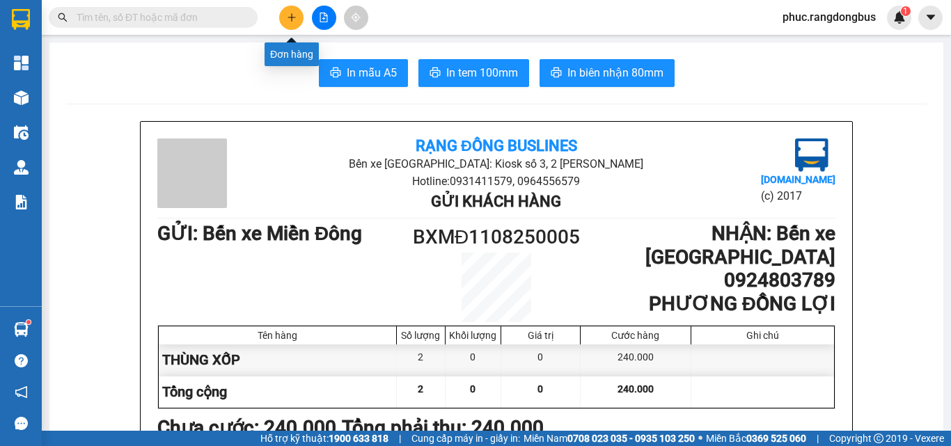
click at [291, 17] on icon "plus" at bounding box center [292, 18] width 10 height 10
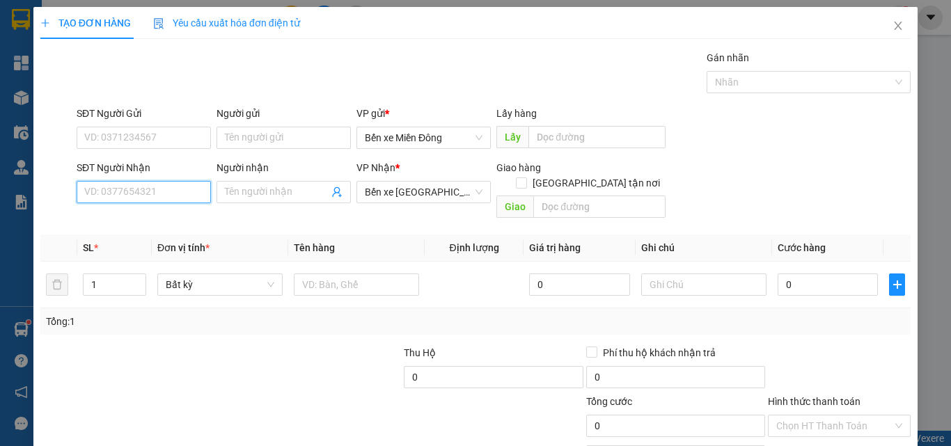
drag, startPoint x: 143, startPoint y: 185, endPoint x: 143, endPoint y: 162, distance: 23.0
click at [144, 178] on div "SĐT Người Nhận VD: 0377654321" at bounding box center [144, 184] width 134 height 49
click at [150, 211] on div "0982690367 - BÉ" at bounding box center [142, 220] width 133 height 22
type input "0982690367"
type input "BÉ"
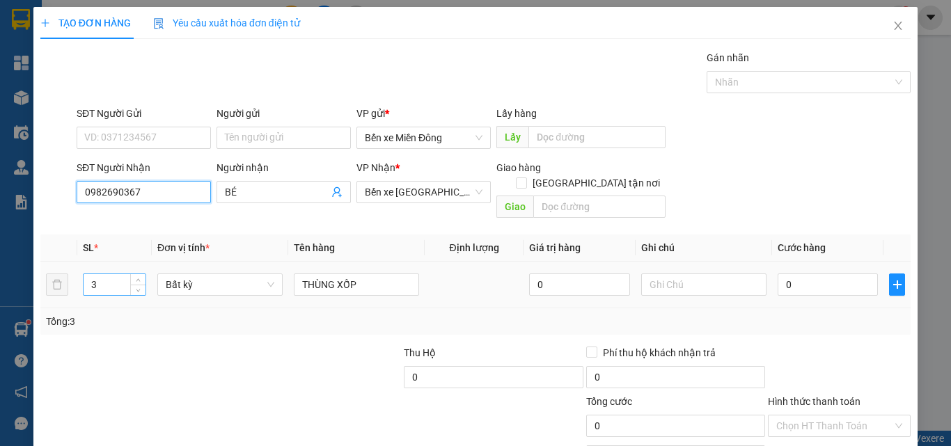
type input "0982690367"
click at [112, 274] on input "3" at bounding box center [115, 284] width 62 height 21
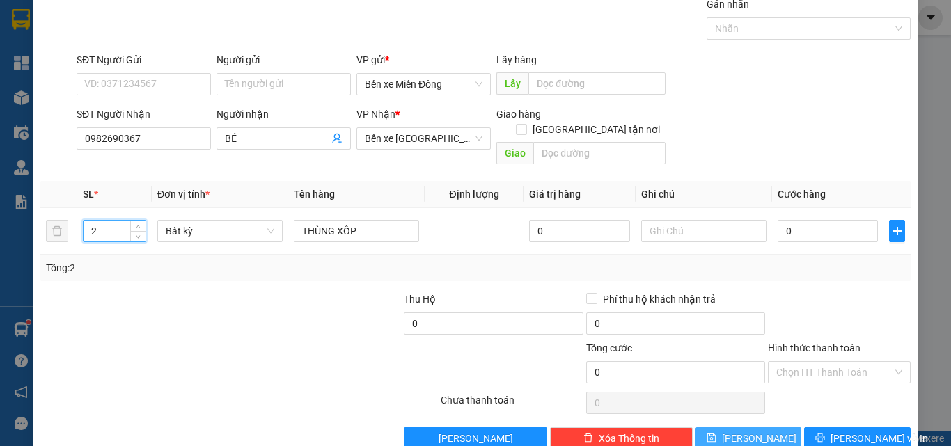
scroll to position [69, 0]
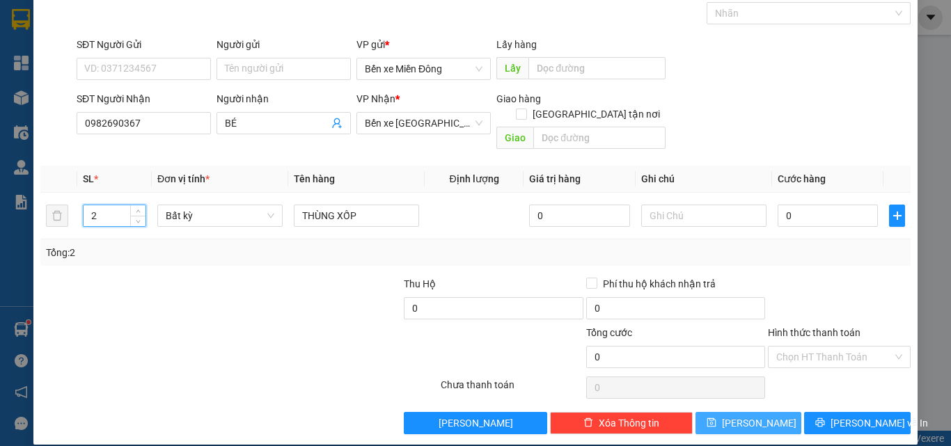
type input "2"
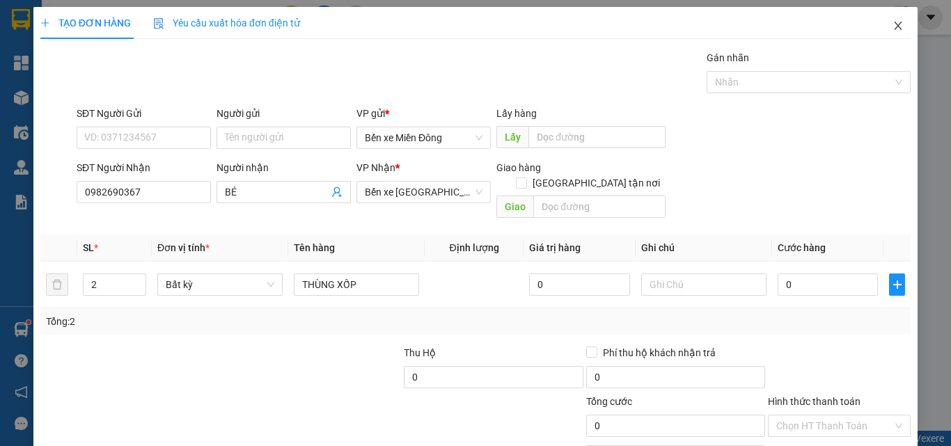
click at [879, 23] on span "Close" at bounding box center [898, 26] width 39 height 39
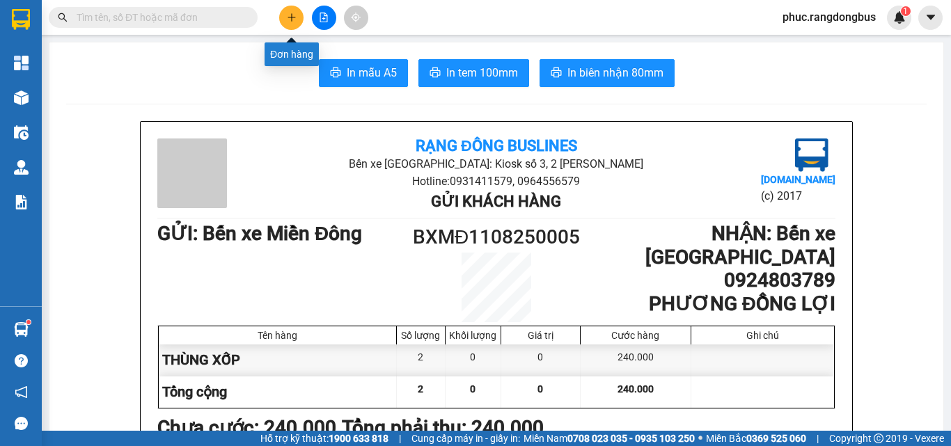
click at [292, 7] on button at bounding box center [291, 18] width 24 height 24
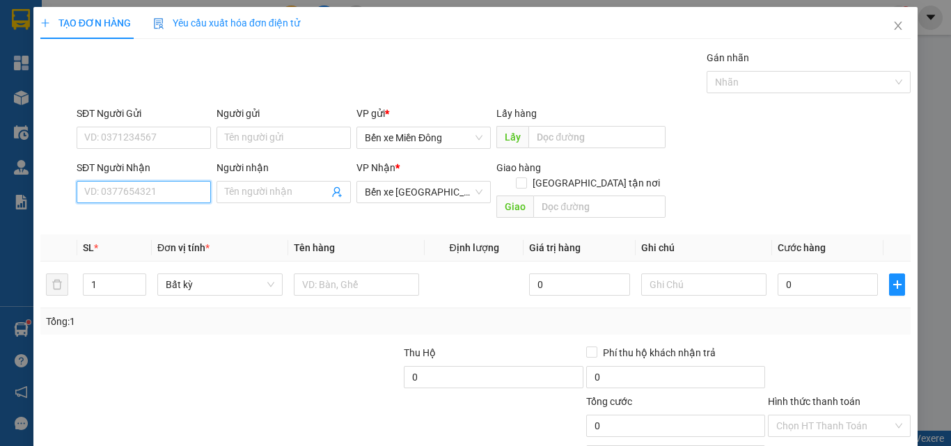
click at [180, 191] on input "SĐT Người Nhận" at bounding box center [144, 192] width 134 height 22
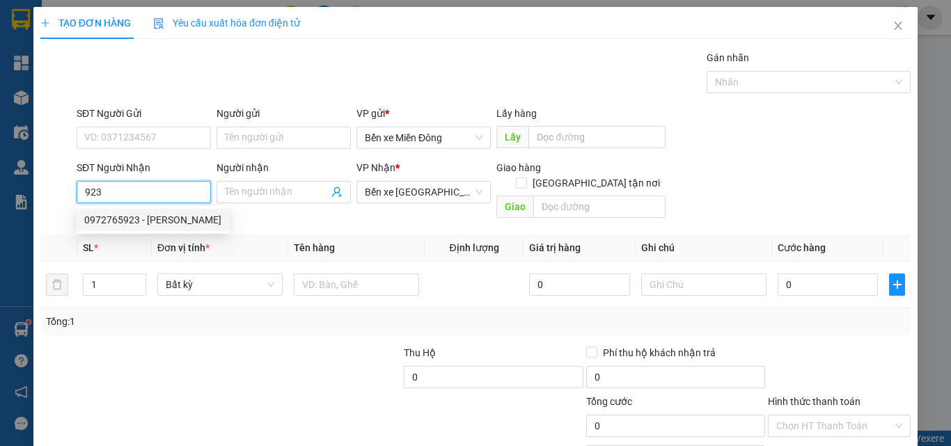
click at [119, 216] on div "0972765923 - [PERSON_NAME]" at bounding box center [152, 219] width 137 height 15
type input "0972765923"
type input "LỆ THÚY"
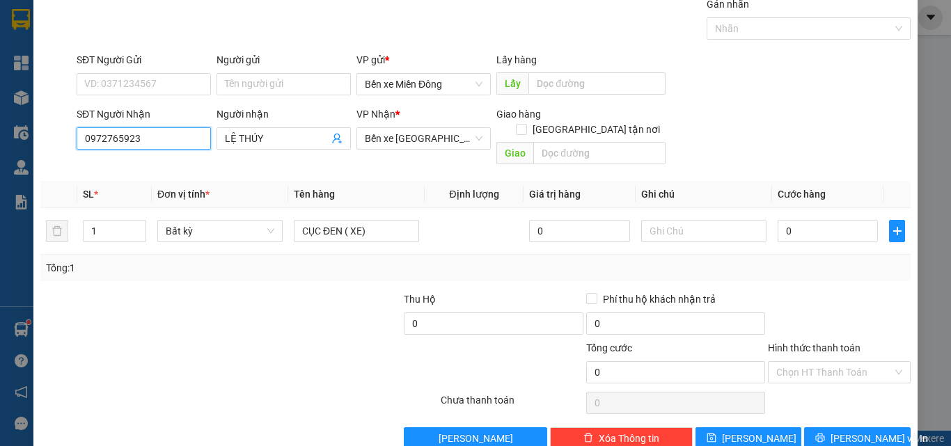
scroll to position [69, 0]
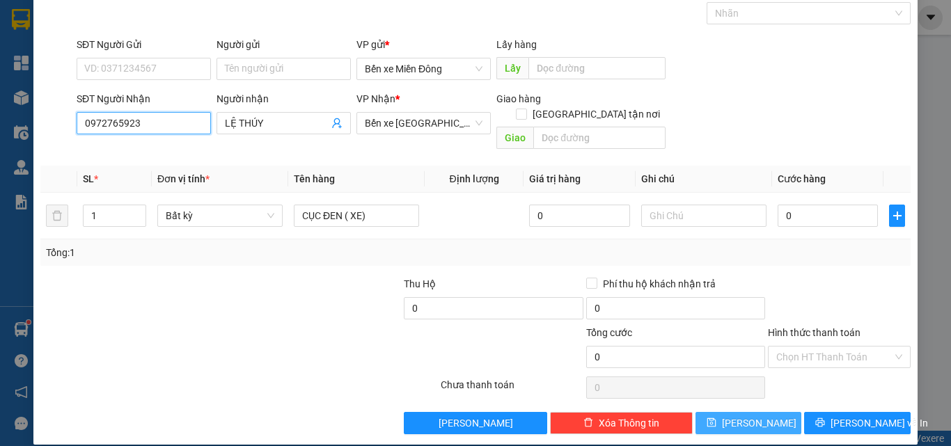
type input "0972765923"
click at [763, 412] on button "[PERSON_NAME]" at bounding box center [749, 423] width 107 height 22
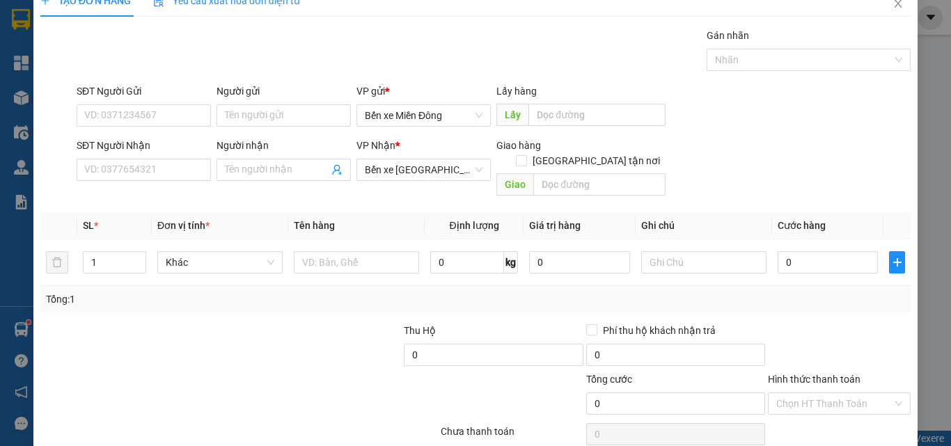
scroll to position [0, 0]
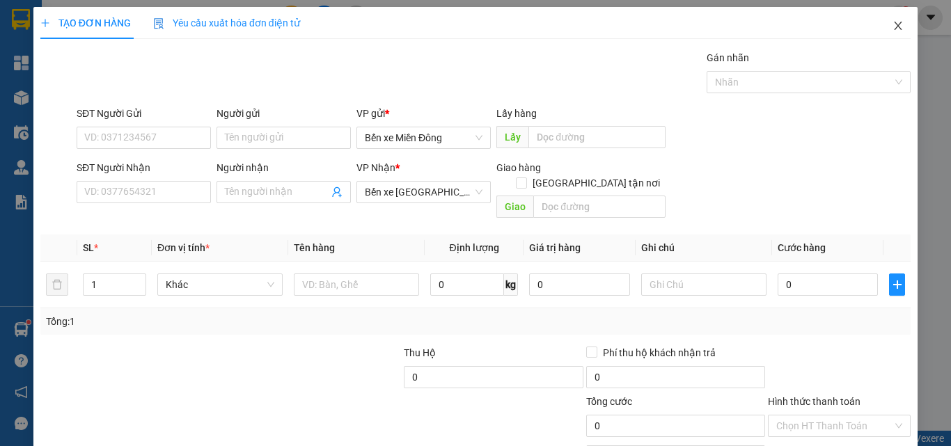
click at [893, 24] on icon "close" at bounding box center [898, 25] width 11 height 11
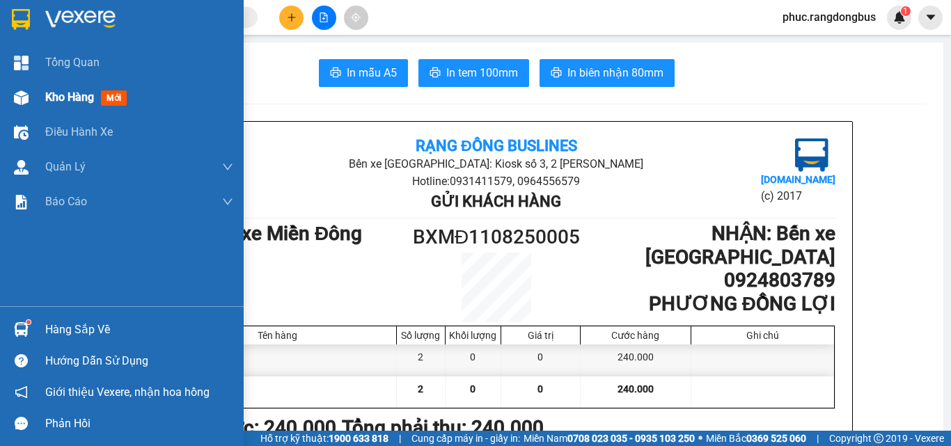
click at [77, 97] on span "Kho hàng" at bounding box center [69, 97] width 49 height 13
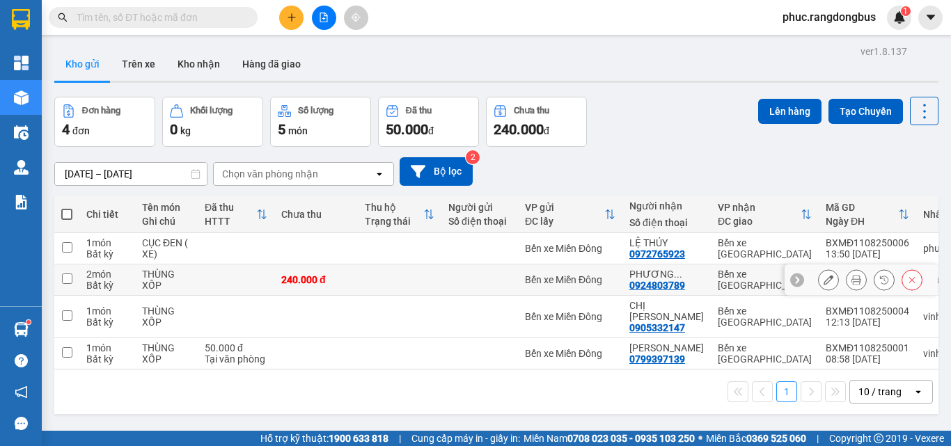
click at [67, 279] on input "checkbox" at bounding box center [67, 279] width 10 height 10
checkbox input "true"
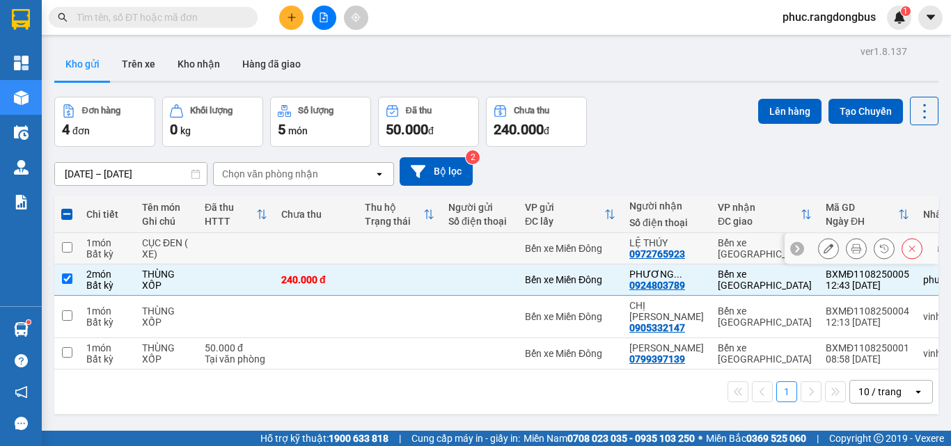
click at [67, 251] on input "checkbox" at bounding box center [67, 247] width 10 height 10
checkbox input "true"
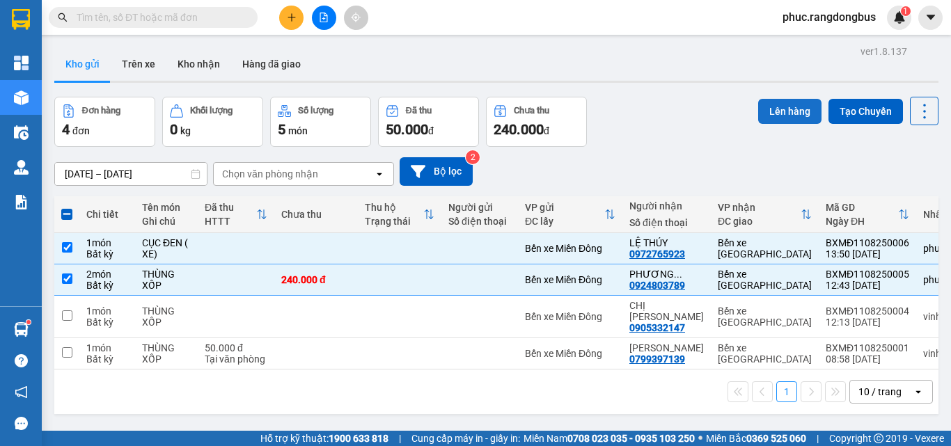
click at [758, 109] on button "Lên hàng" at bounding box center [789, 111] width 63 height 25
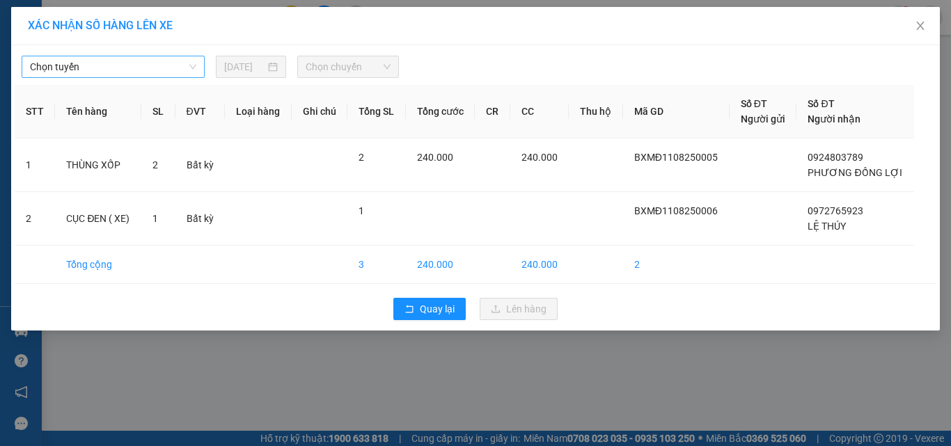
click at [155, 74] on span "Chọn tuyến" at bounding box center [113, 66] width 166 height 21
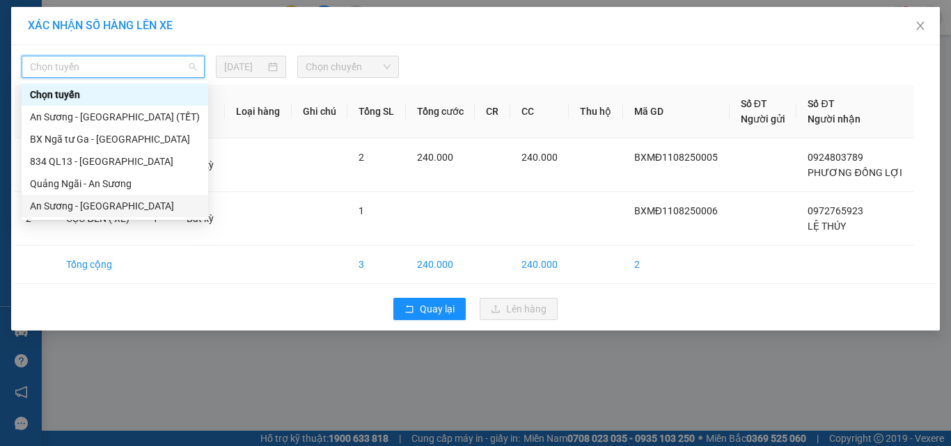
click at [120, 203] on div "An Sương - [GEOGRAPHIC_DATA]" at bounding box center [115, 205] width 170 height 15
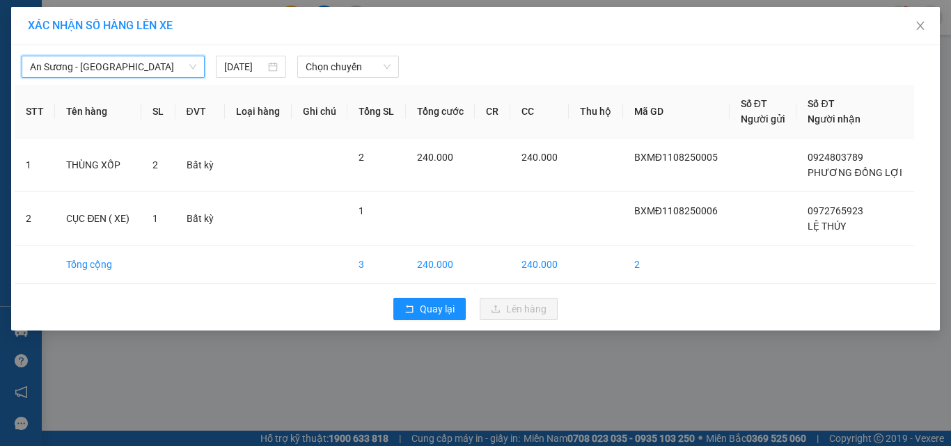
drag, startPoint x: 368, startPoint y: 55, endPoint x: 366, endPoint y: 83, distance: 27.9
click at [368, 55] on div "An Sương - [GEOGRAPHIC_DATA] An Sương - [GEOGRAPHIC_DATA] [DATE] Chọn chuyến" at bounding box center [476, 63] width 922 height 29
click at [371, 62] on span "Chọn chuyến" at bounding box center [349, 66] width 86 height 21
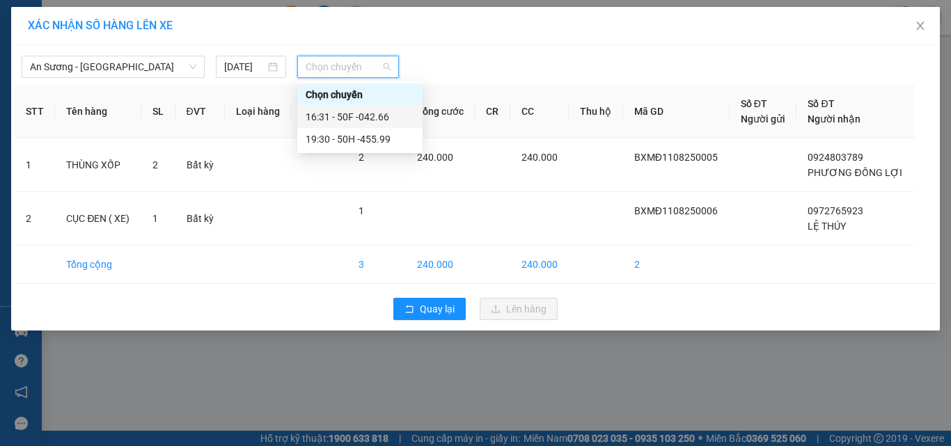
click at [393, 114] on div "16:31 - 50F -042.66" at bounding box center [360, 116] width 109 height 15
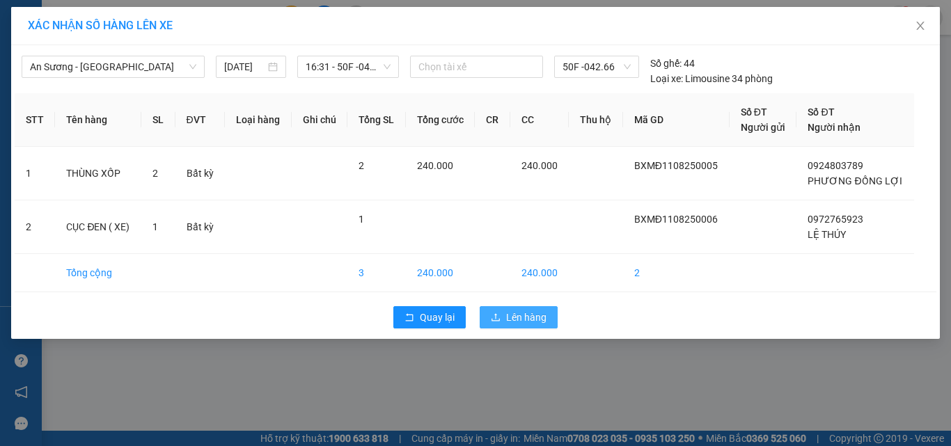
click at [529, 314] on span "Lên hàng" at bounding box center [526, 317] width 40 height 15
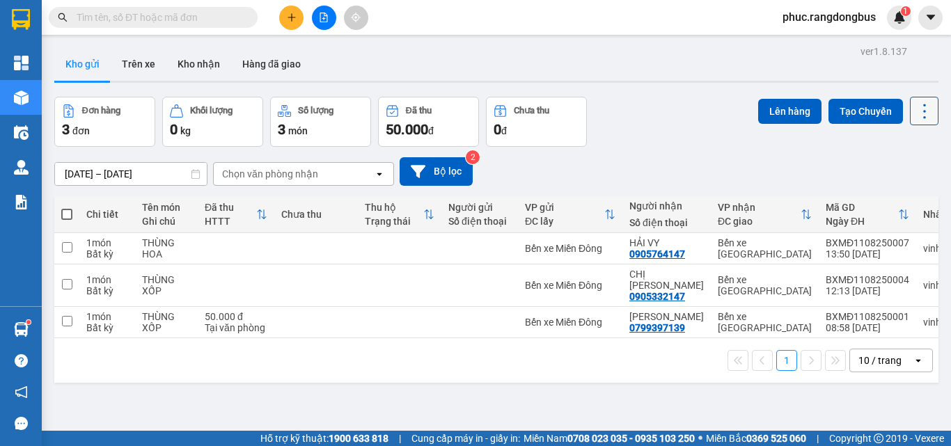
click at [917, 107] on icon at bounding box center [924, 111] width 19 height 19
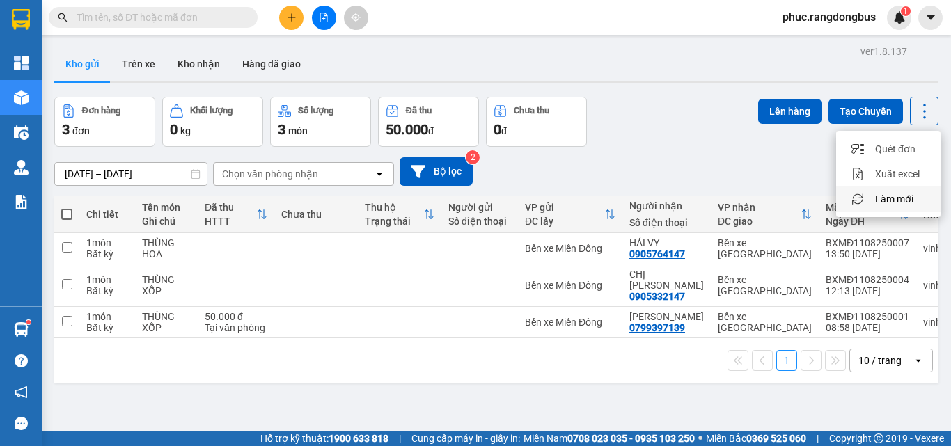
click at [897, 199] on span "Làm mới" at bounding box center [894, 199] width 38 height 14
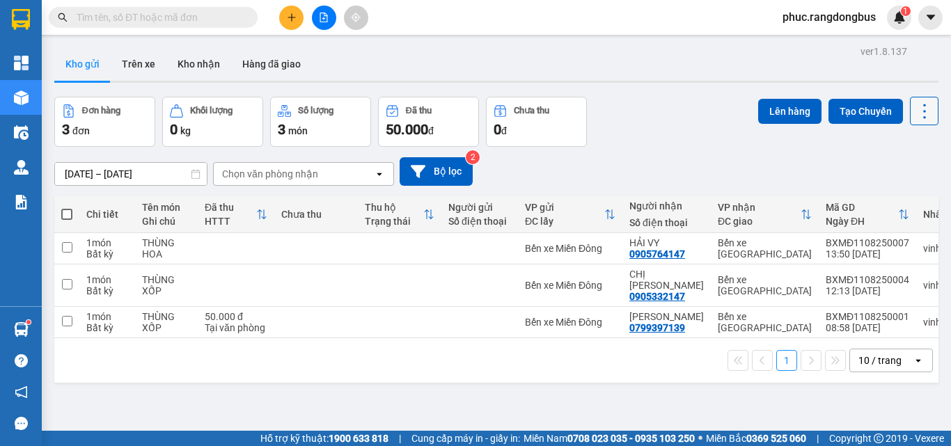
click at [922, 114] on icon at bounding box center [924, 111] width 19 height 19
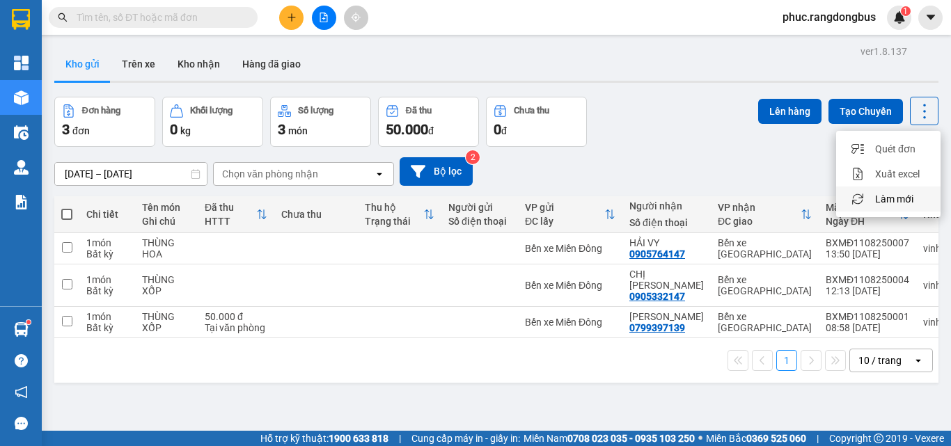
click at [893, 201] on span "Làm mới" at bounding box center [894, 199] width 38 height 14
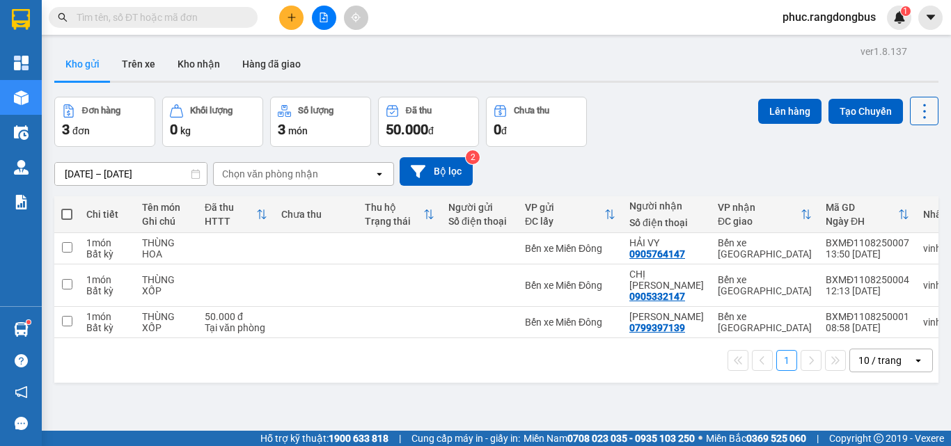
click at [918, 112] on icon at bounding box center [924, 111] width 19 height 19
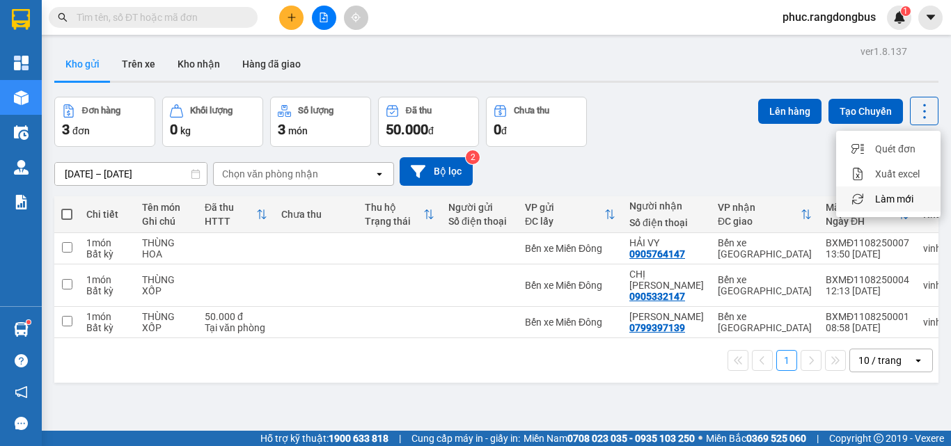
click at [906, 205] on span "Làm mới" at bounding box center [894, 199] width 38 height 14
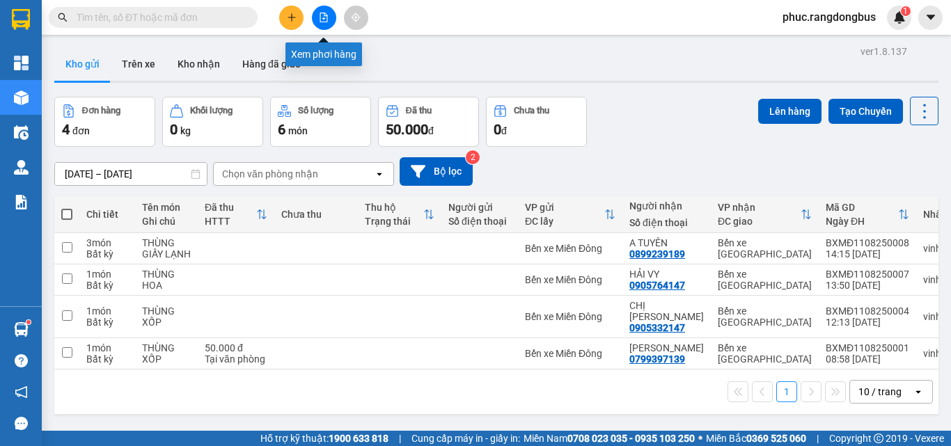
click at [322, 12] on button at bounding box center [324, 18] width 24 height 24
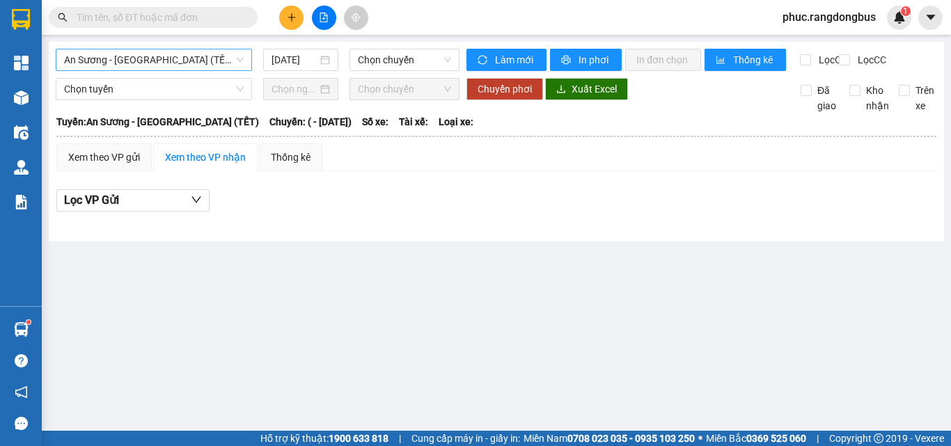
click at [159, 59] on span "An Sương - [GEOGRAPHIC_DATA] (TẾT)" at bounding box center [154, 59] width 180 height 21
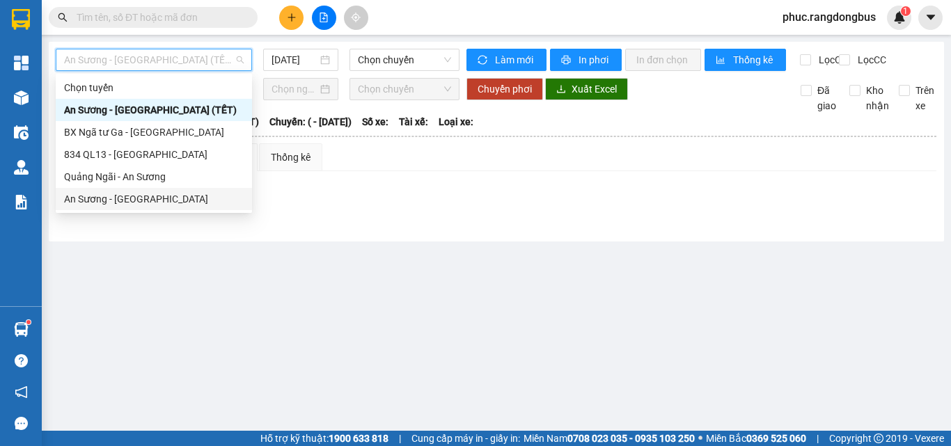
click at [151, 203] on div "An Sương - [GEOGRAPHIC_DATA]" at bounding box center [154, 199] width 180 height 15
type input "[DATE]"
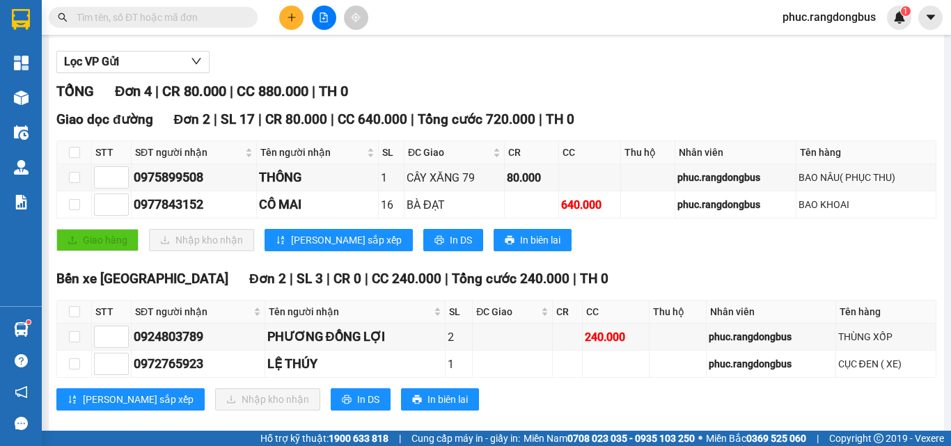
scroll to position [139, 0]
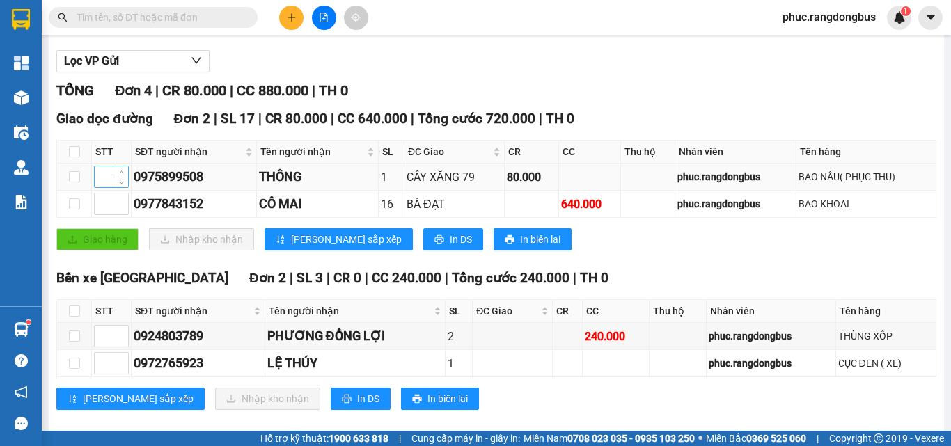
click at [108, 182] on input at bounding box center [111, 176] width 33 height 21
type input "1"
click at [104, 210] on input at bounding box center [111, 204] width 33 height 21
type input "2"
click at [324, 247] on span "[PERSON_NAME] sắp xếp" at bounding box center [346, 239] width 111 height 15
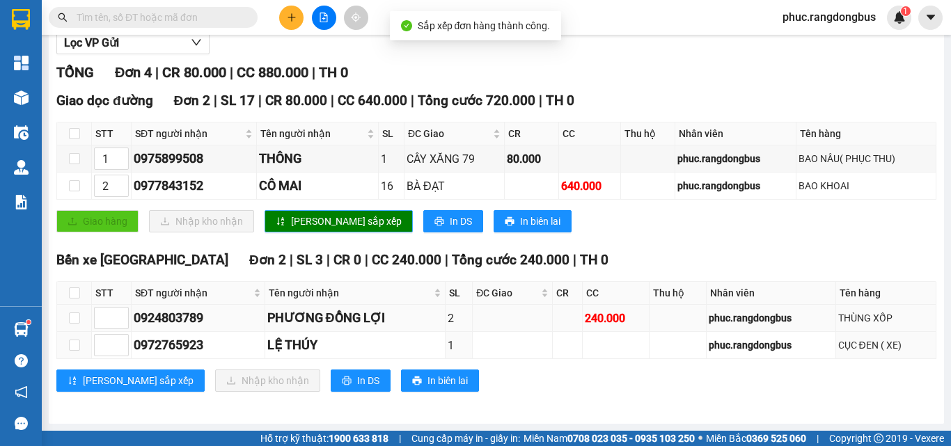
scroll to position [169, 0]
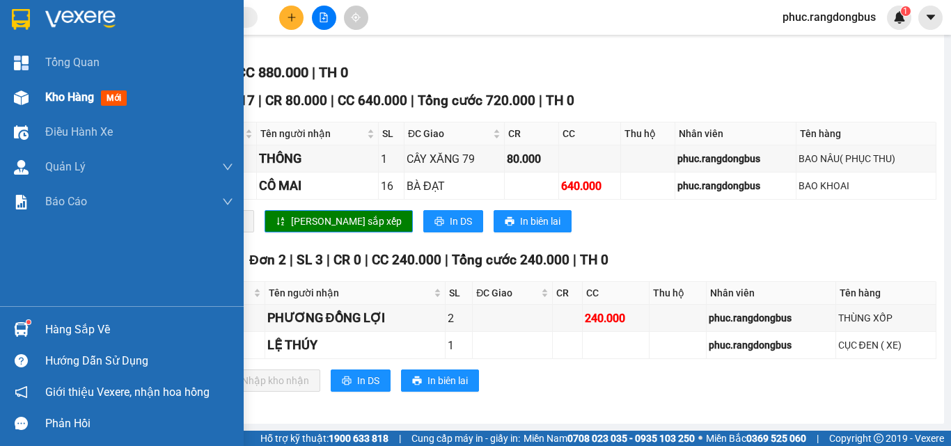
click at [64, 100] on span "Kho hàng" at bounding box center [69, 97] width 49 height 13
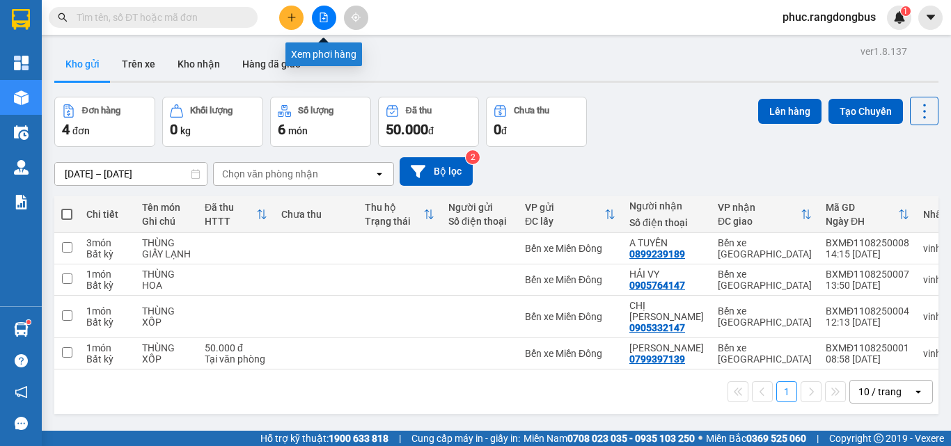
click at [323, 17] on icon "file-add" at bounding box center [324, 18] width 10 height 10
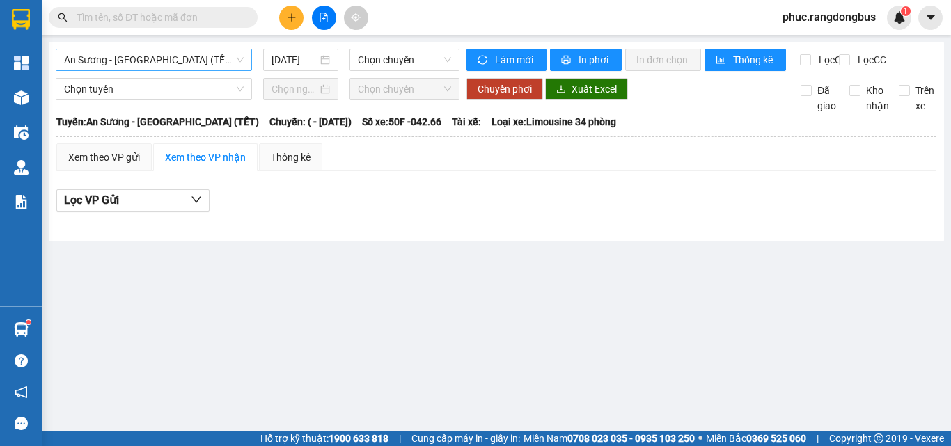
click at [197, 54] on span "An Sương - [GEOGRAPHIC_DATA] (TẾT)" at bounding box center [154, 59] width 180 height 21
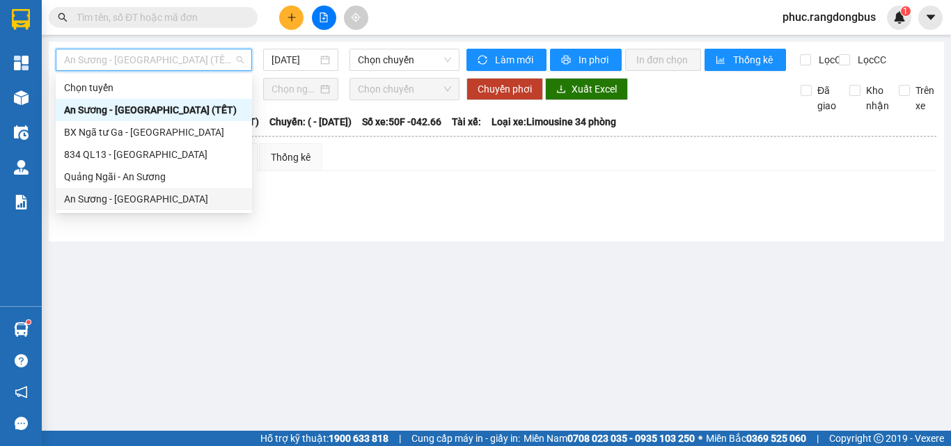
click at [175, 196] on div "An Sương - [GEOGRAPHIC_DATA]" at bounding box center [154, 199] width 180 height 15
type input "[DATE]"
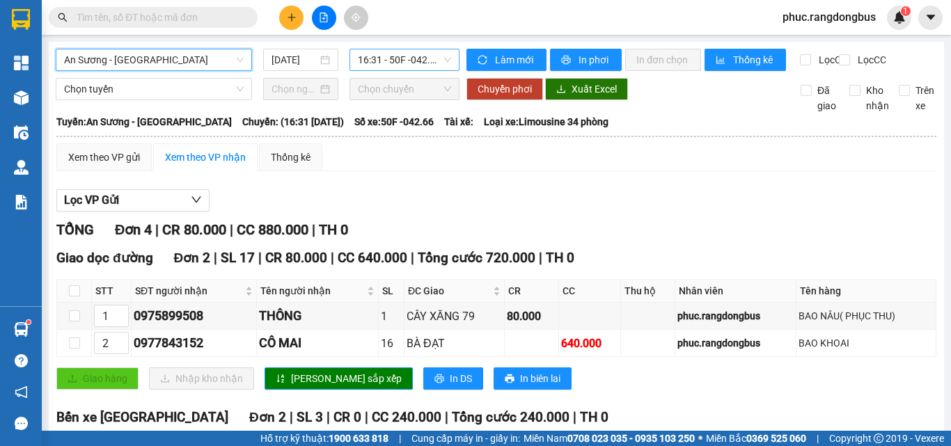
click at [409, 60] on span "16:31 - 50F -042.66" at bounding box center [404, 59] width 93 height 21
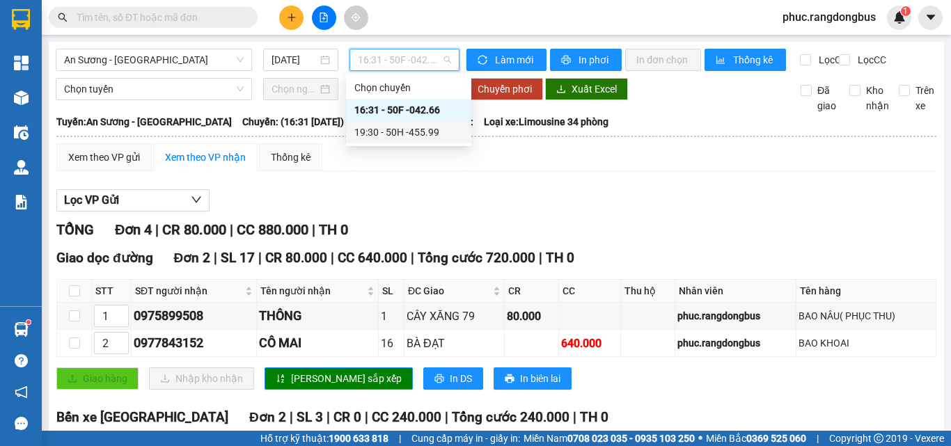
click at [416, 132] on div "19:30 - 50H -455.99" at bounding box center [408, 132] width 109 height 15
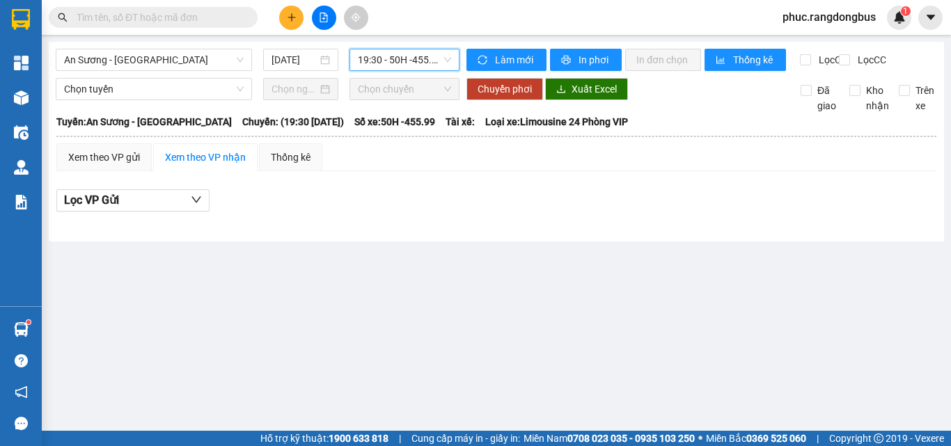
click at [405, 49] on div "19:30 - 50H -455.99" at bounding box center [405, 60] width 110 height 22
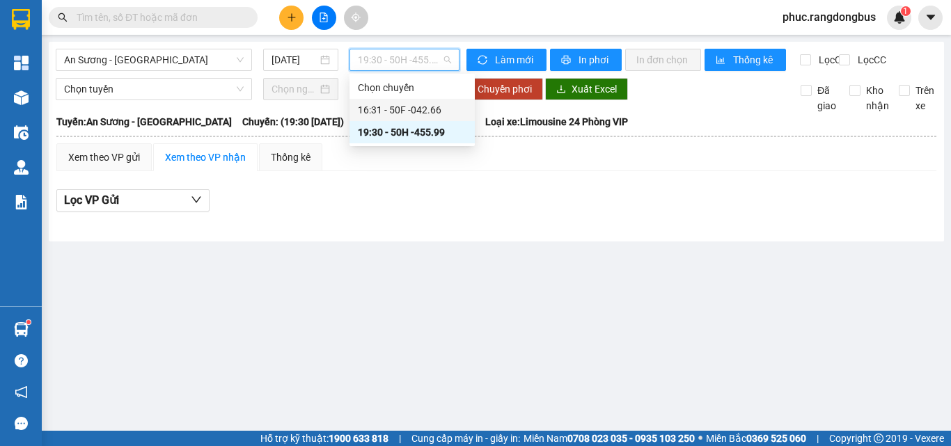
click at [442, 105] on div "16:31 - 50F -042.66" at bounding box center [412, 109] width 109 height 15
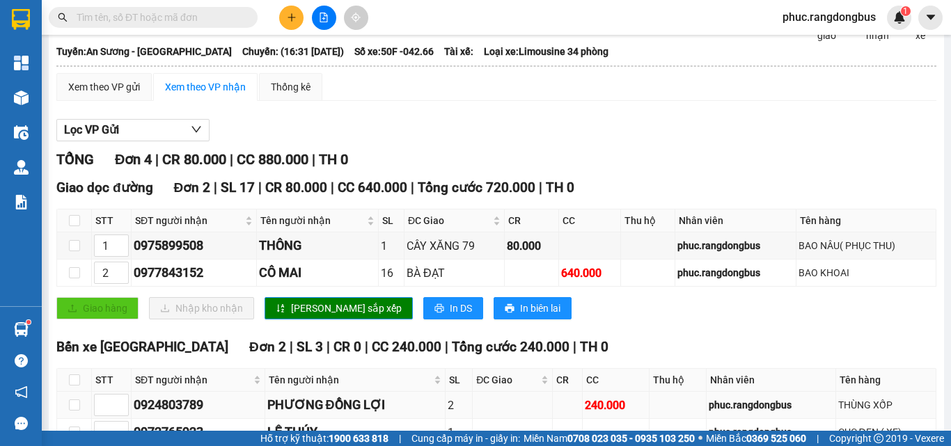
scroll to position [169, 0]
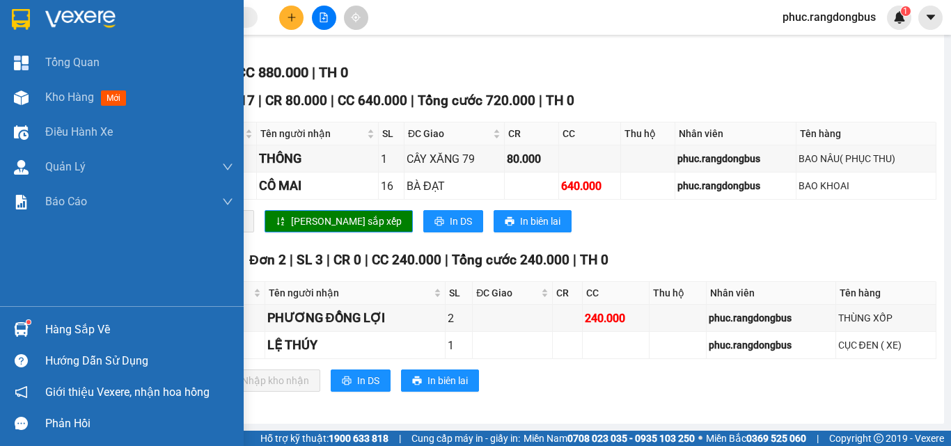
click at [56, 104] on div "Kho hàng mới" at bounding box center [88, 96] width 86 height 17
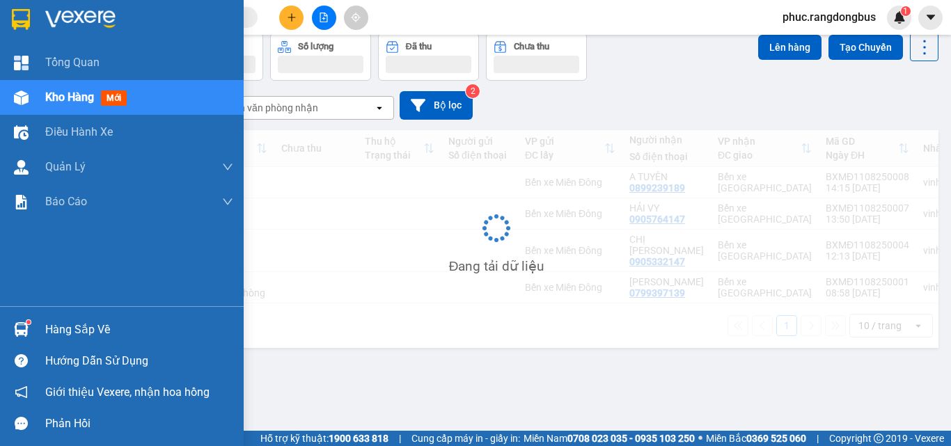
scroll to position [64, 0]
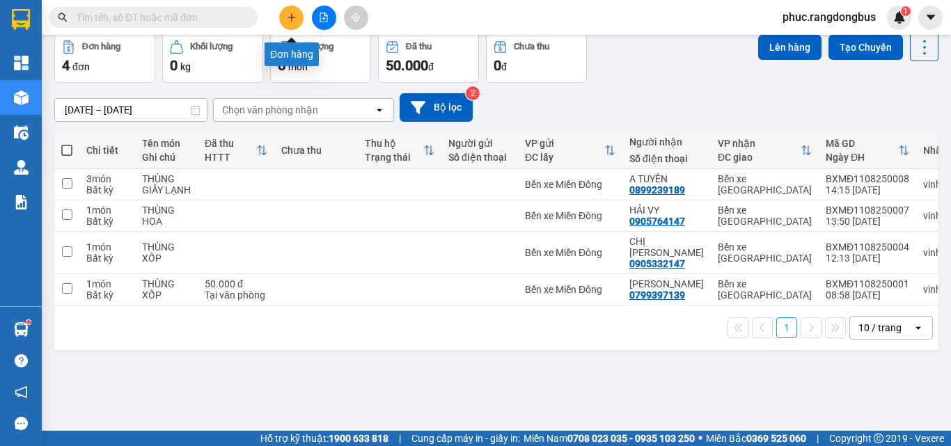
click at [297, 25] on button at bounding box center [291, 18] width 24 height 24
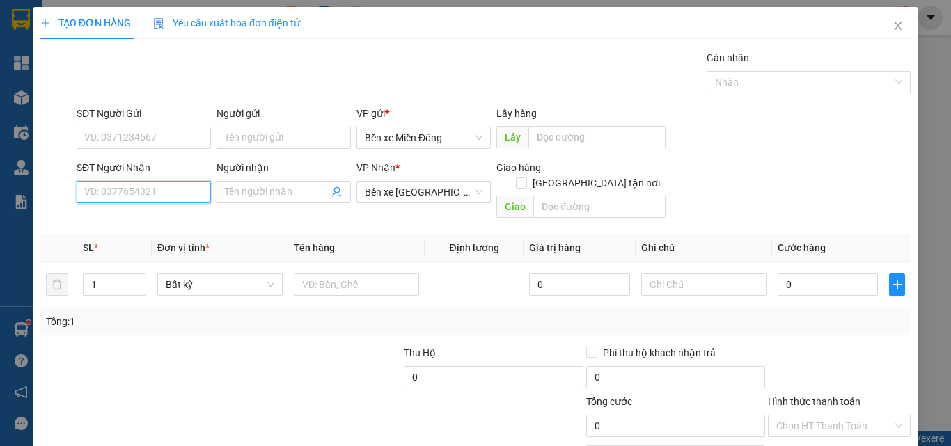
drag, startPoint x: 155, startPoint y: 190, endPoint x: 182, endPoint y: 170, distance: 33.3
click at [174, 179] on div "SĐT Người Nhận VD: 0377654321" at bounding box center [144, 184] width 134 height 49
click at [175, 222] on div "0982690367 - BÉ" at bounding box center [142, 219] width 116 height 15
type input "0982690367"
type input "BÉ"
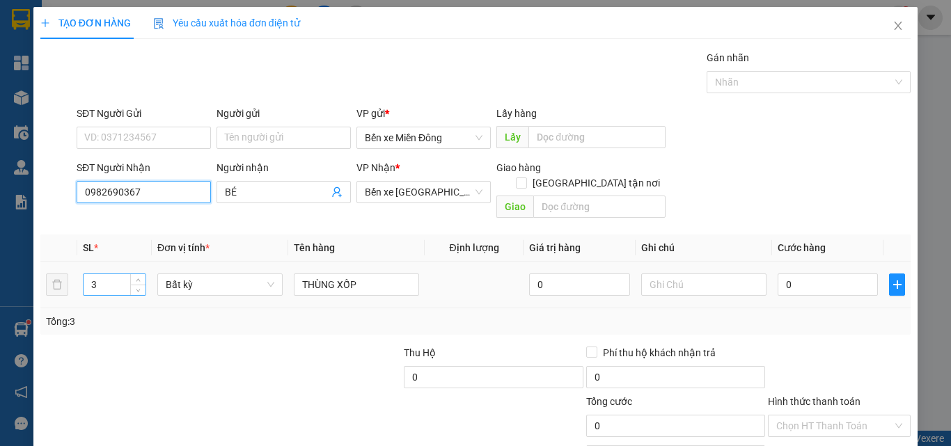
type input "0982690367"
drag, startPoint x: 108, startPoint y: 277, endPoint x: 105, endPoint y: 266, distance: 11.5
click at [107, 274] on input "3" at bounding box center [115, 284] width 62 height 21
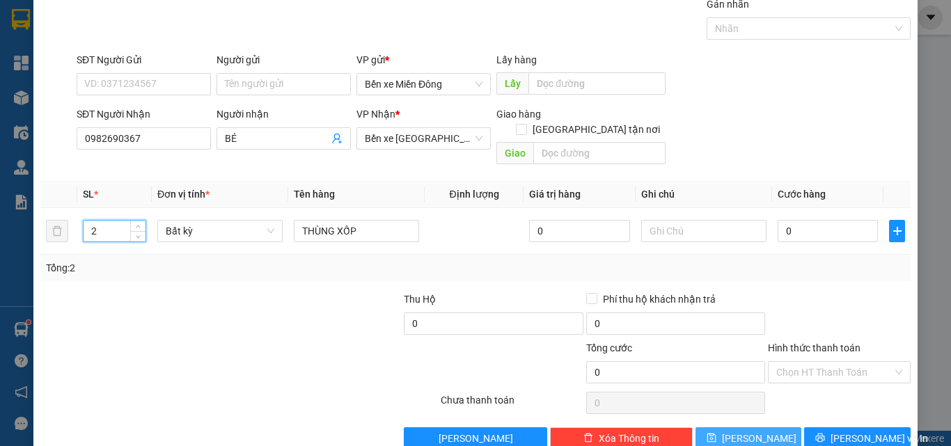
scroll to position [69, 0]
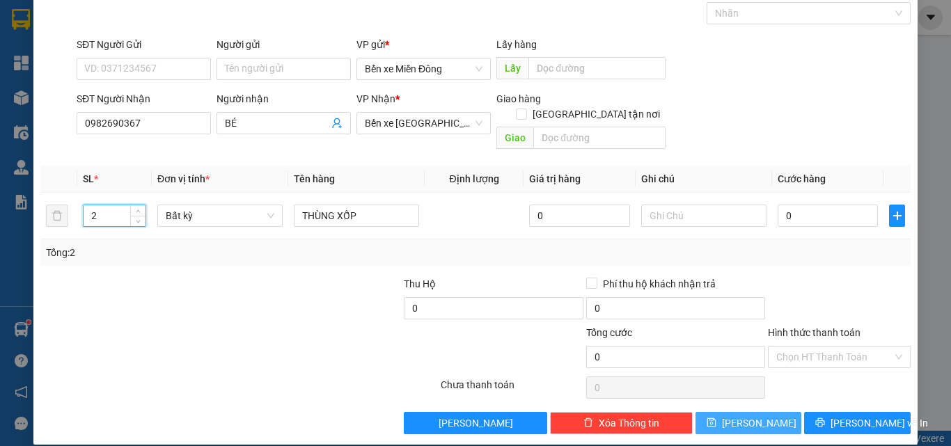
type input "2"
click at [758, 412] on button "[PERSON_NAME]" at bounding box center [749, 423] width 107 height 22
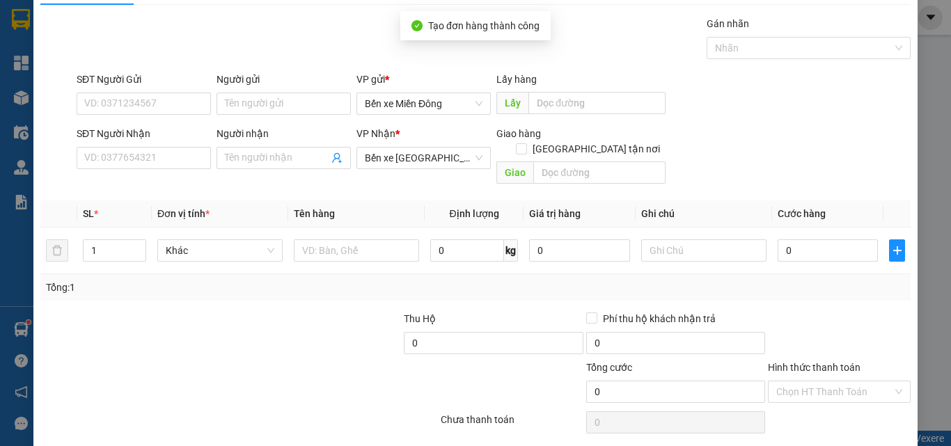
scroll to position [0, 0]
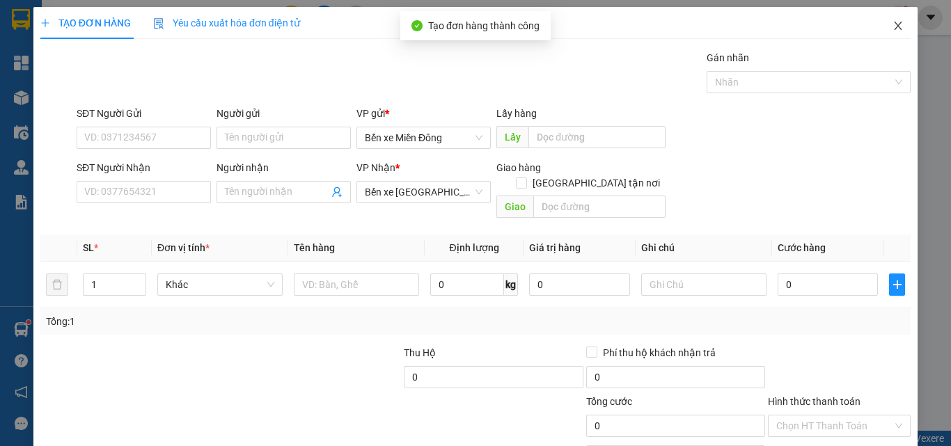
click at [896, 22] on span "Close" at bounding box center [898, 26] width 39 height 39
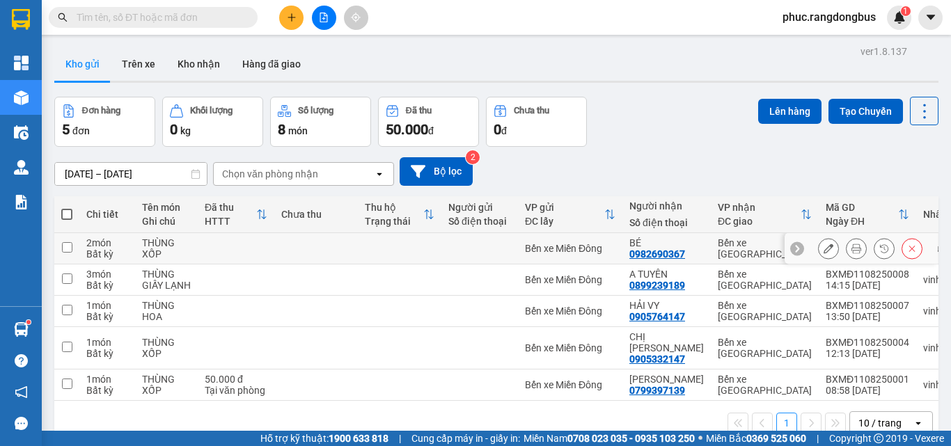
click at [69, 247] on input "checkbox" at bounding box center [67, 247] width 10 height 10
checkbox input "true"
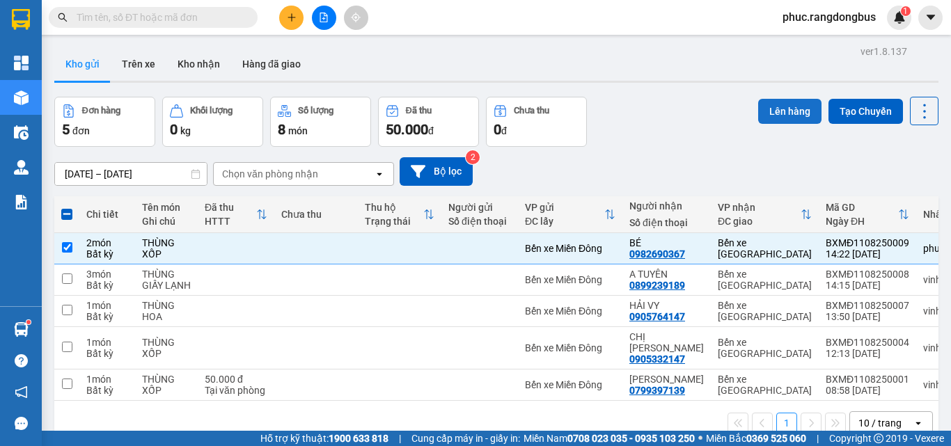
click at [760, 100] on button "Lên hàng" at bounding box center [789, 111] width 63 height 25
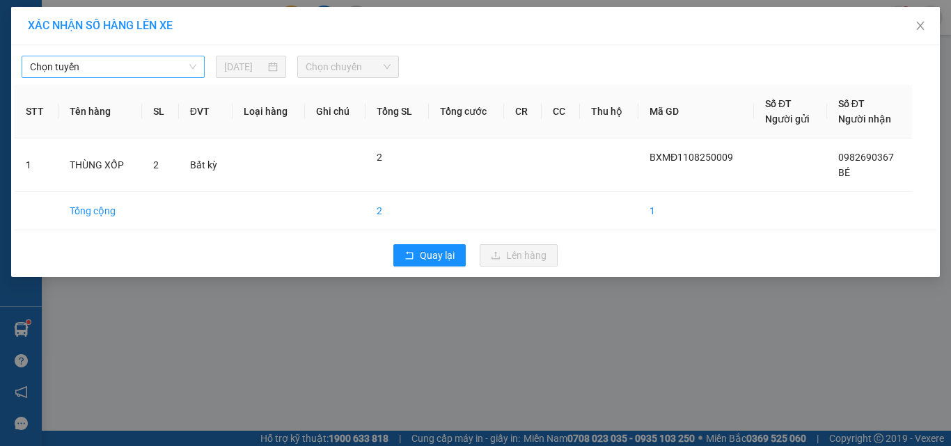
click at [182, 68] on span "Chọn tuyến" at bounding box center [113, 66] width 166 height 21
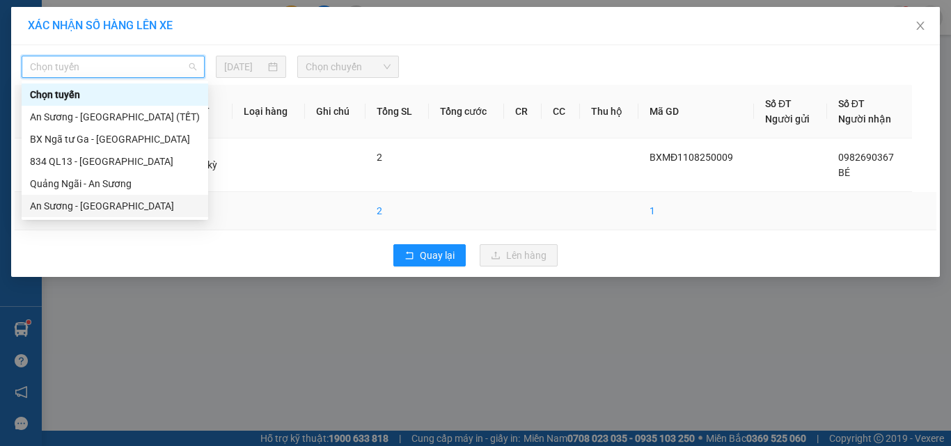
drag, startPoint x: 180, startPoint y: 206, endPoint x: 191, endPoint y: 203, distance: 10.8
click at [180, 207] on div "An Sương - [GEOGRAPHIC_DATA]" at bounding box center [115, 205] width 170 height 15
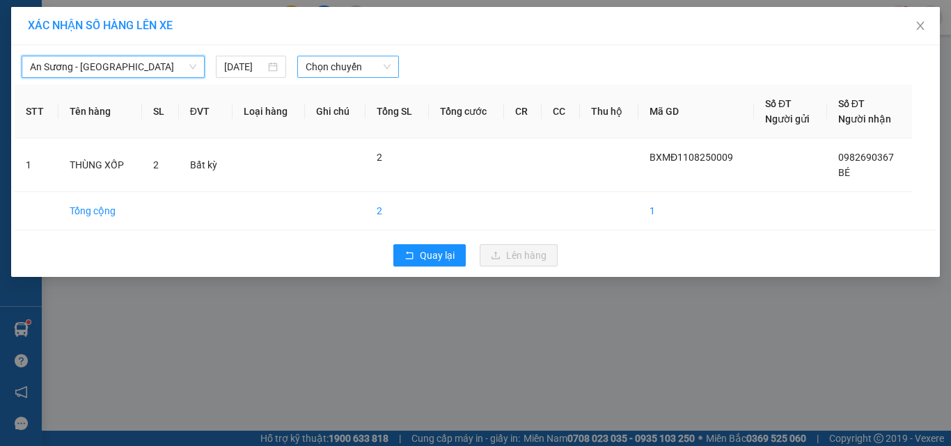
click at [345, 65] on span "Chọn chuyến" at bounding box center [349, 66] width 86 height 21
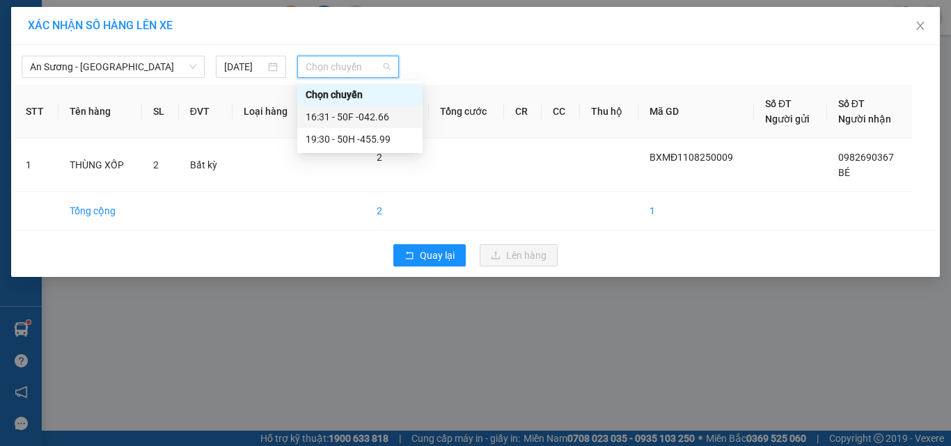
click at [415, 124] on div "16:31 - 50F -042.66" at bounding box center [359, 117] width 125 height 22
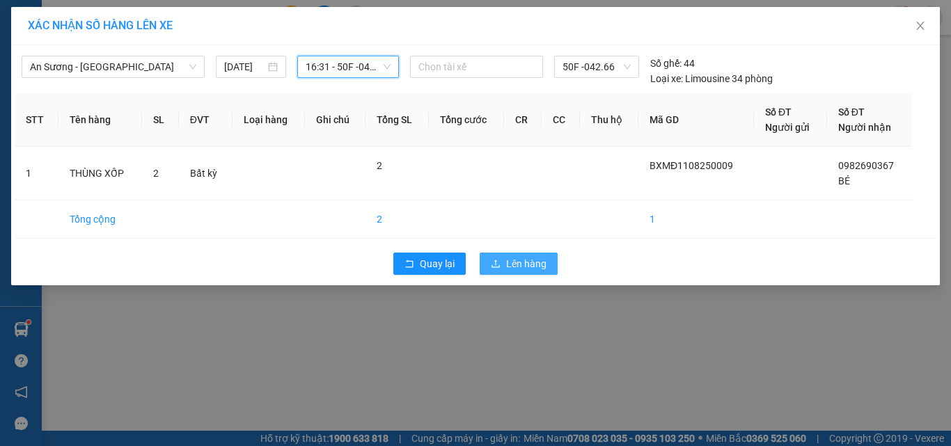
click at [543, 266] on span "Lên hàng" at bounding box center [526, 263] width 40 height 15
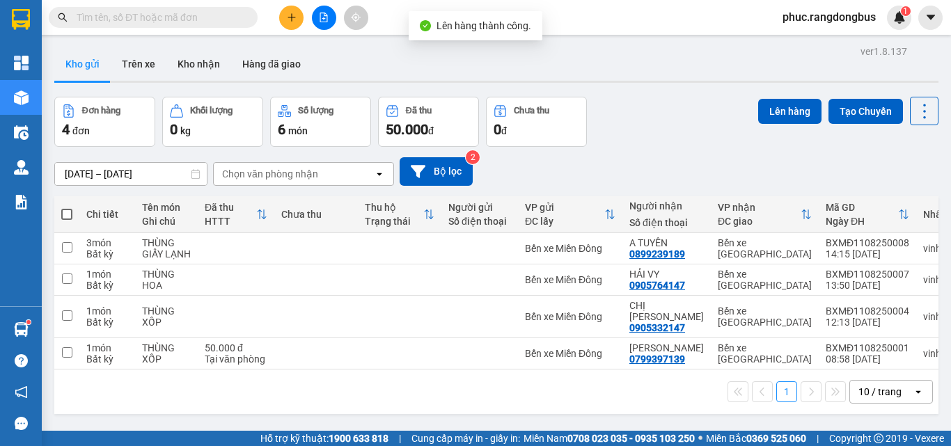
click at [329, 17] on button at bounding box center [324, 18] width 24 height 24
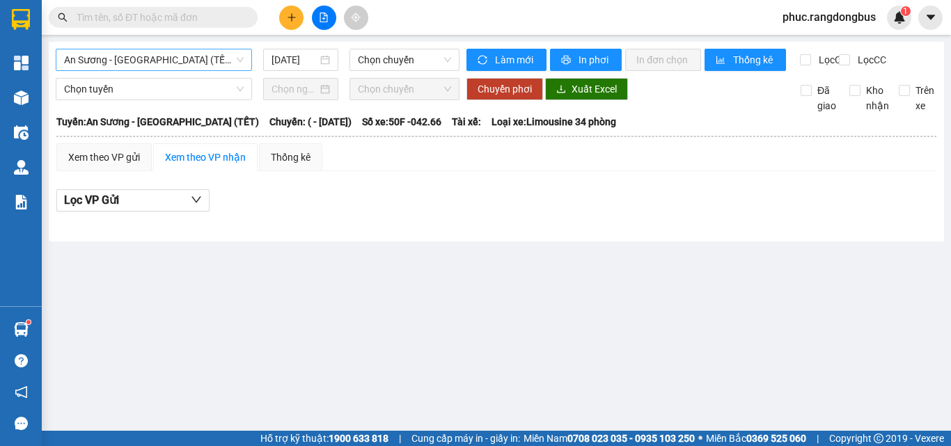
click at [183, 60] on span "An Sương - [GEOGRAPHIC_DATA] (TẾT)" at bounding box center [154, 59] width 180 height 21
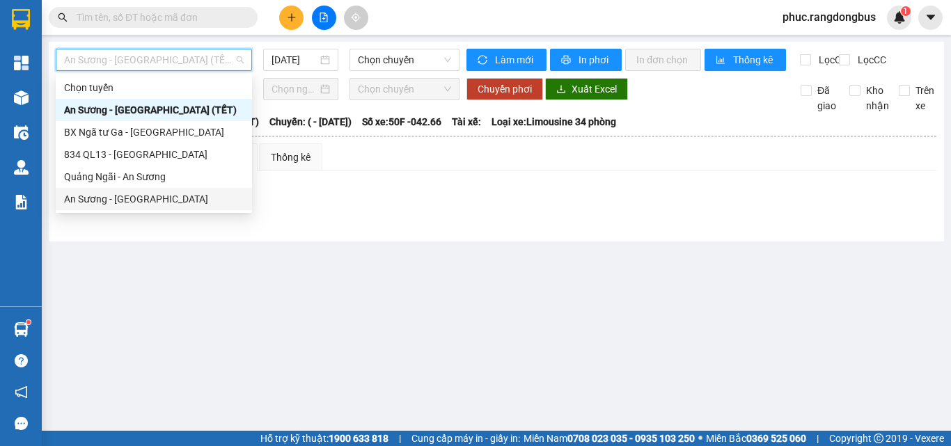
click at [199, 198] on div "An Sương - [GEOGRAPHIC_DATA]" at bounding box center [154, 199] width 180 height 15
type input "[DATE]"
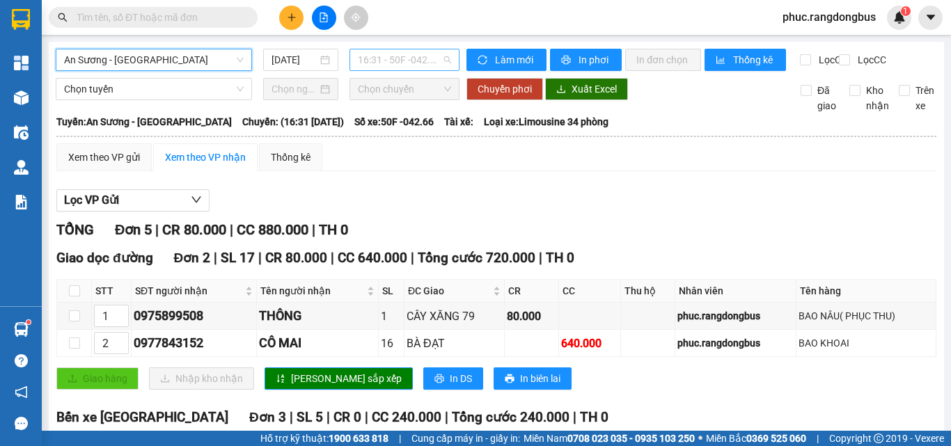
click at [382, 56] on span "16:31 - 50F -042.66" at bounding box center [404, 59] width 93 height 21
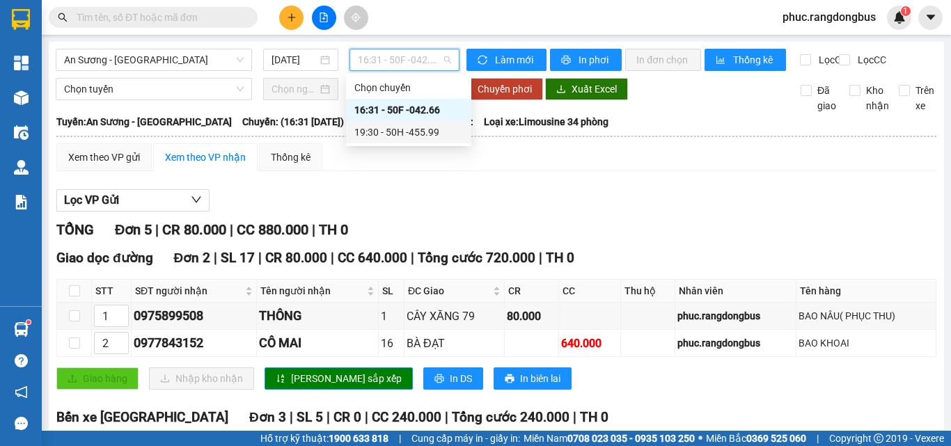
click at [428, 128] on div "19:30 - 50H -455.99" at bounding box center [408, 132] width 109 height 15
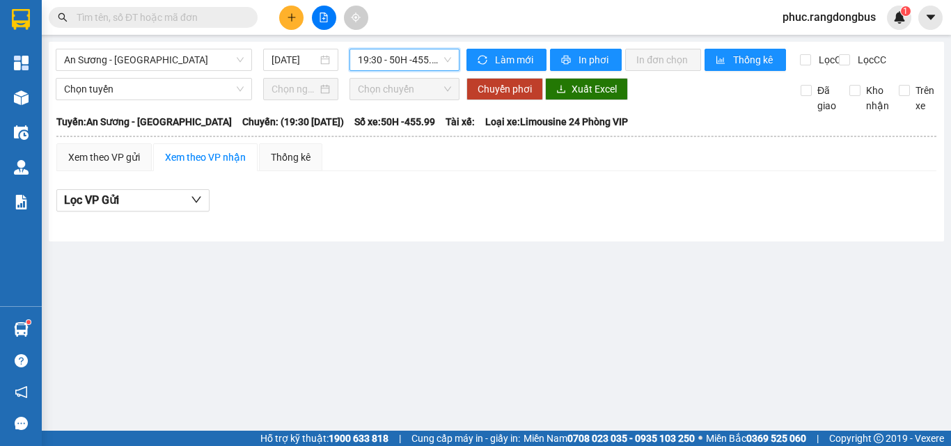
click at [108, 92] on span "Chọn tuyến" at bounding box center [154, 89] width 180 height 21
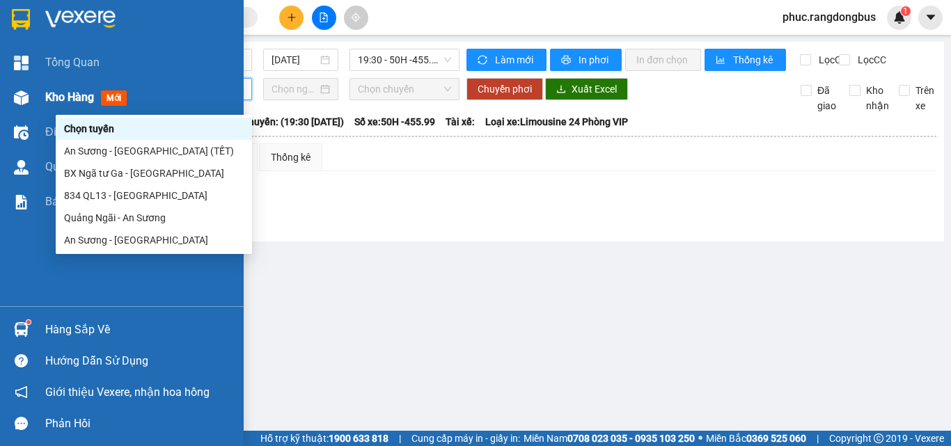
click at [92, 100] on span "Kho hàng" at bounding box center [69, 97] width 49 height 13
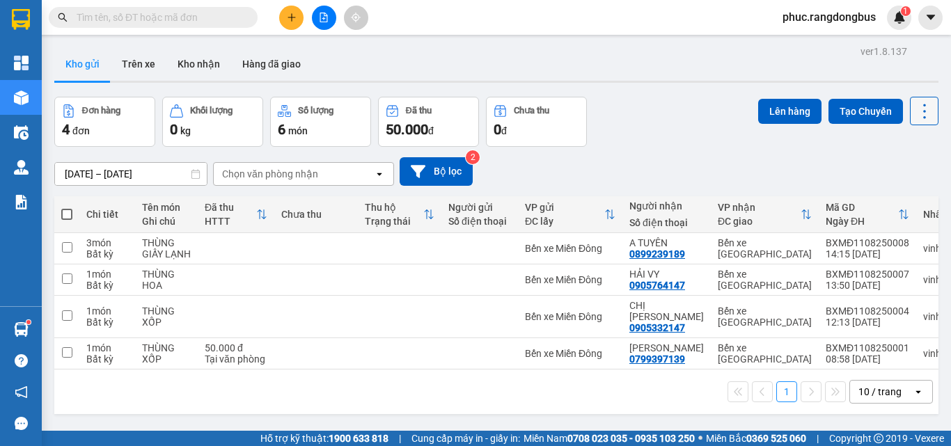
click at [921, 112] on icon at bounding box center [924, 111] width 19 height 19
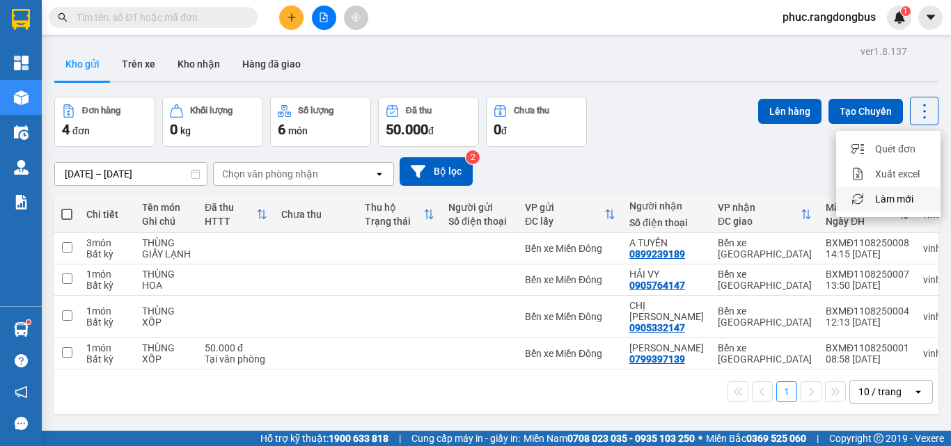
click at [903, 207] on li "Làm mới" at bounding box center [888, 199] width 104 height 25
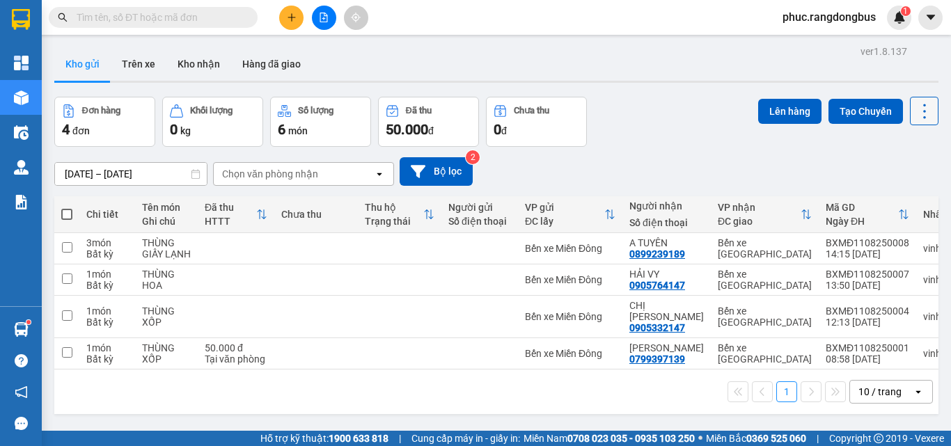
click at [915, 110] on icon at bounding box center [924, 111] width 19 height 19
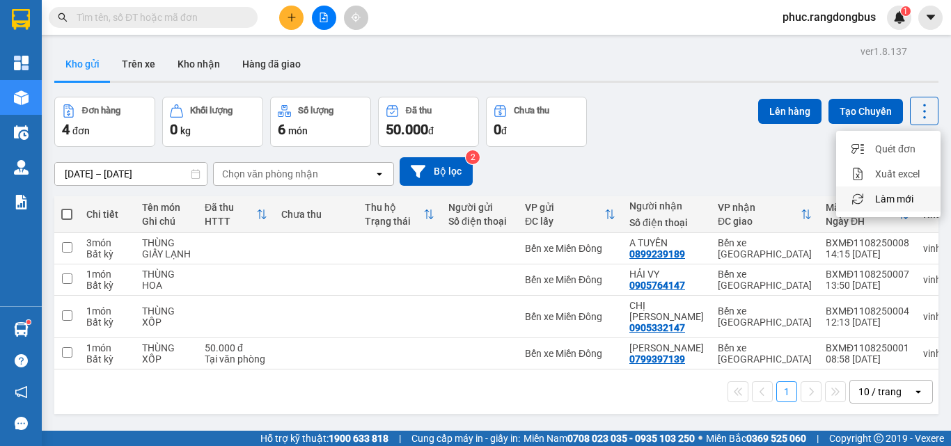
click at [900, 200] on span "Làm mới" at bounding box center [894, 199] width 38 height 14
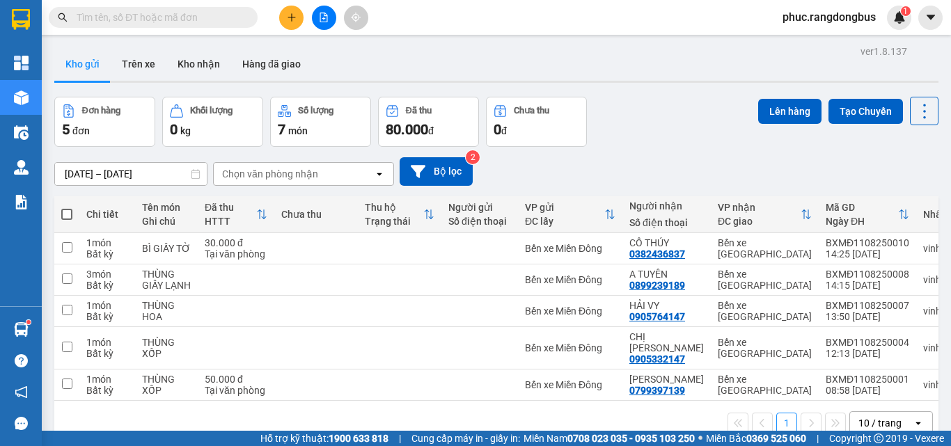
click at [293, 12] on button at bounding box center [291, 18] width 24 height 24
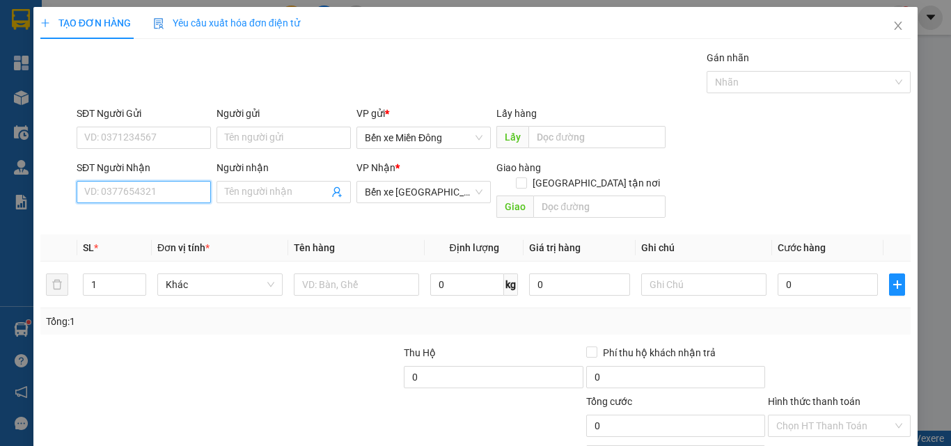
click at [175, 198] on input "SĐT Người Nhận" at bounding box center [144, 192] width 134 height 22
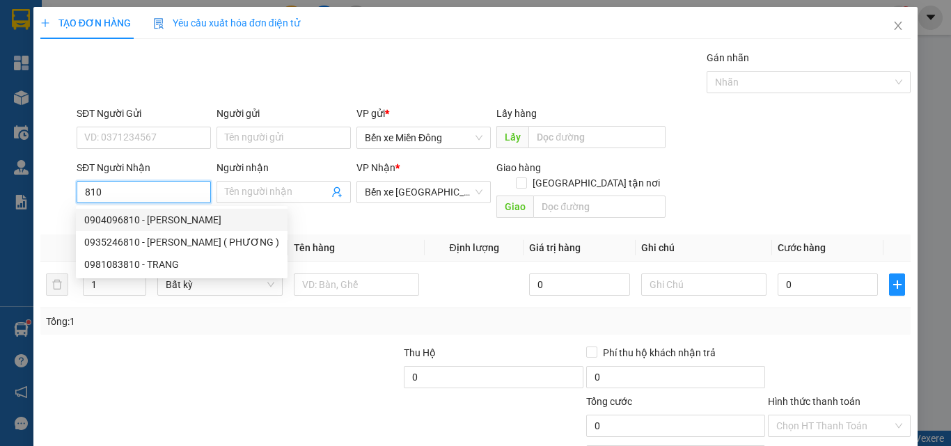
click at [162, 224] on div "0904096810 - [PERSON_NAME]" at bounding box center [181, 219] width 195 height 15
type input "0904096810"
type input "CHÚ VƯƠNG"
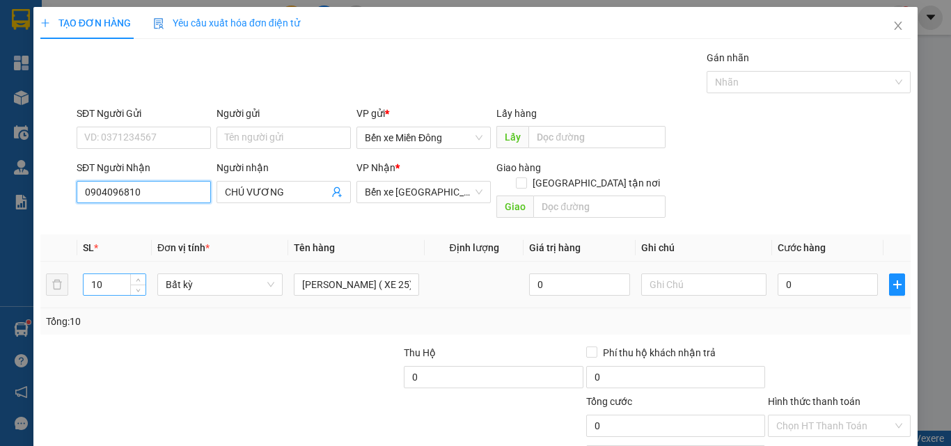
type input "0904096810"
click at [106, 274] on input "10" at bounding box center [115, 284] width 62 height 21
type input "1"
type input "2"
type input "30"
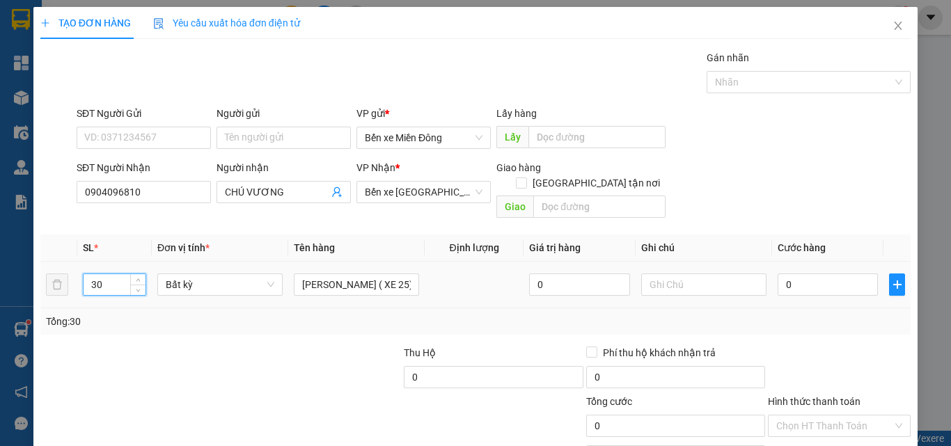
click at [416, 268] on td "[PERSON_NAME] ( XE 25)" at bounding box center [356, 285] width 136 height 47
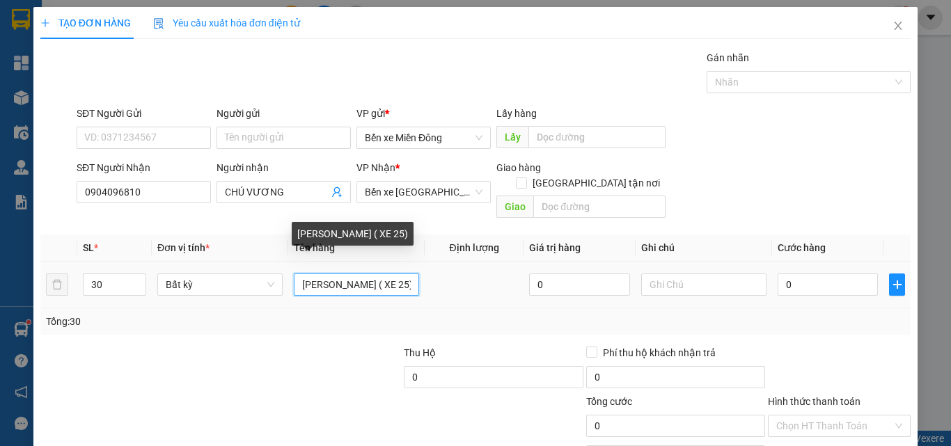
click at [410, 274] on input "[PERSON_NAME] ( XE 25)" at bounding box center [356, 285] width 125 height 22
type input "T"
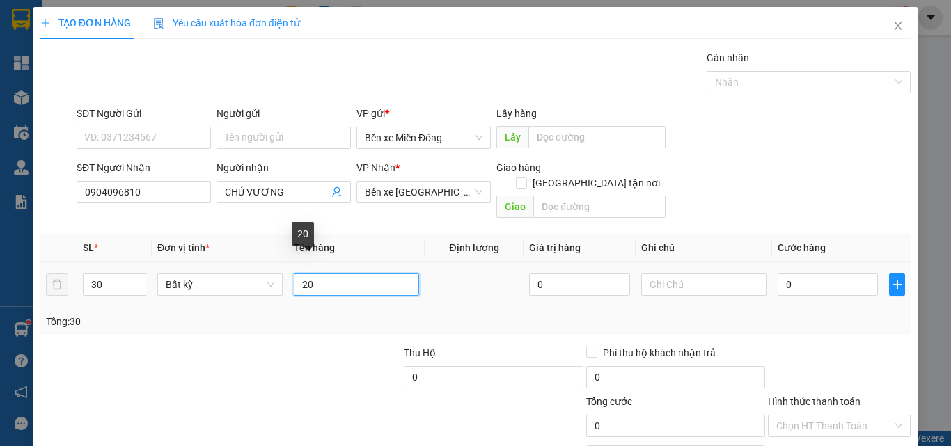
type input "2"
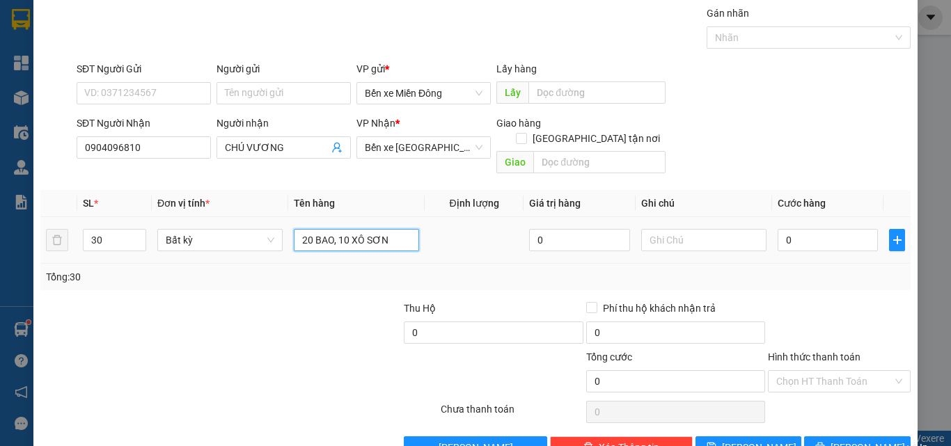
scroll to position [69, 0]
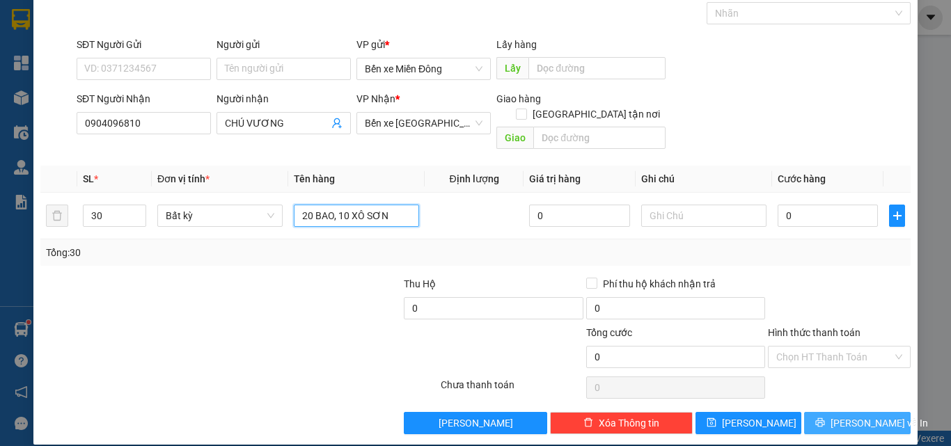
type input "20 BAO, 10 XÔ SƠN"
click at [856, 416] on span "[PERSON_NAME] và In" at bounding box center [879, 423] width 97 height 15
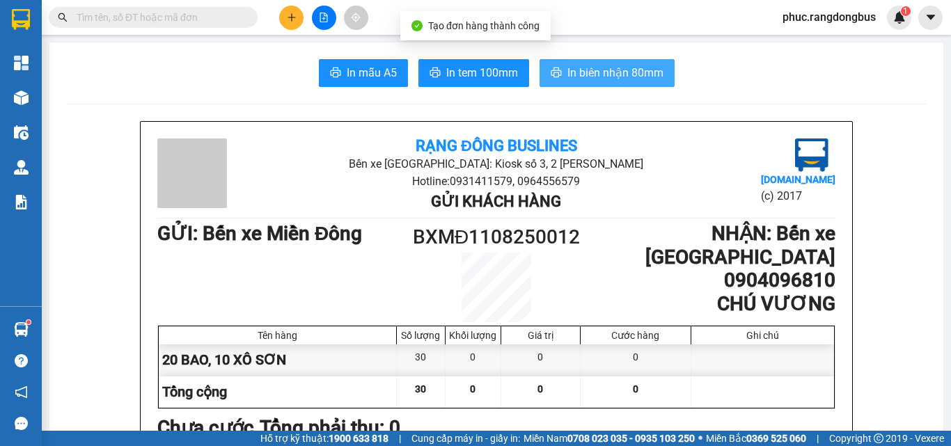
click at [611, 72] on span "In biên nhận 80mm" at bounding box center [616, 72] width 96 height 17
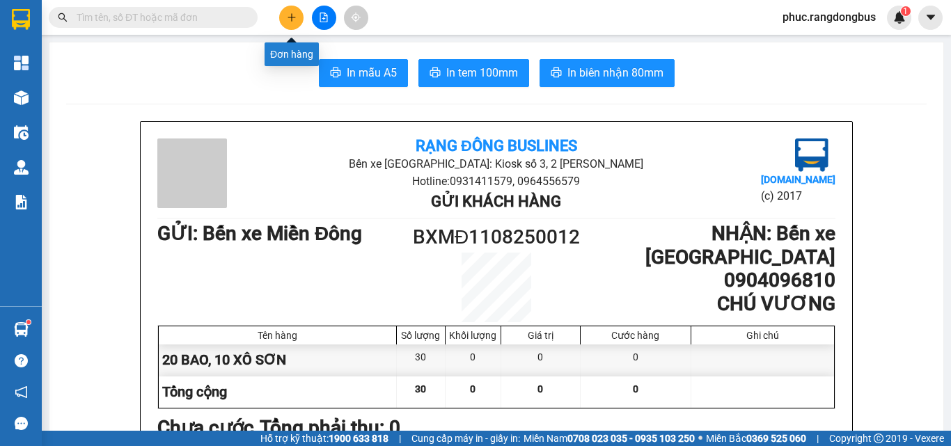
click at [300, 24] on button at bounding box center [291, 18] width 24 height 24
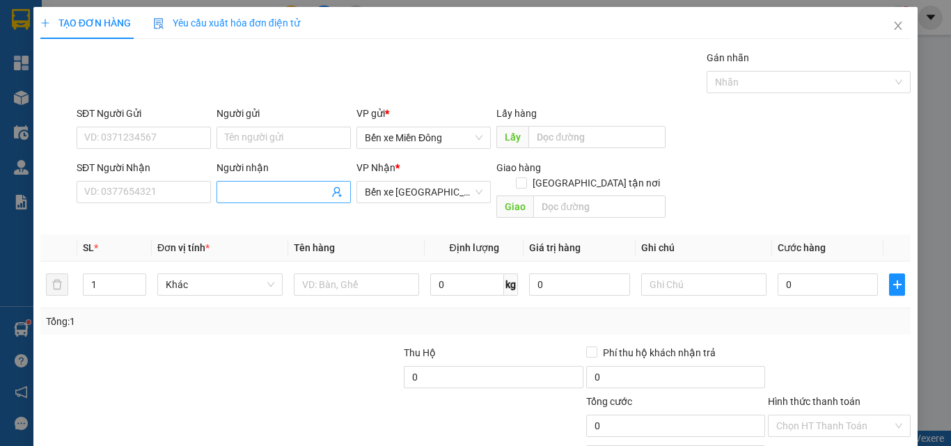
click at [253, 182] on span at bounding box center [284, 192] width 134 height 22
type input "MAI TRÂM"
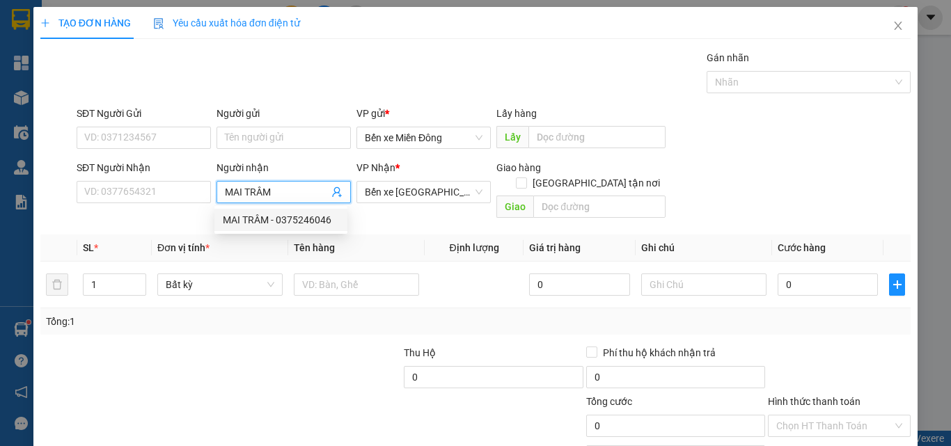
click at [258, 224] on div "MAI TRÂM - 0375246046" at bounding box center [281, 219] width 116 height 15
type input "0375246046"
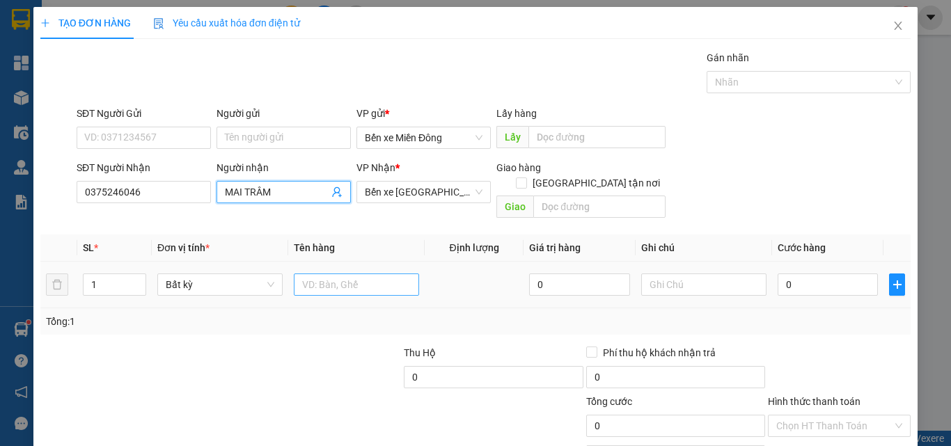
type input "MAI TRÂM"
click at [355, 279] on input "text" at bounding box center [356, 285] width 125 height 22
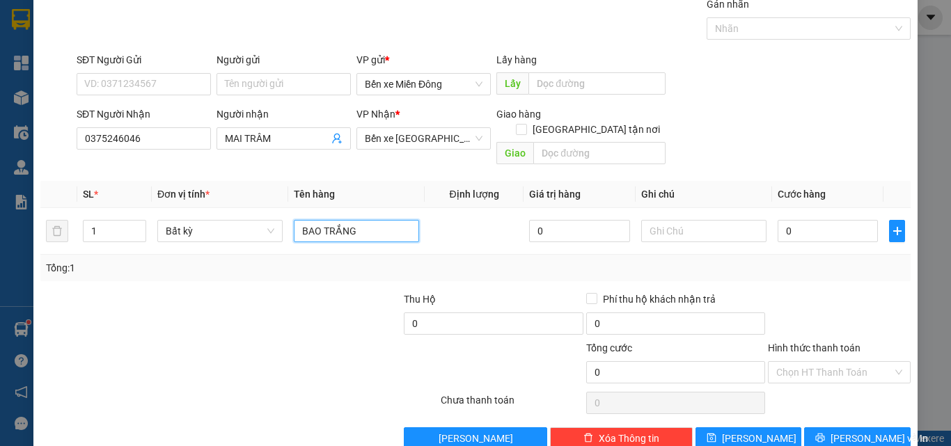
scroll to position [69, 0]
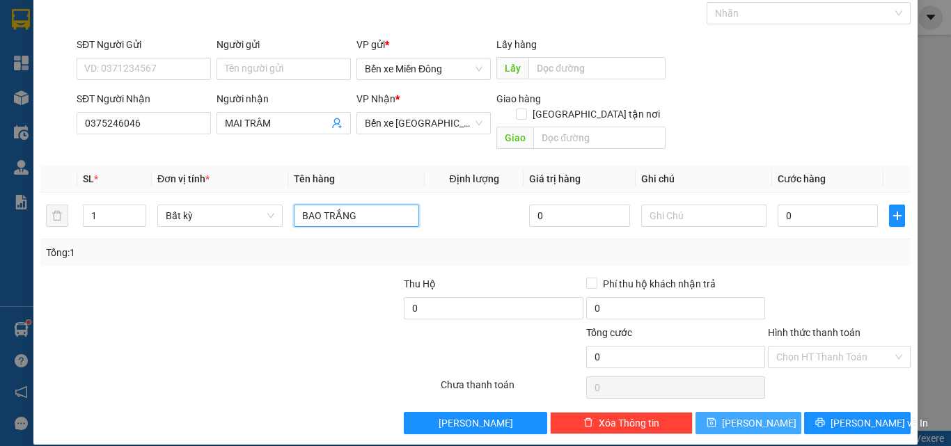
type input "BAO TRẮNG"
click at [776, 412] on button "[PERSON_NAME]" at bounding box center [749, 423] width 107 height 22
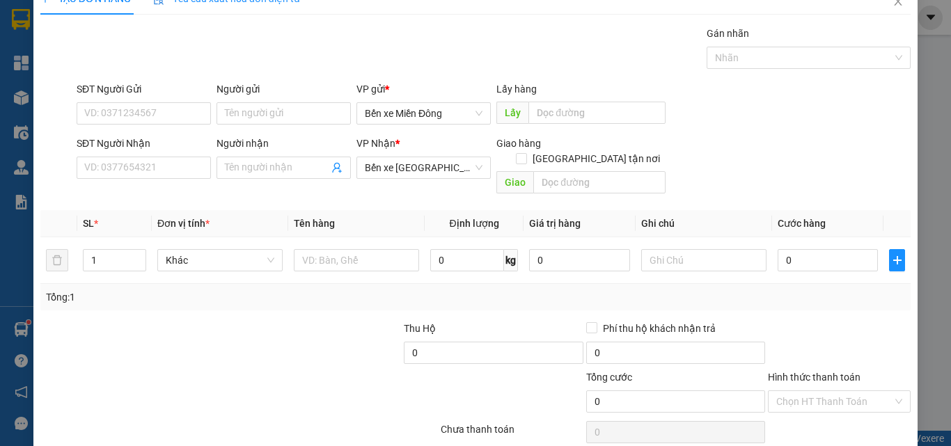
scroll to position [0, 0]
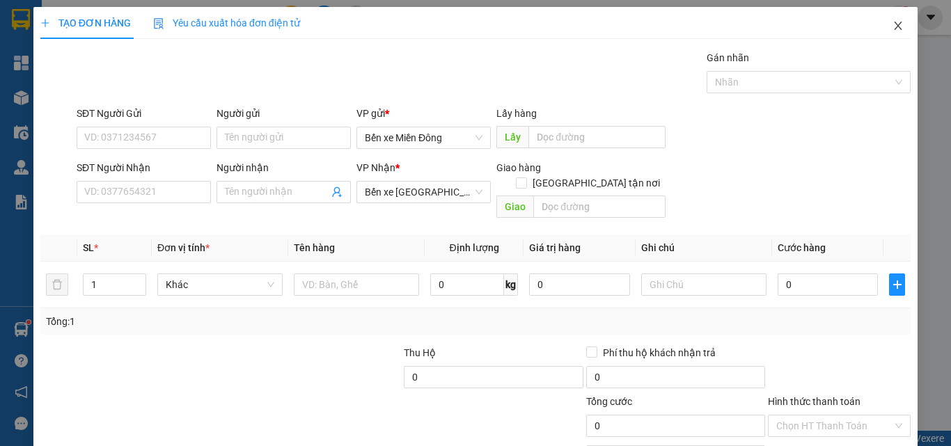
click at [897, 26] on span "Close" at bounding box center [898, 26] width 39 height 39
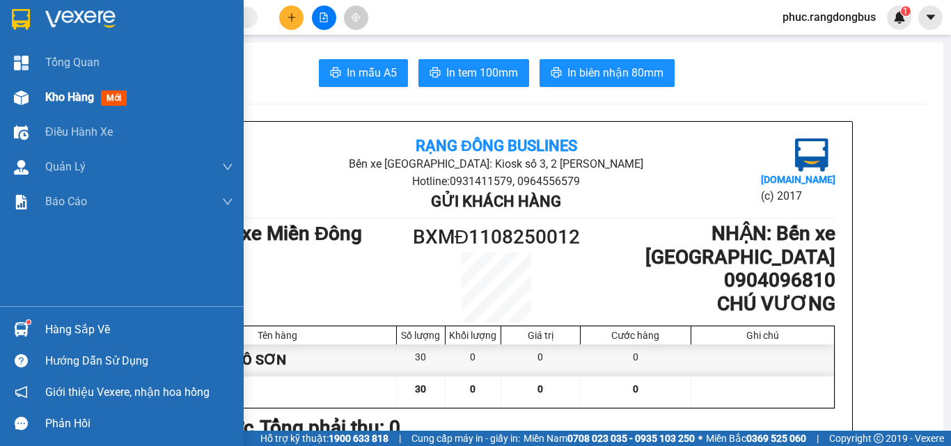
click at [60, 107] on div "Kho hàng mới" at bounding box center [139, 97] width 188 height 35
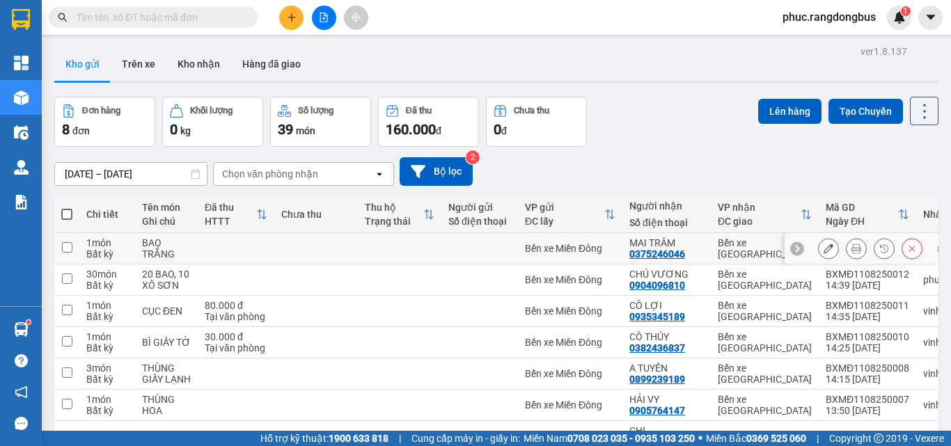
click at [70, 244] on input "checkbox" at bounding box center [67, 247] width 10 height 10
checkbox input "true"
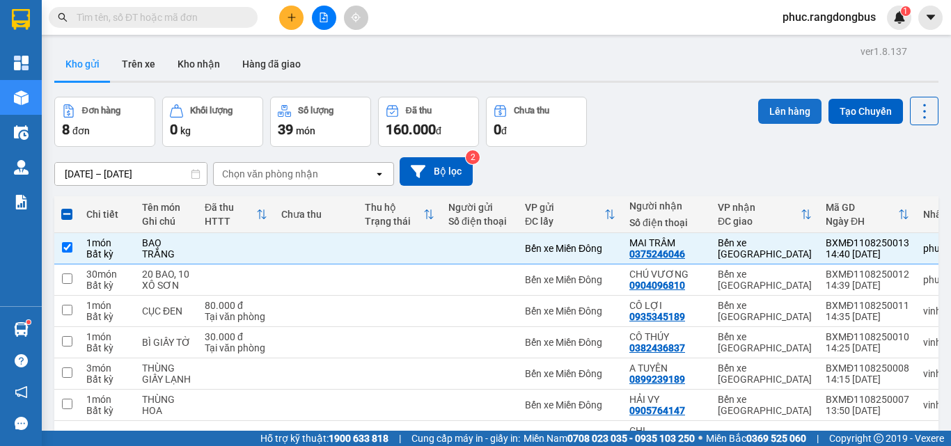
click at [799, 101] on button "Lên hàng" at bounding box center [789, 111] width 63 height 25
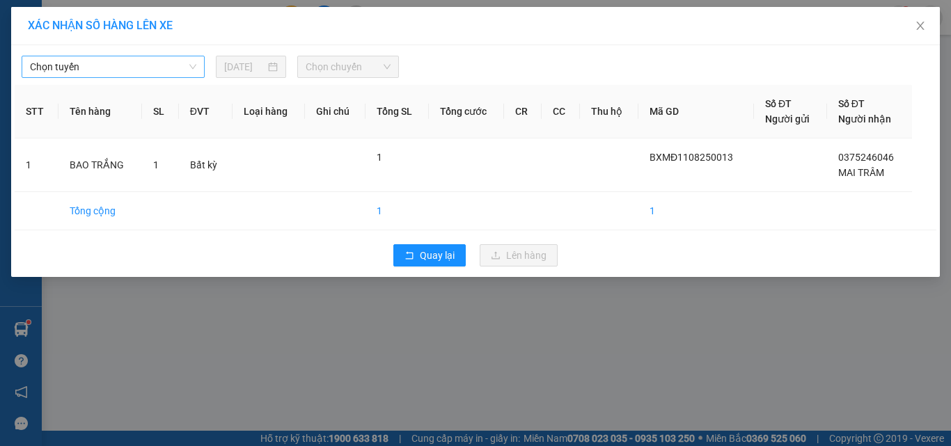
click at [173, 71] on span "Chọn tuyến" at bounding box center [113, 66] width 166 height 21
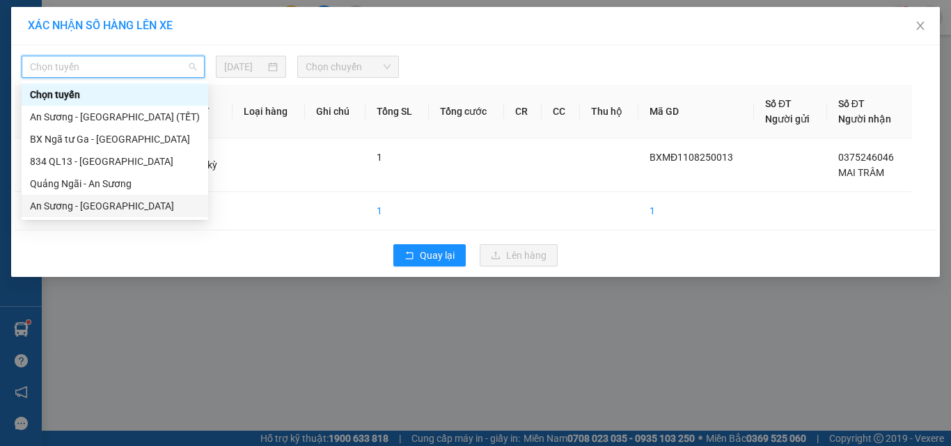
click at [155, 204] on div "An Sương - [GEOGRAPHIC_DATA]" at bounding box center [115, 205] width 170 height 15
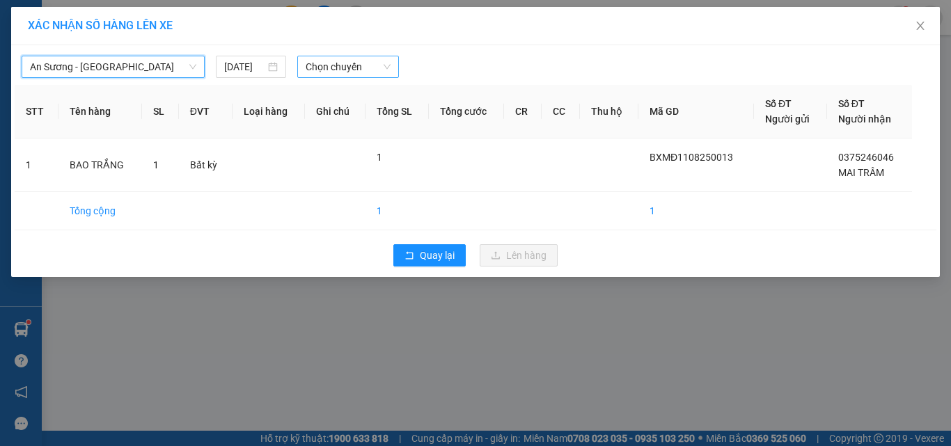
click at [389, 72] on span "Chọn chuyến" at bounding box center [349, 66] width 86 height 21
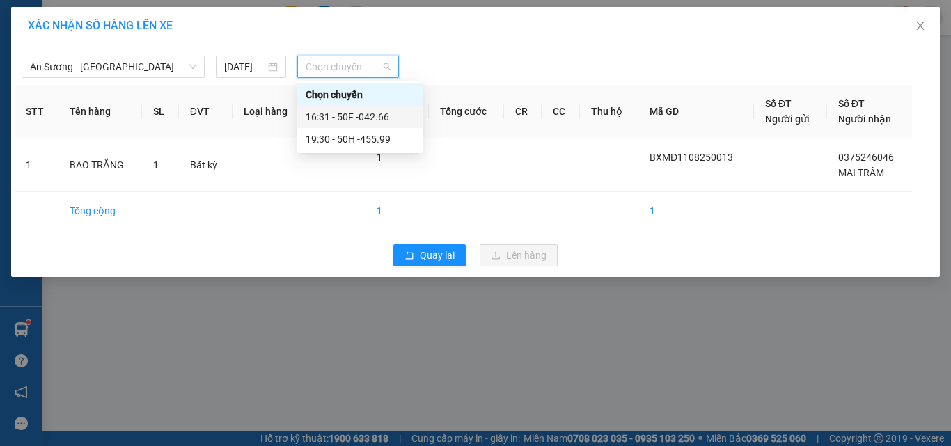
click at [402, 118] on div "16:31 - 50F -042.66" at bounding box center [360, 116] width 109 height 15
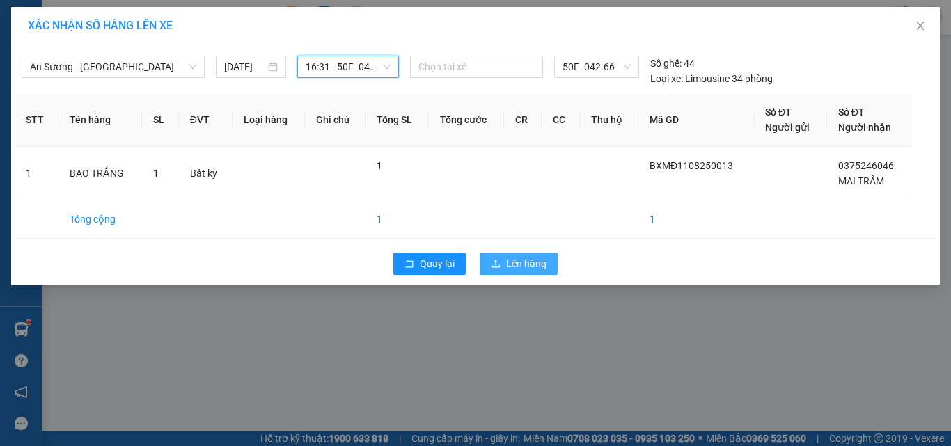
click at [549, 263] on button "Lên hàng" at bounding box center [519, 264] width 78 height 22
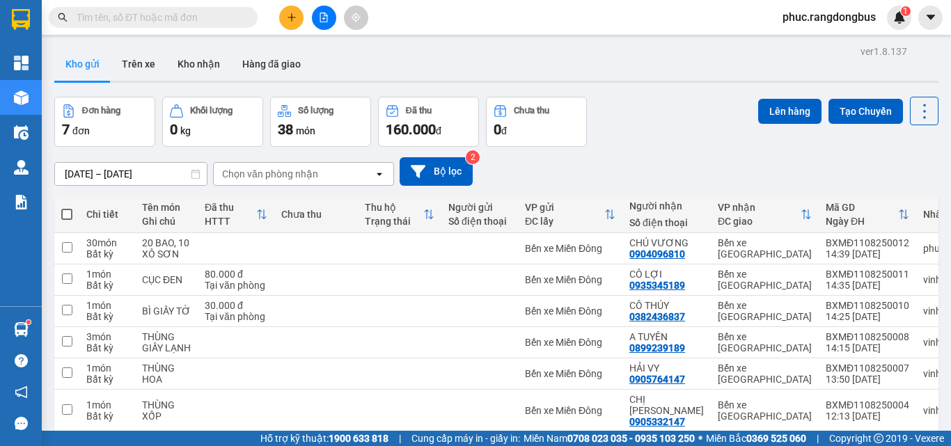
click at [249, 17] on span at bounding box center [248, 17] width 8 height 15
click at [202, 17] on input "text" at bounding box center [159, 17] width 164 height 15
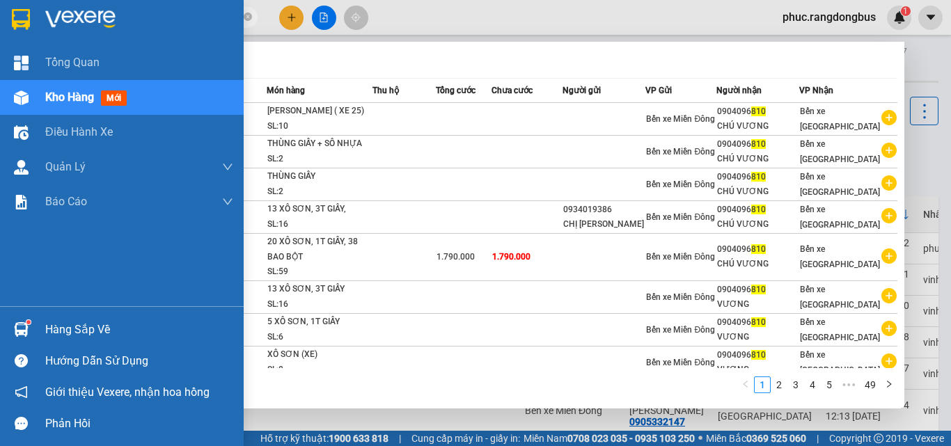
type input "810"
click at [61, 100] on span "Kho hàng" at bounding box center [69, 97] width 49 height 13
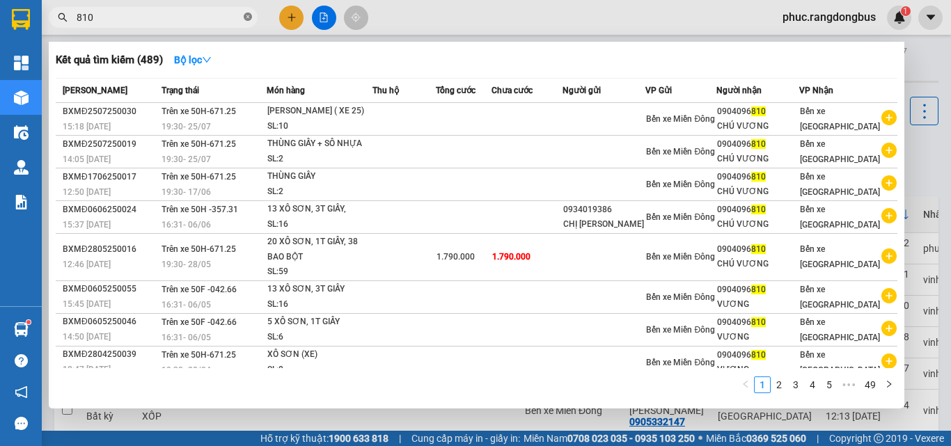
click at [247, 22] on span at bounding box center [248, 17] width 8 height 13
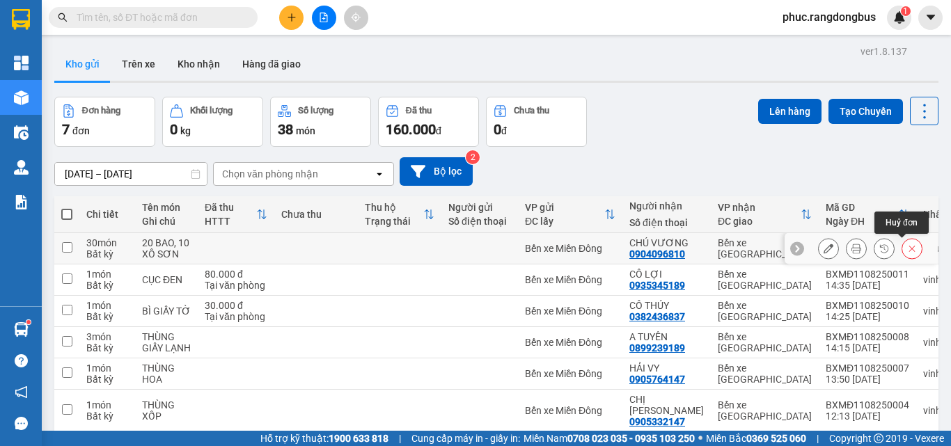
click at [907, 252] on button at bounding box center [912, 249] width 19 height 24
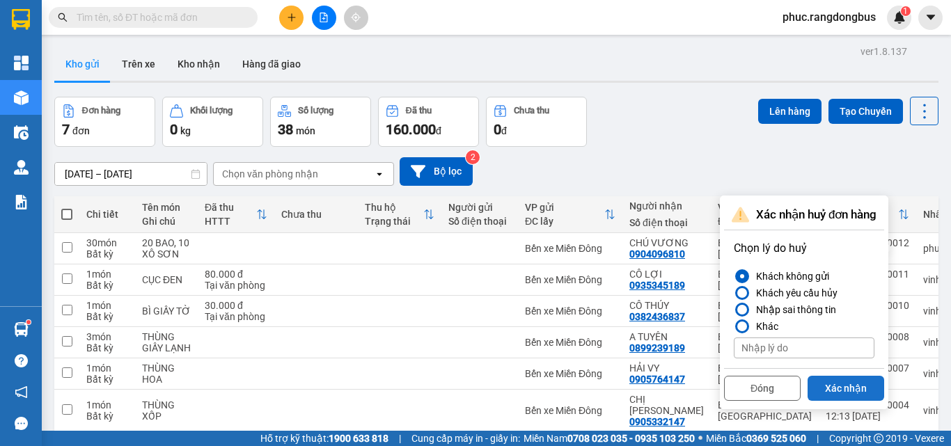
click at [825, 387] on button "Xác nhận" at bounding box center [846, 388] width 77 height 25
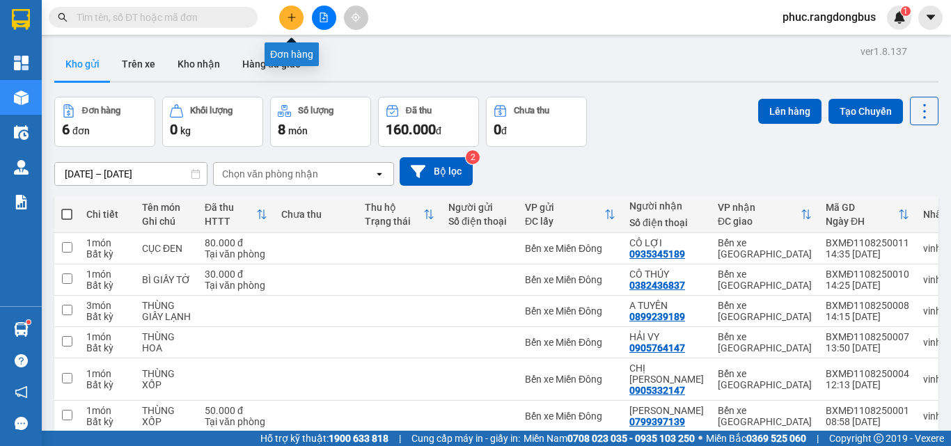
click at [283, 17] on button at bounding box center [291, 18] width 24 height 24
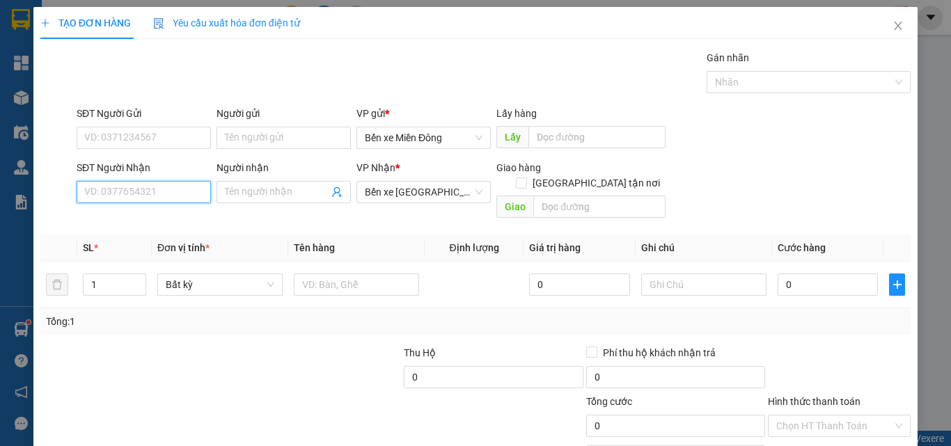
click at [131, 200] on input "SĐT Người Nhận" at bounding box center [144, 192] width 134 height 22
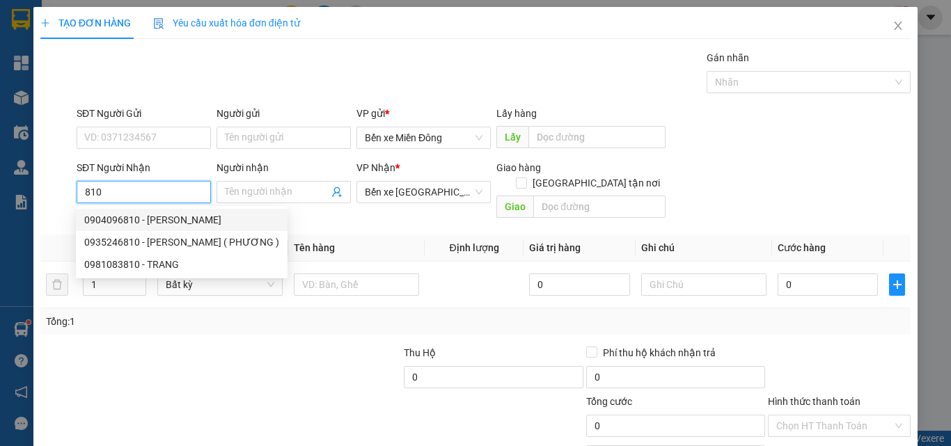
click at [150, 223] on div "0904096810 - [PERSON_NAME]" at bounding box center [181, 219] width 195 height 15
type input "0904096810"
type input "CHÚ VƯƠNG"
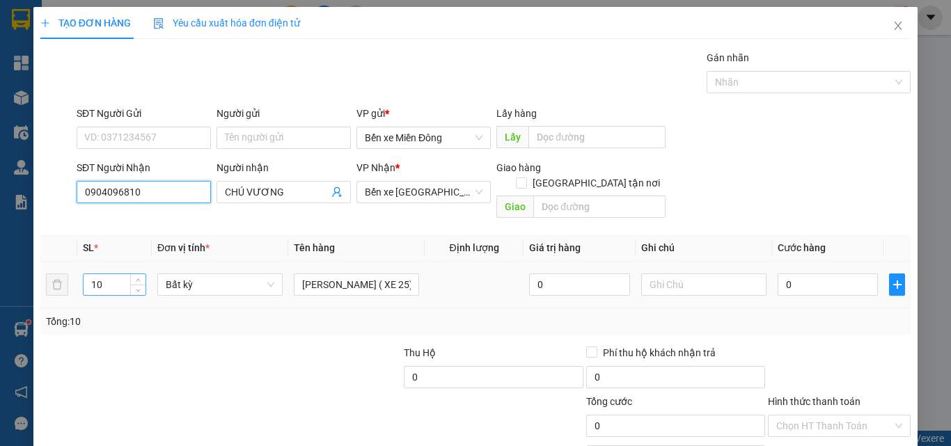
type input "0904096810"
click at [113, 276] on input "10" at bounding box center [115, 284] width 62 height 21
type input "1"
type input "30"
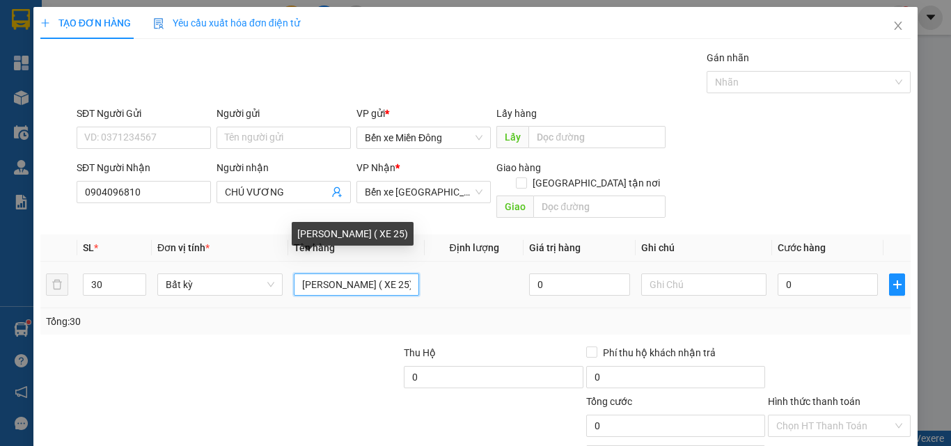
click at [400, 274] on input "[PERSON_NAME] ( XE 25)" at bounding box center [356, 285] width 125 height 22
type input "T"
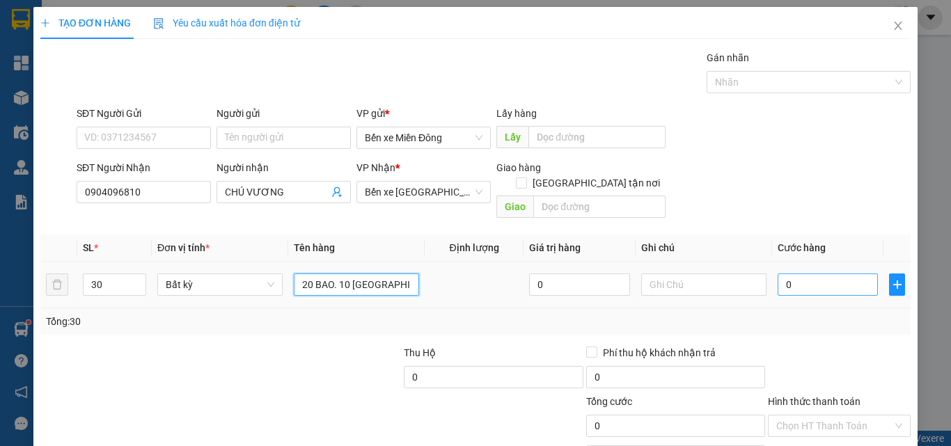
type input "20 BAO. 10 [GEOGRAPHIC_DATA]"
click at [822, 274] on input "0" at bounding box center [828, 285] width 100 height 22
type input "9"
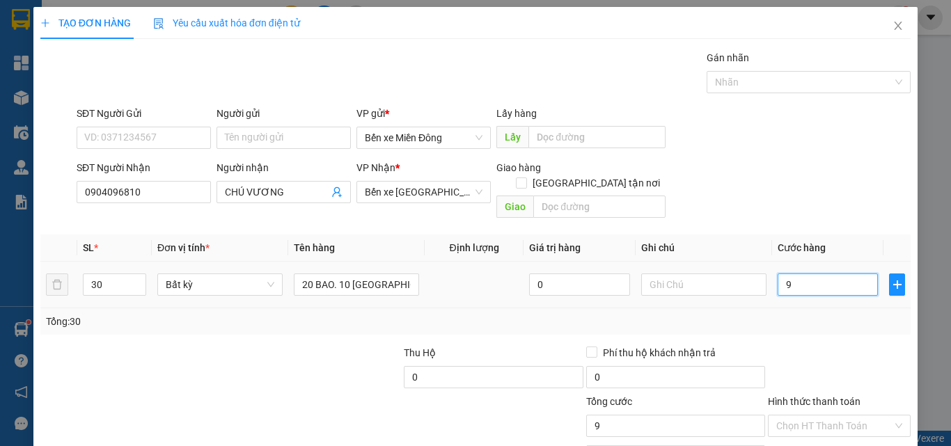
type input "90"
type input "900"
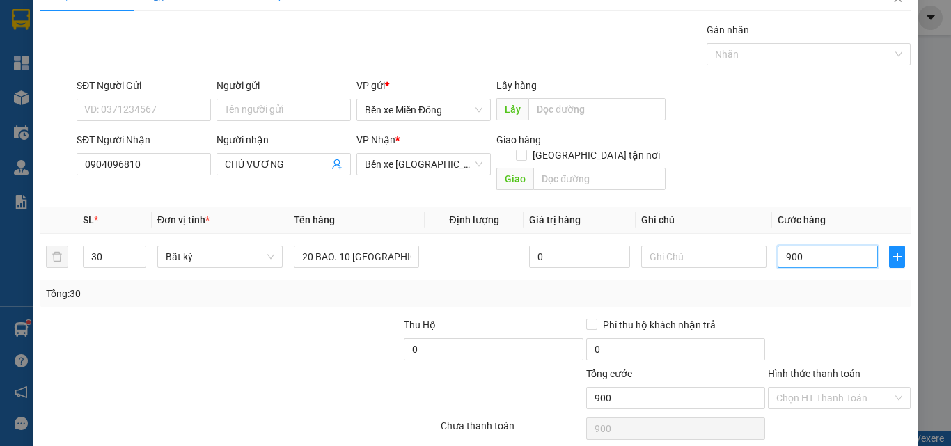
scroll to position [69, 0]
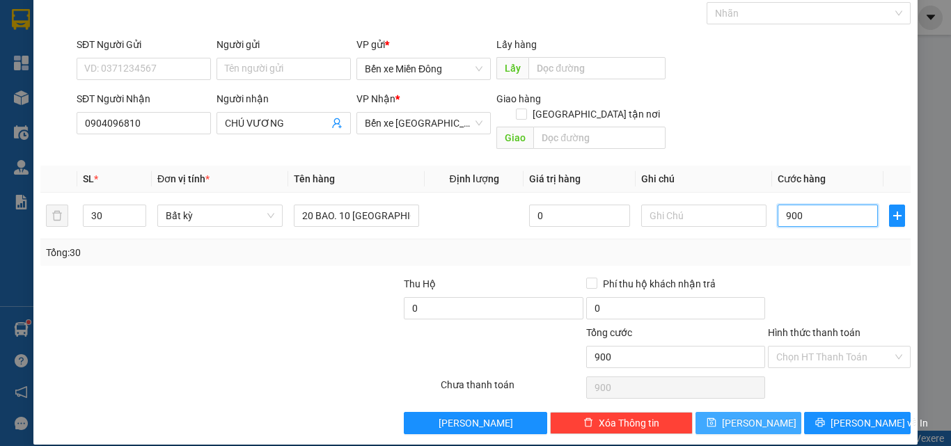
type input "900"
type input "900.000"
click at [735, 412] on button "[PERSON_NAME]" at bounding box center [749, 423] width 107 height 22
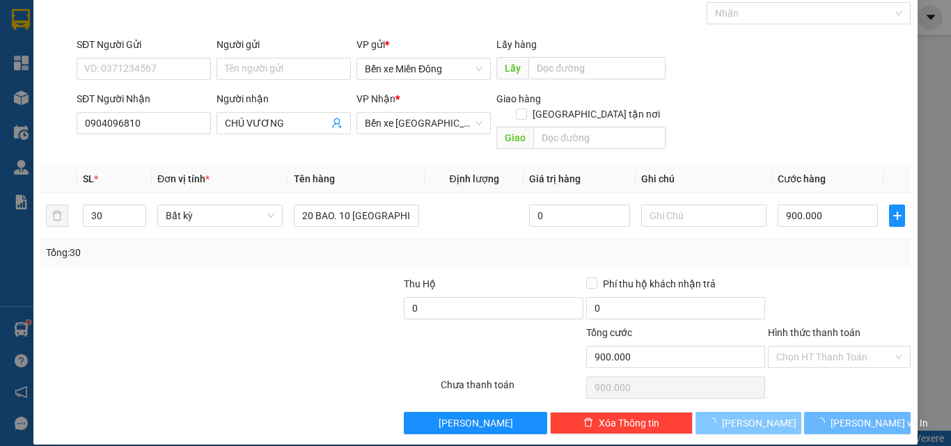
type input "0"
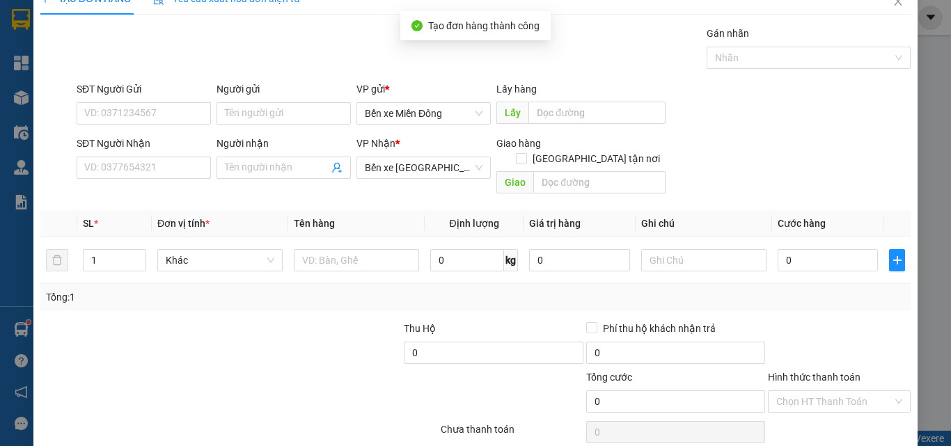
scroll to position [0, 0]
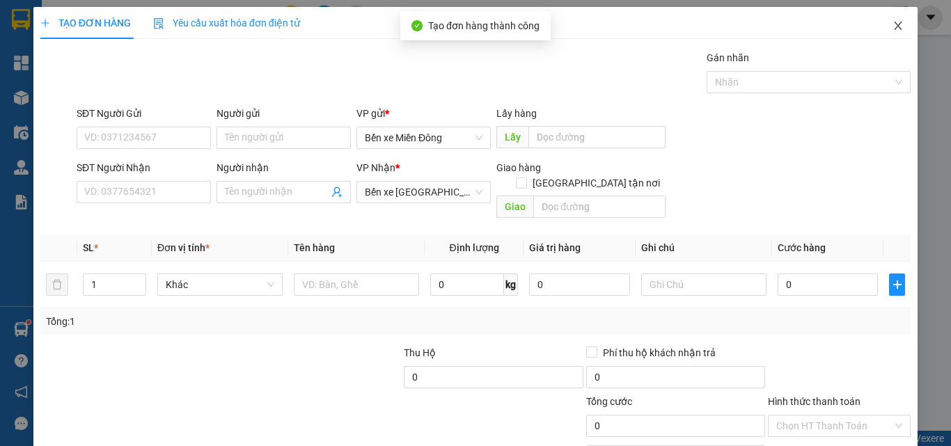
click at [893, 22] on icon "close" at bounding box center [898, 25] width 11 height 11
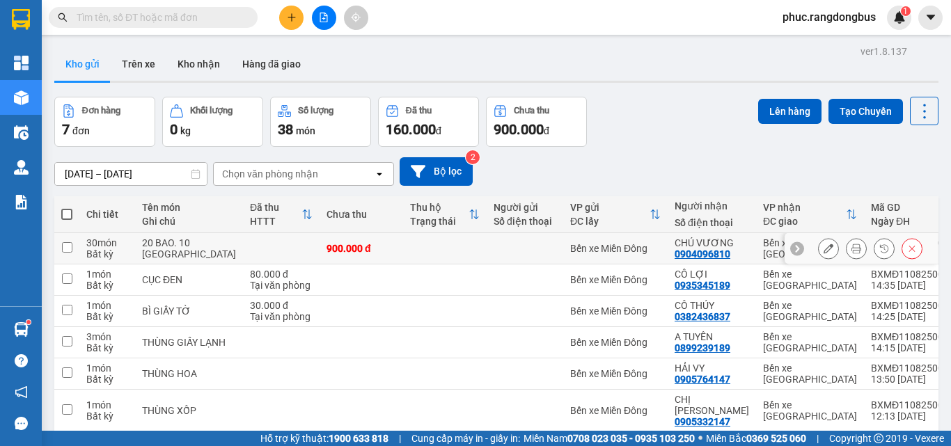
click at [65, 246] on input "checkbox" at bounding box center [67, 247] width 10 height 10
checkbox input "true"
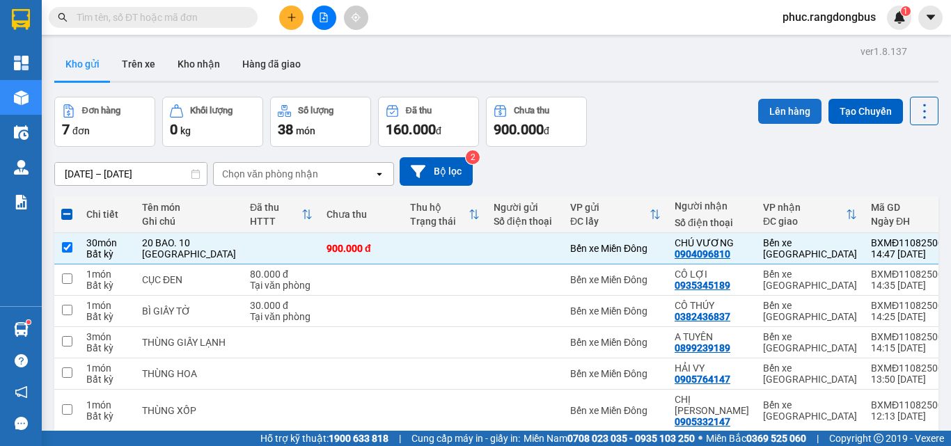
click at [760, 114] on button "Lên hàng" at bounding box center [789, 111] width 63 height 25
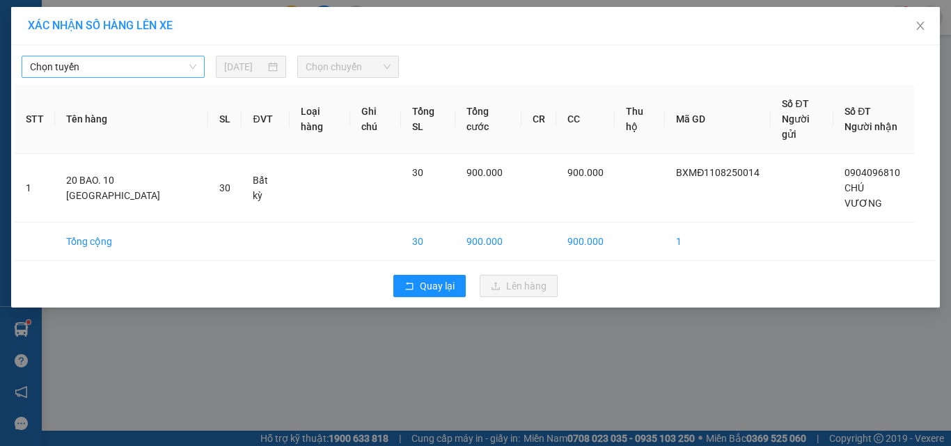
click at [141, 63] on span "Chọn tuyến" at bounding box center [113, 66] width 166 height 21
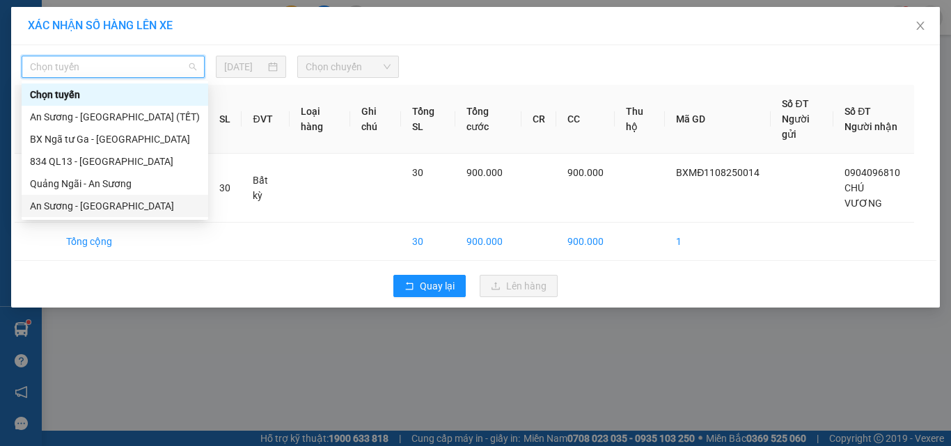
click at [113, 212] on div "An Sương - [GEOGRAPHIC_DATA]" at bounding box center [115, 205] width 170 height 15
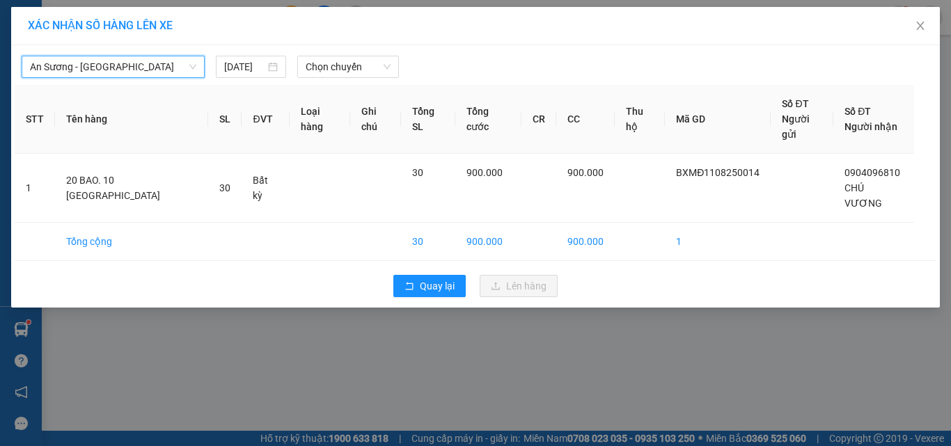
click at [338, 55] on div "An Sương - [GEOGRAPHIC_DATA] An Sương - [GEOGRAPHIC_DATA] [DATE] Chọn chuyến" at bounding box center [476, 63] width 922 height 29
click at [364, 70] on span "Chọn chuyến" at bounding box center [349, 66] width 86 height 21
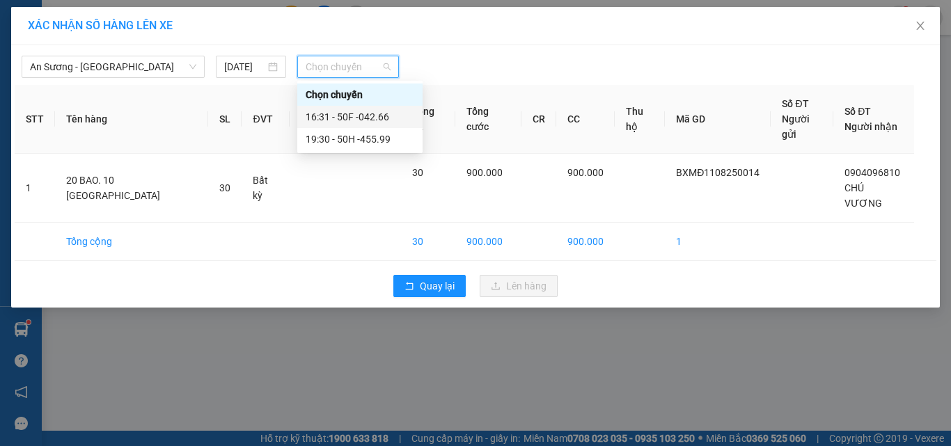
click at [398, 120] on div "16:31 - 50F -042.66" at bounding box center [360, 116] width 109 height 15
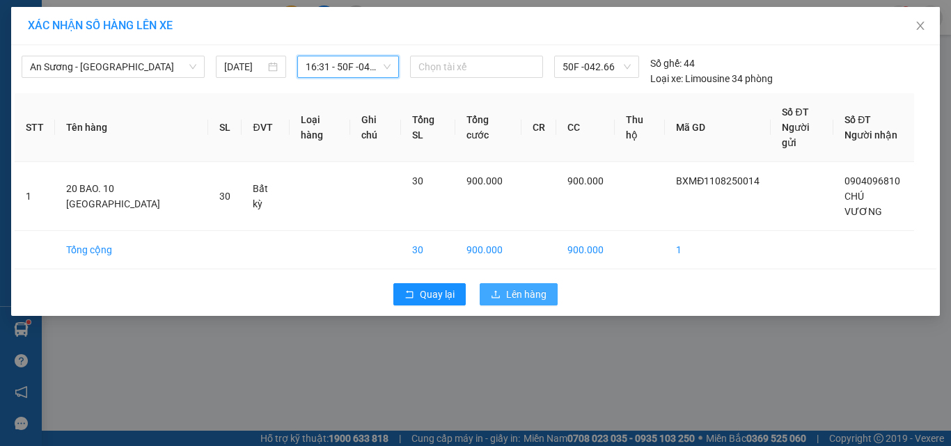
click at [539, 287] on span "Lên hàng" at bounding box center [526, 294] width 40 height 15
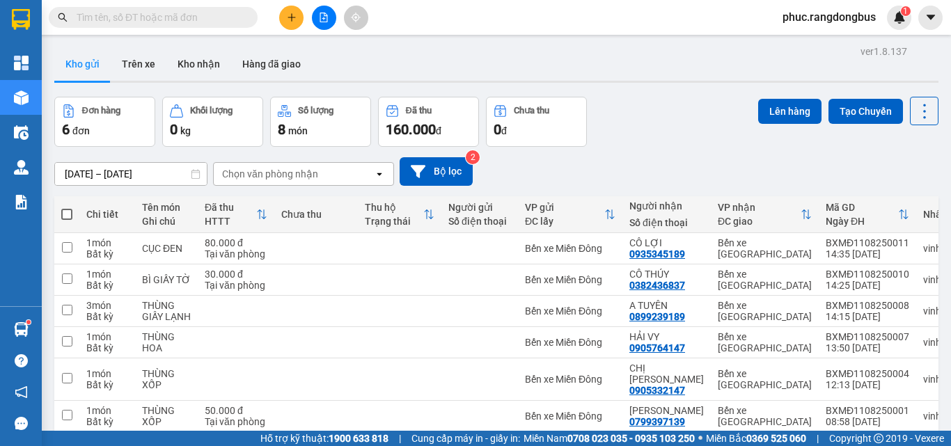
click at [929, 114] on div "ver 1.8.137 Kho gửi Trên xe Kho nhận Hàng đã giao Đơn hàng 6 đơn Khối lượng 0 k…" at bounding box center [497, 265] width 896 height 446
click at [923, 117] on icon at bounding box center [924, 111] width 3 height 15
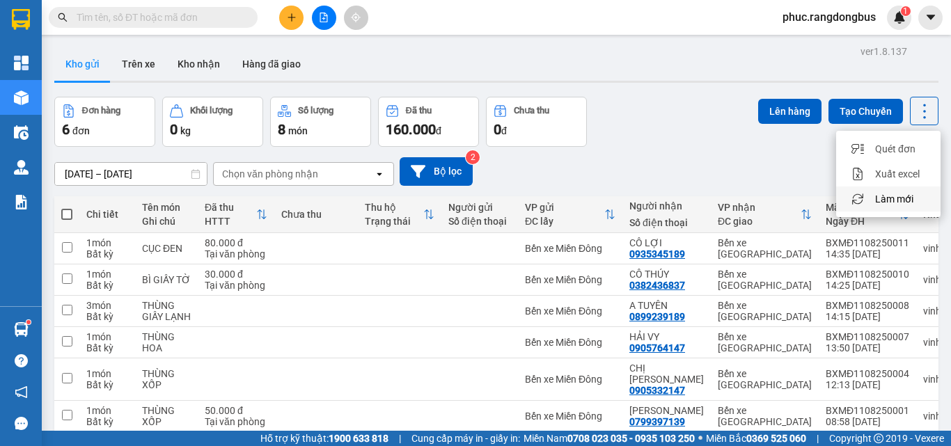
click at [889, 204] on span "Làm mới" at bounding box center [894, 199] width 38 height 14
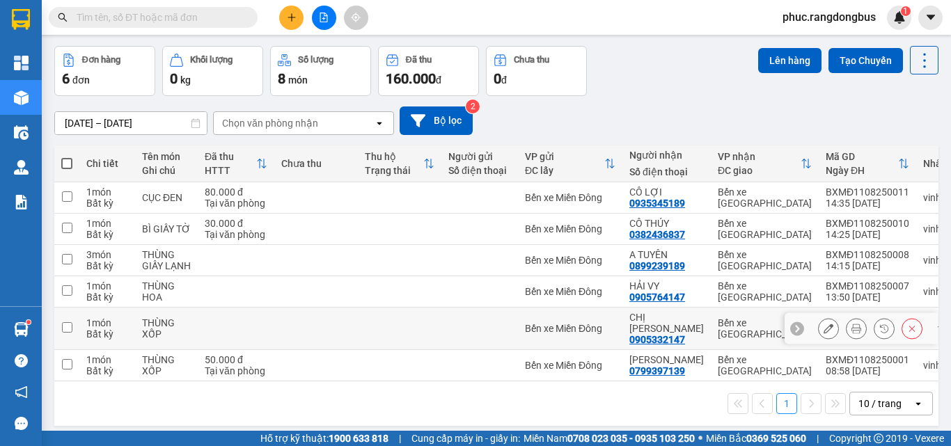
scroll to position [64, 0]
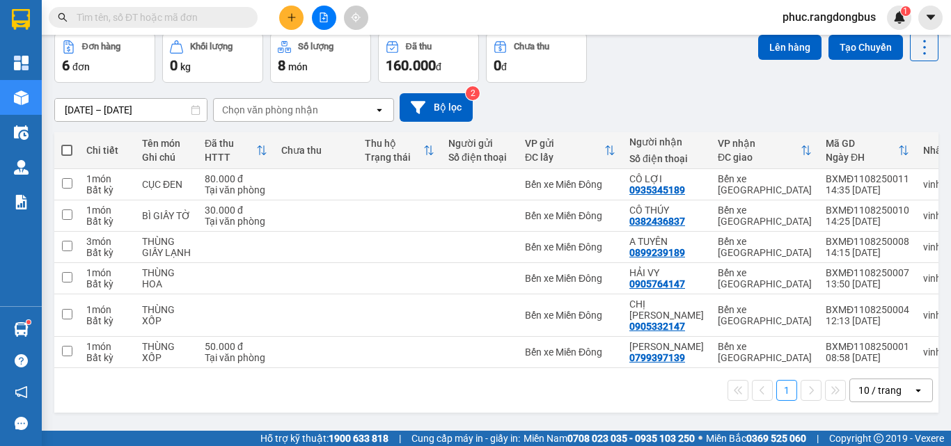
click at [316, 28] on div at bounding box center [324, 18] width 104 height 24
click at [320, 18] on icon "file-add" at bounding box center [324, 18] width 10 height 10
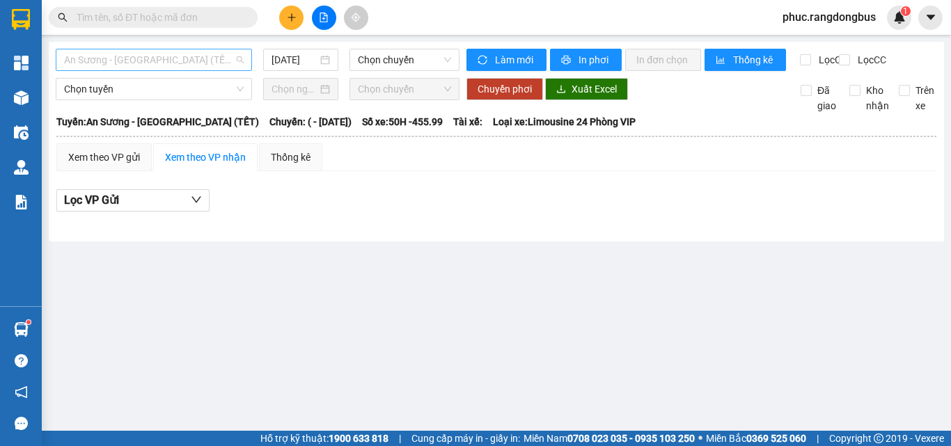
click at [189, 61] on span "An Sương - [GEOGRAPHIC_DATA] (TẾT)" at bounding box center [154, 59] width 180 height 21
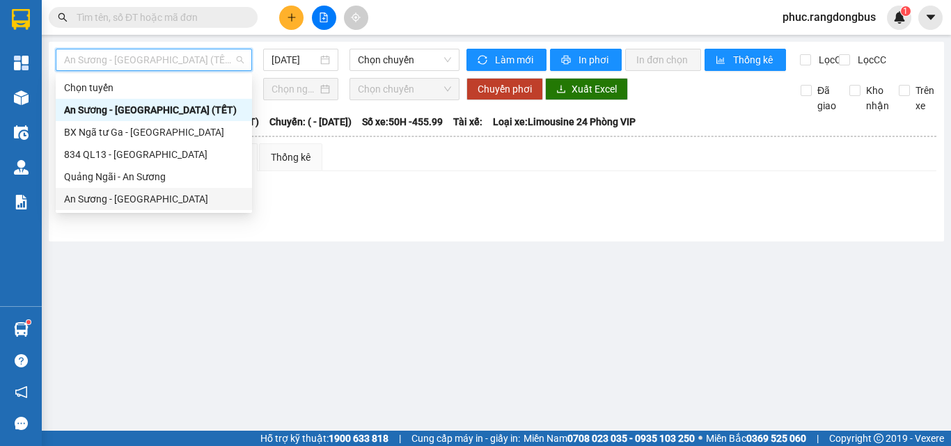
click at [166, 203] on div "An Sương - [GEOGRAPHIC_DATA]" at bounding box center [154, 199] width 180 height 15
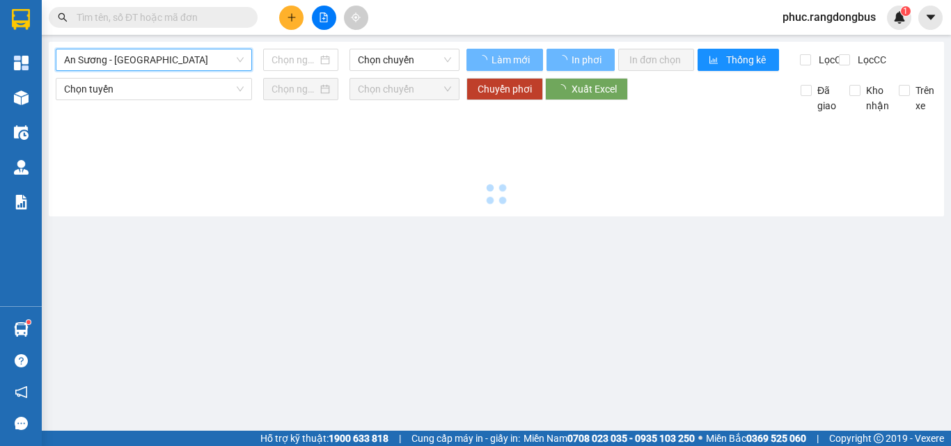
type input "[DATE]"
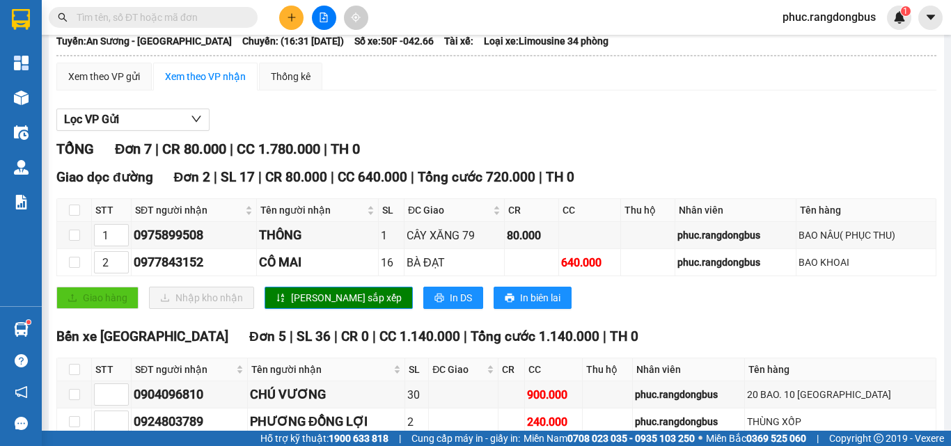
scroll to position [251, 0]
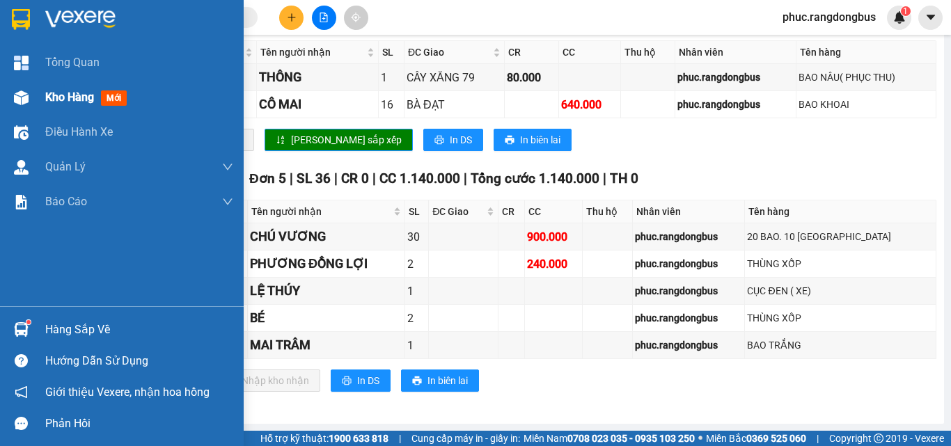
click at [115, 97] on span "mới" at bounding box center [114, 98] width 26 height 15
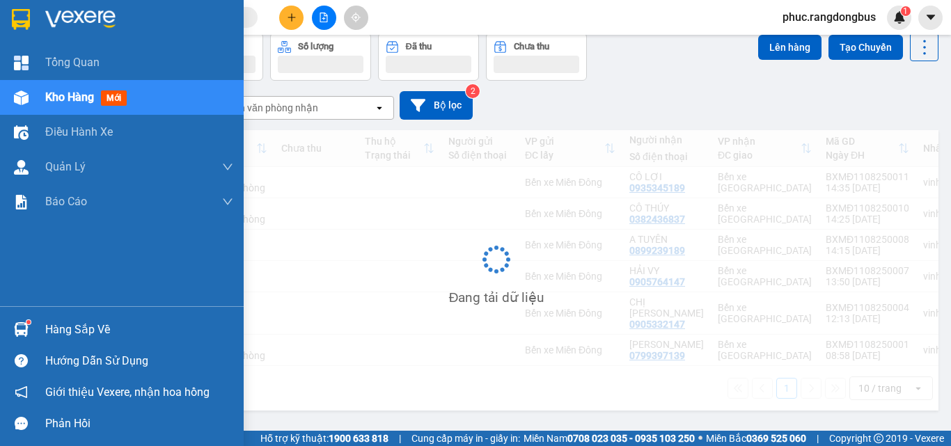
scroll to position [64, 0]
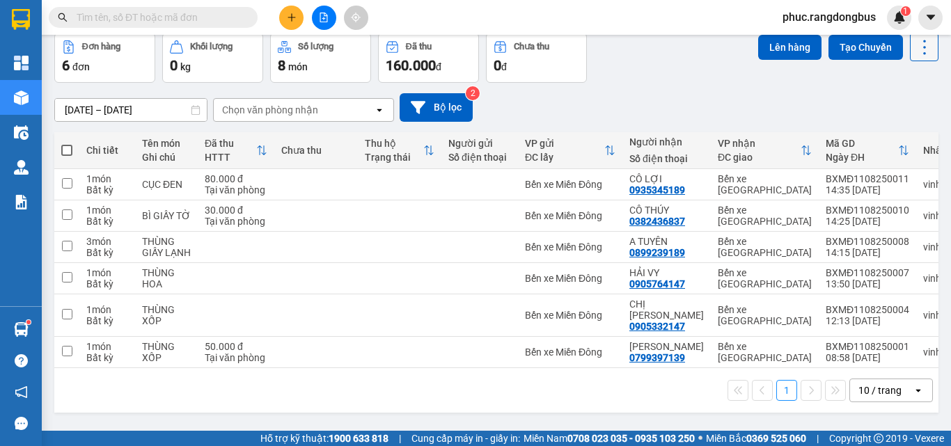
click at [922, 53] on icon at bounding box center [924, 47] width 19 height 19
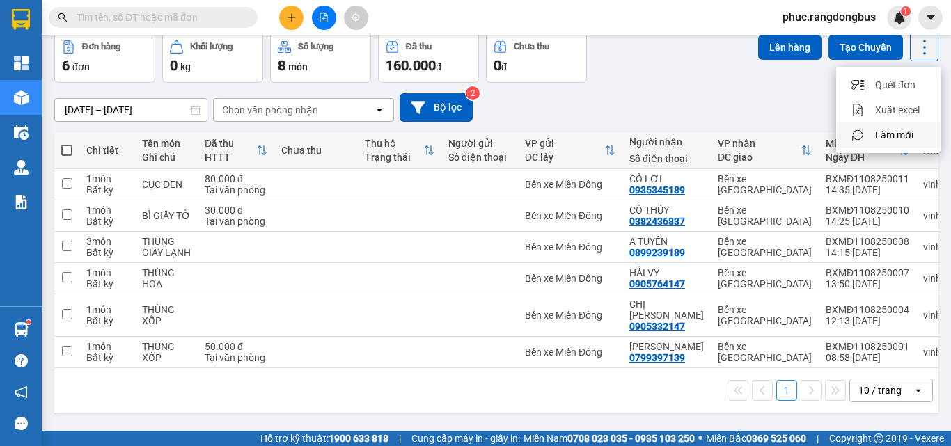
click at [903, 129] on span "Làm mới" at bounding box center [894, 135] width 38 height 14
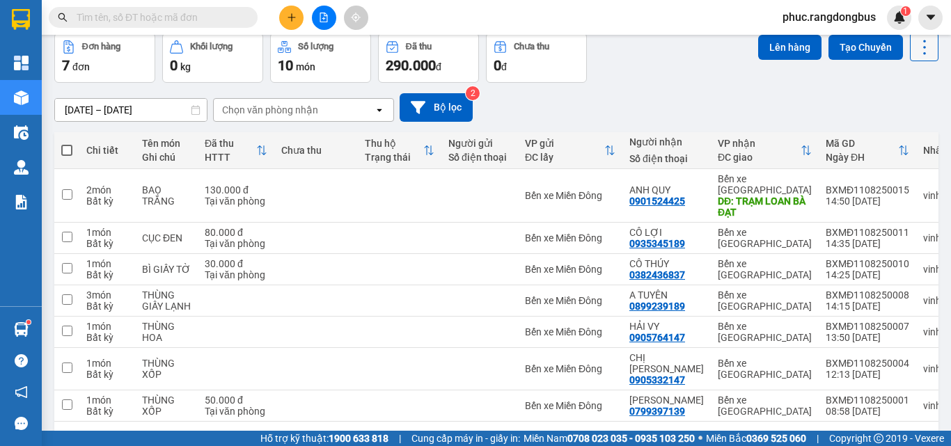
click at [915, 48] on icon at bounding box center [924, 47] width 19 height 19
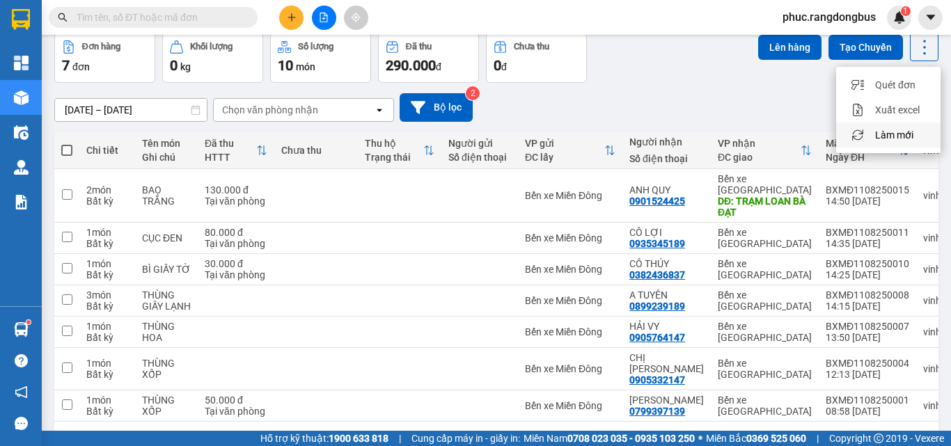
click at [886, 128] on li "Làm mới" at bounding box center [888, 135] width 104 height 25
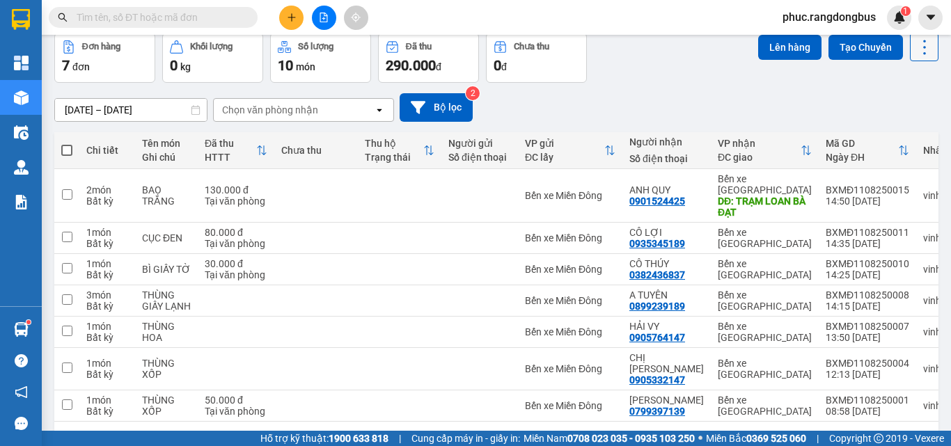
click at [915, 44] on icon at bounding box center [924, 47] width 19 height 19
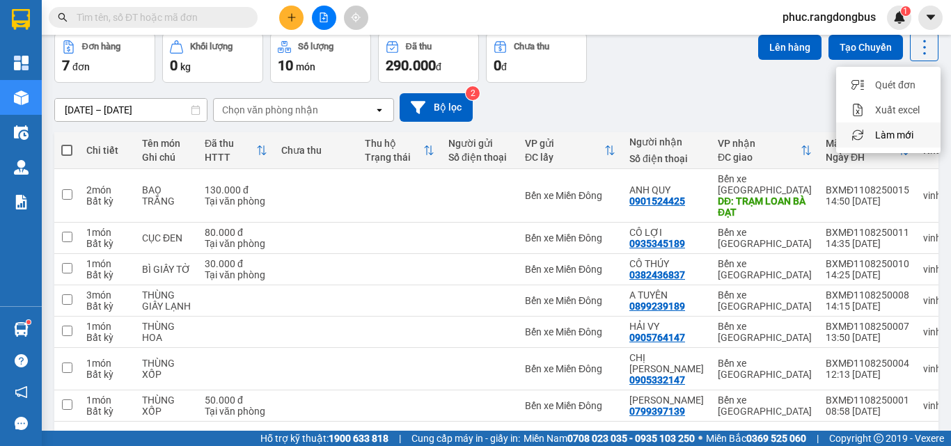
click at [903, 141] on span "Làm mới" at bounding box center [894, 135] width 38 height 14
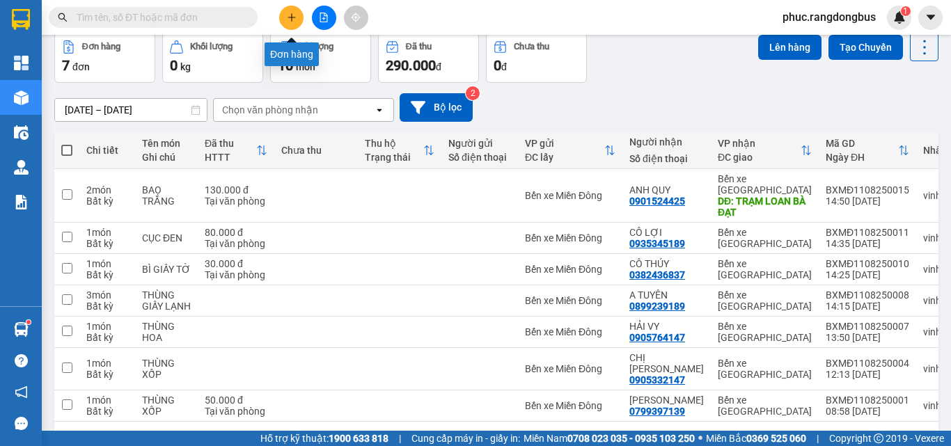
click at [297, 26] on button at bounding box center [291, 18] width 24 height 24
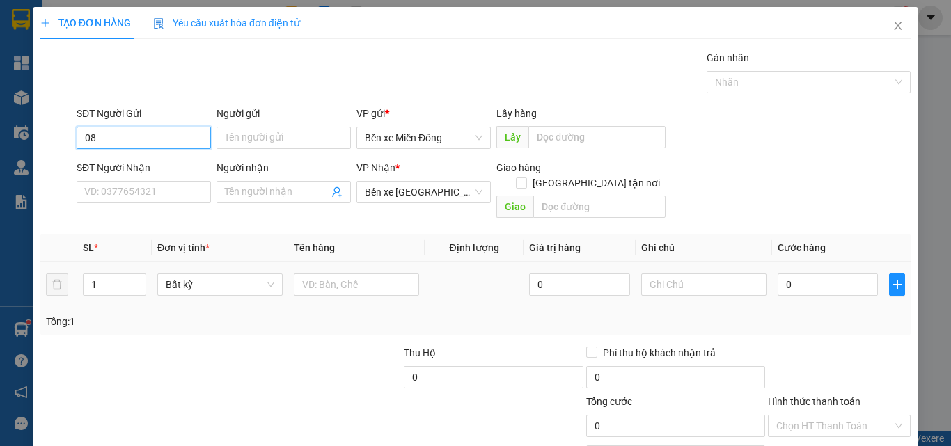
type input "0"
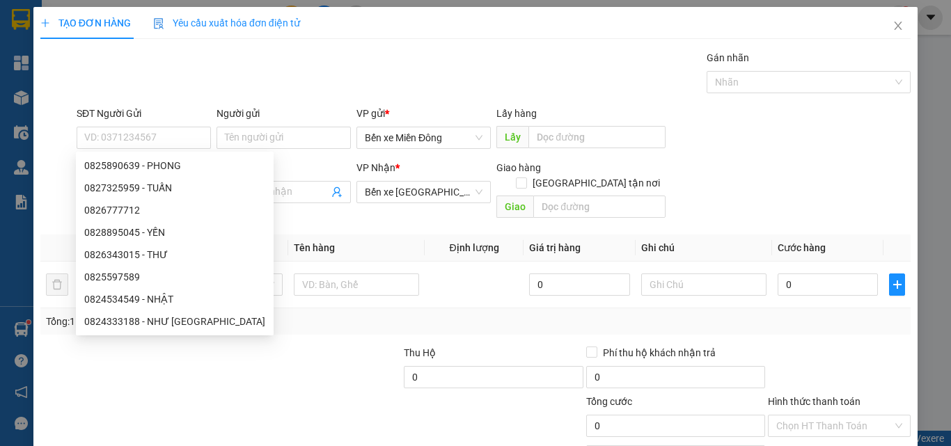
click at [825, 152] on div "SĐT Người Gửi VD: 0371234567 Người gửi Tên người gửi VP gửi * Bến xe Miền Đông …" at bounding box center [494, 130] width 840 height 49
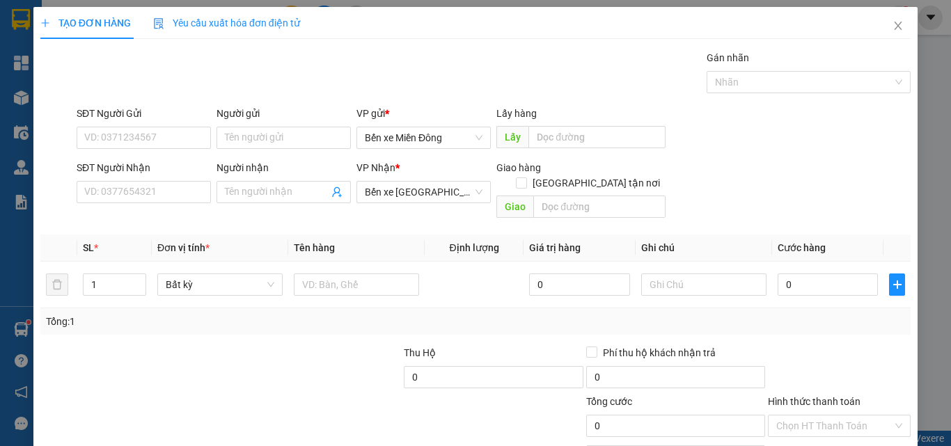
click at [182, 205] on div "SĐT Người Nhận VD: 0377654321" at bounding box center [144, 184] width 134 height 49
click at [177, 201] on input "SĐT Người Nhận" at bounding box center [144, 192] width 134 height 22
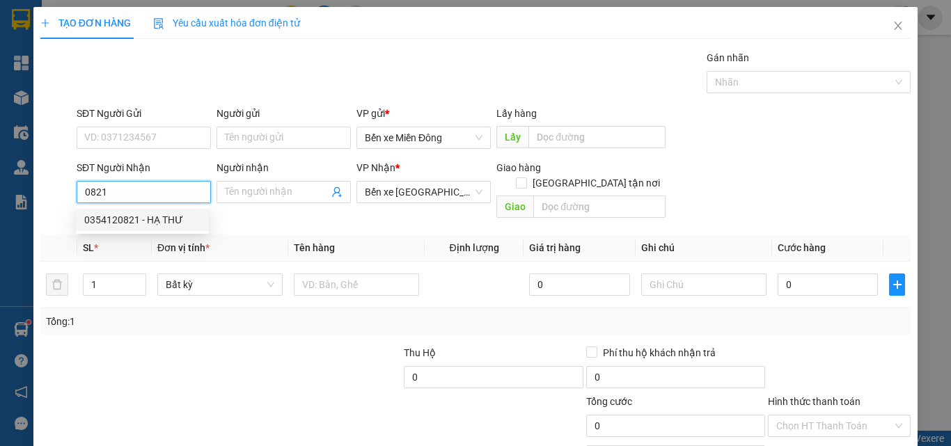
click at [120, 226] on div "0354120821 - HẠ THƯ" at bounding box center [142, 219] width 116 height 15
type input "0354120821"
type input "HẠ THƯ"
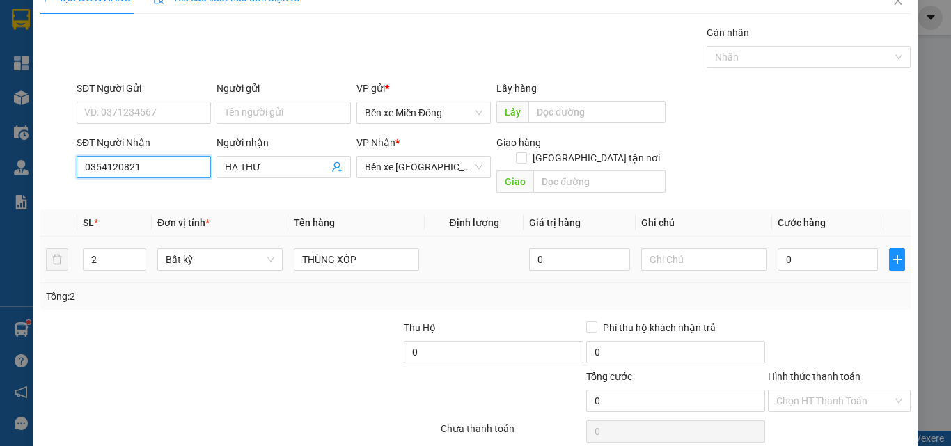
scroll to position [69, 0]
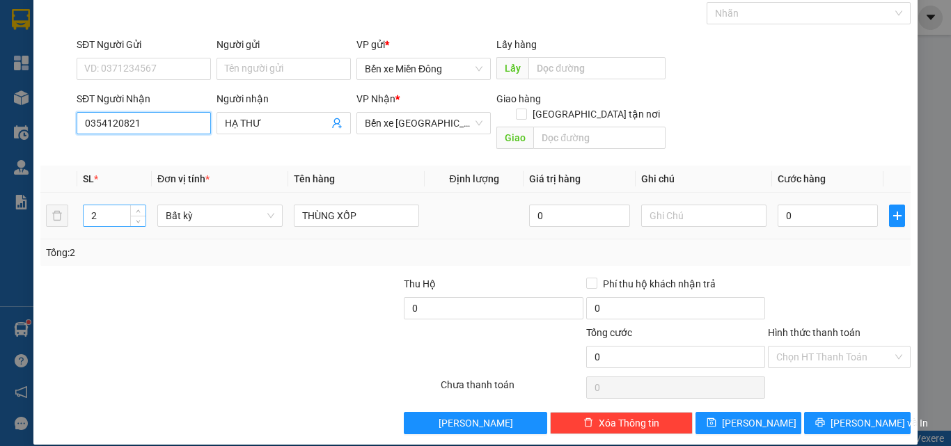
type input "0354120821"
click at [106, 205] on input "2" at bounding box center [115, 215] width 62 height 21
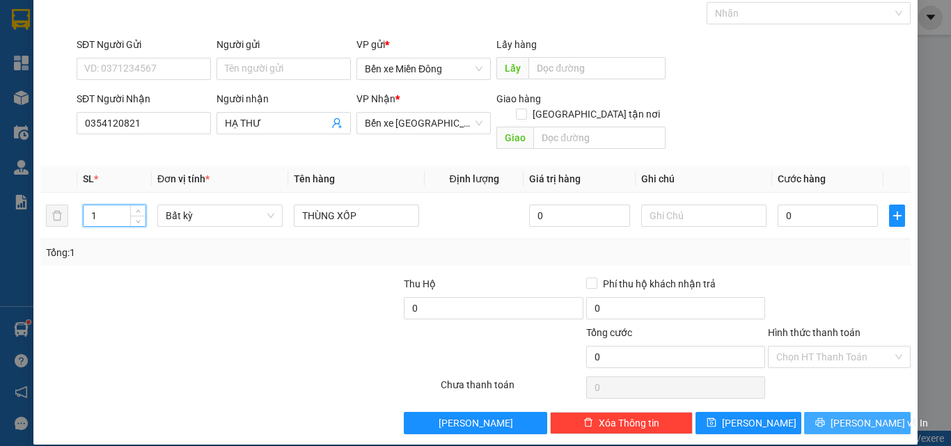
type input "1"
click at [890, 412] on button "[PERSON_NAME] và In" at bounding box center [857, 423] width 107 height 22
click at [844, 416] on button "[PERSON_NAME] và In" at bounding box center [857, 423] width 107 height 22
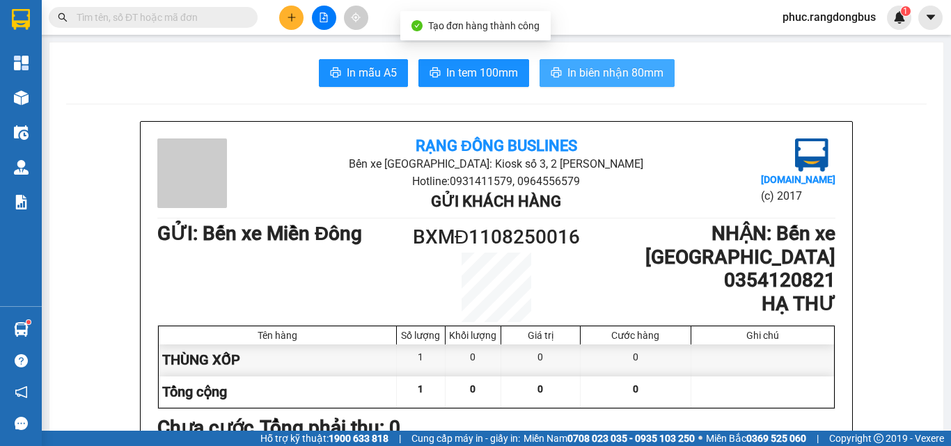
click at [643, 78] on span "In biên nhận 80mm" at bounding box center [616, 72] width 96 height 17
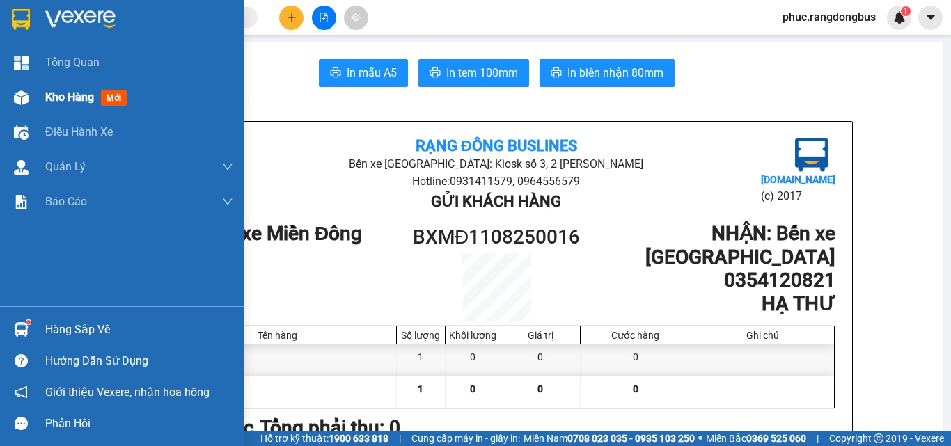
click at [61, 97] on span "Kho hàng" at bounding box center [69, 97] width 49 height 13
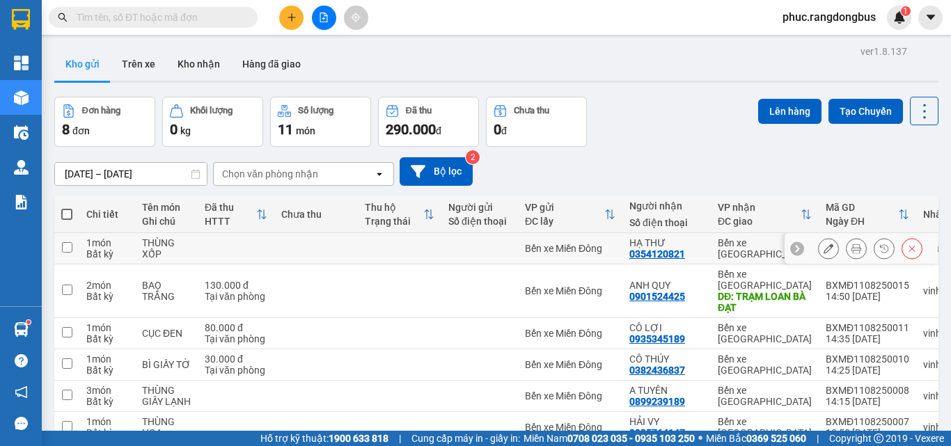
click at [68, 247] on input "checkbox" at bounding box center [67, 247] width 10 height 10
checkbox input "true"
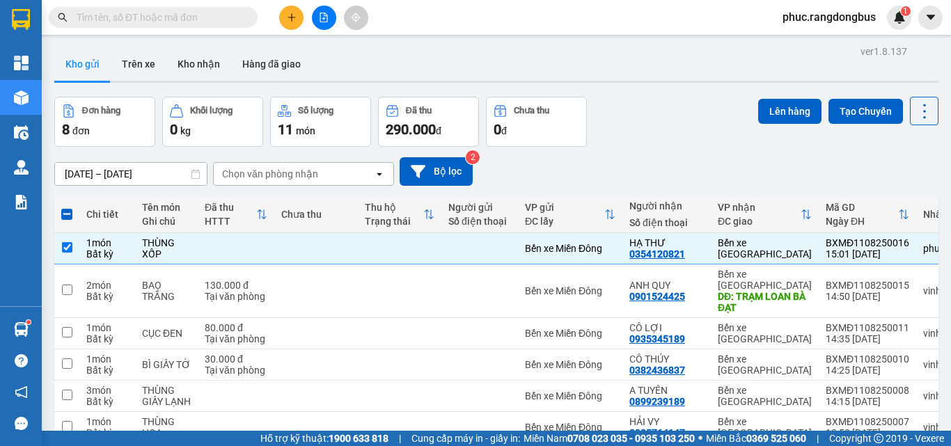
click at [766, 96] on div "ver 1.8.137 Kho gửi Trên xe Kho nhận Hàng đã giao Đơn hàng 8 đơn Khối lượng 0 k…" at bounding box center [497, 305] width 896 height 526
click at [767, 112] on button "Lên hàng" at bounding box center [789, 111] width 63 height 25
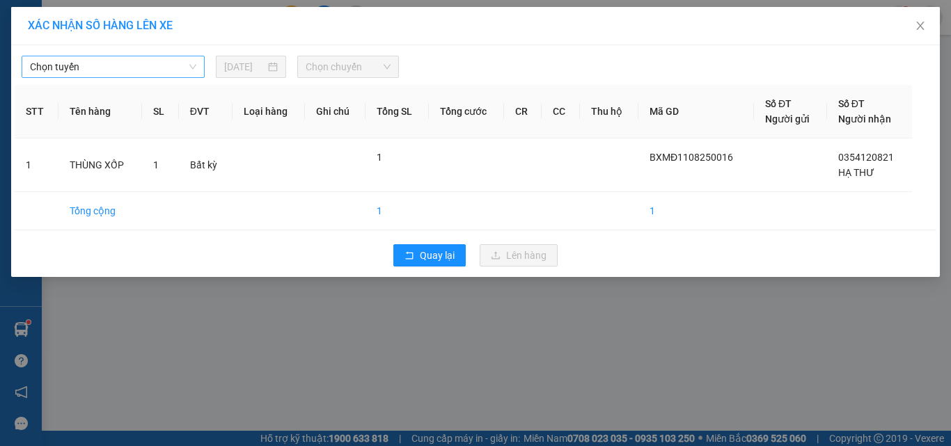
click at [126, 77] on span "Chọn tuyến" at bounding box center [113, 66] width 166 height 21
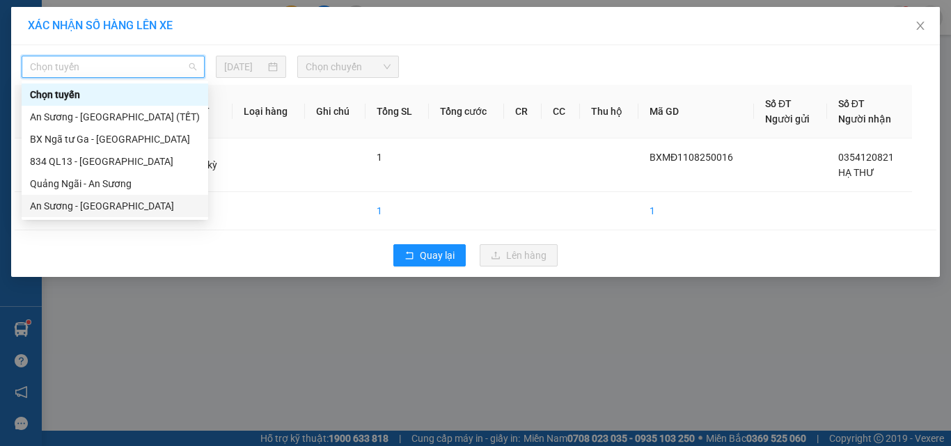
click at [128, 205] on div "An Sương - [GEOGRAPHIC_DATA]" at bounding box center [115, 205] width 170 height 15
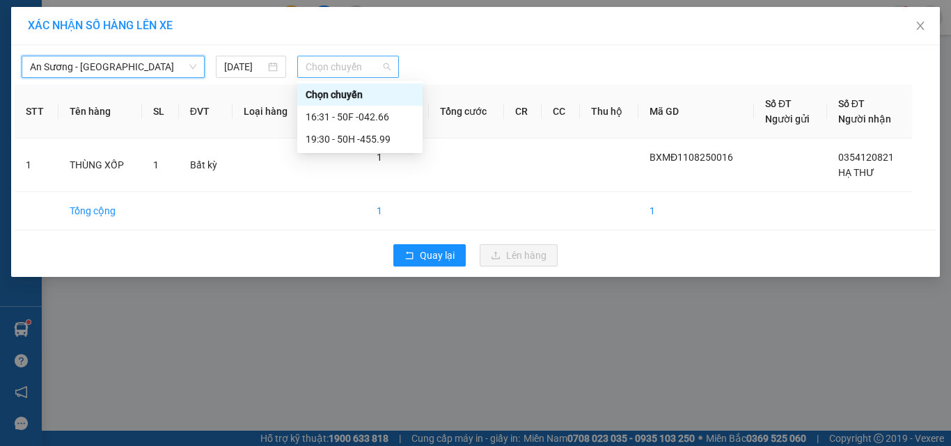
click at [331, 58] on span "Chọn chuyến" at bounding box center [349, 66] width 86 height 21
click at [375, 121] on div "16:31 - 50F -042.66" at bounding box center [360, 116] width 109 height 15
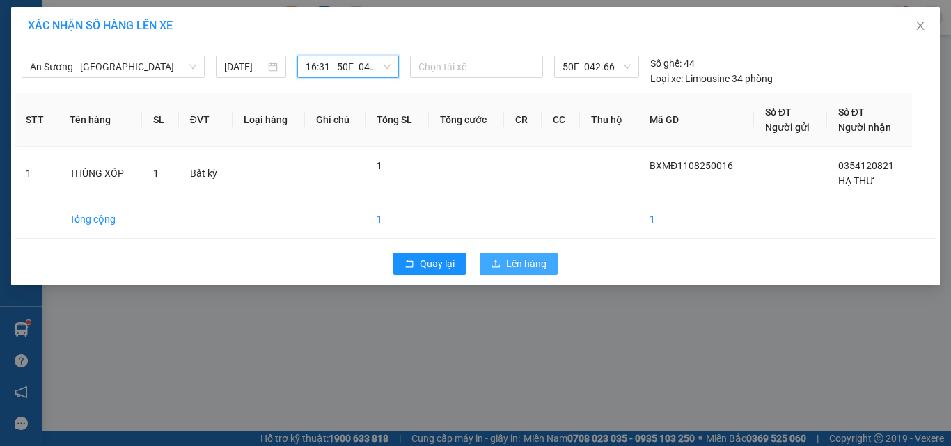
click at [518, 259] on span "Lên hàng" at bounding box center [526, 263] width 40 height 15
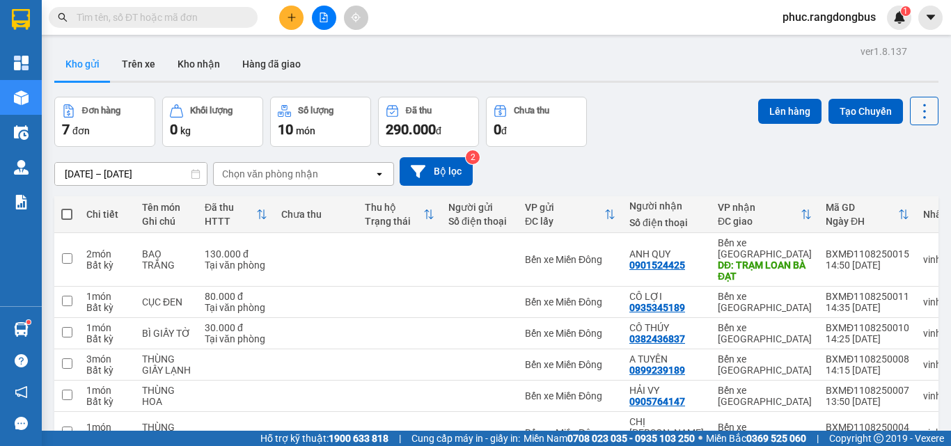
drag, startPoint x: 917, startPoint y: 104, endPoint x: 920, endPoint y: 119, distance: 15.6
click at [917, 104] on icon at bounding box center [924, 111] width 19 height 19
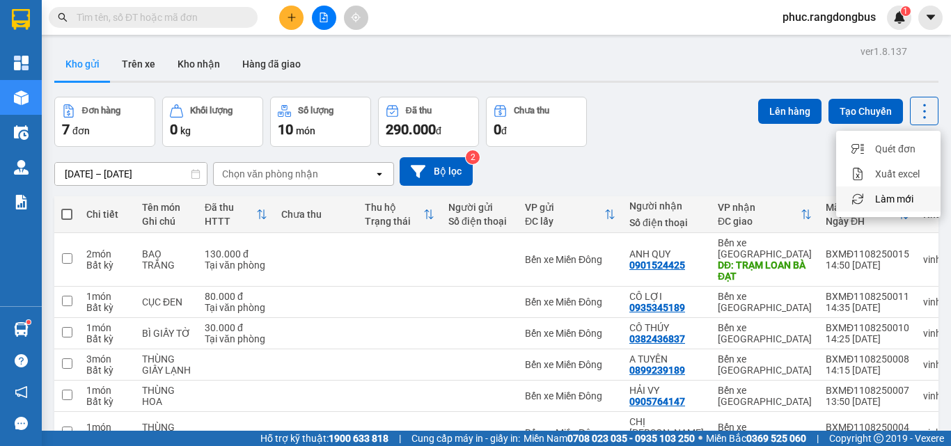
click at [907, 194] on span "Làm mới" at bounding box center [894, 199] width 38 height 14
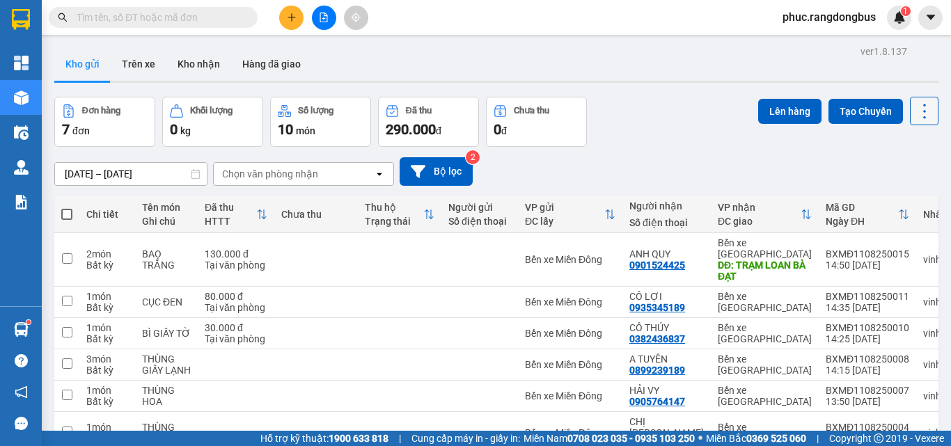
click at [922, 107] on icon at bounding box center [924, 111] width 19 height 19
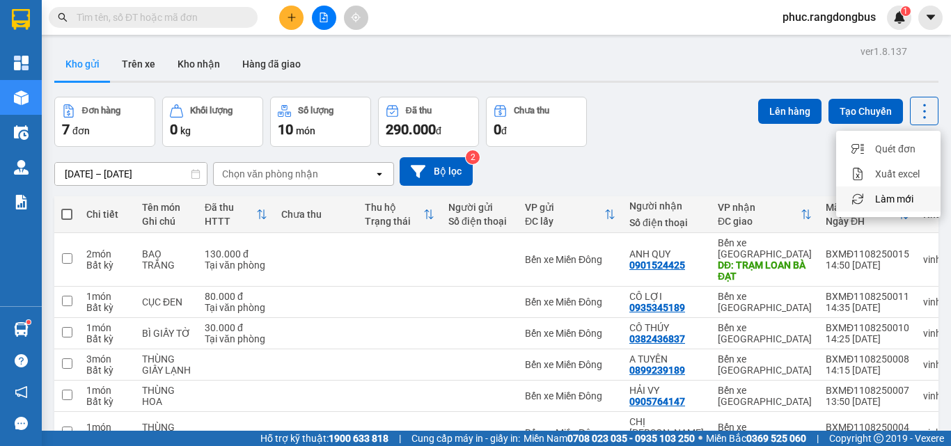
click at [887, 196] on span "Làm mới" at bounding box center [894, 199] width 38 height 14
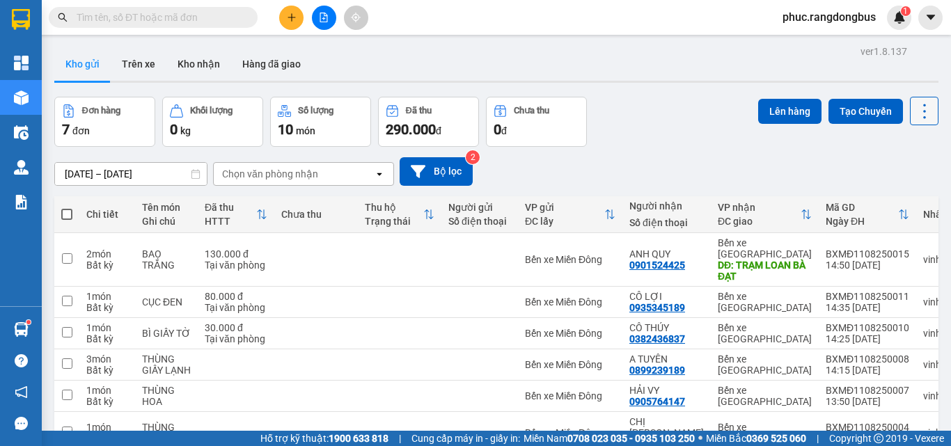
click at [915, 107] on icon at bounding box center [924, 111] width 19 height 19
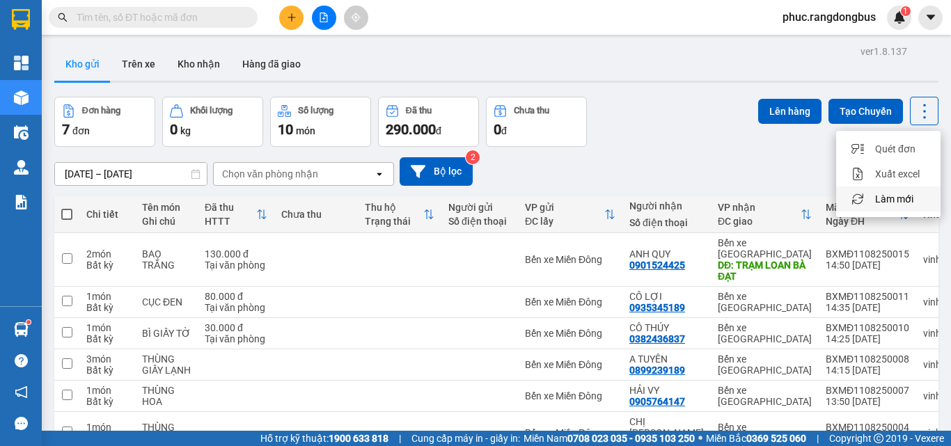
click at [900, 196] on span "Làm mới" at bounding box center [894, 199] width 38 height 14
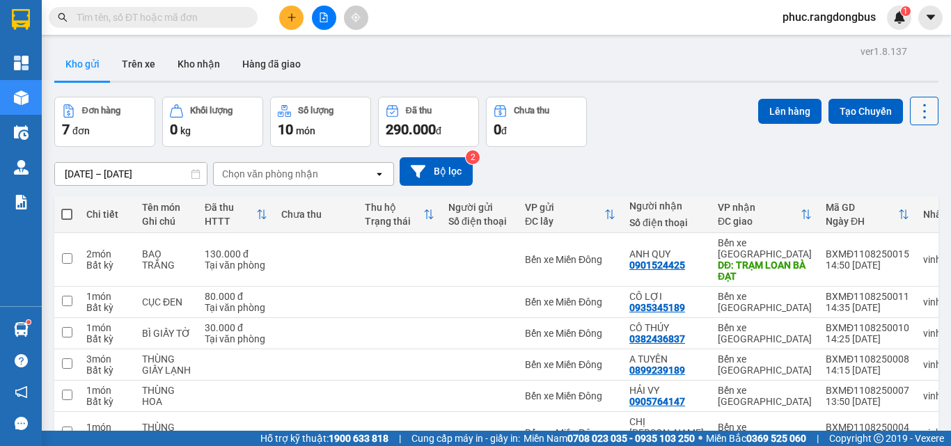
click at [925, 111] on button at bounding box center [924, 111] width 29 height 29
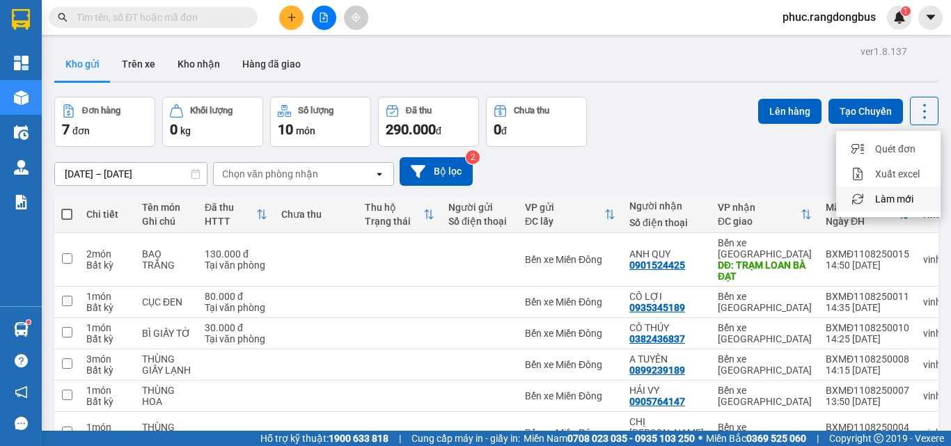
drag, startPoint x: 911, startPoint y: 200, endPoint x: 916, endPoint y: 275, distance: 75.4
click at [911, 201] on span "Làm mới" at bounding box center [894, 199] width 38 height 14
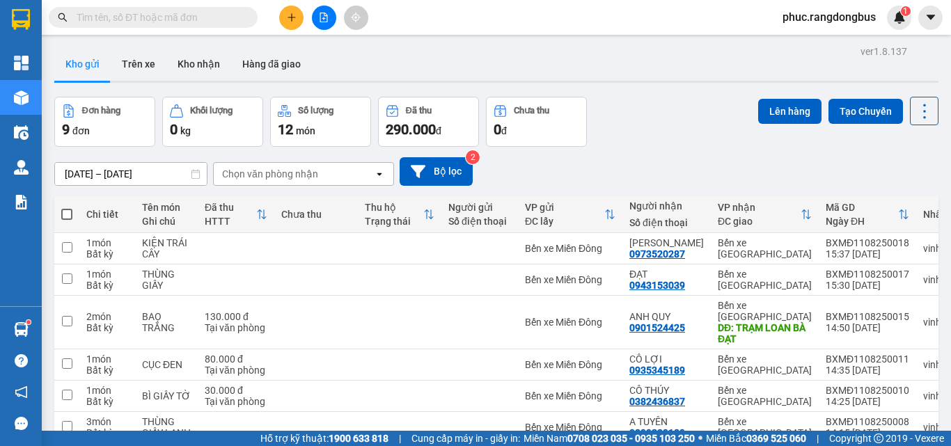
click at [284, 19] on button at bounding box center [291, 18] width 24 height 24
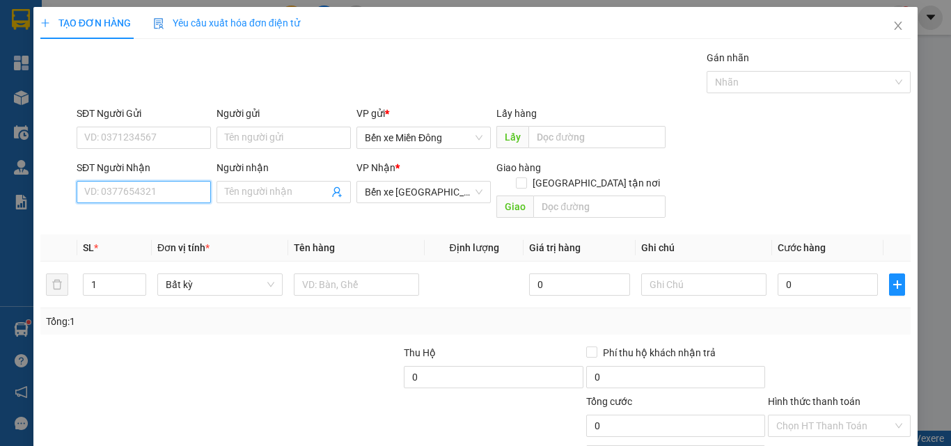
click at [150, 192] on input "SĐT Người Nhận" at bounding box center [144, 192] width 134 height 22
click at [142, 214] on div "0985991211 - XUYÊN" at bounding box center [142, 219] width 116 height 15
type input "0985991211"
type input "XUYÊN"
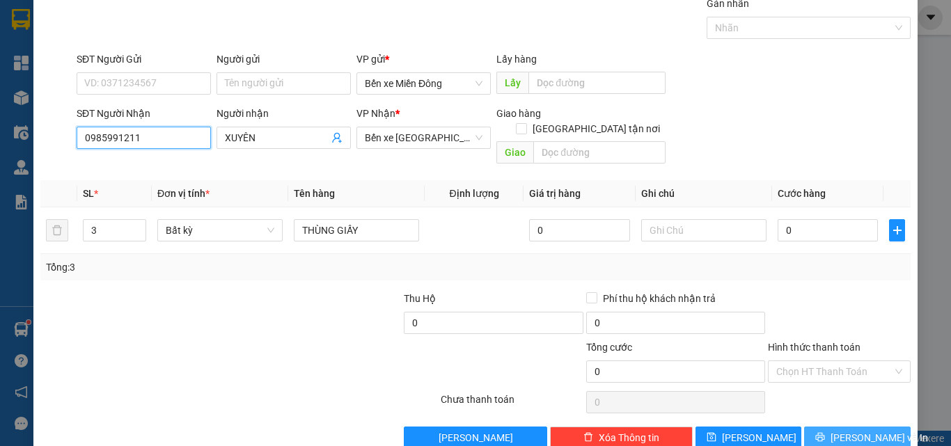
scroll to position [69, 0]
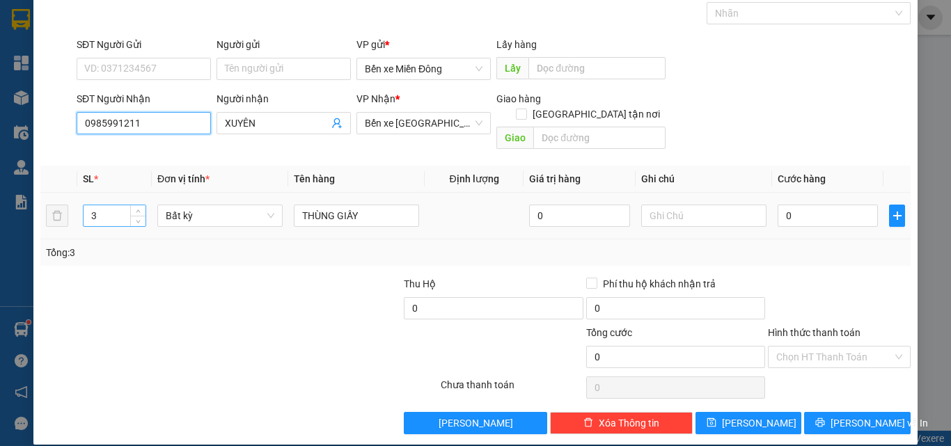
type input "0985991211"
click at [122, 205] on input "3" at bounding box center [115, 215] width 62 height 21
type input "1"
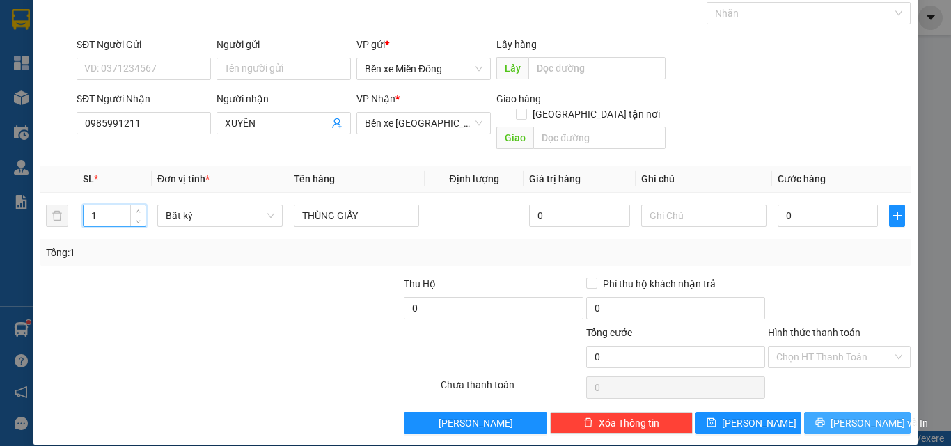
click at [843, 416] on span "[PERSON_NAME] và In" at bounding box center [879, 423] width 97 height 15
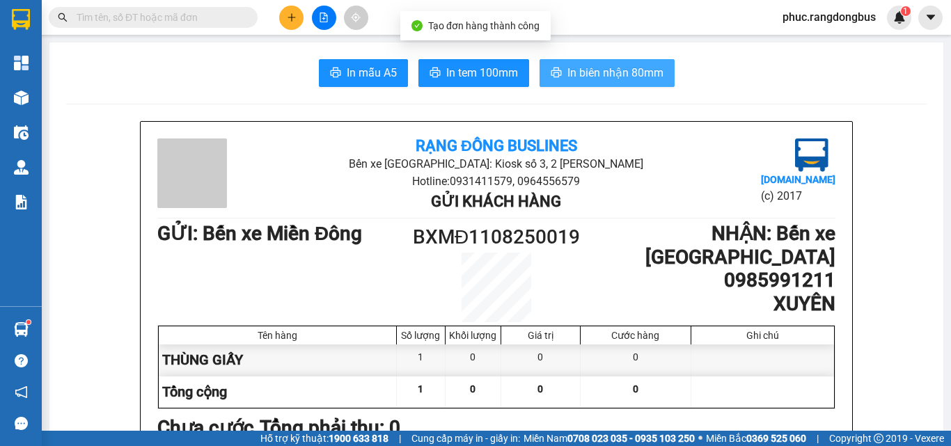
click at [615, 72] on span "In biên nhận 80mm" at bounding box center [616, 72] width 96 height 17
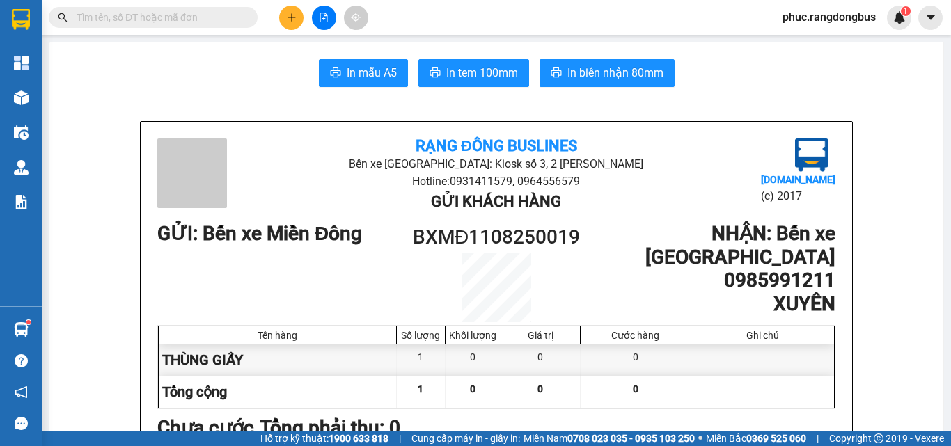
click at [300, 16] on button at bounding box center [291, 18] width 24 height 24
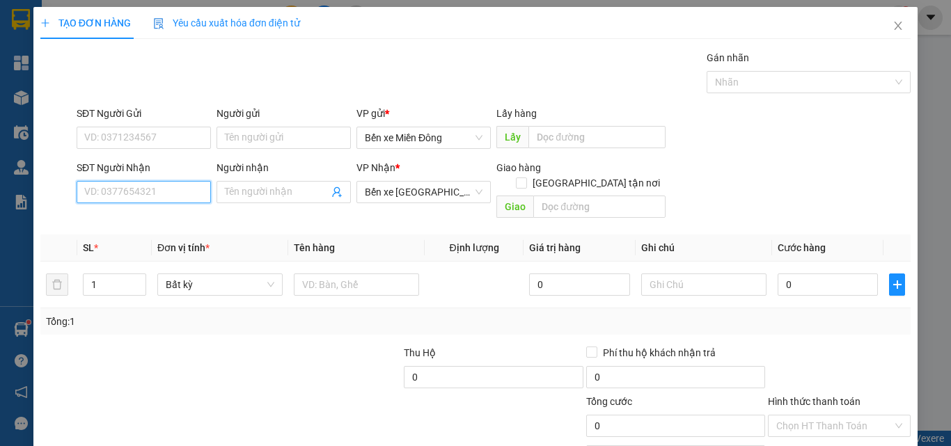
click at [143, 184] on input "SĐT Người Nhận" at bounding box center [144, 192] width 134 height 22
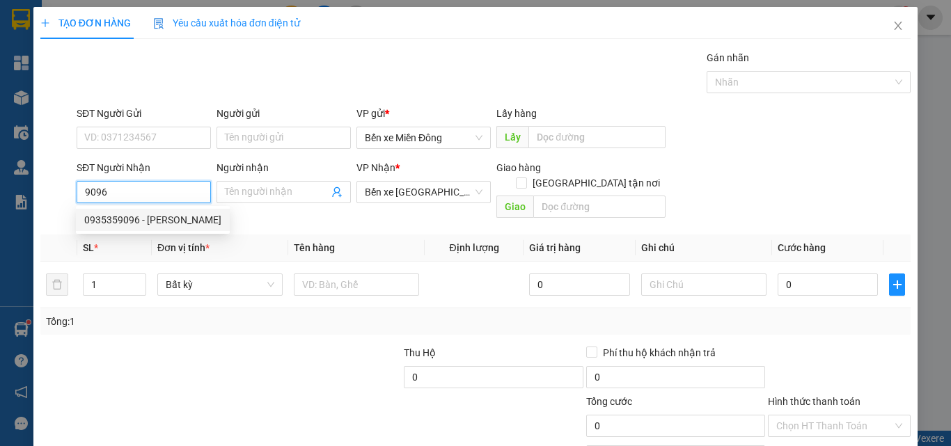
click at [176, 223] on div "0935359096 - [PERSON_NAME]" at bounding box center [152, 219] width 137 height 15
type input "0935359096"
type input "[PERSON_NAME]"
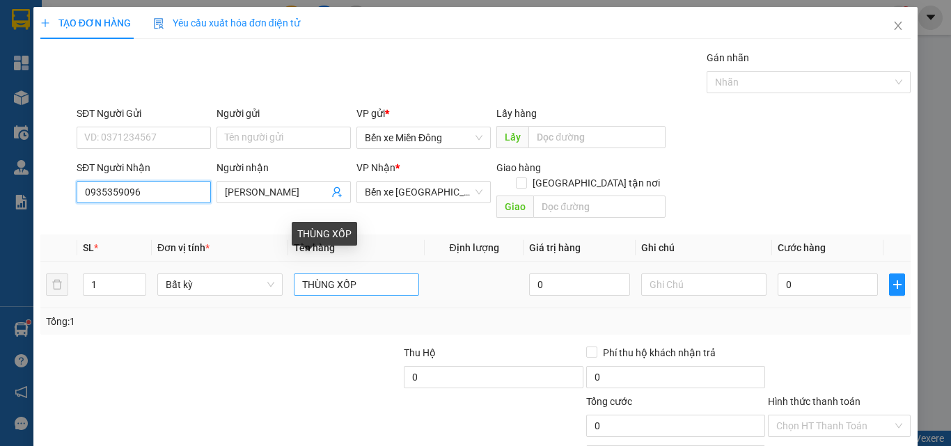
type input "0935359096"
click at [364, 274] on input "THÙNG XỐP" at bounding box center [356, 285] width 125 height 22
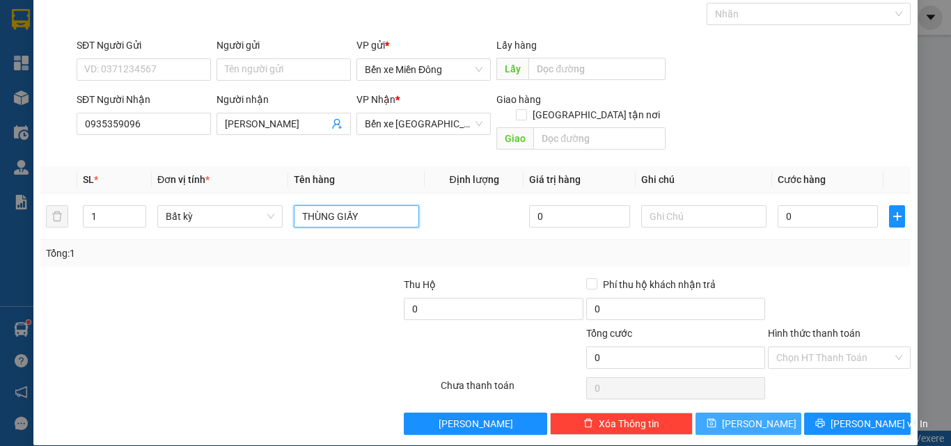
scroll to position [69, 0]
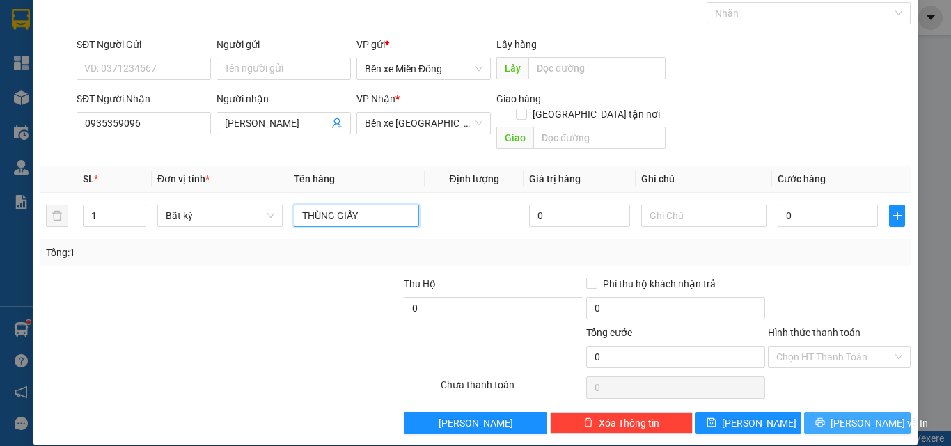
type input "THÙNG GIẤY"
click at [864, 416] on span "[PERSON_NAME] và In" at bounding box center [879, 423] width 97 height 15
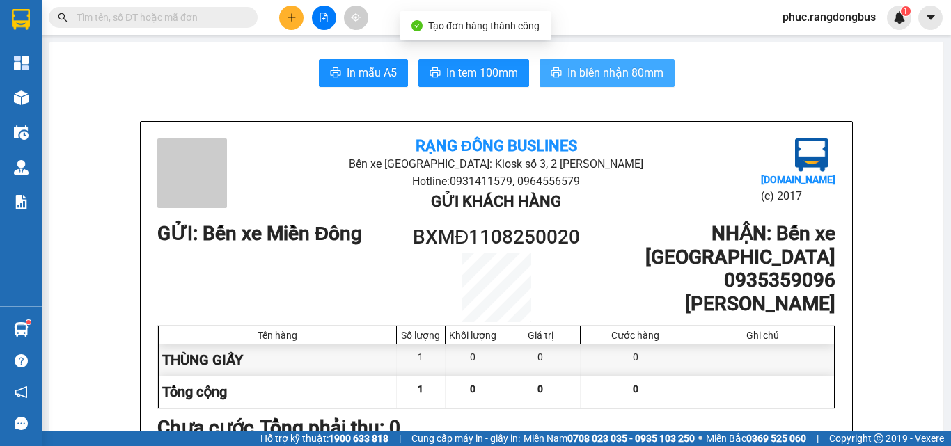
click at [609, 65] on span "In biên nhận 80mm" at bounding box center [616, 72] width 96 height 17
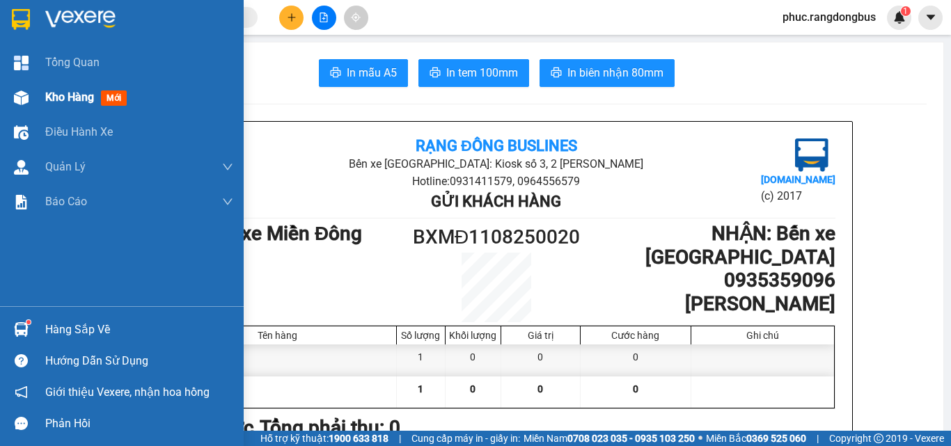
click at [96, 93] on div "Kho hàng mới" at bounding box center [88, 96] width 87 height 17
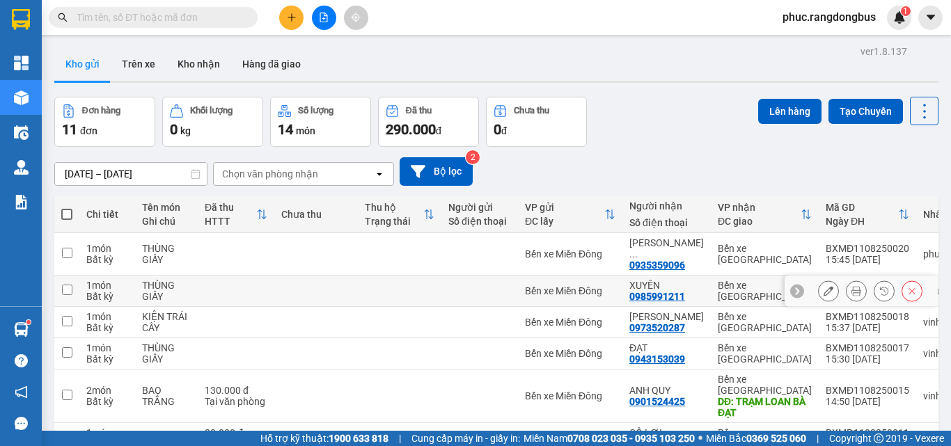
click at [63, 285] on input "checkbox" at bounding box center [67, 290] width 10 height 10
checkbox input "true"
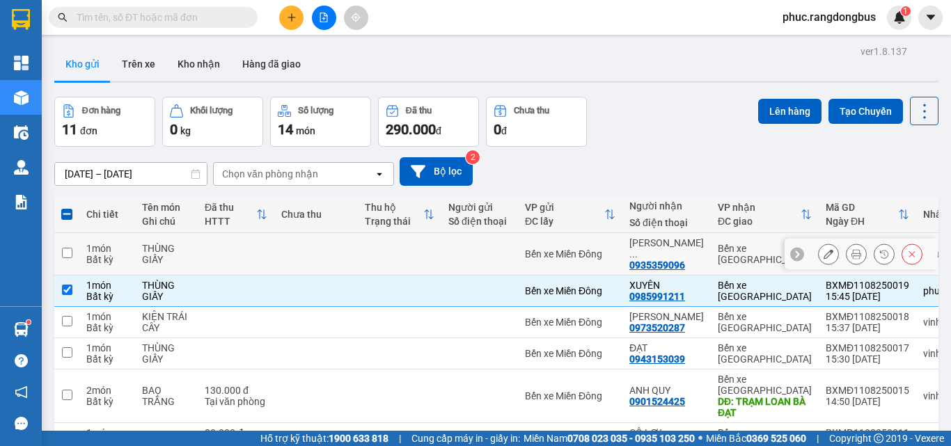
click at [72, 247] on td at bounding box center [66, 254] width 25 height 42
checkbox input "true"
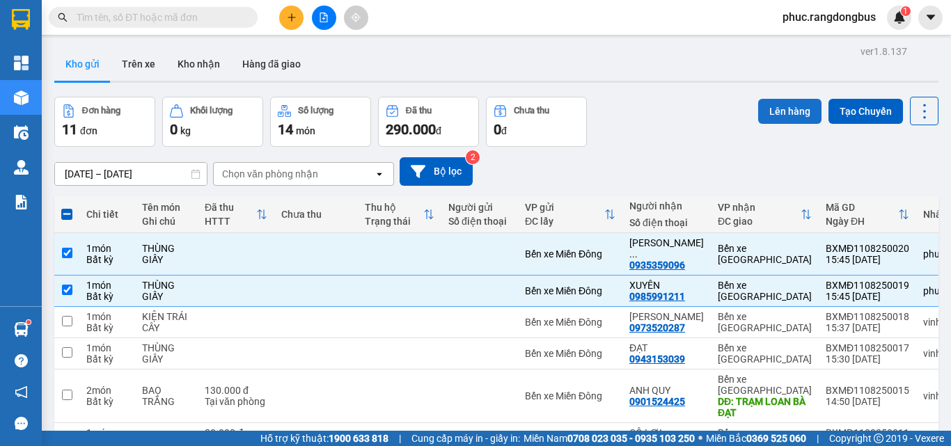
click at [779, 108] on button "Lên hàng" at bounding box center [789, 111] width 63 height 25
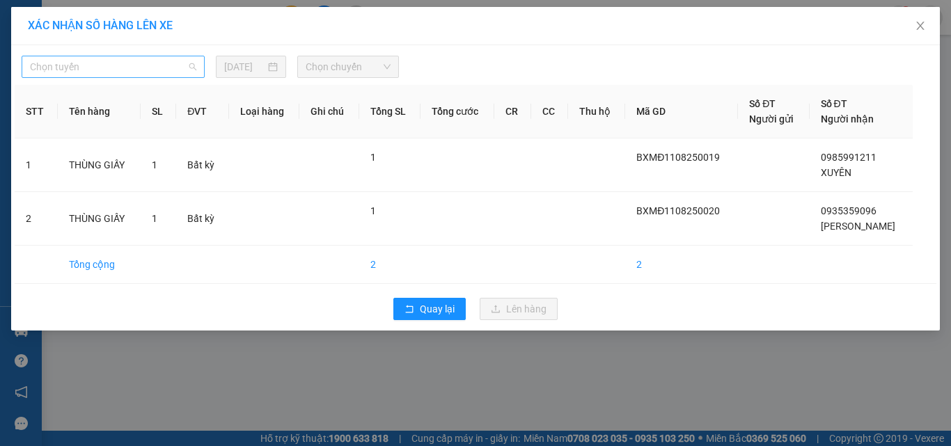
click at [99, 70] on span "Chọn tuyến" at bounding box center [113, 66] width 166 height 21
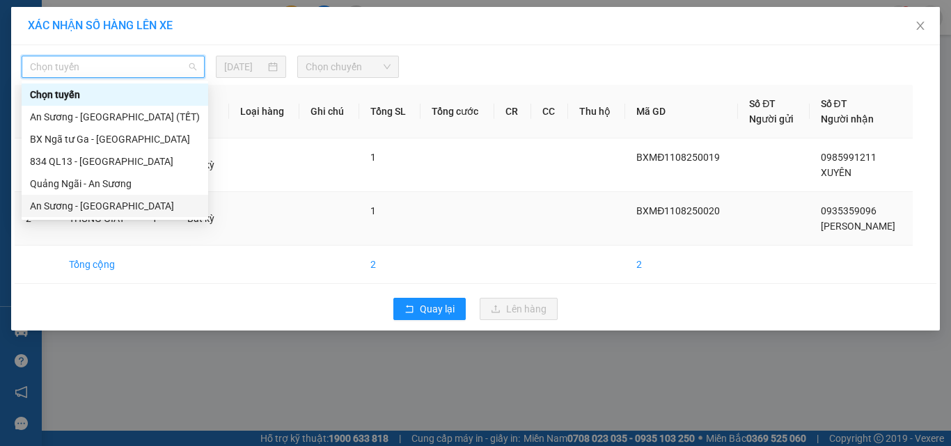
click at [114, 207] on div "An Sương - [GEOGRAPHIC_DATA]" at bounding box center [115, 205] width 170 height 15
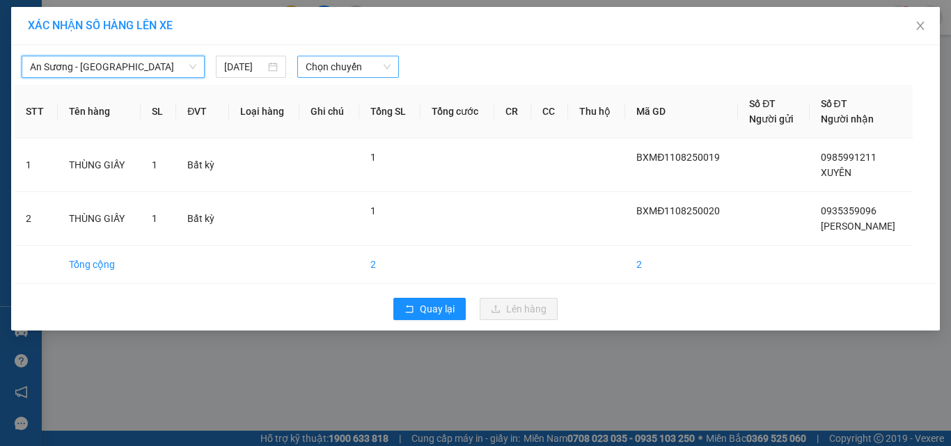
click at [368, 74] on span "Chọn chuyến" at bounding box center [349, 66] width 86 height 21
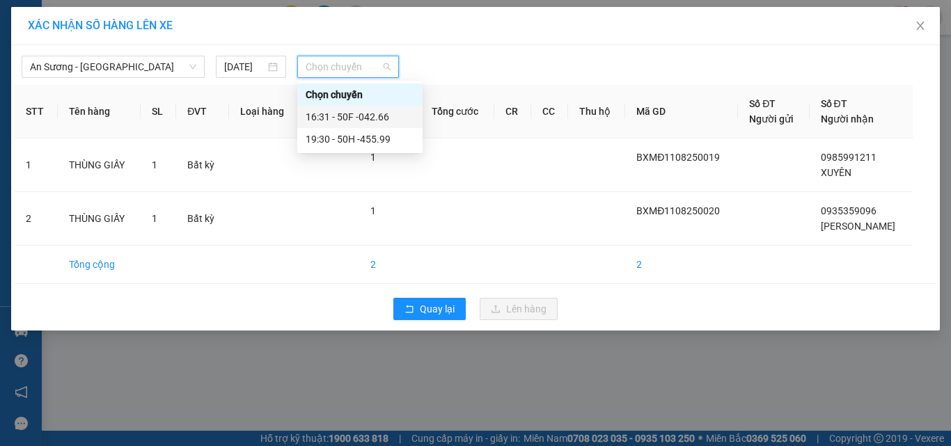
click at [375, 114] on div "16:31 - 50F -042.66" at bounding box center [360, 116] width 109 height 15
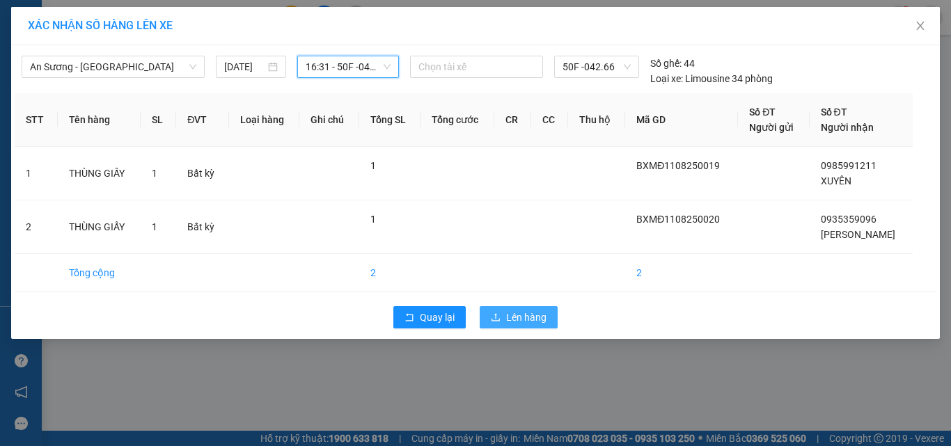
click at [522, 309] on button "Lên hàng" at bounding box center [519, 317] width 78 height 22
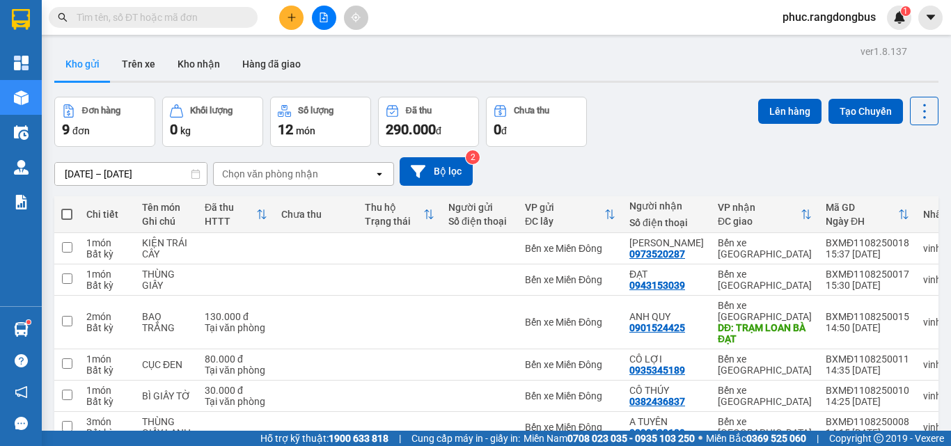
click at [930, 109] on div "ver 1.8.137 Kho gửi Trên xe Kho nhận Hàng đã giao Đơn hàng 9 đơn Khối lượng 0 k…" at bounding box center [497, 320] width 896 height 557
click at [915, 110] on icon at bounding box center [924, 111] width 19 height 19
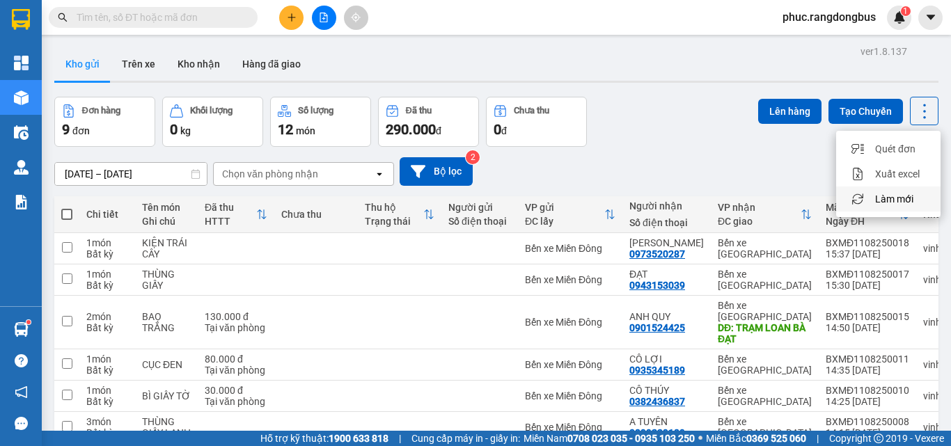
click at [905, 201] on span "Làm mới" at bounding box center [894, 199] width 38 height 14
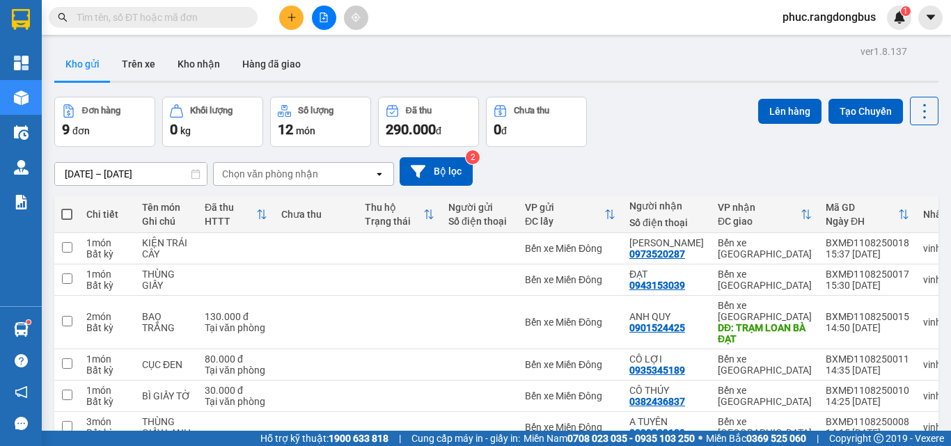
click at [325, 20] on icon "file-add" at bounding box center [324, 18] width 10 height 10
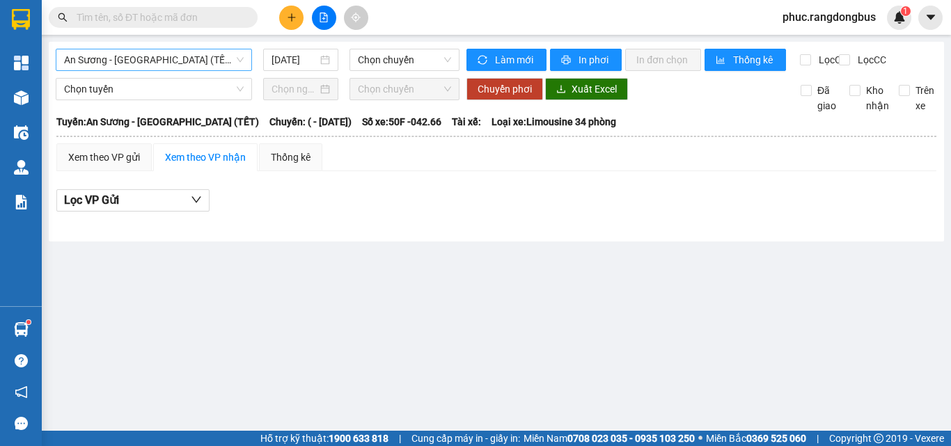
click at [158, 58] on span "An Sương - [GEOGRAPHIC_DATA] (TẾT)" at bounding box center [154, 59] width 180 height 21
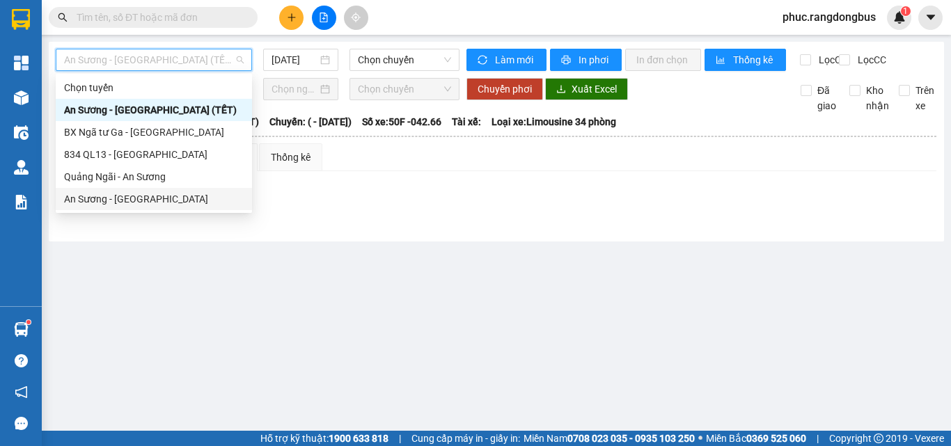
click at [172, 205] on div "An Sương - [GEOGRAPHIC_DATA]" at bounding box center [154, 199] width 180 height 15
type input "[DATE]"
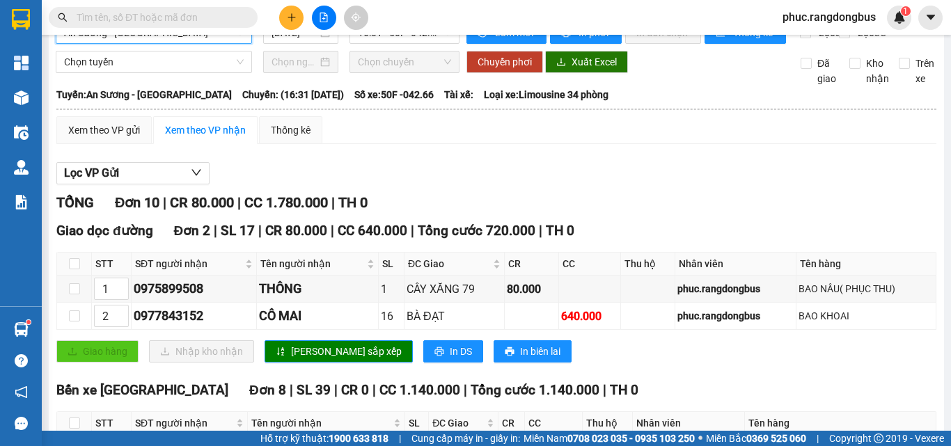
scroll to position [70, 0]
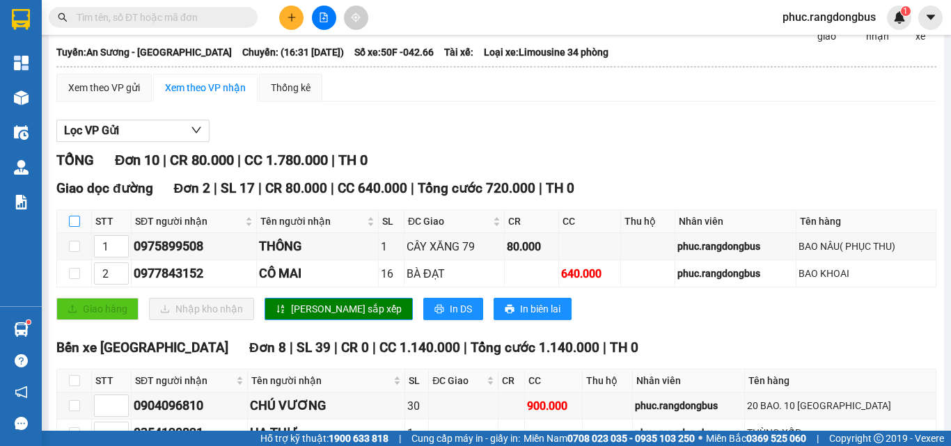
click at [76, 227] on input "checkbox" at bounding box center [74, 221] width 11 height 11
checkbox input "true"
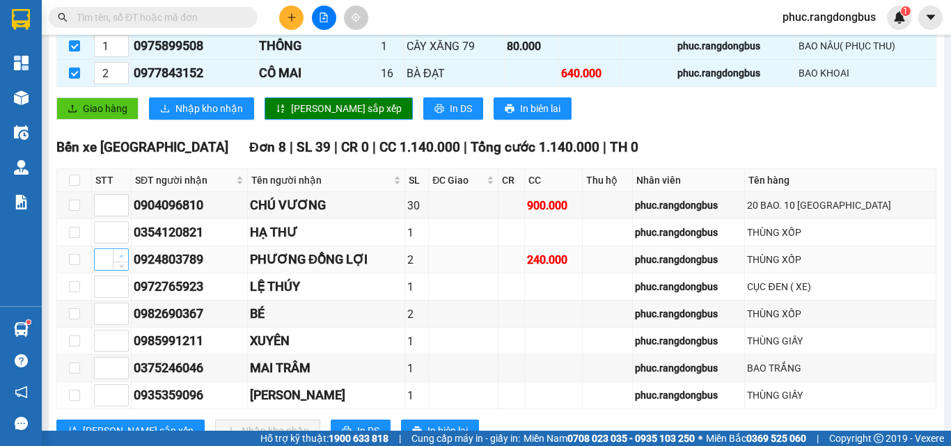
scroll to position [279, 0]
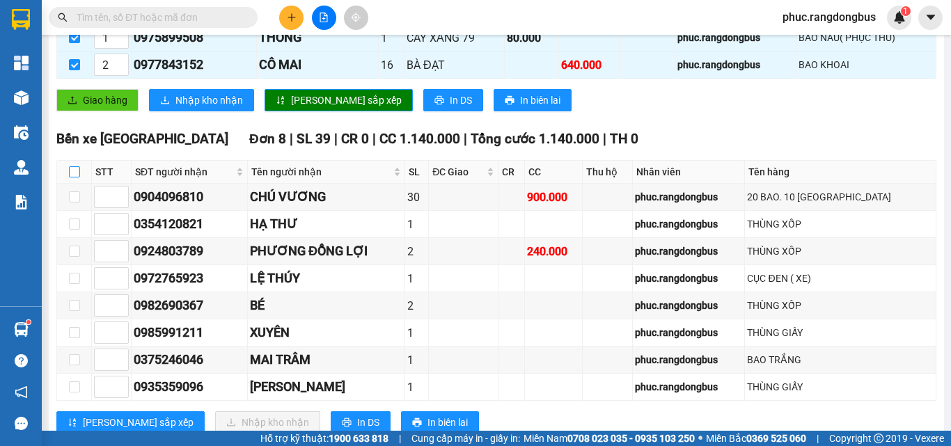
click at [72, 178] on input "checkbox" at bounding box center [74, 171] width 11 height 11
checkbox input "true"
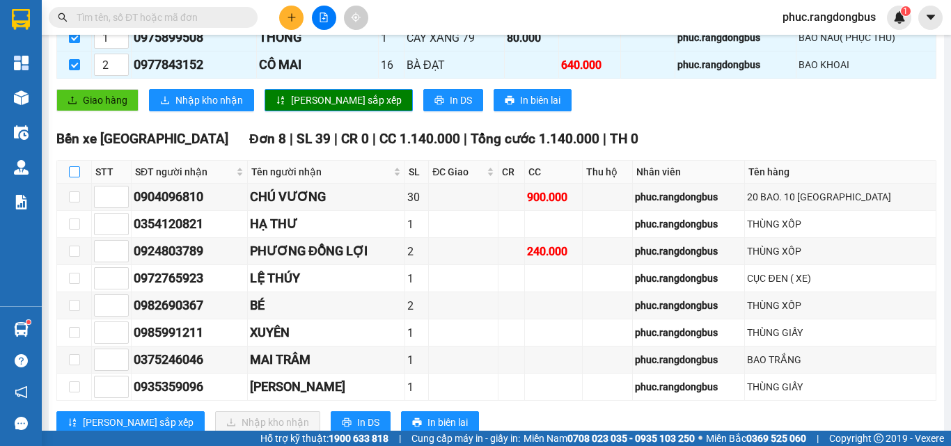
checkbox input "true"
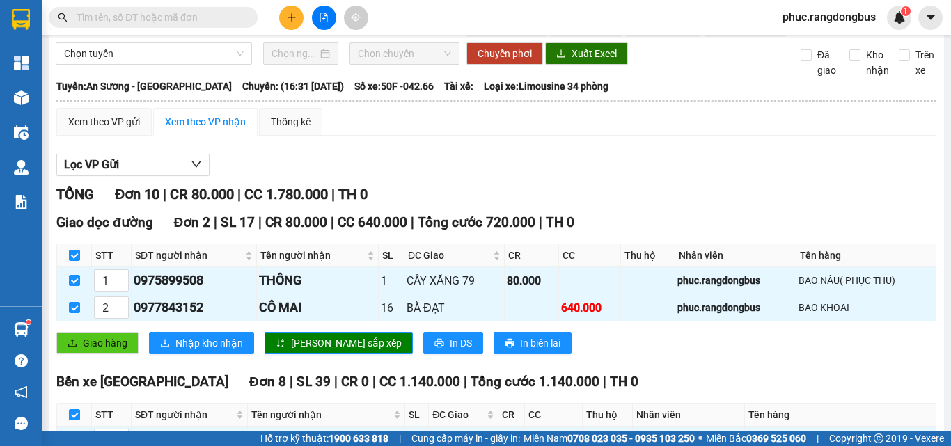
scroll to position [0, 0]
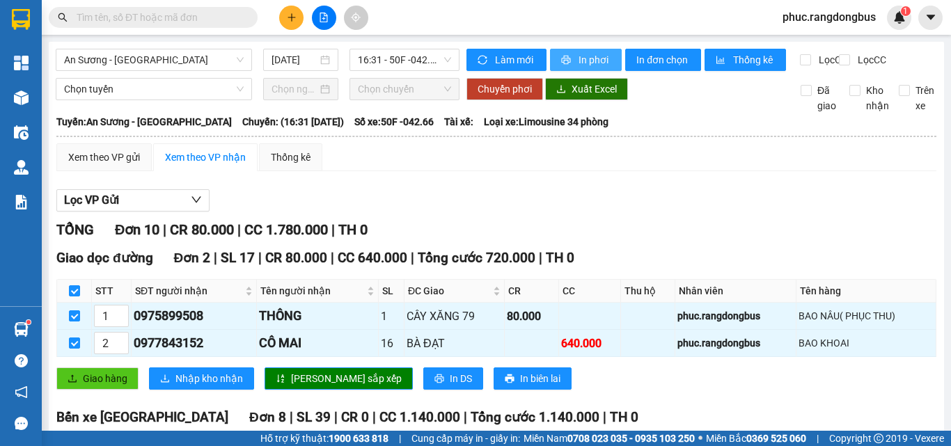
click at [572, 65] on button "In phơi" at bounding box center [586, 60] width 72 height 22
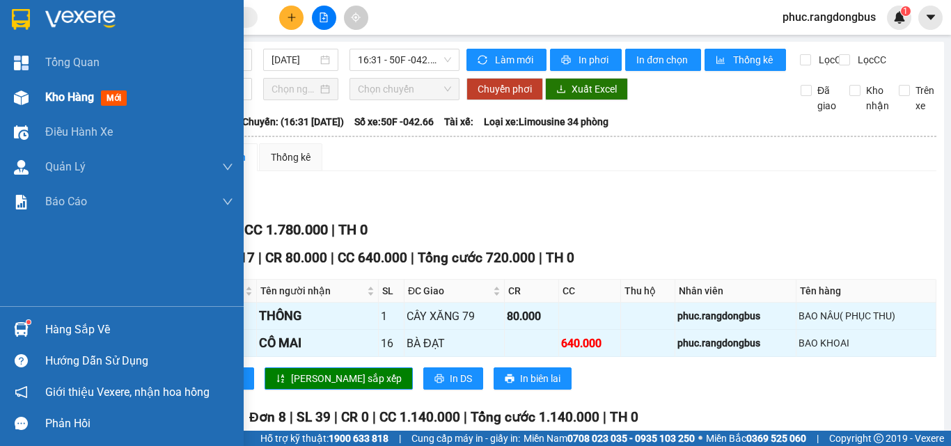
click at [93, 100] on span "Kho hàng" at bounding box center [69, 97] width 49 height 13
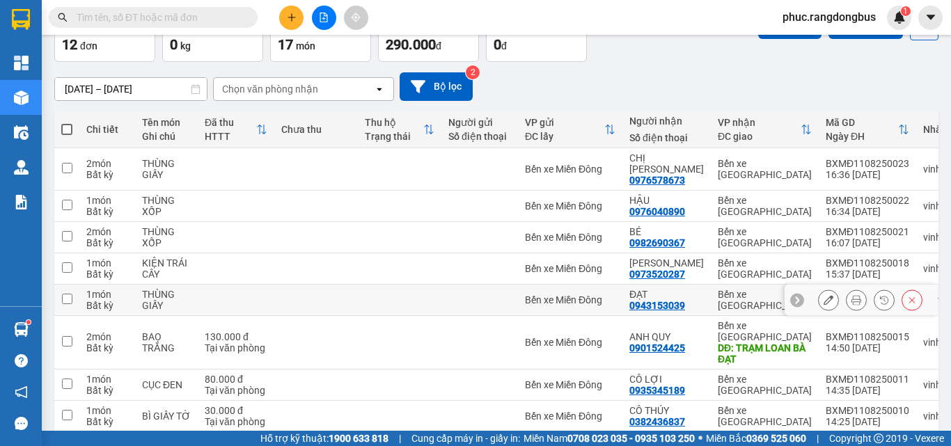
scroll to position [189, 0]
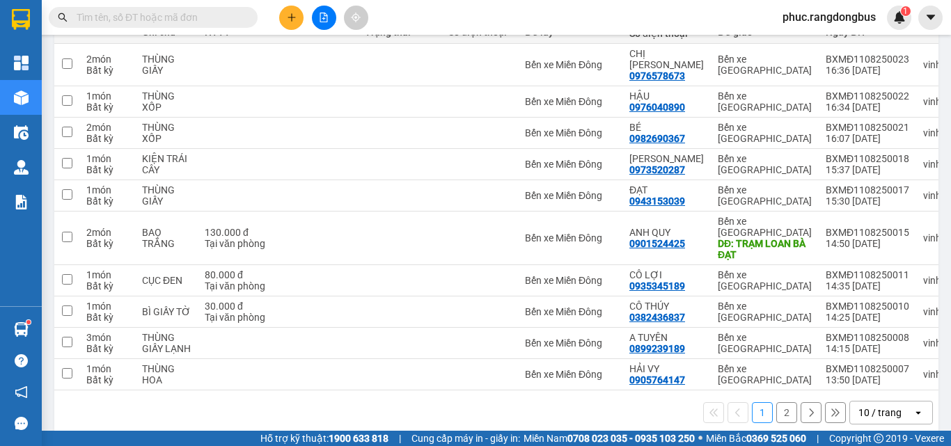
click at [776, 403] on button "2" at bounding box center [786, 413] width 21 height 21
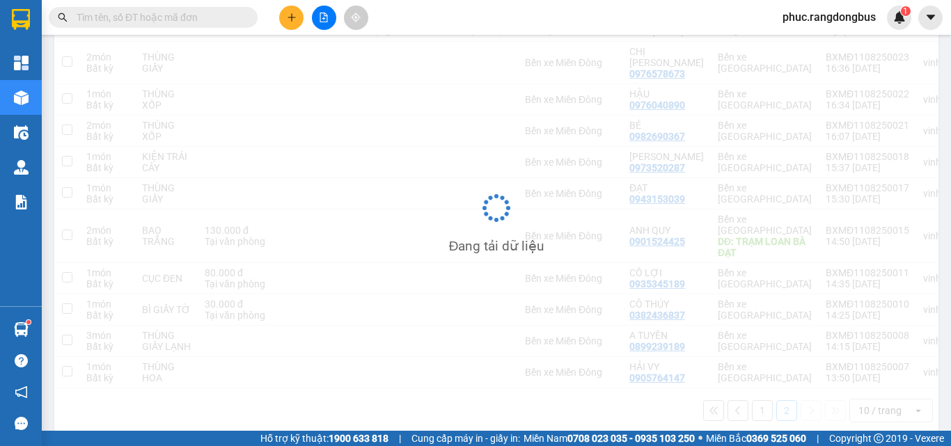
scroll to position [64, 0]
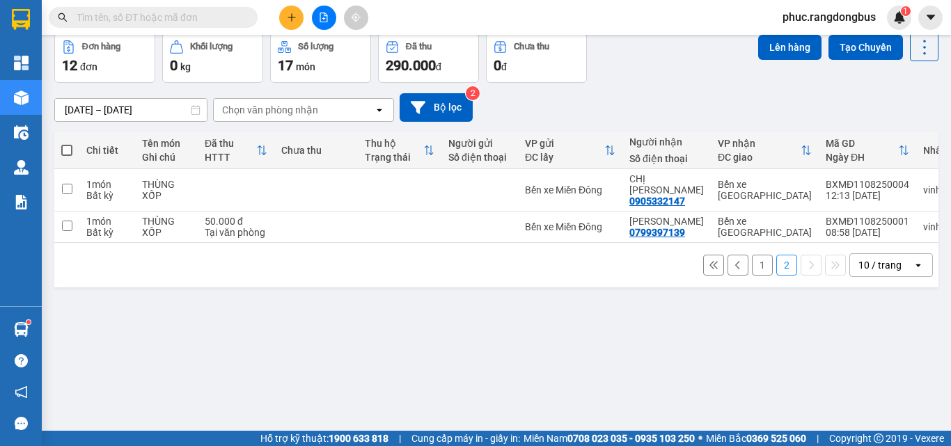
click at [65, 148] on span at bounding box center [66, 150] width 11 height 11
click at [67, 143] on input "checkbox" at bounding box center [67, 143] width 0 height 0
checkbox input "true"
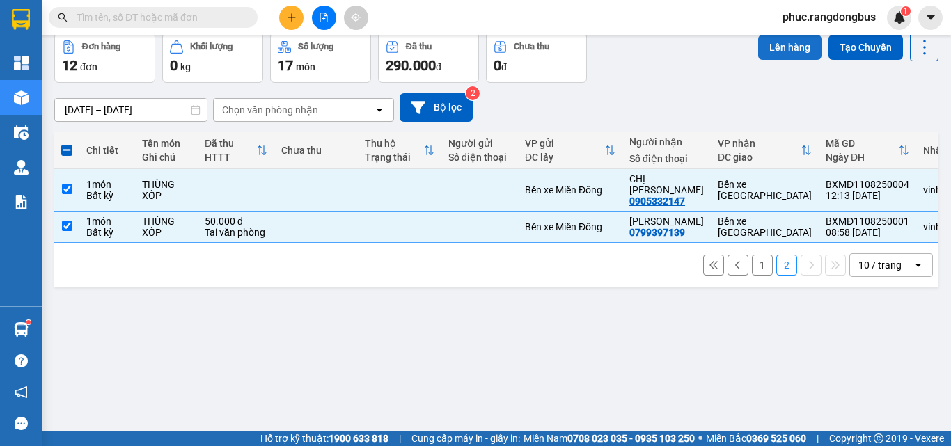
click at [770, 50] on button "Lên hàng" at bounding box center [789, 47] width 63 height 25
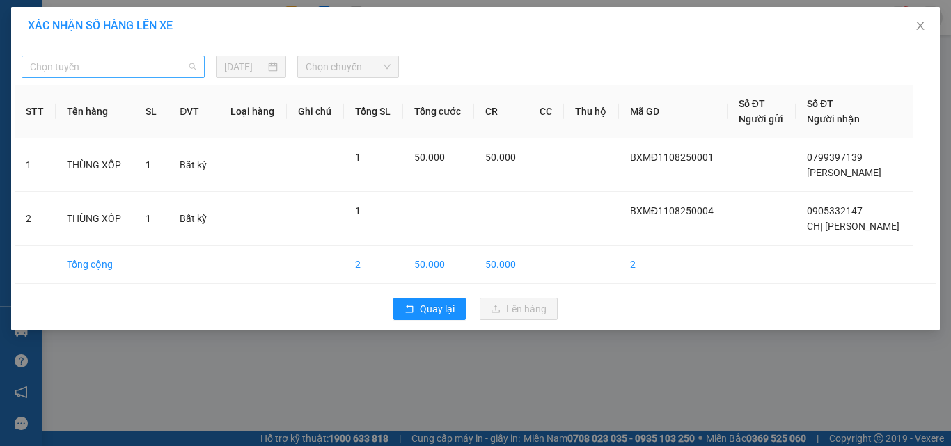
click at [107, 70] on span "Chọn tuyến" at bounding box center [113, 66] width 166 height 21
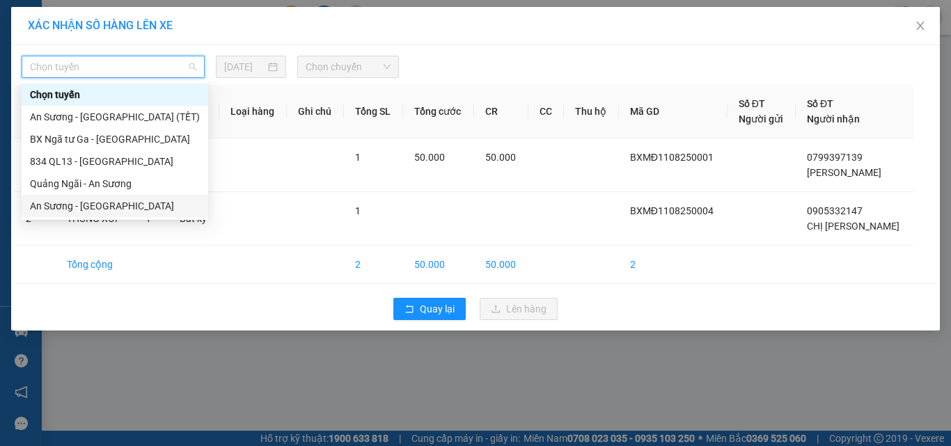
click at [120, 210] on div "An Sương - [GEOGRAPHIC_DATA]" at bounding box center [115, 205] width 170 height 15
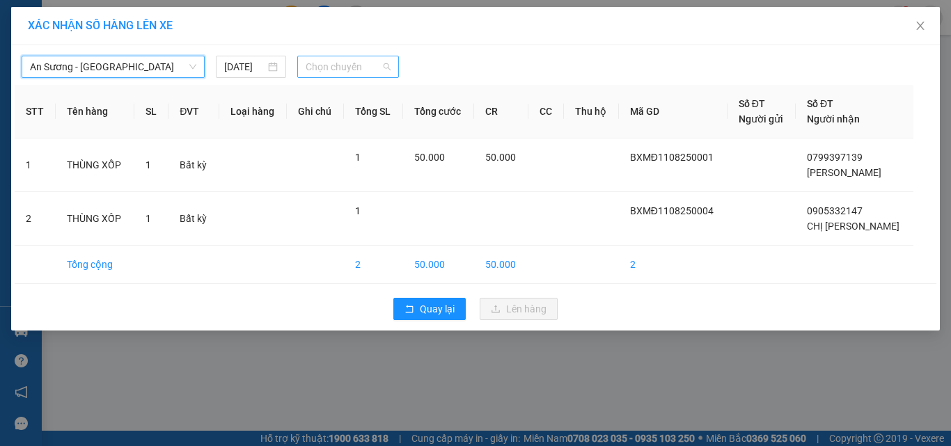
click at [352, 56] on span "Chọn chuyến" at bounding box center [349, 66] width 86 height 21
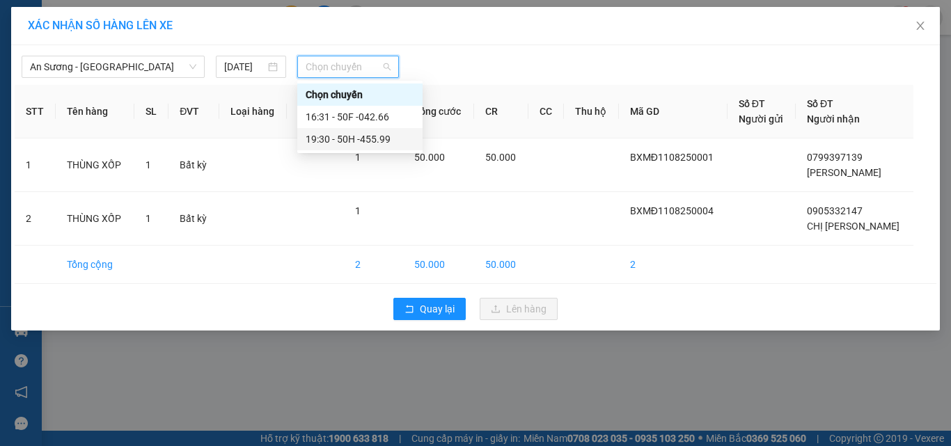
click at [405, 141] on div "19:30 - 50H -455.99" at bounding box center [360, 139] width 109 height 15
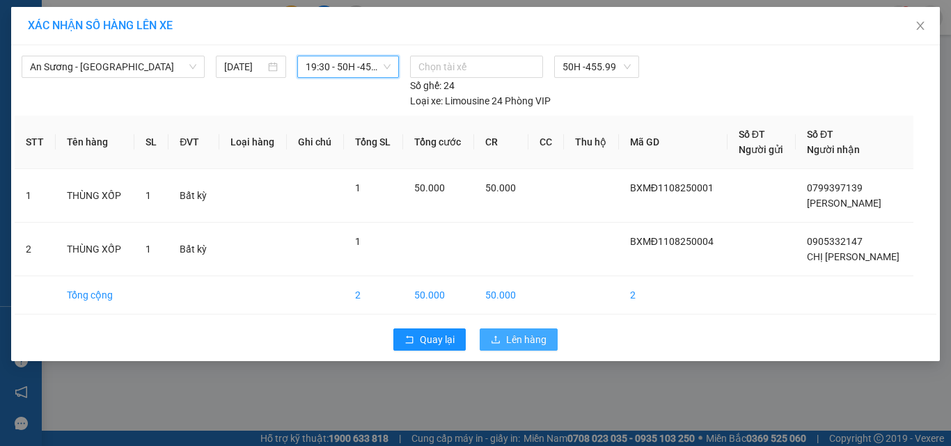
click at [541, 341] on span "Lên hàng" at bounding box center [526, 339] width 40 height 15
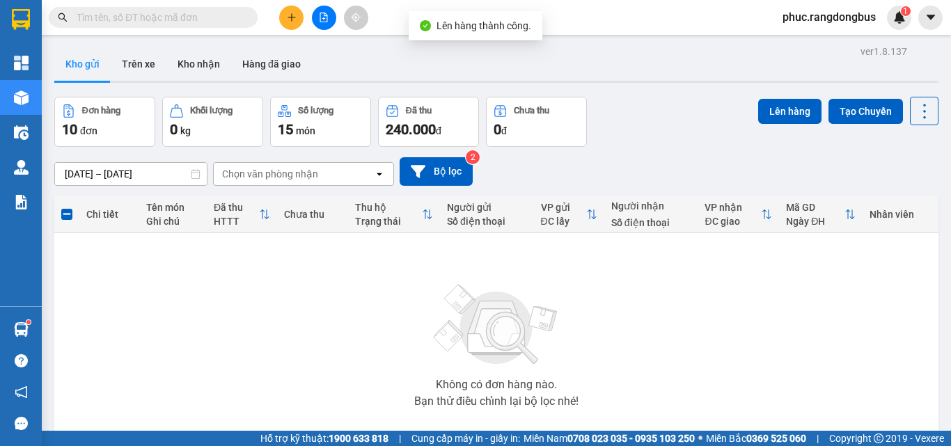
scroll to position [77, 0]
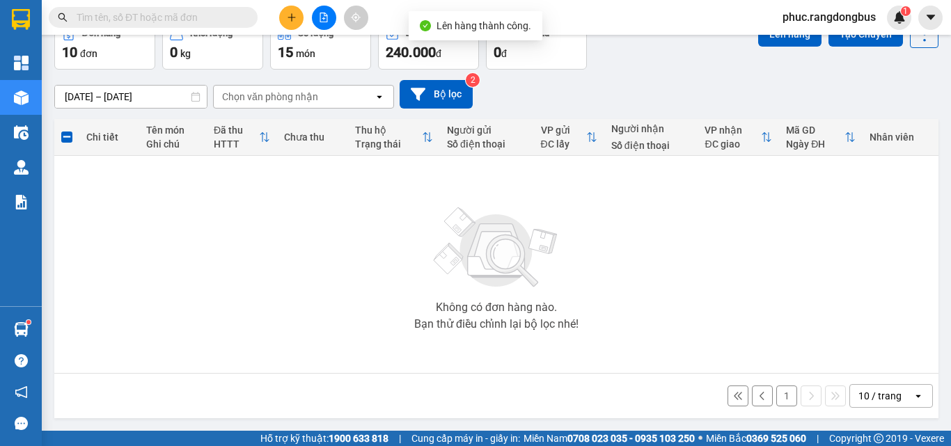
click at [776, 392] on button "1" at bounding box center [786, 396] width 21 height 21
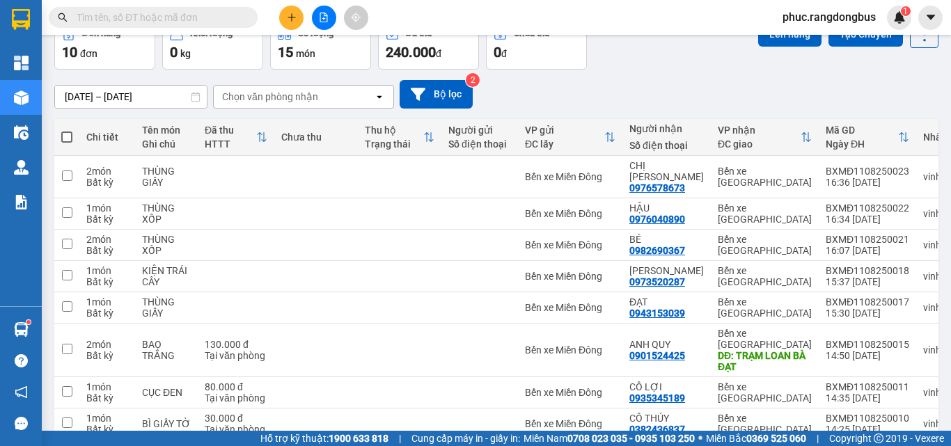
click at [64, 132] on span at bounding box center [66, 137] width 11 height 11
click at [67, 130] on input "checkbox" at bounding box center [67, 130] width 0 height 0
checkbox input "true"
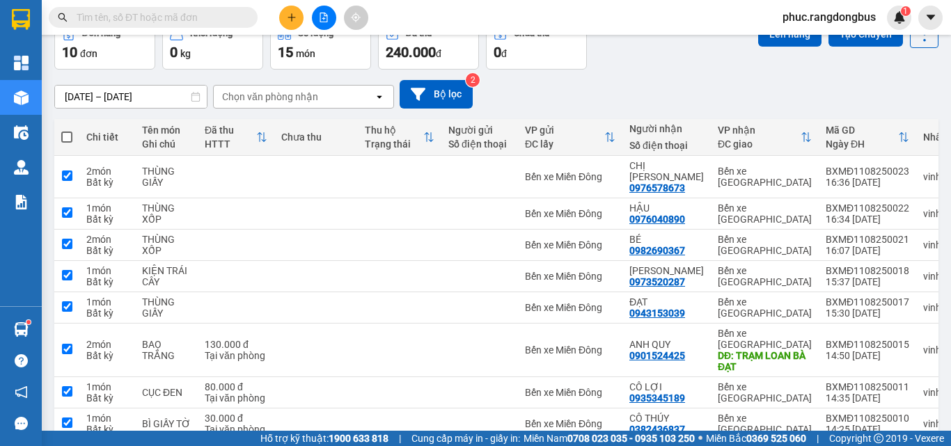
checkbox input "true"
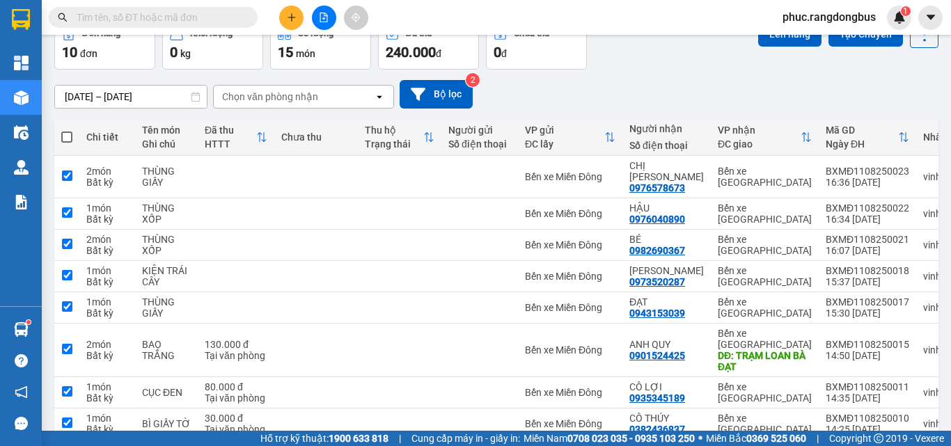
checkbox input "true"
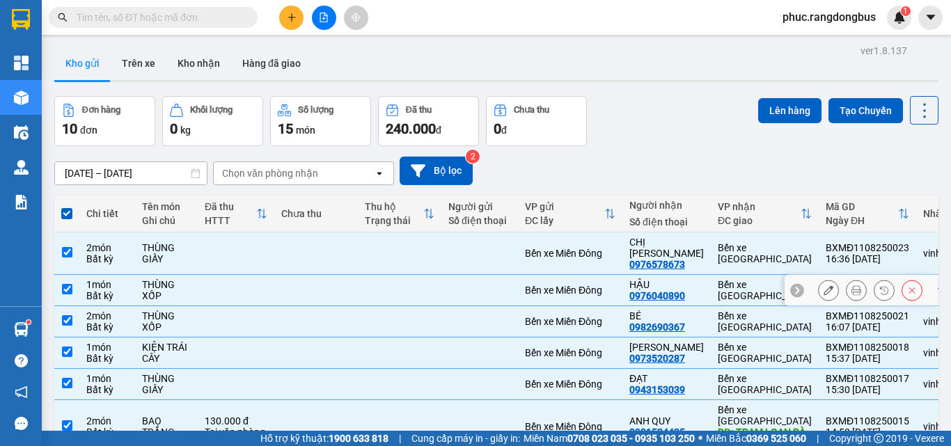
scroll to position [0, 0]
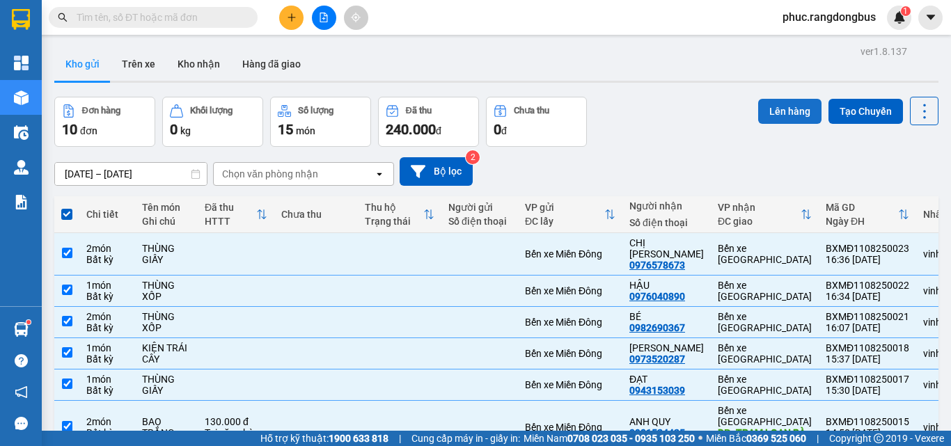
click at [783, 102] on button "Lên hàng" at bounding box center [789, 111] width 63 height 25
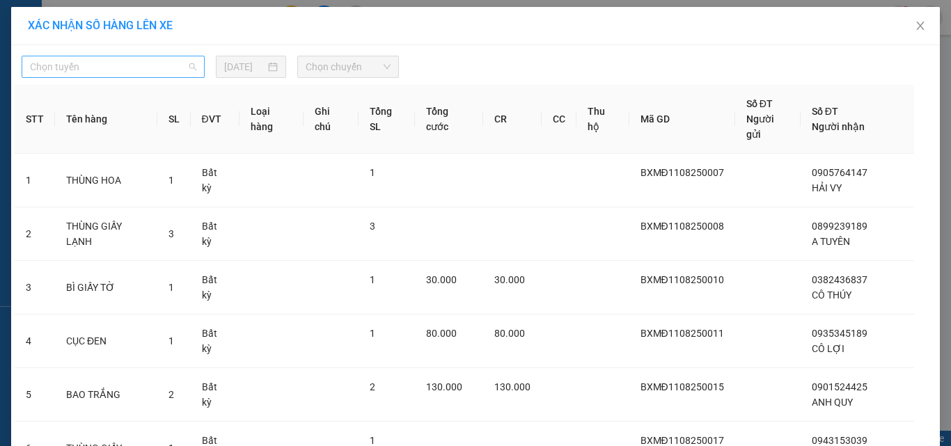
click at [88, 68] on span "Chọn tuyến" at bounding box center [113, 66] width 166 height 21
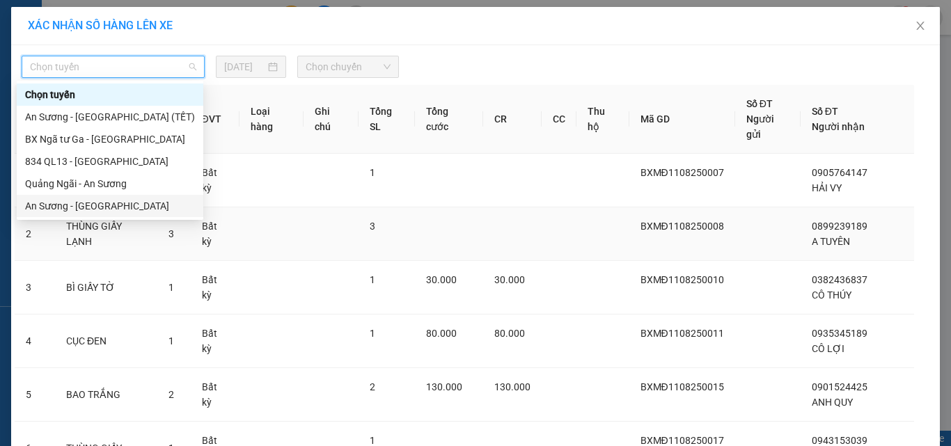
click at [91, 214] on div "An Sương - [GEOGRAPHIC_DATA]" at bounding box center [110, 206] width 187 height 22
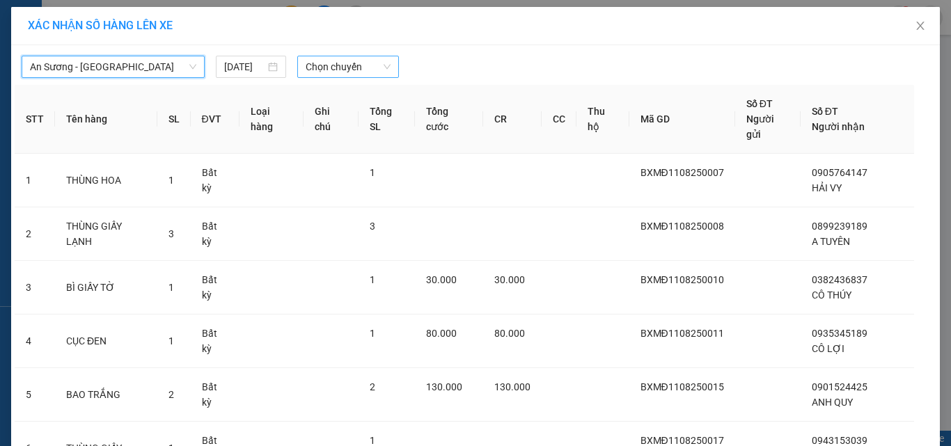
click at [347, 60] on span "Chọn chuyến" at bounding box center [349, 66] width 86 height 21
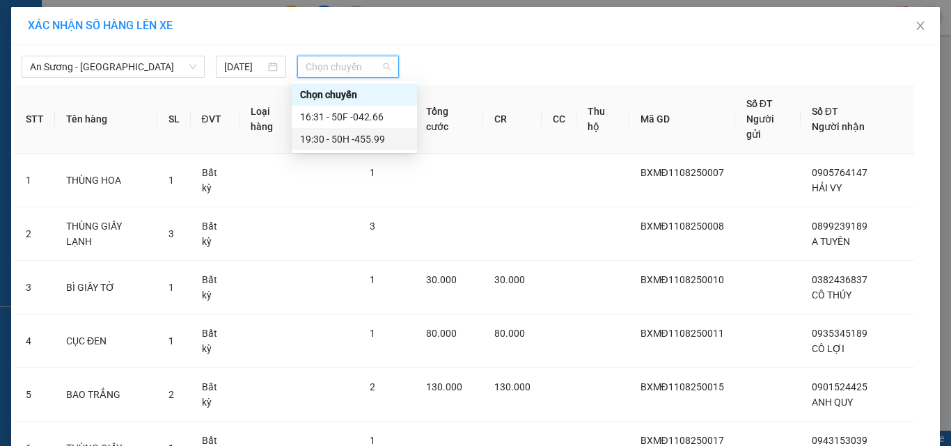
click at [359, 136] on div "19:30 - 50H -455.99" at bounding box center [354, 139] width 109 height 15
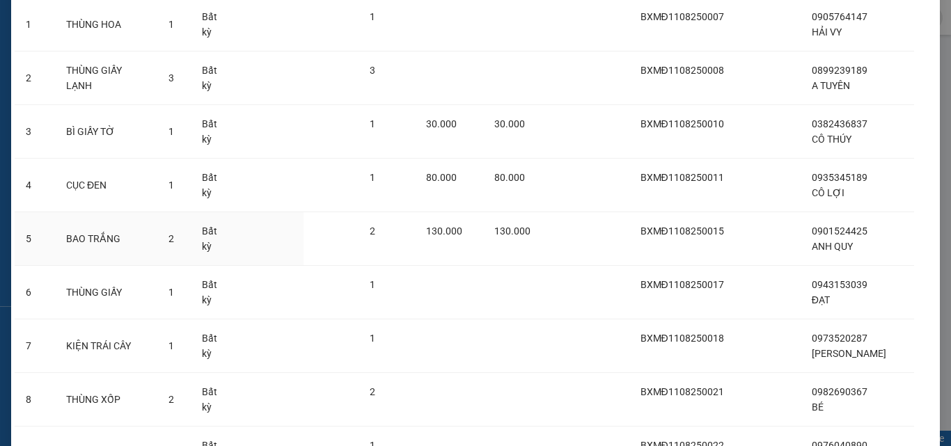
scroll to position [361, 0]
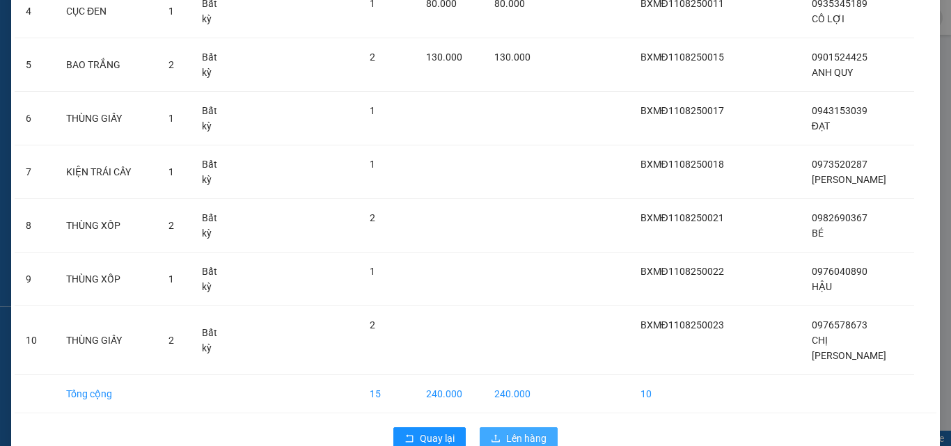
click at [542, 428] on button "Lên hàng" at bounding box center [519, 439] width 78 height 22
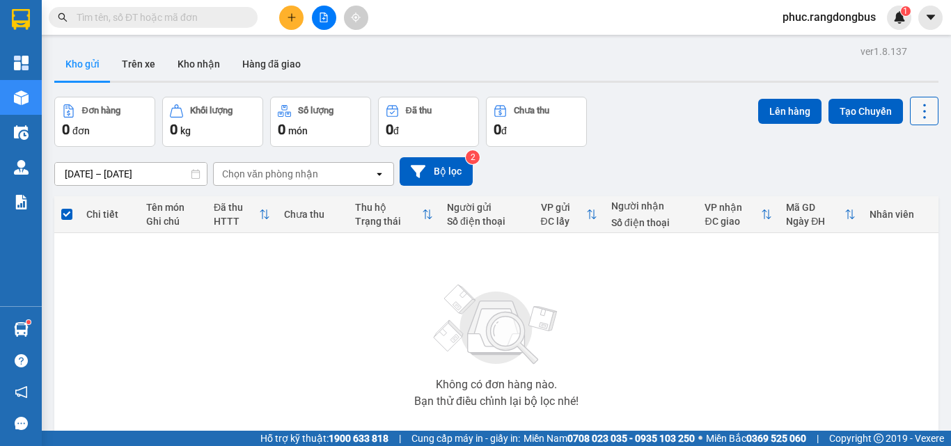
click at [919, 103] on icon at bounding box center [924, 111] width 19 height 19
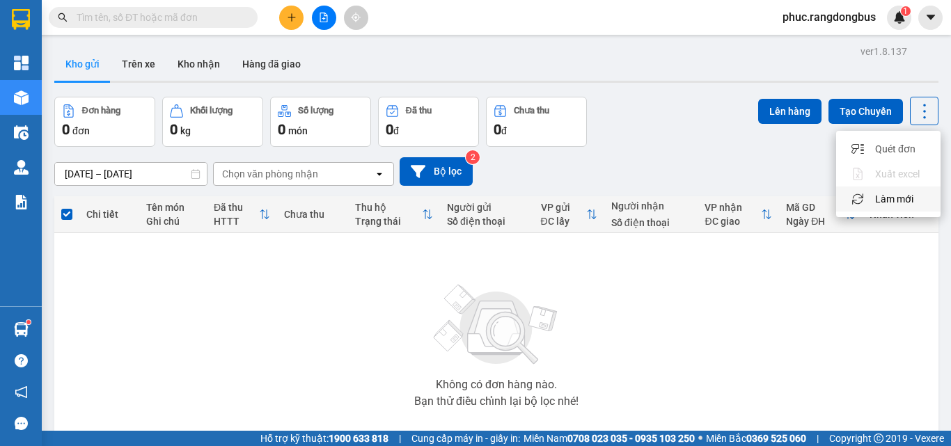
click at [917, 196] on div "Làm mới" at bounding box center [889, 199] width 82 height 14
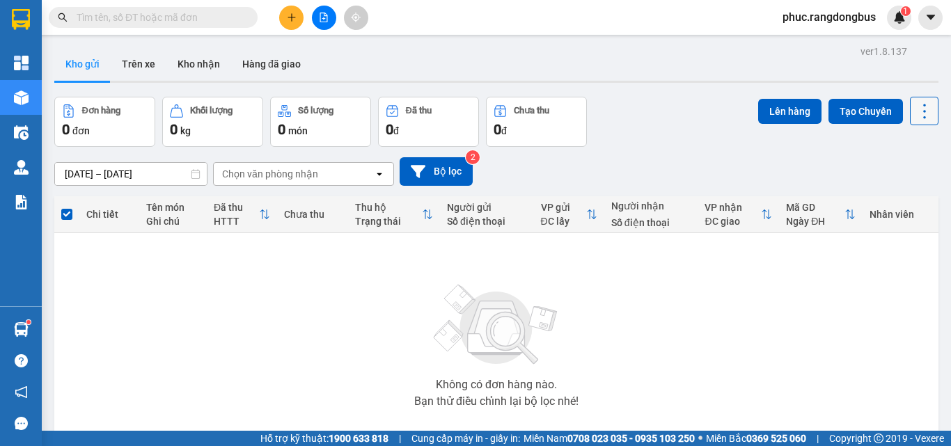
click at [915, 110] on icon at bounding box center [924, 111] width 19 height 19
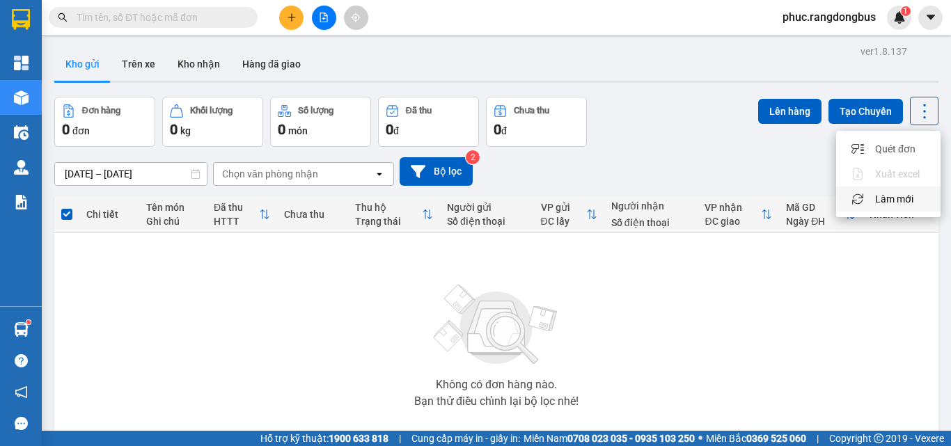
click at [903, 203] on span "Làm mới" at bounding box center [894, 199] width 38 height 14
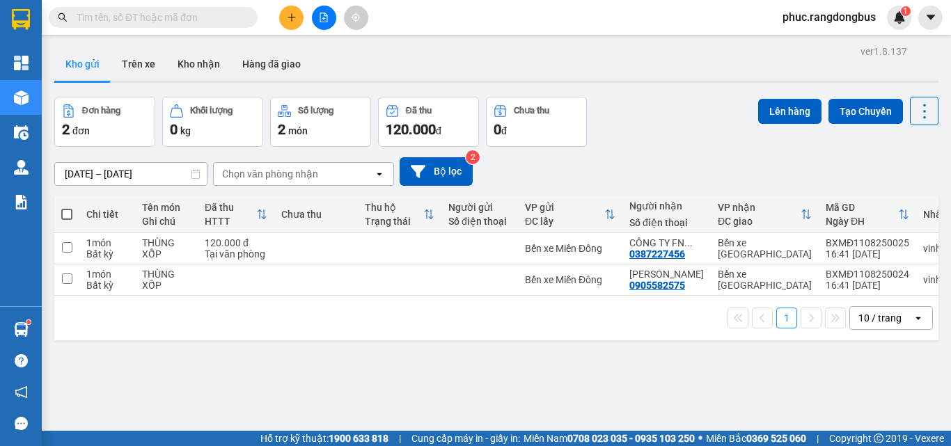
drag, startPoint x: 288, startPoint y: 33, endPoint x: 277, endPoint y: 47, distance: 17.4
click at [288, 32] on div "Kết quả tìm kiếm ( 489 ) Bộ lọc Mã ĐH Trạng thái Món hàng Thu hộ Tổng cước Chưa…" at bounding box center [475, 17] width 951 height 35
click at [295, 15] on icon "plus" at bounding box center [292, 18] width 10 height 10
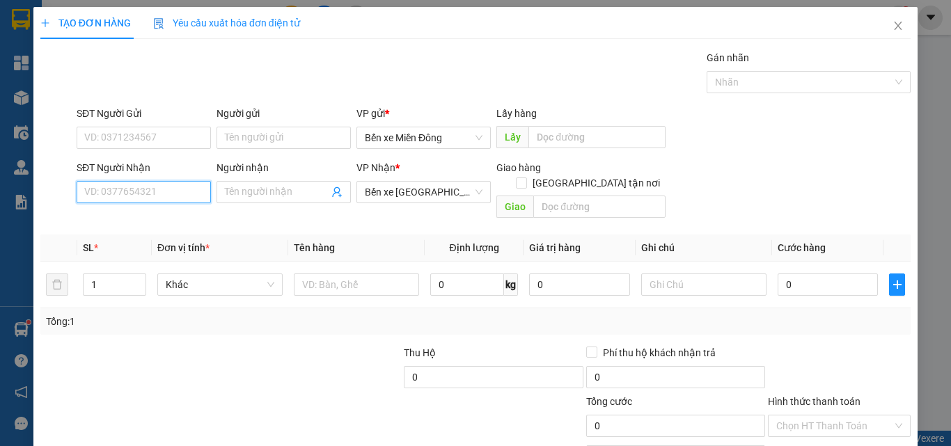
click at [176, 202] on input "SĐT Người Nhận" at bounding box center [144, 192] width 134 height 22
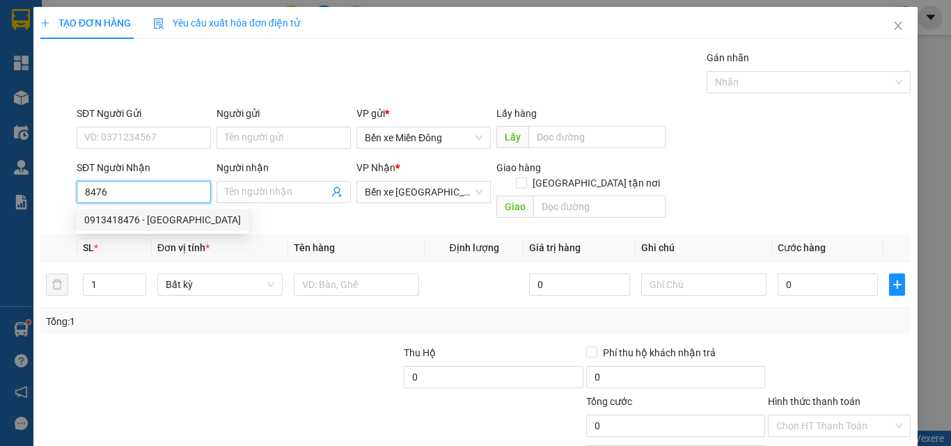
click at [118, 218] on div "0913418476 - [GEOGRAPHIC_DATA]" at bounding box center [162, 219] width 157 height 15
type input "0913418476"
type input "ANH QUỐC"
type input "30.000"
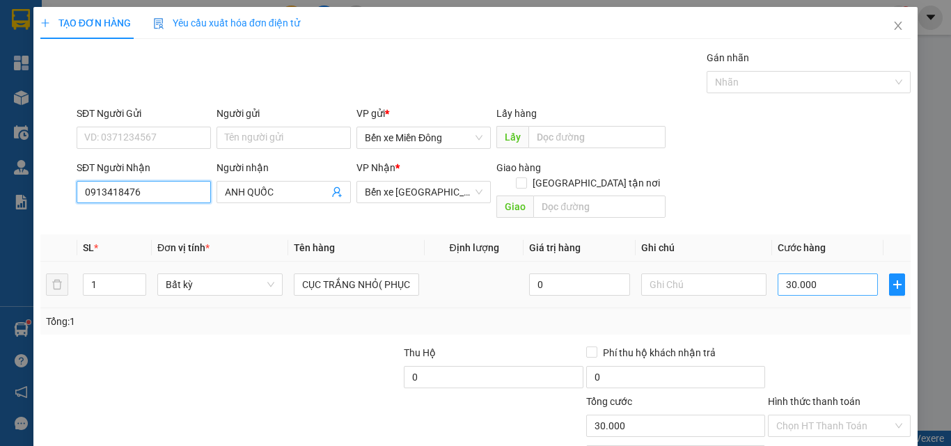
type input "0913418476"
click at [857, 274] on input "30.000" at bounding box center [828, 285] width 100 height 22
type input "1"
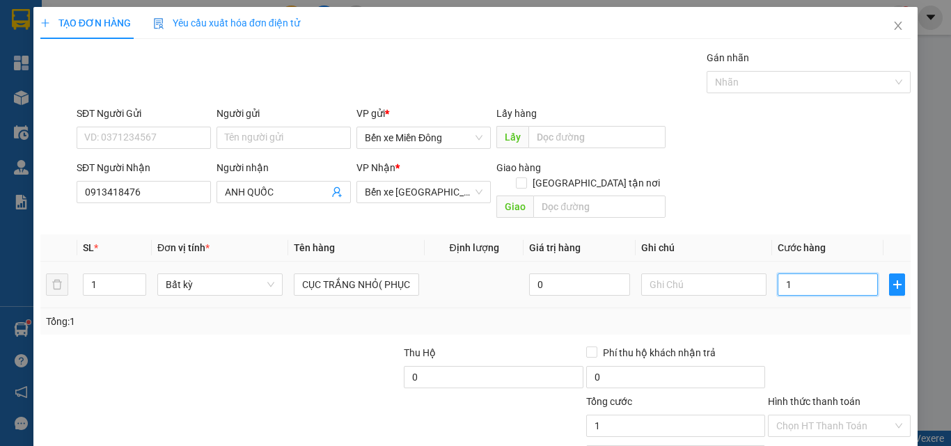
type input "10"
type input "100"
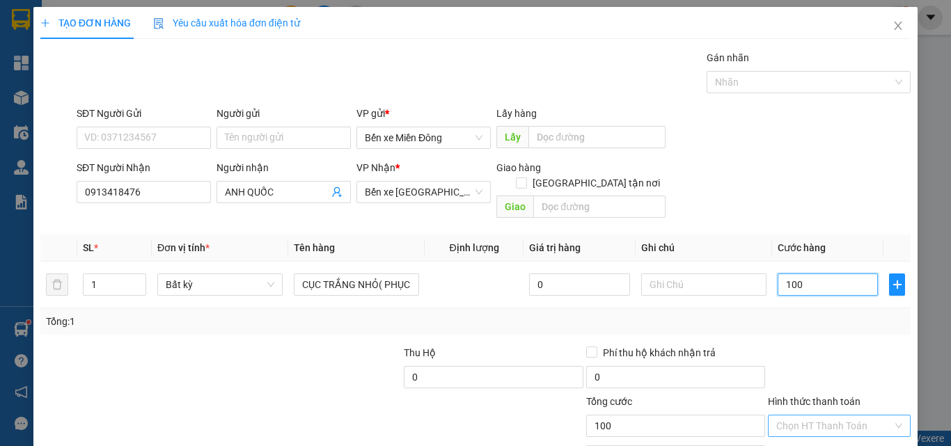
type input "100"
type input "100.000"
click at [833, 416] on input "Hình thức thanh toán" at bounding box center [834, 426] width 116 height 21
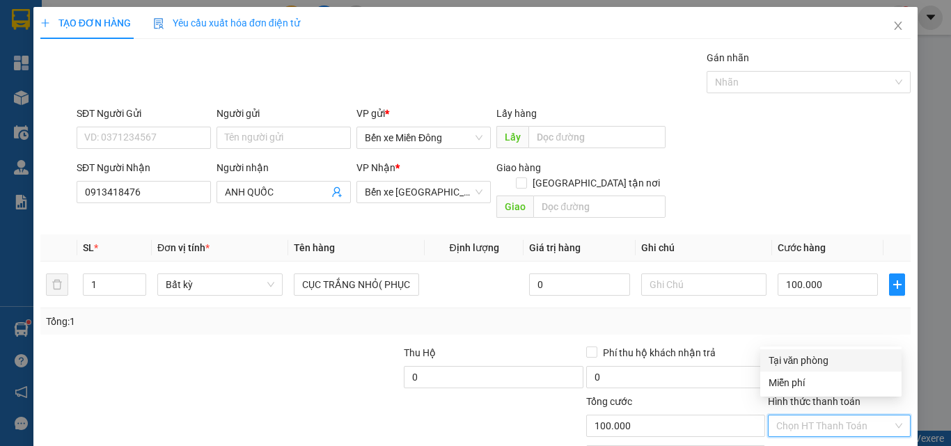
click at [828, 365] on div "Tại văn phòng" at bounding box center [831, 360] width 125 height 15
type input "0"
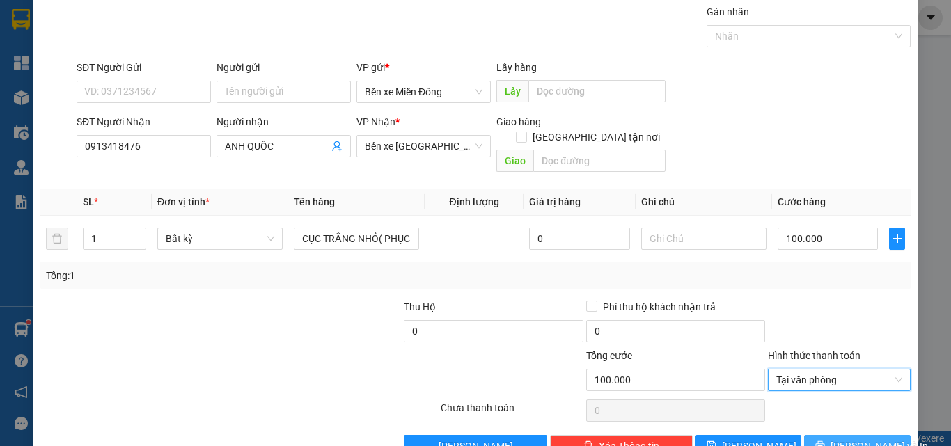
scroll to position [69, 0]
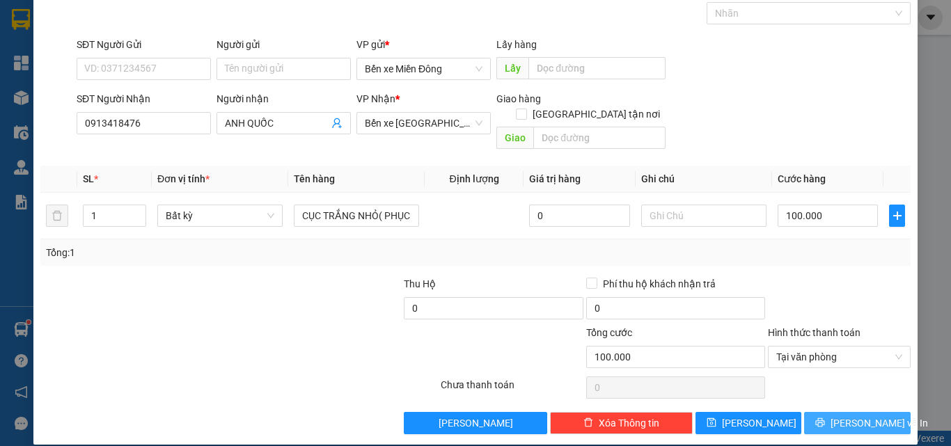
click at [861, 416] on span "[PERSON_NAME] và In" at bounding box center [879, 423] width 97 height 15
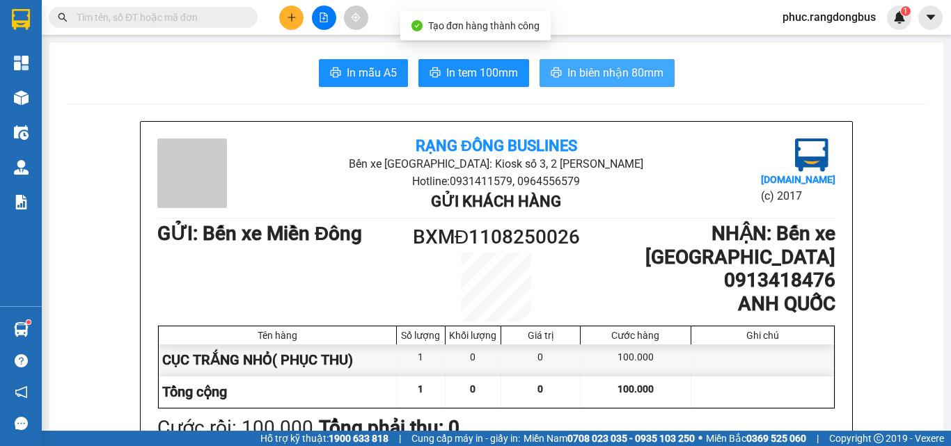
click at [615, 70] on span "In biên nhận 80mm" at bounding box center [616, 72] width 96 height 17
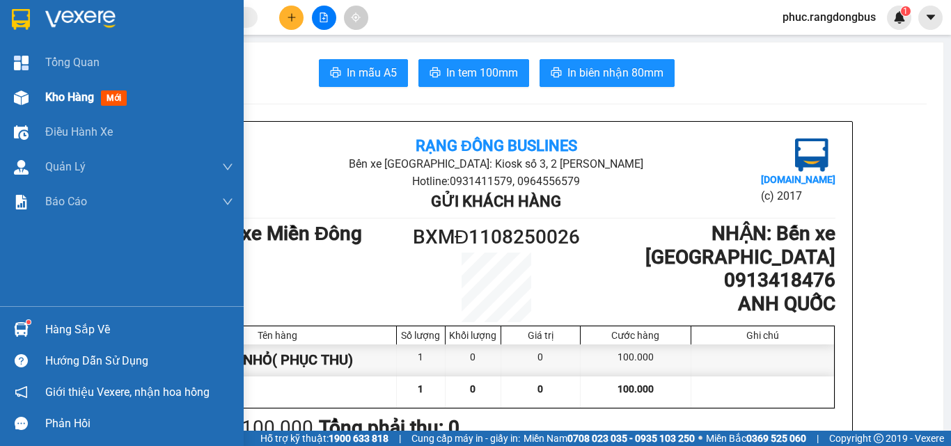
click at [69, 93] on span "Kho hàng" at bounding box center [69, 97] width 49 height 13
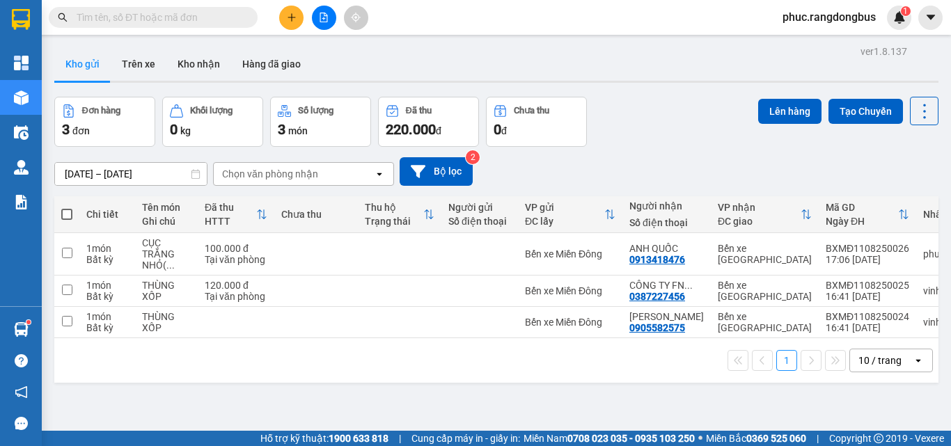
click at [70, 209] on span at bounding box center [66, 214] width 11 height 11
click at [67, 208] on input "checkbox" at bounding box center [67, 208] width 0 height 0
checkbox input "true"
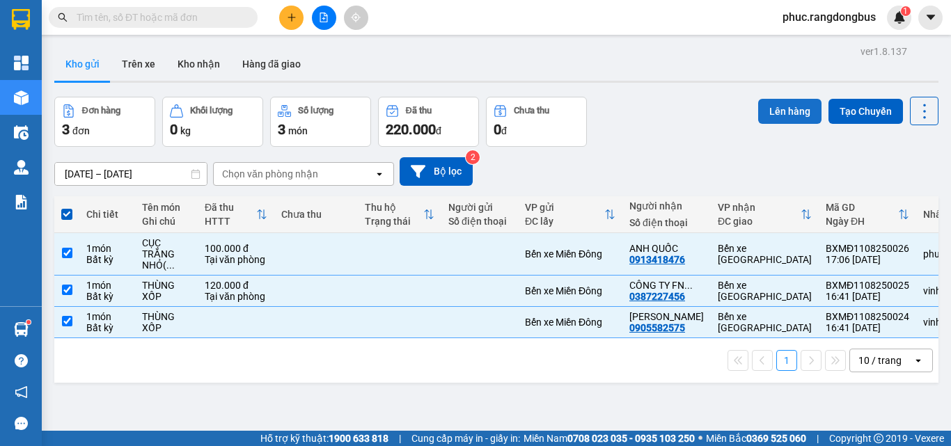
click at [790, 112] on button "Lên hàng" at bounding box center [789, 111] width 63 height 25
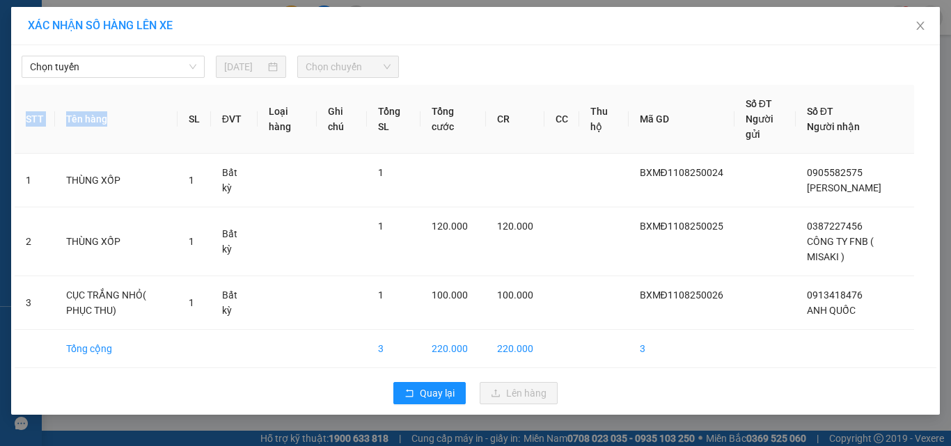
drag, startPoint x: 179, startPoint y: 93, endPoint x: 196, endPoint y: 101, distance: 19.0
click at [186, 95] on div "Chọn tuyến [DATE] Chọn chuyến STT Tên hàng SL ĐVT Loại hàng Ghi chú Tổng SL Tổn…" at bounding box center [475, 230] width 929 height 370
click at [101, 70] on span "Chọn tuyến" at bounding box center [113, 66] width 166 height 21
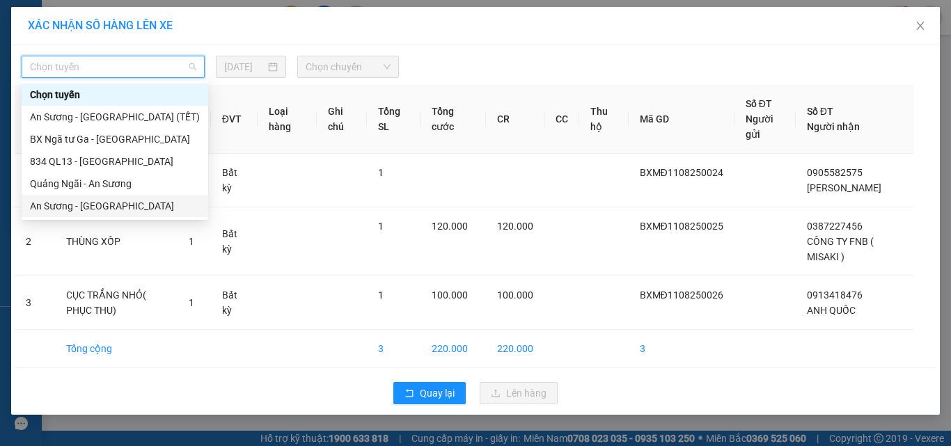
click at [122, 211] on div "An Sương - [GEOGRAPHIC_DATA]" at bounding box center [115, 205] width 170 height 15
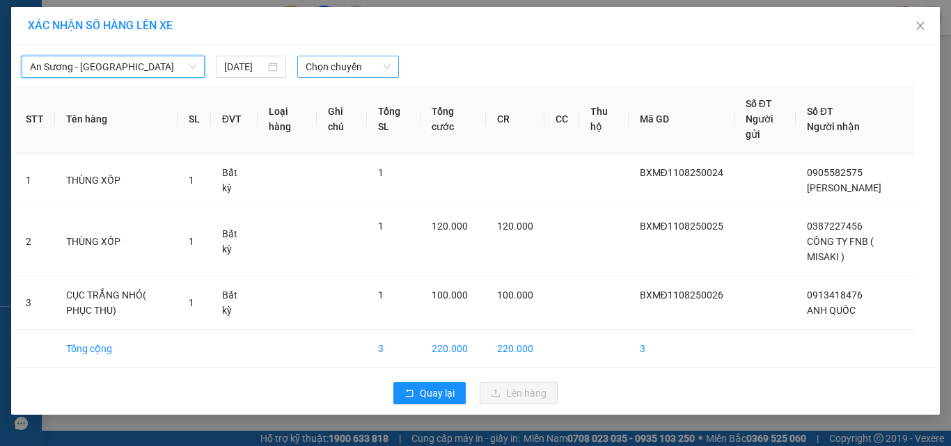
click at [355, 66] on span "Chọn chuyến" at bounding box center [349, 66] width 86 height 21
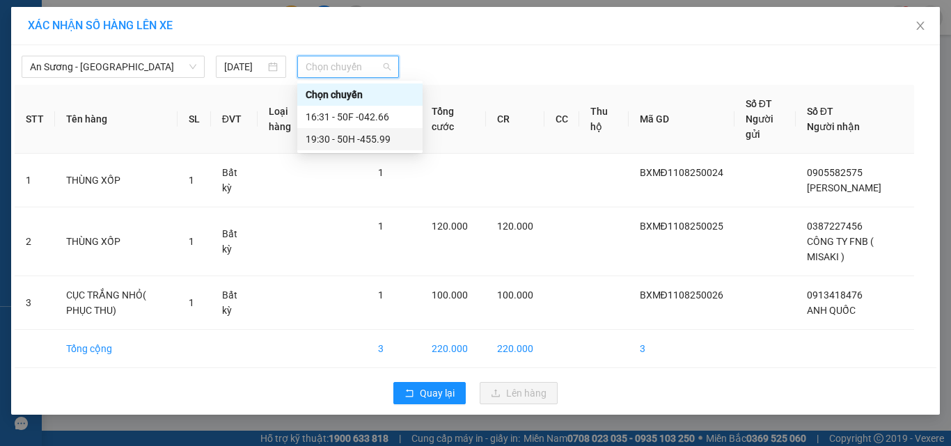
drag, startPoint x: 386, startPoint y: 143, endPoint x: 394, endPoint y: 148, distance: 9.1
click at [388, 143] on div "19:30 - 50H -455.99" at bounding box center [360, 139] width 109 height 15
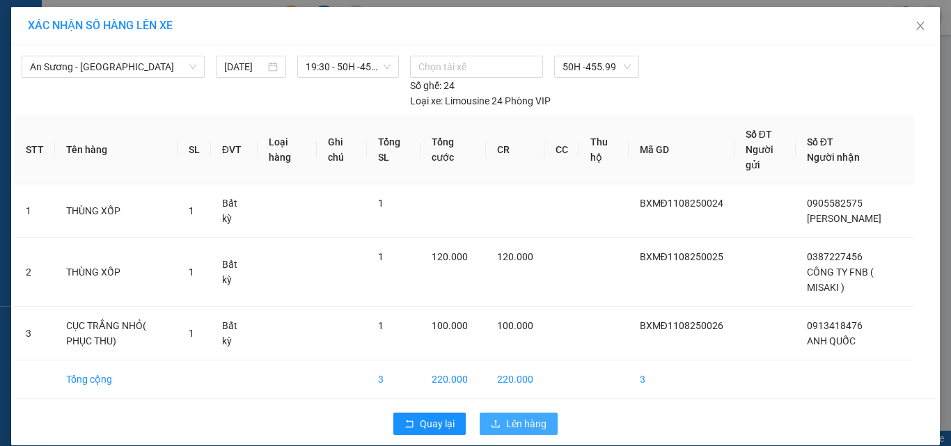
click at [522, 425] on span "Lên hàng" at bounding box center [526, 423] width 40 height 15
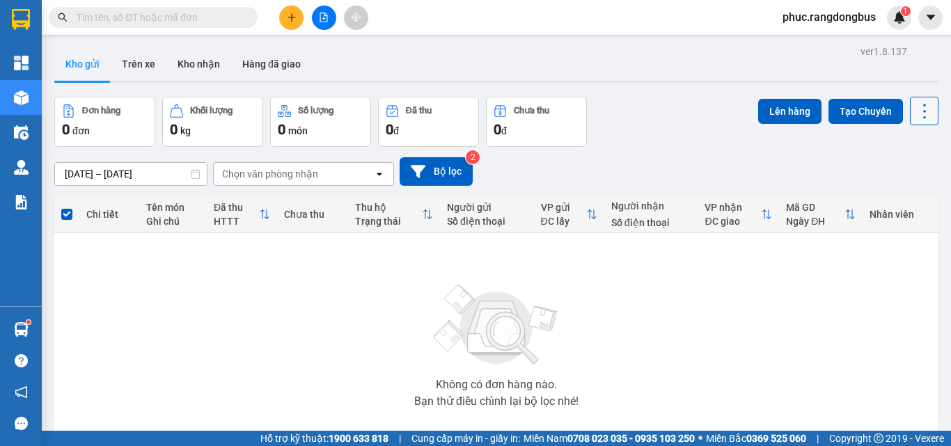
click at [925, 115] on button at bounding box center [924, 111] width 29 height 29
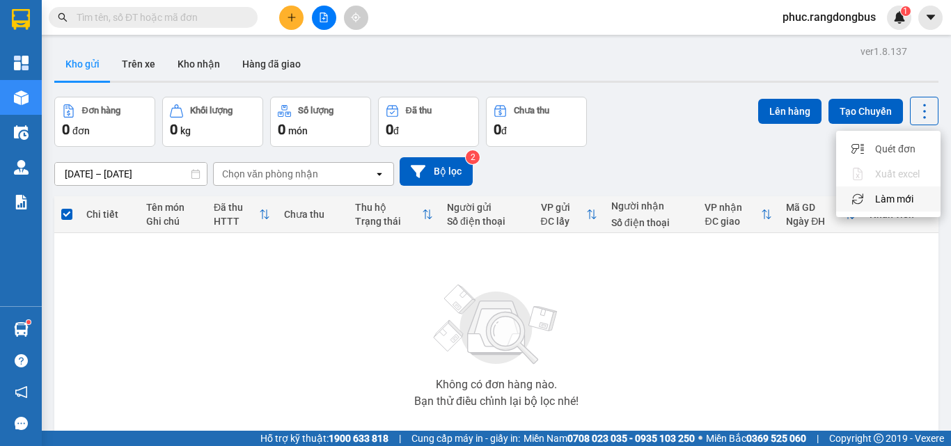
click at [919, 205] on div "Làm mới" at bounding box center [889, 199] width 82 height 14
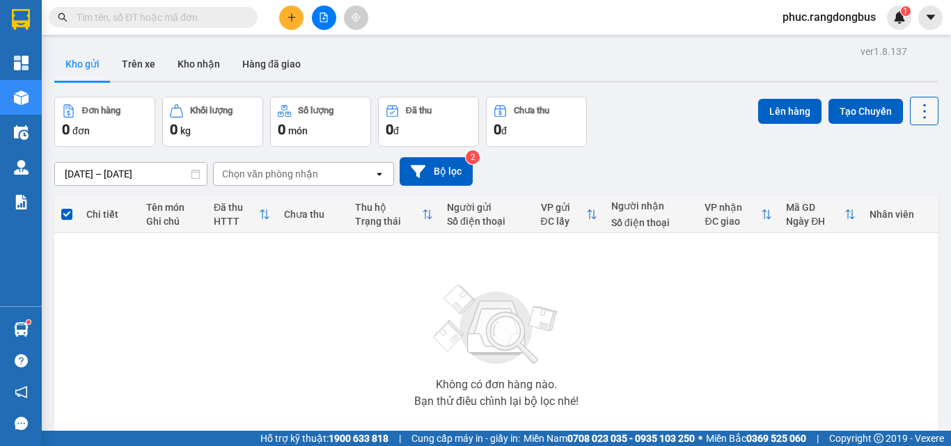
click at [922, 111] on icon at bounding box center [924, 111] width 19 height 19
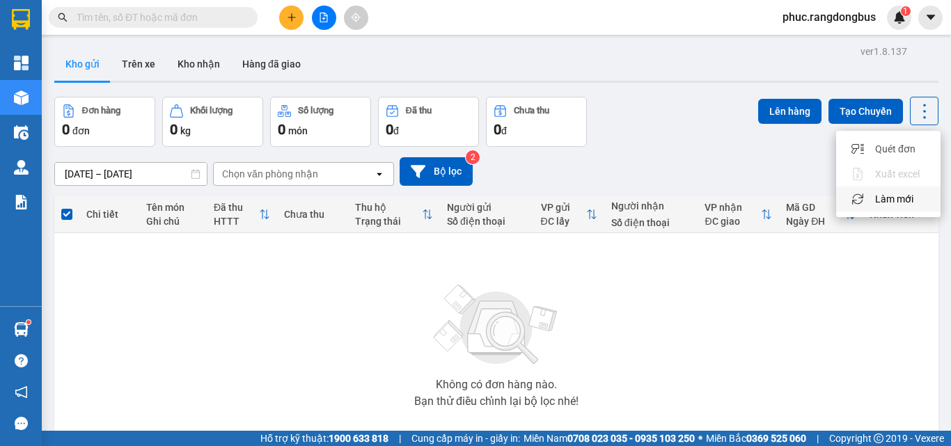
click at [905, 196] on span "Làm mới" at bounding box center [894, 199] width 38 height 14
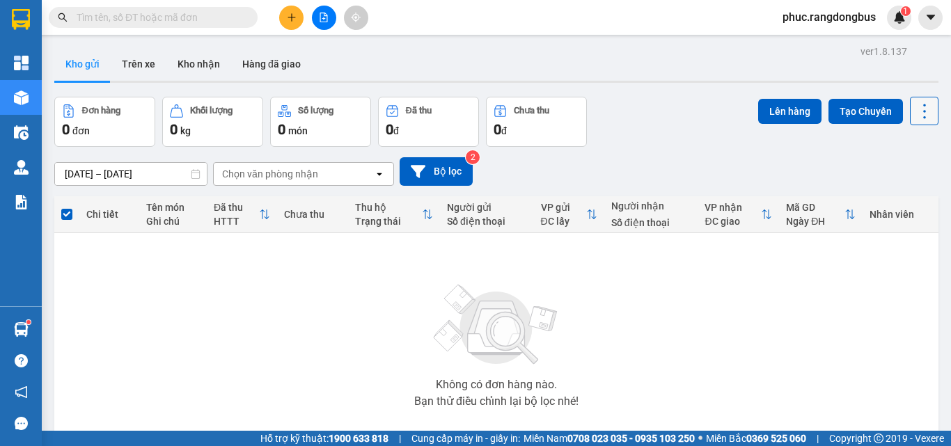
click at [919, 106] on icon at bounding box center [924, 111] width 19 height 19
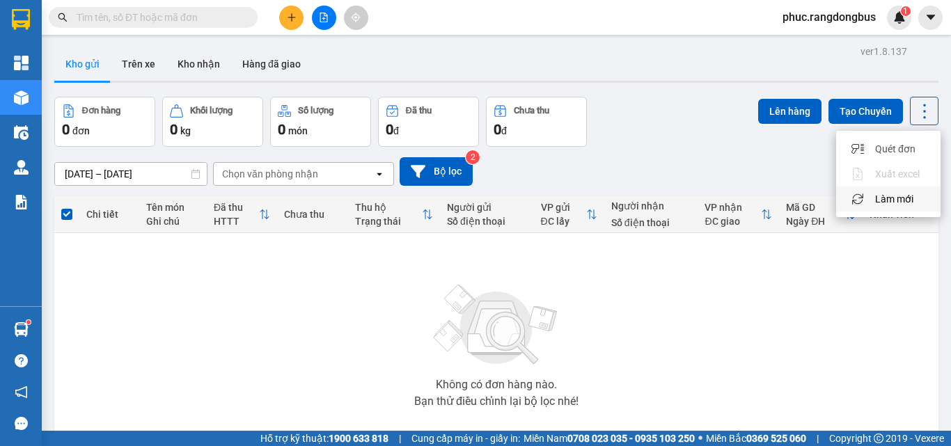
click at [891, 192] on span "Làm mới" at bounding box center [894, 199] width 38 height 14
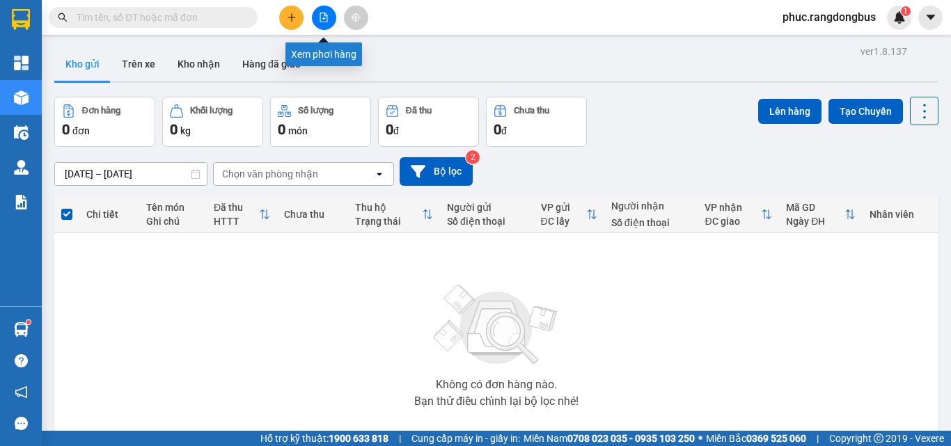
click at [331, 18] on button at bounding box center [324, 18] width 24 height 24
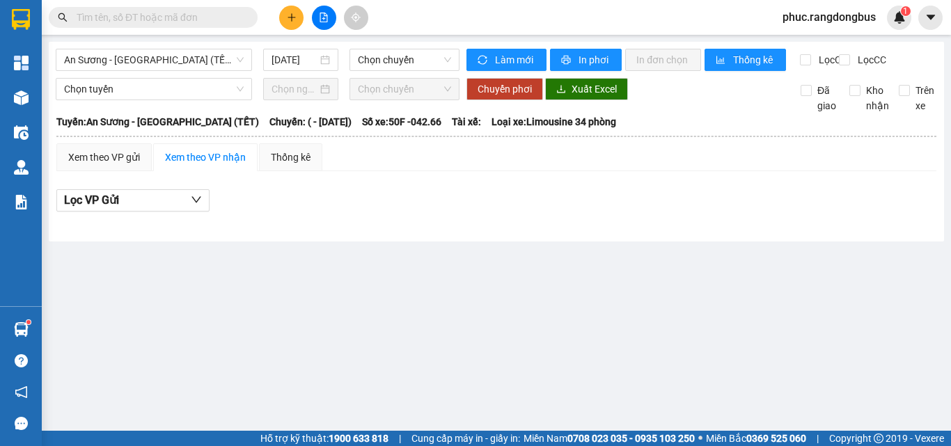
click at [170, 47] on div "An Sương - [GEOGRAPHIC_DATA] (TẾT) [DATE] Chọn chuyến Làm mới In phơi In đơn ch…" at bounding box center [497, 142] width 896 height 200
click at [170, 61] on span "An Sương - [GEOGRAPHIC_DATA] (TẾT)" at bounding box center [154, 59] width 180 height 21
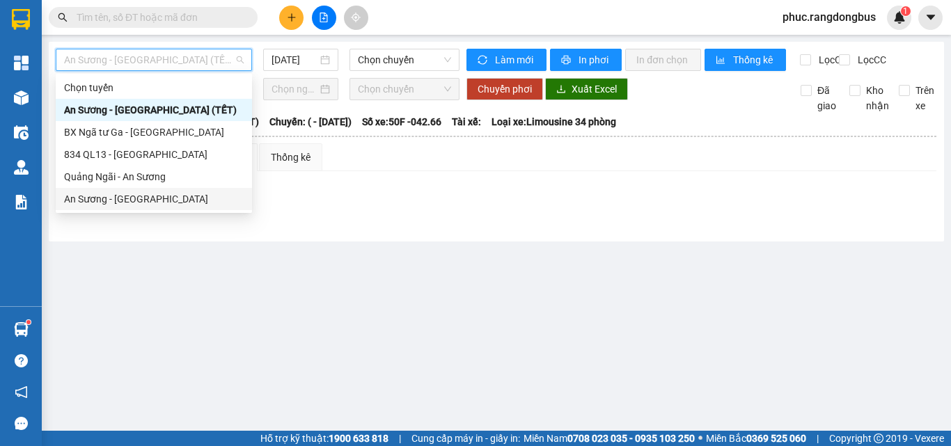
click at [164, 197] on div "An Sương - [GEOGRAPHIC_DATA]" at bounding box center [154, 199] width 180 height 15
type input "[DATE]"
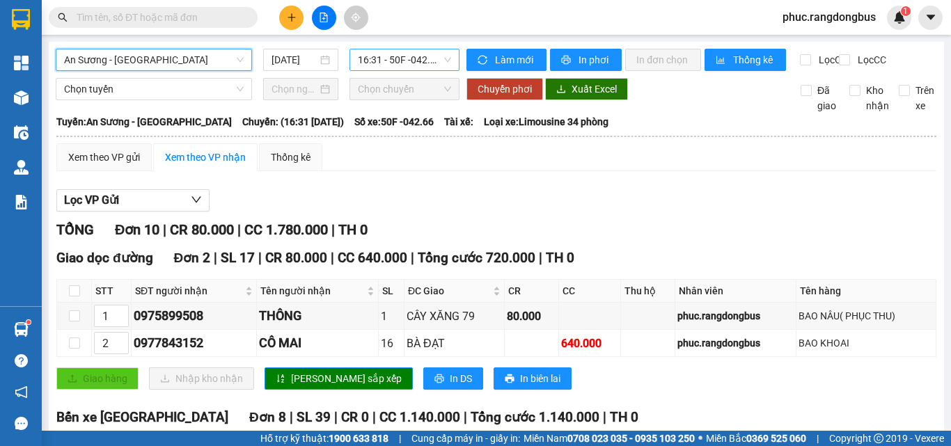
click at [401, 62] on span "16:31 - 50F -042.66" at bounding box center [404, 59] width 93 height 21
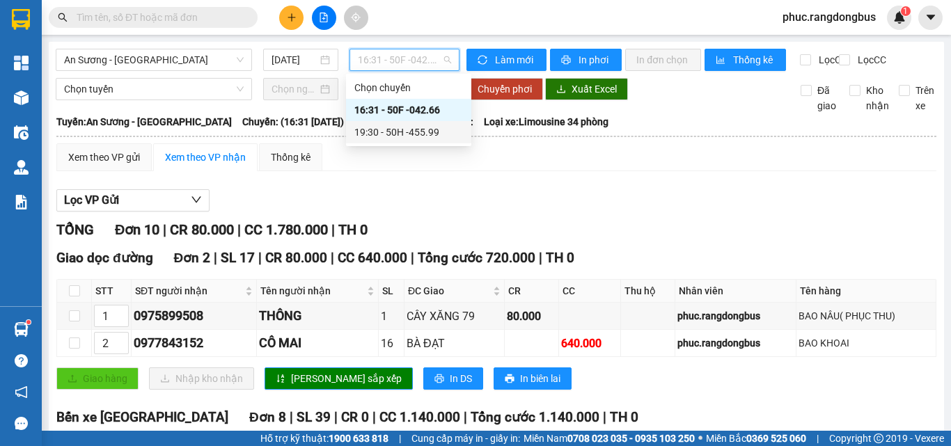
click at [425, 126] on div "19:30 - 50H -455.99" at bounding box center [408, 132] width 109 height 15
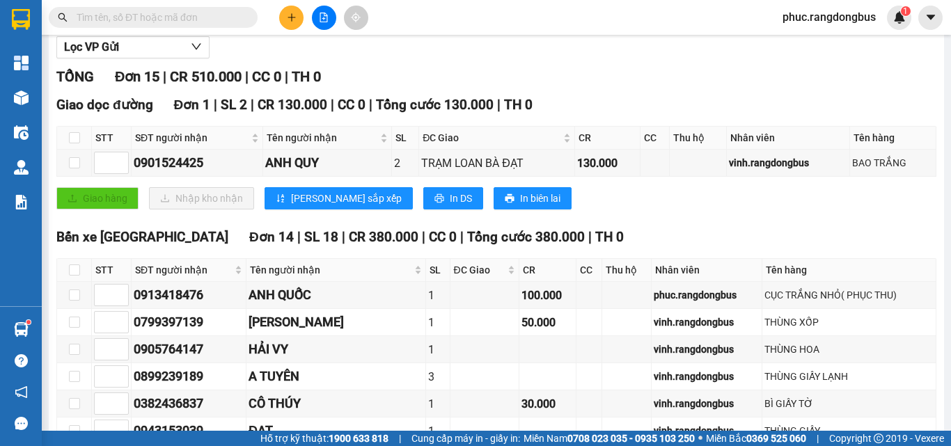
scroll to position [139, 0]
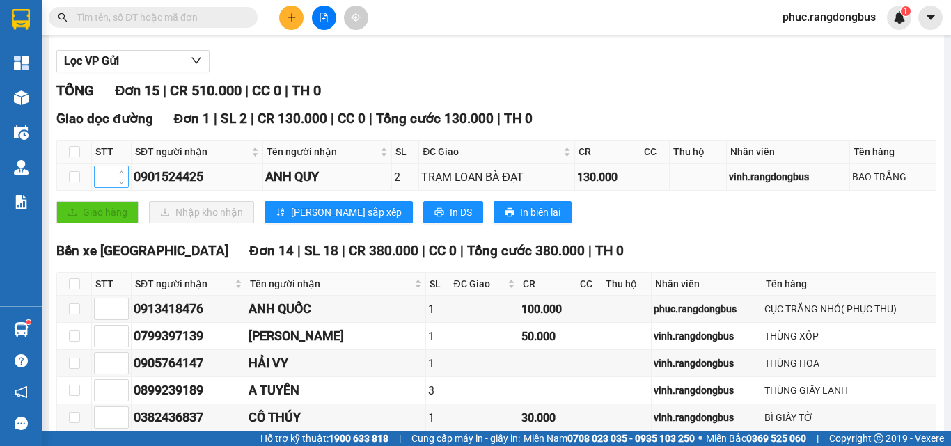
click at [107, 187] on input at bounding box center [111, 176] width 33 height 21
type input "1"
click at [322, 220] on span "[PERSON_NAME] sắp xếp" at bounding box center [346, 212] width 111 height 15
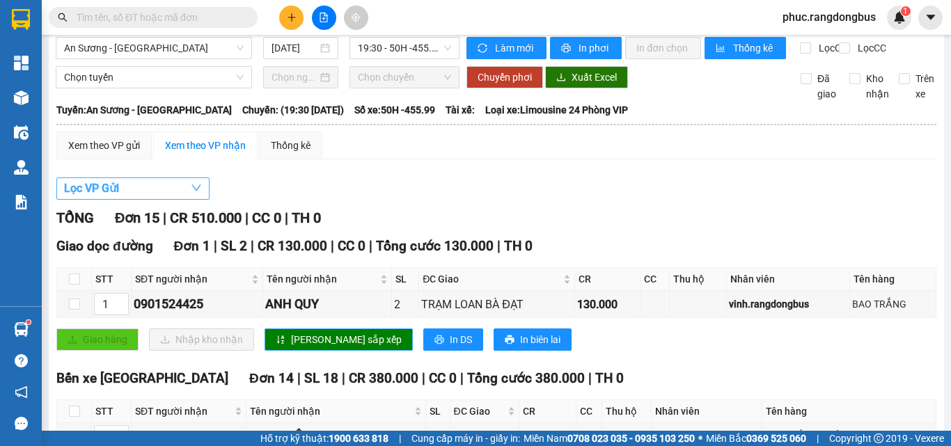
scroll to position [0, 0]
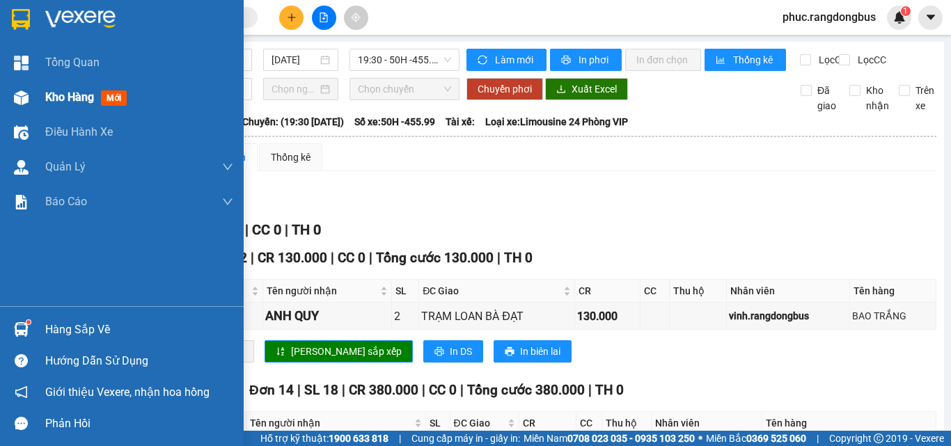
click at [58, 87] on div "Kho hàng mới" at bounding box center [139, 97] width 188 height 35
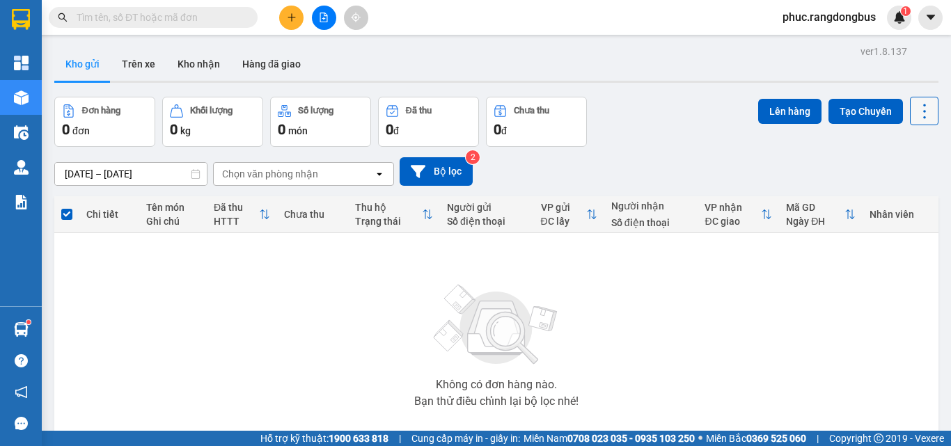
click at [924, 110] on button at bounding box center [924, 111] width 29 height 29
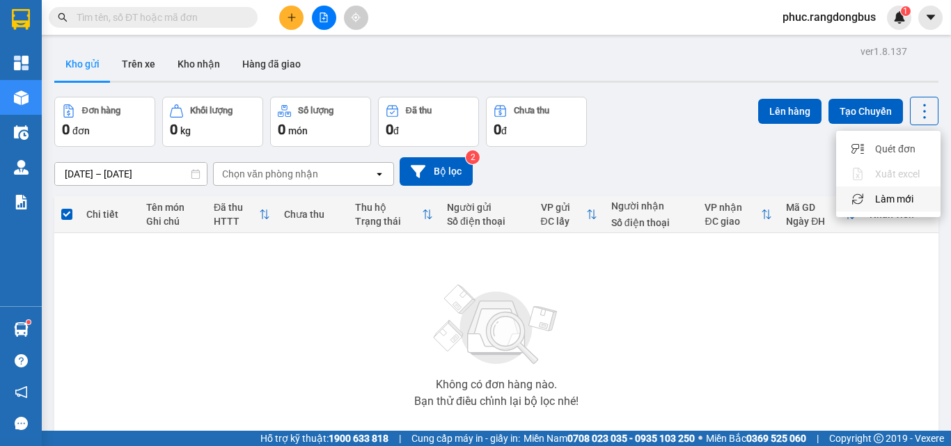
click at [910, 199] on span "Làm mới" at bounding box center [894, 199] width 38 height 14
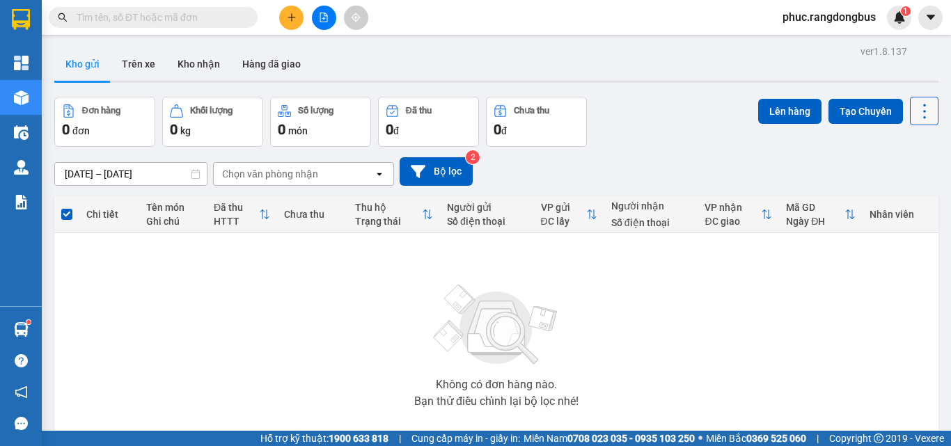
click at [918, 112] on icon at bounding box center [924, 111] width 19 height 19
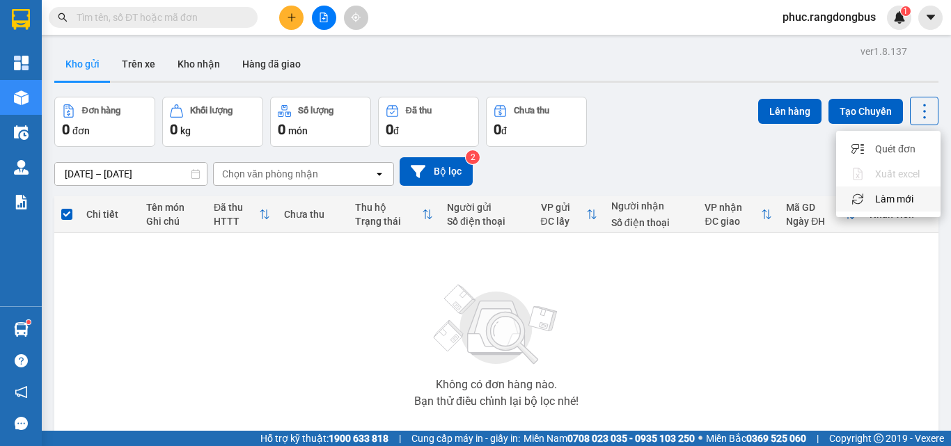
click at [898, 197] on span "Làm mới" at bounding box center [894, 199] width 38 height 14
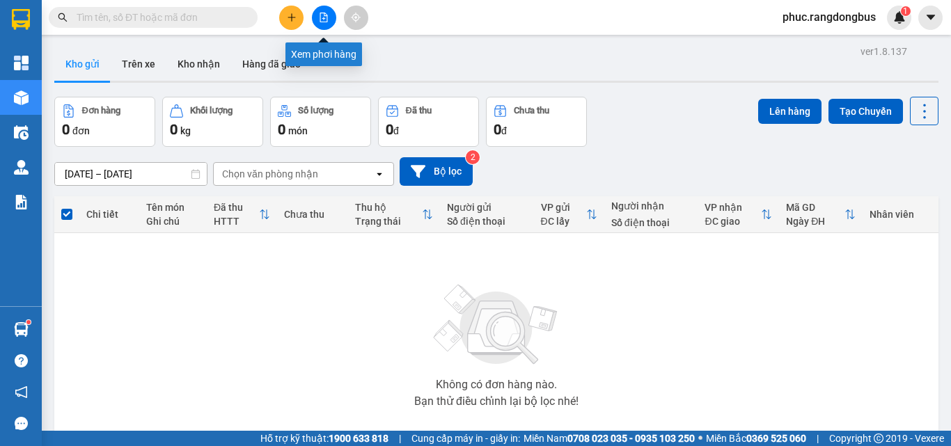
click at [327, 13] on icon "file-add" at bounding box center [324, 18] width 10 height 10
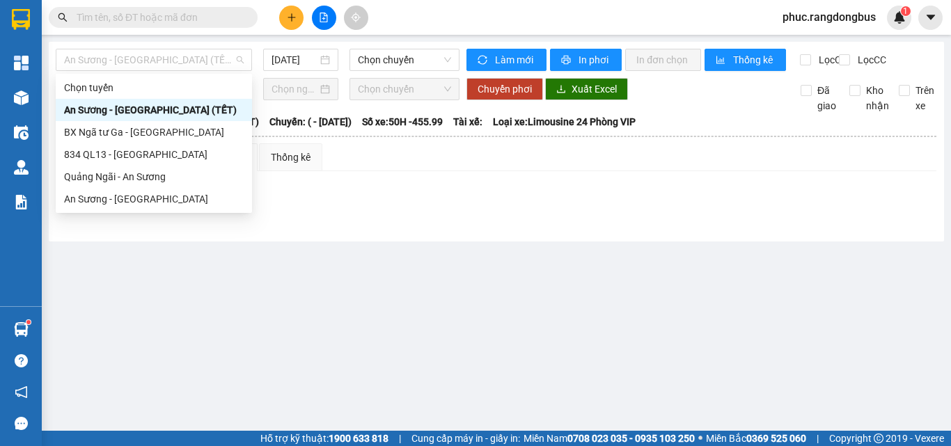
drag, startPoint x: 217, startPoint y: 51, endPoint x: 216, endPoint y: 80, distance: 29.3
click at [217, 51] on span "An Sương - [GEOGRAPHIC_DATA] (TẾT)" at bounding box center [154, 59] width 180 height 21
click at [162, 195] on div "An Sương - [GEOGRAPHIC_DATA]" at bounding box center [154, 199] width 180 height 15
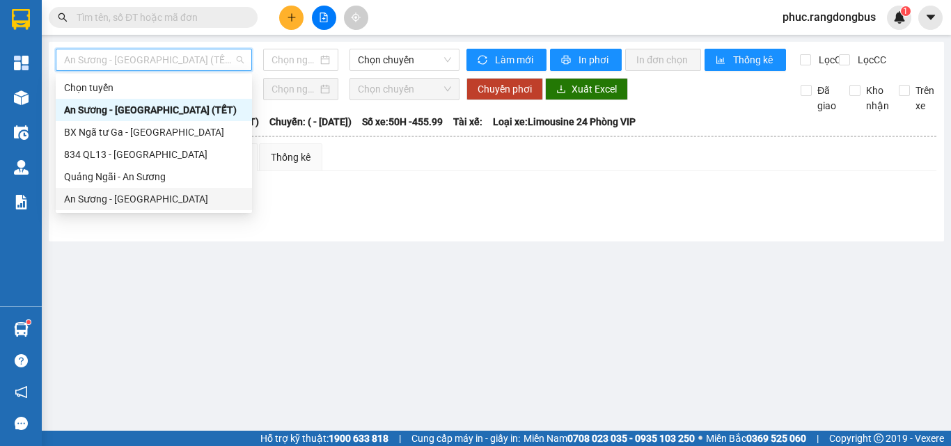
type input "[DATE]"
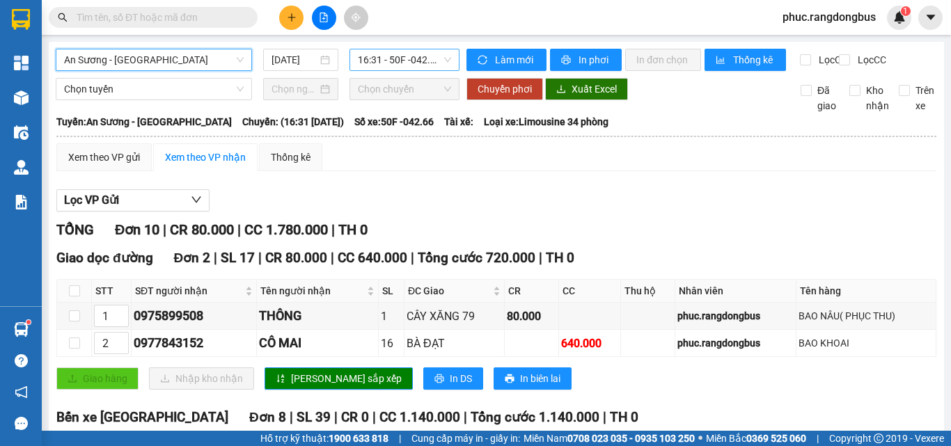
click at [377, 68] on span "16:31 - 50F -042.66" at bounding box center [404, 59] width 93 height 21
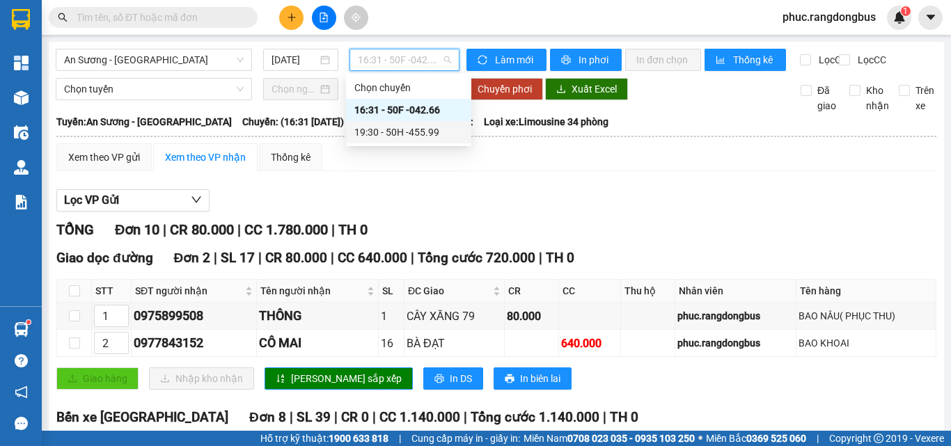
click at [415, 134] on div "19:30 - 50H -455.99" at bounding box center [408, 132] width 109 height 15
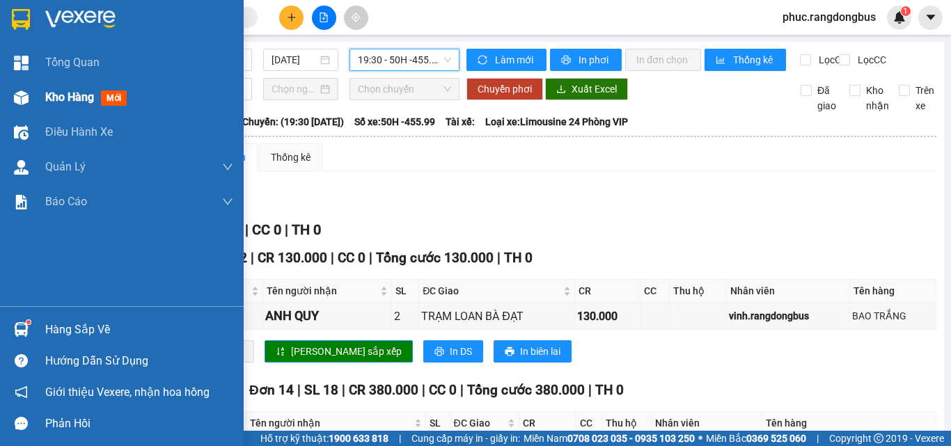
click at [65, 104] on span "Kho hàng" at bounding box center [69, 97] width 49 height 13
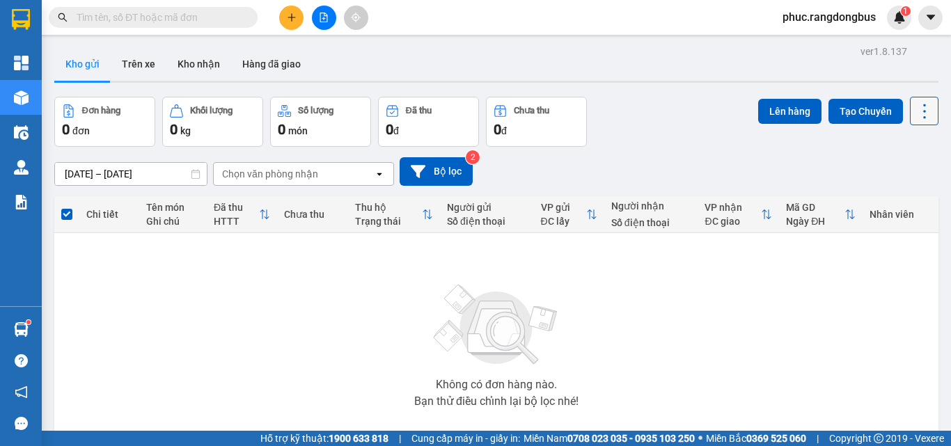
click at [923, 116] on icon at bounding box center [924, 111] width 3 height 15
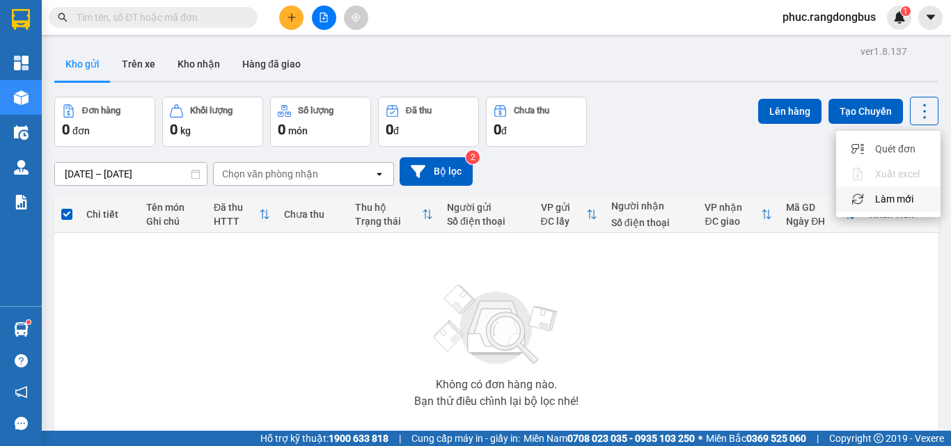
click at [887, 202] on span "Làm mới" at bounding box center [894, 199] width 38 height 14
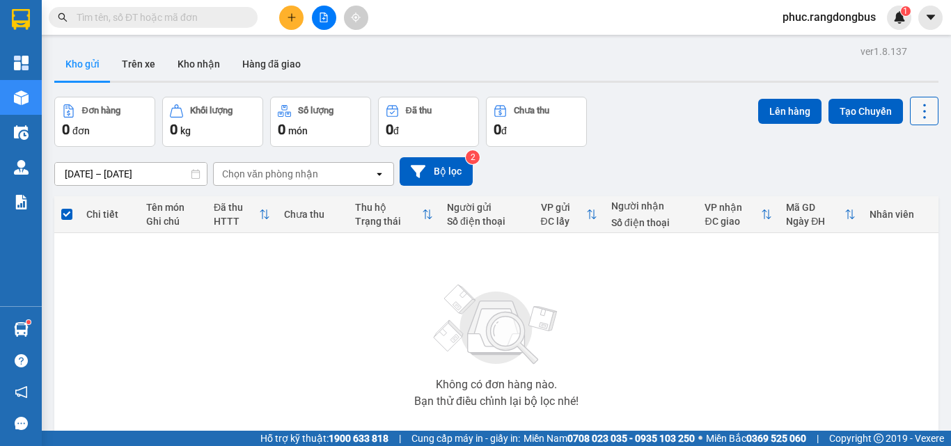
click at [924, 106] on button at bounding box center [924, 111] width 29 height 29
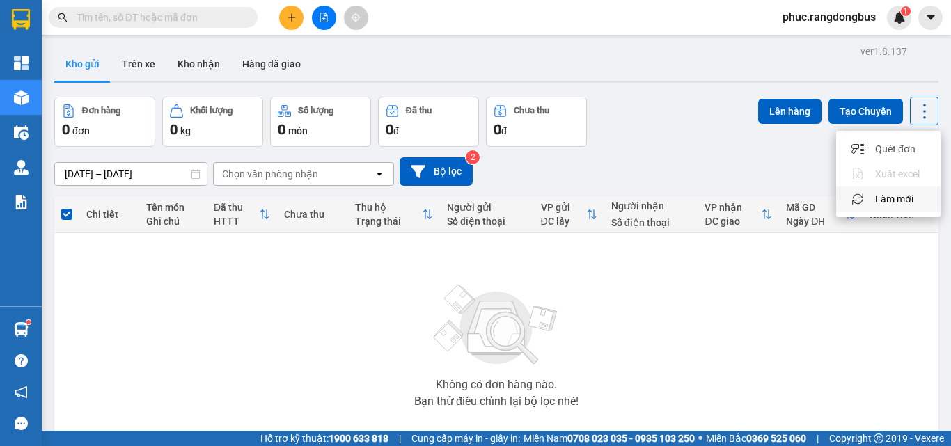
click at [909, 200] on span "Làm mới" at bounding box center [894, 199] width 38 height 14
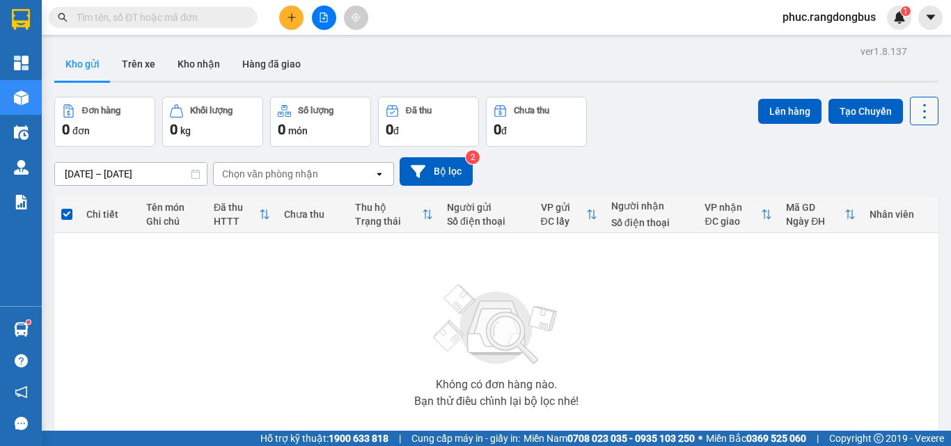
click at [917, 119] on icon at bounding box center [924, 111] width 19 height 19
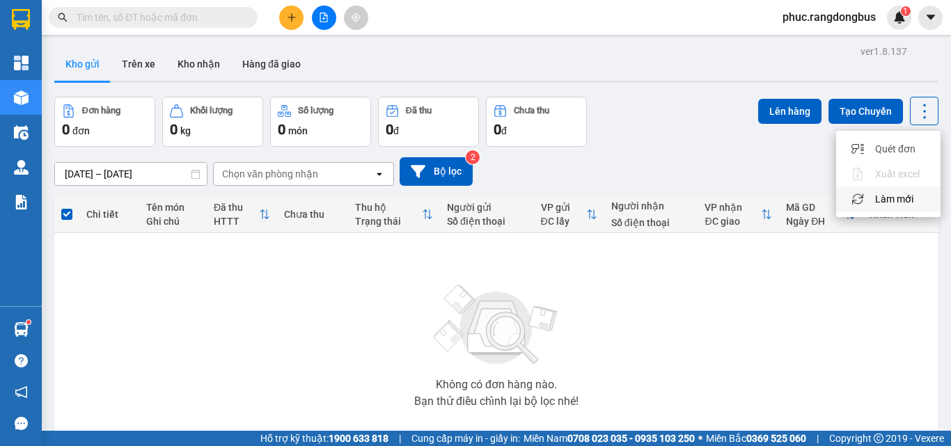
click at [923, 193] on div "Làm mới" at bounding box center [889, 199] width 82 height 14
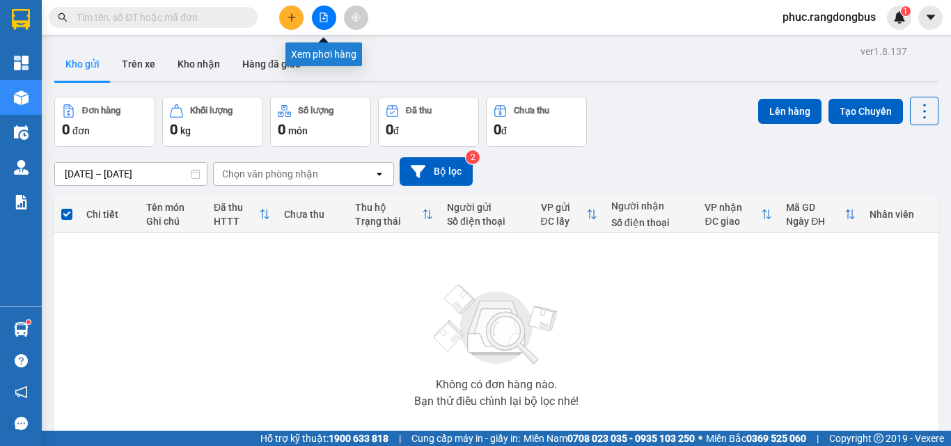
click at [338, 18] on div at bounding box center [324, 18] width 104 height 24
drag, startPoint x: 337, startPoint y: 17, endPoint x: 330, endPoint y: 22, distance: 8.1
click at [336, 17] on div at bounding box center [324, 18] width 104 height 24
click at [329, 22] on button at bounding box center [324, 18] width 24 height 24
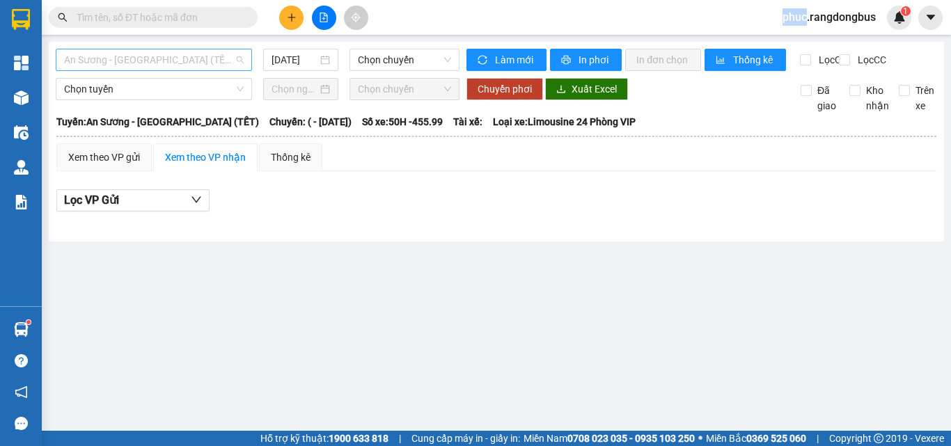
click at [123, 68] on span "An Sương - [GEOGRAPHIC_DATA] (TẾT)" at bounding box center [154, 59] width 180 height 21
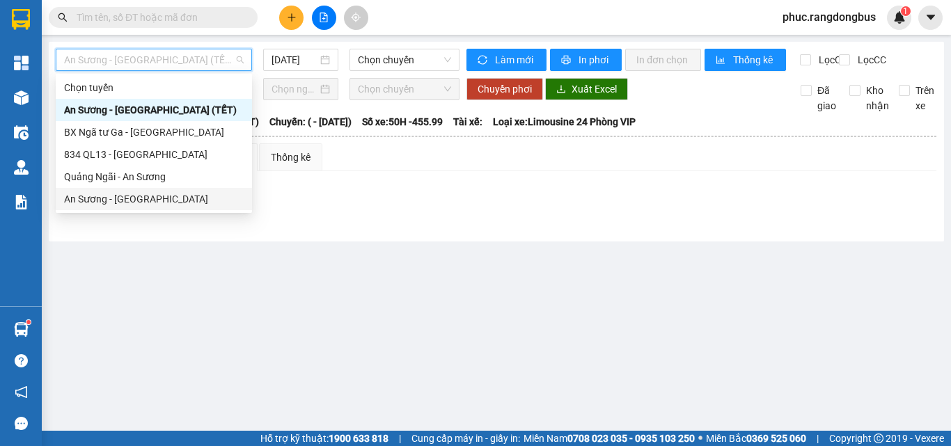
click at [166, 195] on div "An Sương - [GEOGRAPHIC_DATA]" at bounding box center [154, 199] width 180 height 15
type input "[DATE]"
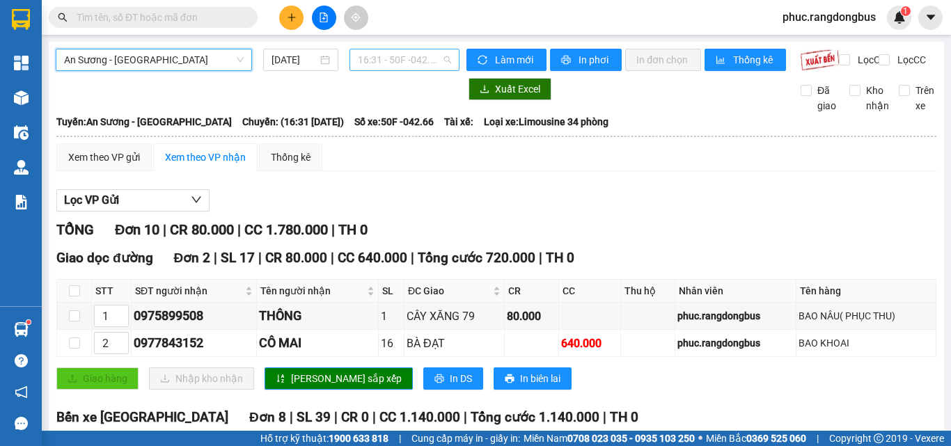
click at [384, 53] on span "16:31 - 50F -042.66" at bounding box center [404, 59] width 93 height 21
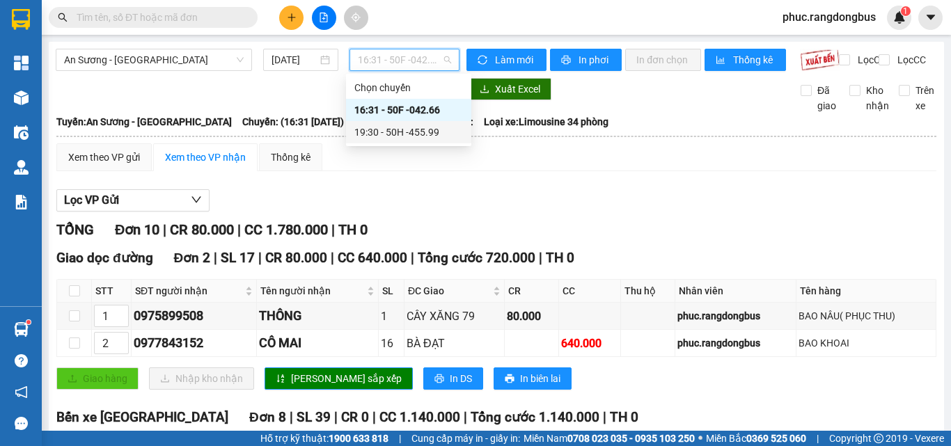
click at [419, 131] on div "19:30 - 50H -455.99" at bounding box center [408, 132] width 109 height 15
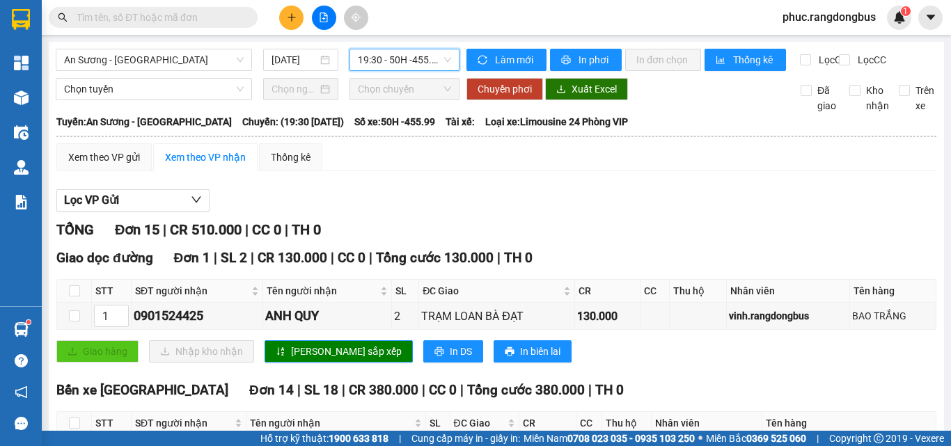
click at [377, 59] on span "19:30 - 50H -455.99" at bounding box center [404, 59] width 93 height 21
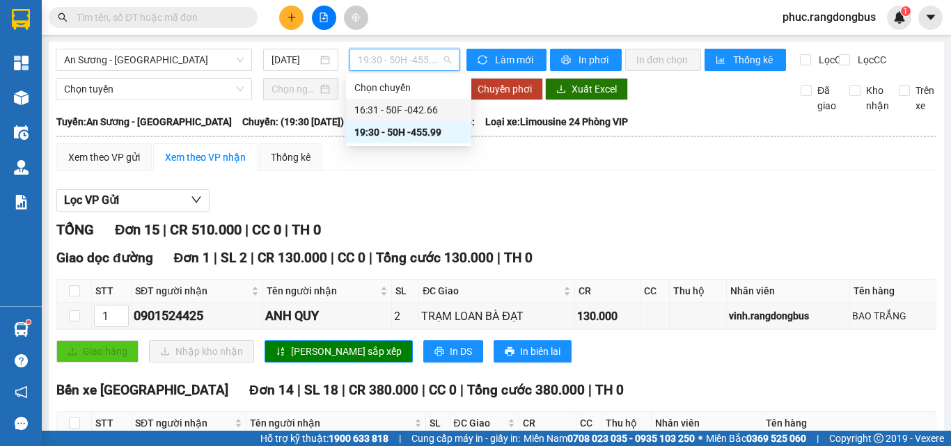
click at [392, 108] on div "16:31 - 50F -042.66" at bounding box center [408, 109] width 109 height 15
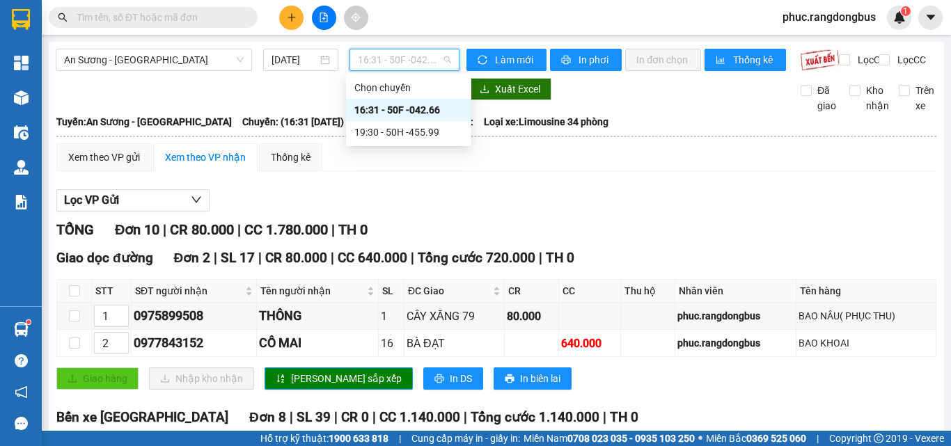
click at [435, 58] on span "16:31 - 50F -042.66" at bounding box center [404, 59] width 93 height 21
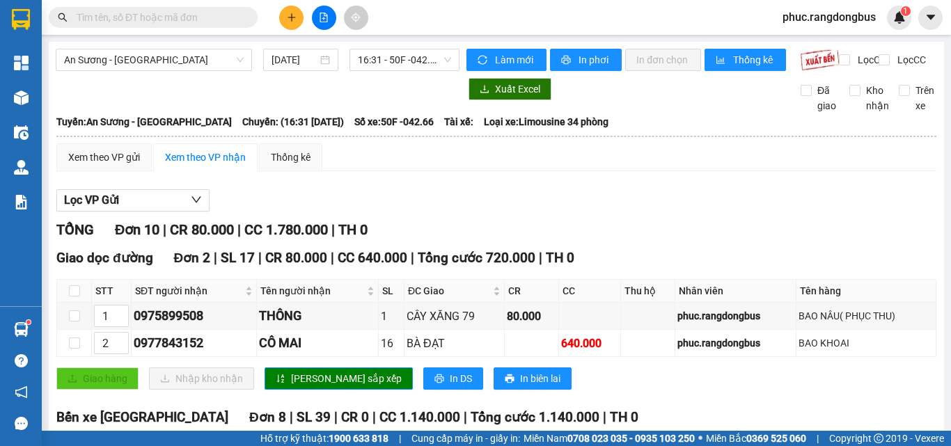
click at [446, 145] on body "Kết quả tìm kiếm ( 489 ) Bộ lọc Mã ĐH Trạng thái Món hàng Thu hộ Tổng cước Chưa…" at bounding box center [475, 223] width 951 height 446
click at [428, 64] on span "16:31 - 50F -042.66" at bounding box center [404, 59] width 93 height 21
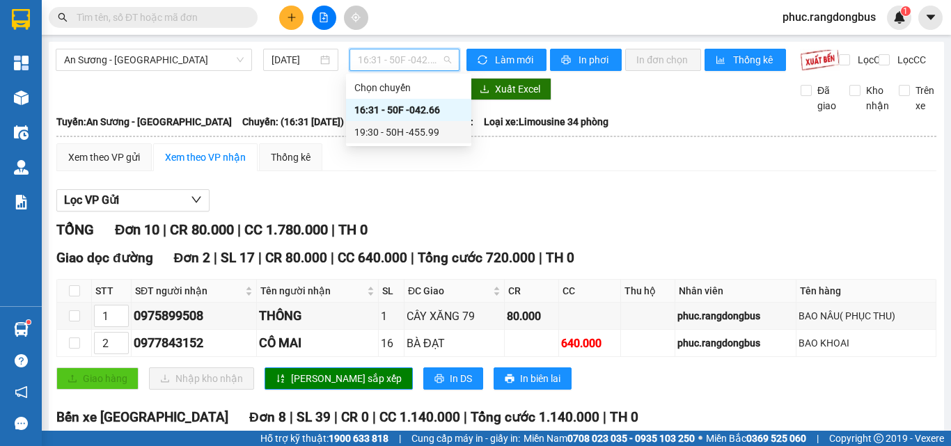
click at [392, 134] on div "19:30 - 50H -455.99" at bounding box center [408, 132] width 109 height 15
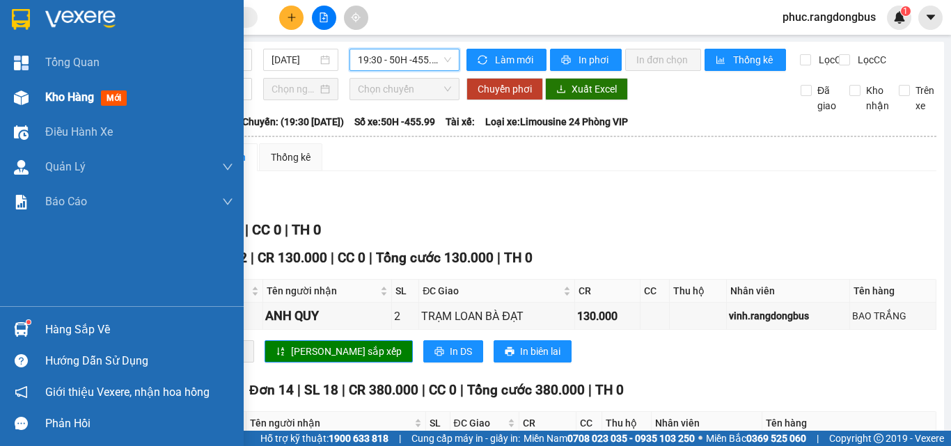
click at [93, 102] on span "Kho hàng" at bounding box center [69, 97] width 49 height 13
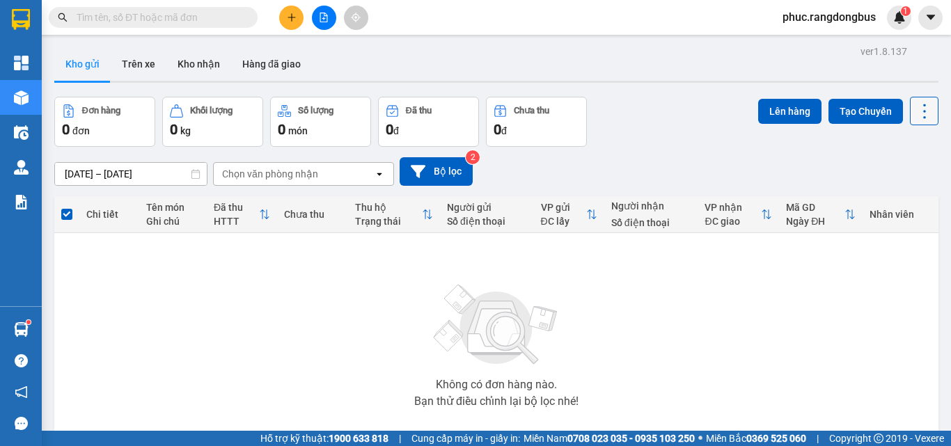
click at [915, 103] on icon at bounding box center [924, 111] width 19 height 19
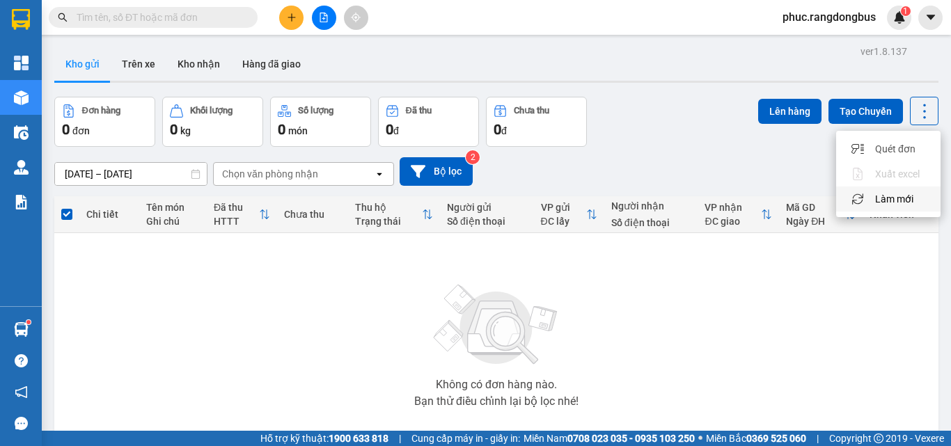
click at [904, 198] on span "Làm mới" at bounding box center [894, 199] width 38 height 14
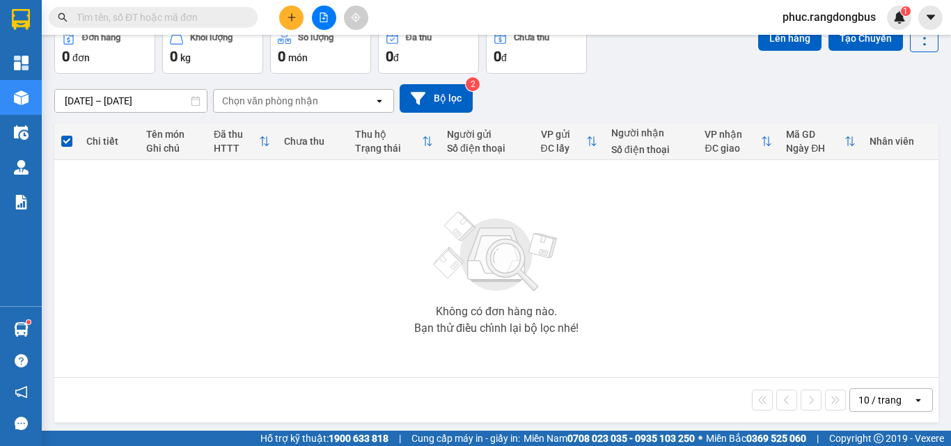
scroll to position [77, 0]
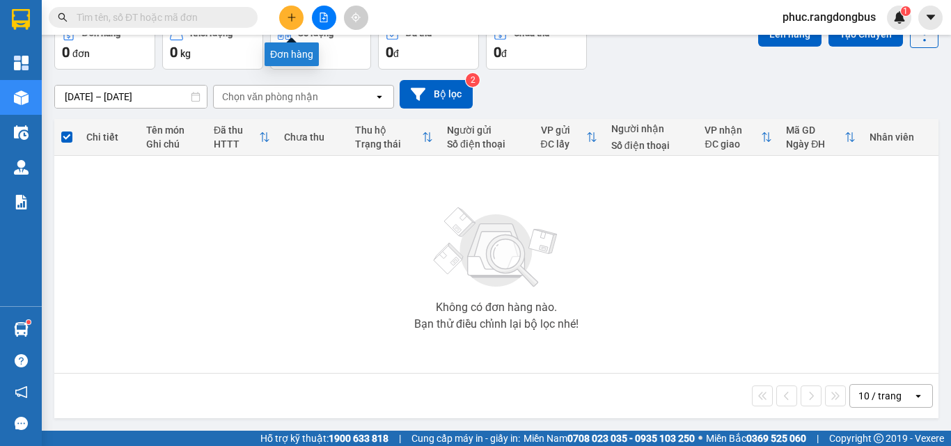
click at [283, 18] on button at bounding box center [291, 18] width 24 height 24
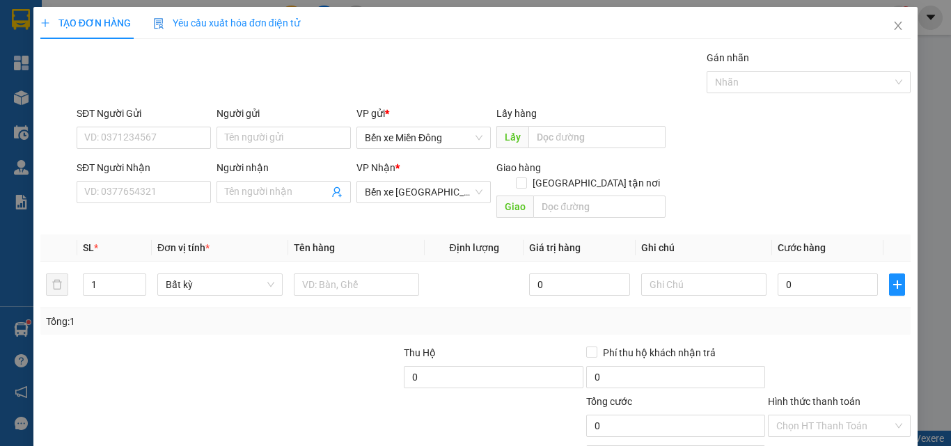
click at [304, 360] on div at bounding box center [312, 369] width 182 height 49
click at [618, 196] on input "text" at bounding box center [599, 207] width 132 height 22
type input "c"
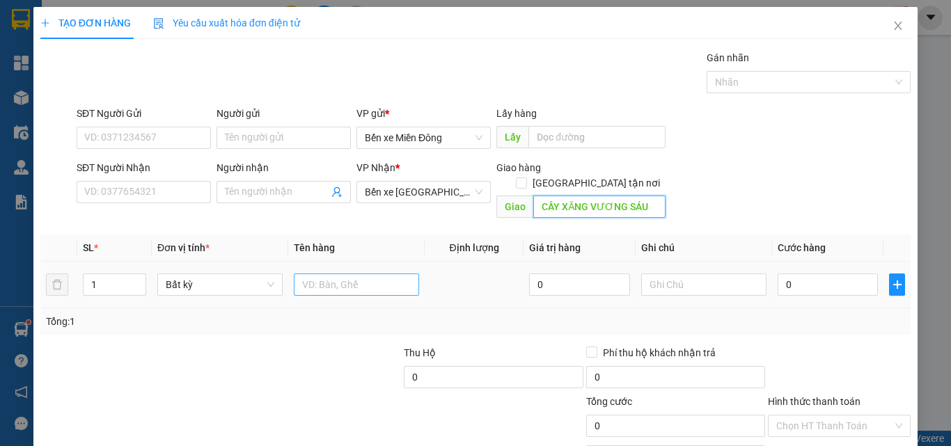
type input "CÂY XĂNG VƯƠNG SÁU"
click at [329, 276] on input "text" at bounding box center [356, 285] width 125 height 22
type input "BICH THUỐC"
click at [198, 394] on div at bounding box center [166, 418] width 255 height 49
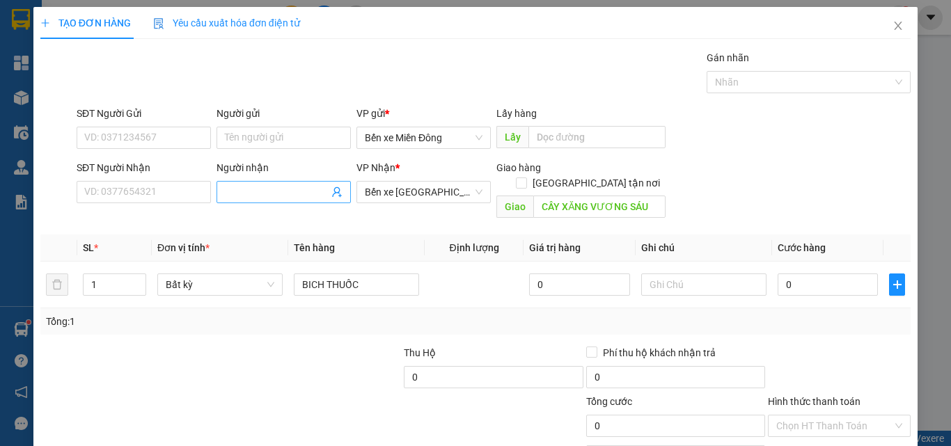
click at [304, 195] on input "Người nhận" at bounding box center [277, 192] width 104 height 15
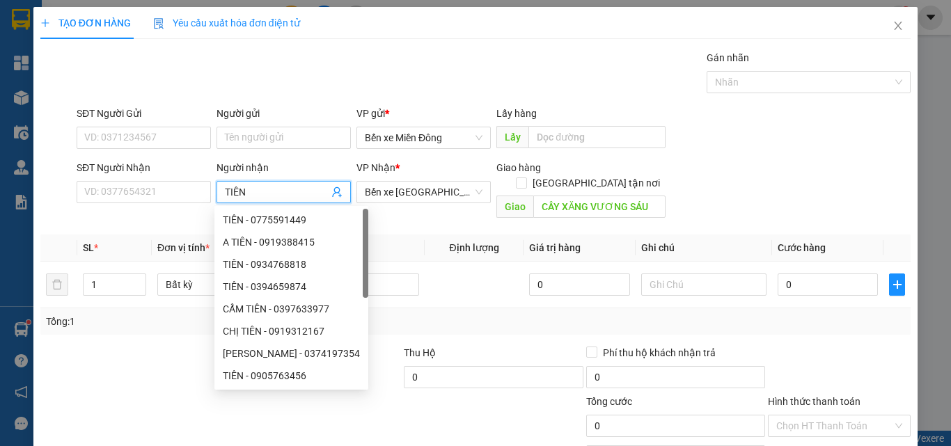
type input "TIÊN"
click at [107, 203] on div "SĐT Người Nhận VD: 0377654321" at bounding box center [144, 184] width 134 height 49
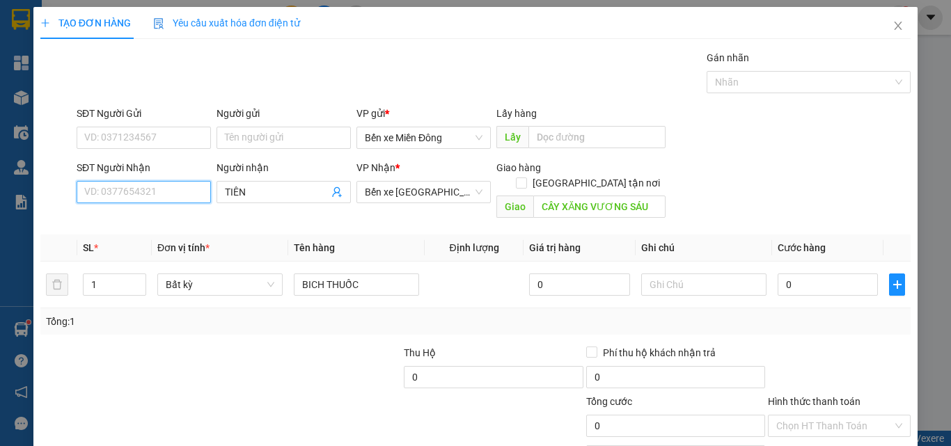
click at [109, 198] on input "SĐT Người Nhận" at bounding box center [144, 192] width 134 height 22
type input "0978627928"
click at [259, 345] on div at bounding box center [312, 369] width 182 height 49
click at [871, 345] on div at bounding box center [840, 369] width 146 height 49
click at [835, 274] on input "0" at bounding box center [828, 285] width 100 height 22
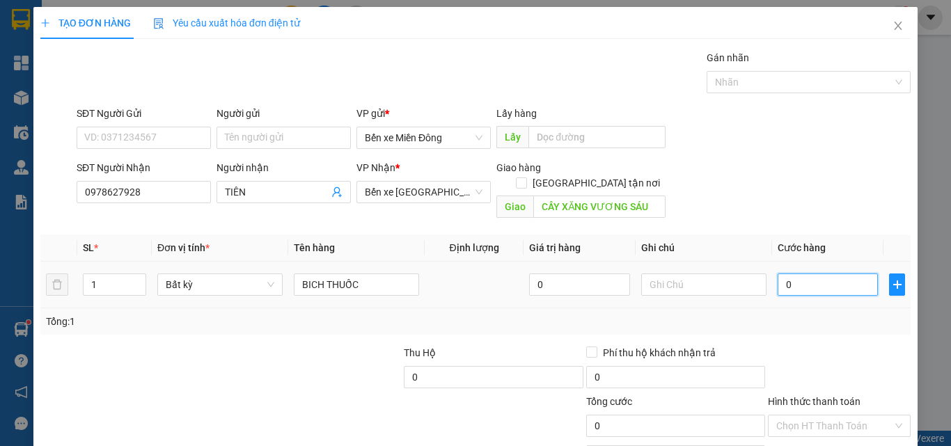
type input "5"
type input "50"
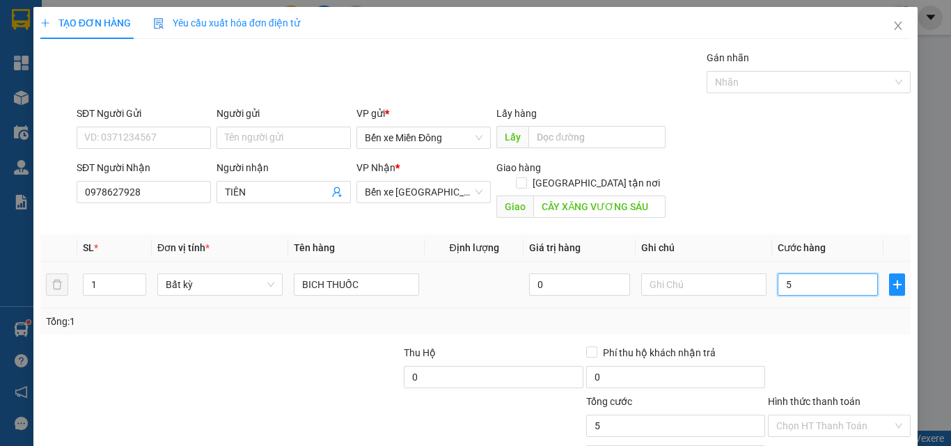
type input "50"
type input "50.000"
click at [839, 316] on div "Tổng: 1" at bounding box center [475, 321] width 870 height 26
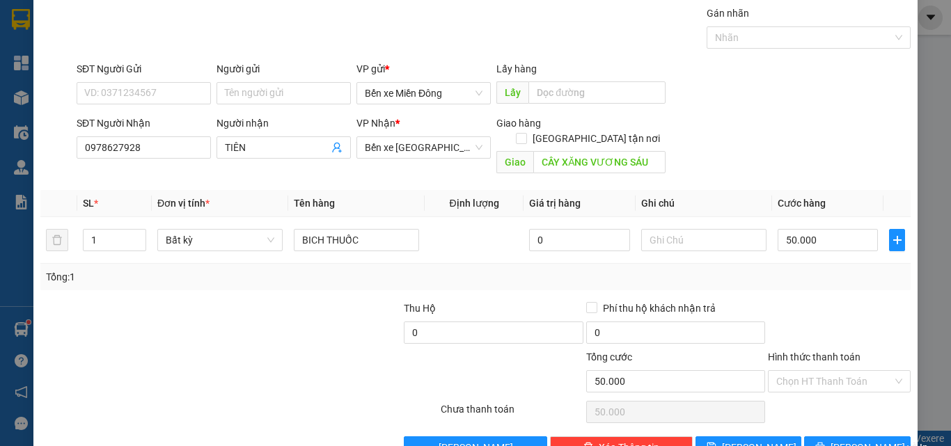
scroll to position [69, 0]
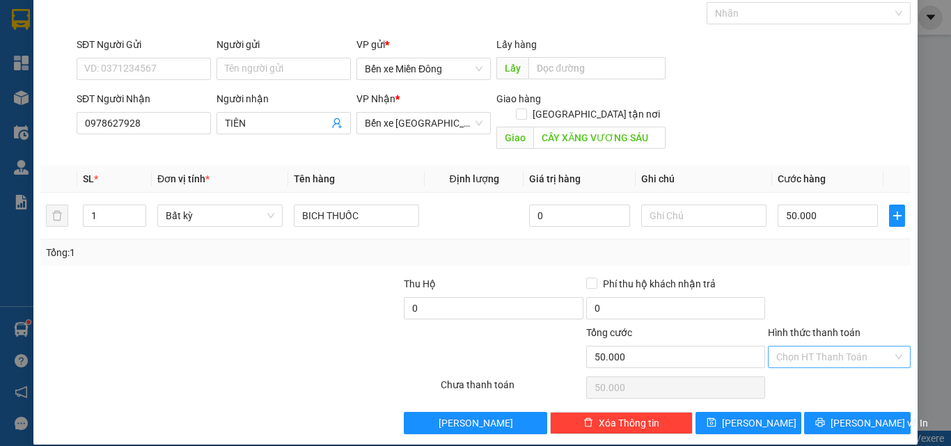
click at [848, 347] on input "Hình thức thanh toán" at bounding box center [834, 357] width 116 height 21
click at [838, 366] on div "Tại văn phòng" at bounding box center [831, 369] width 125 height 15
type input "0"
click at [866, 416] on span "[PERSON_NAME] và In" at bounding box center [879, 423] width 97 height 15
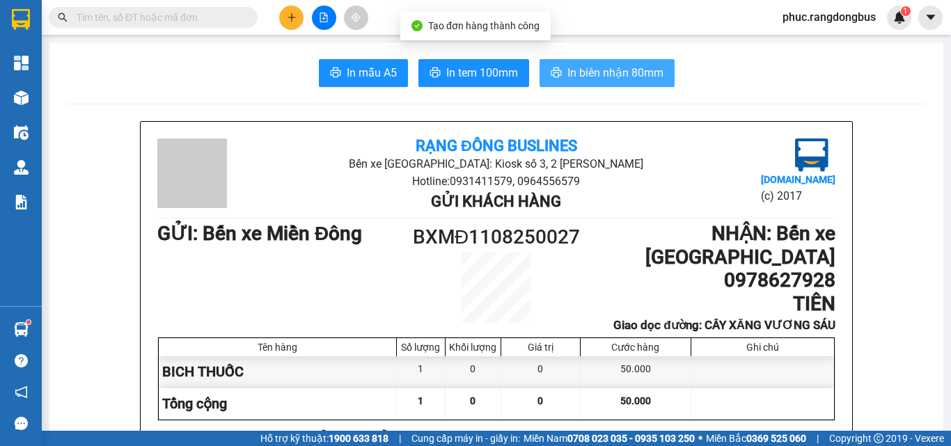
click at [643, 63] on button "In biên nhận 80mm" at bounding box center [607, 73] width 135 height 28
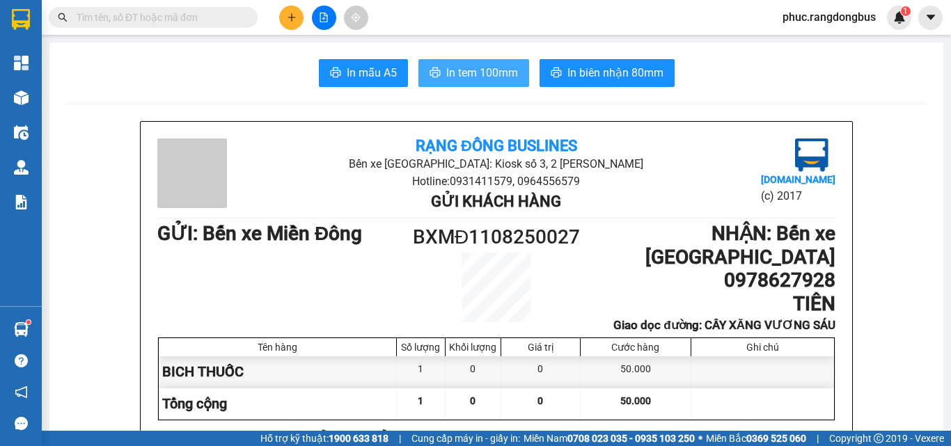
click at [502, 68] on span "In tem 100mm" at bounding box center [482, 72] width 72 height 17
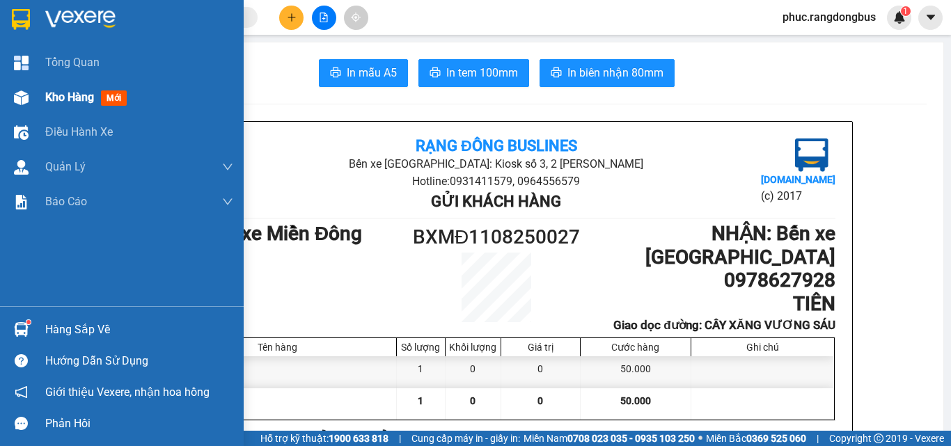
click at [34, 101] on div "Kho hàng mới" at bounding box center [122, 97] width 244 height 35
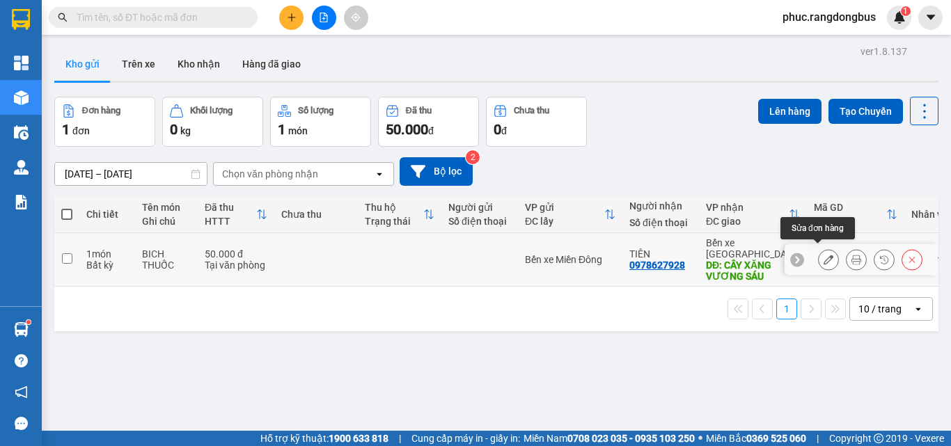
click at [823, 256] on button at bounding box center [828, 260] width 19 height 24
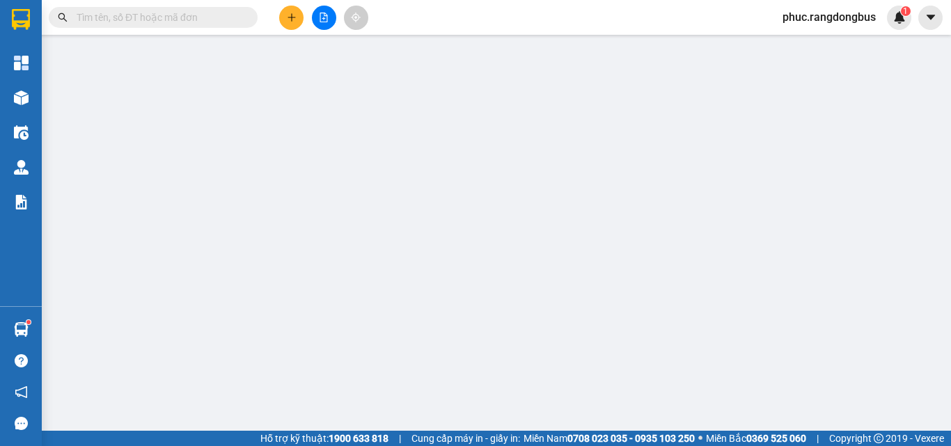
type input "0978627928"
type input "TIÊN"
type input "CÂY XĂNG VƯƠNG SÁU"
type input "50.000"
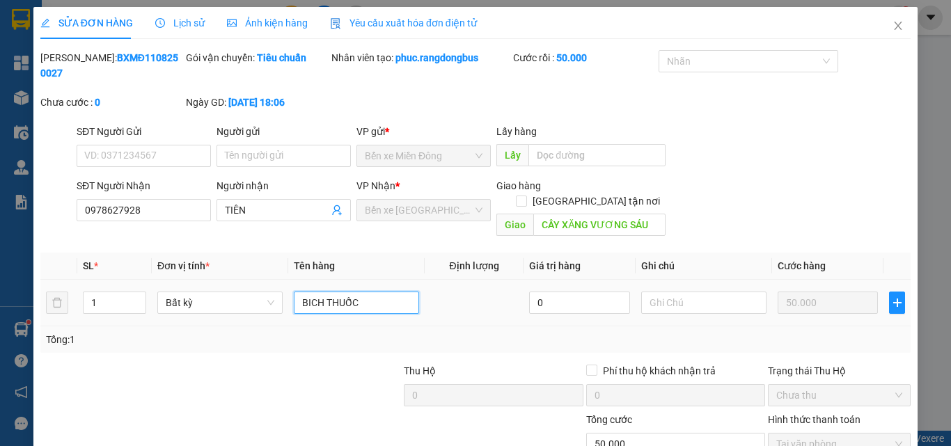
click at [396, 292] on input "BICH THUỐC" at bounding box center [356, 303] width 125 height 22
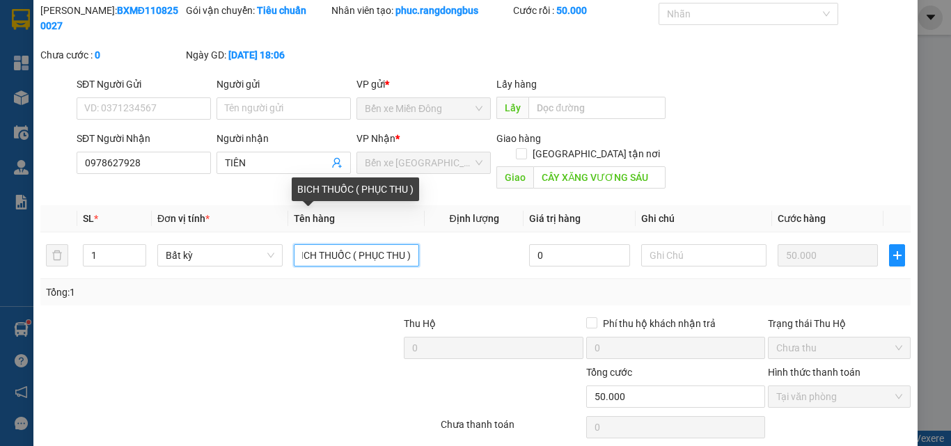
scroll to position [72, 0]
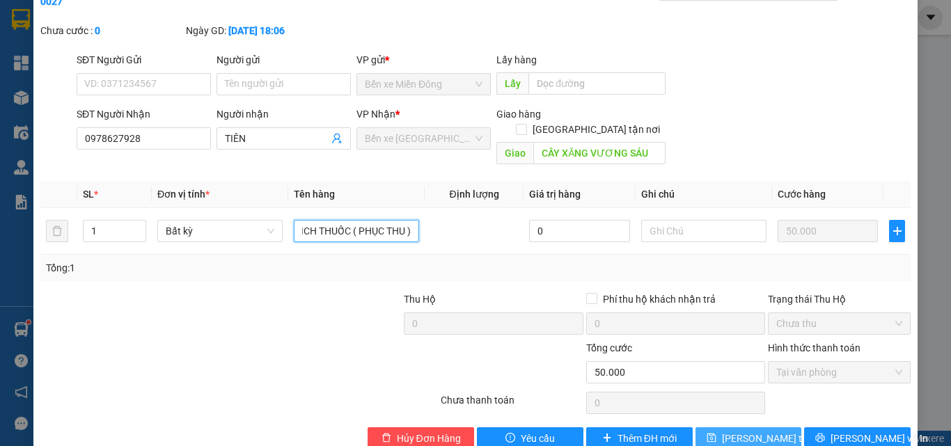
type input "BICH THUỐC ( PHỤC THU )"
click at [733, 431] on span "Lưu thay đổi" at bounding box center [777, 438] width 111 height 15
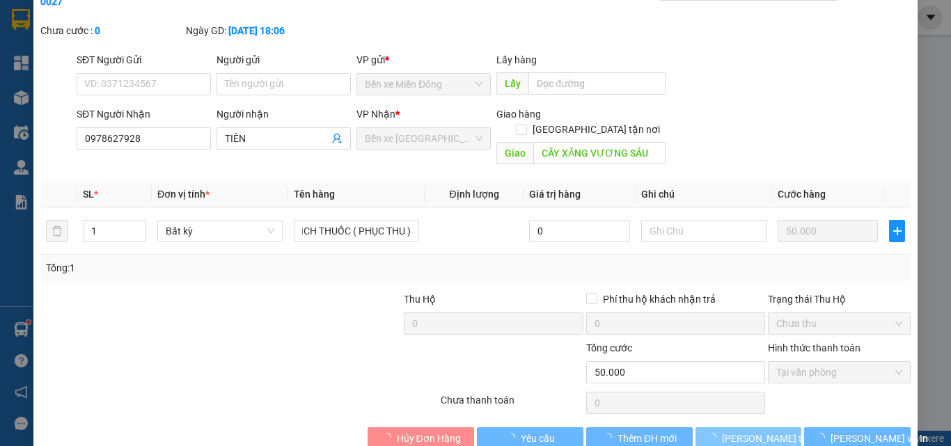
scroll to position [0, 0]
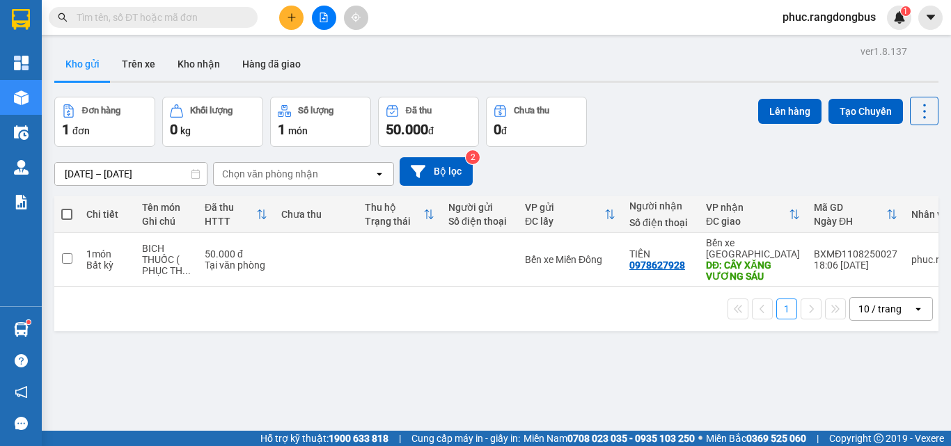
click at [63, 211] on span at bounding box center [66, 214] width 11 height 11
click at [67, 208] on input "checkbox" at bounding box center [67, 208] width 0 height 0
checkbox input "true"
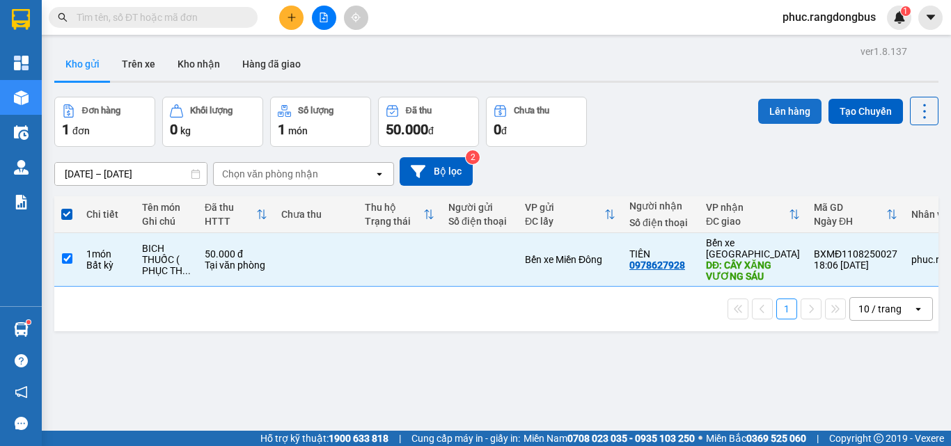
click at [758, 106] on button "Lên hàng" at bounding box center [789, 111] width 63 height 25
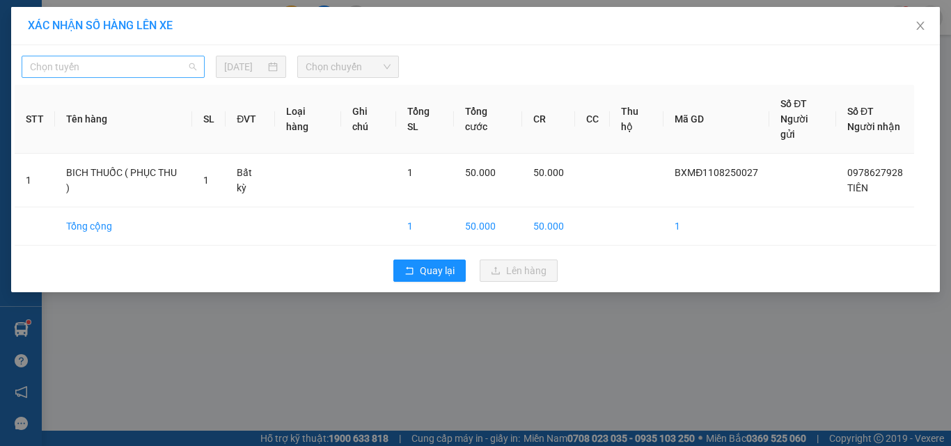
click at [132, 71] on span "Chọn tuyến" at bounding box center [113, 66] width 166 height 21
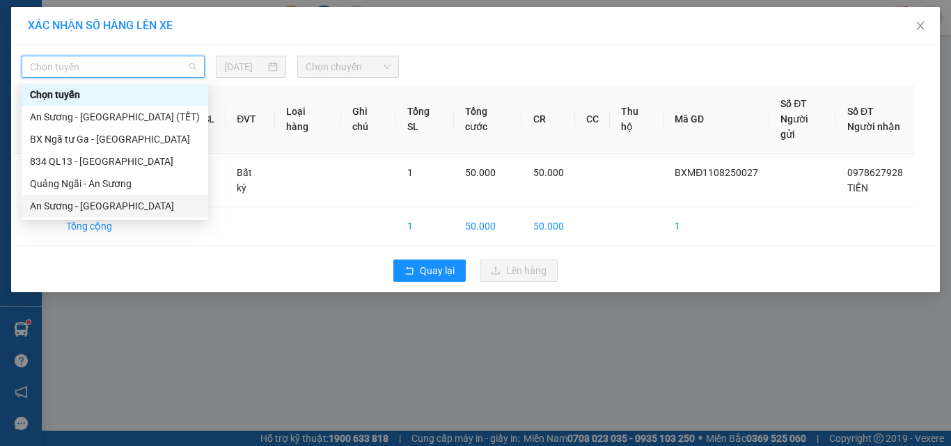
click at [123, 210] on div "An Sương - [GEOGRAPHIC_DATA]" at bounding box center [115, 205] width 170 height 15
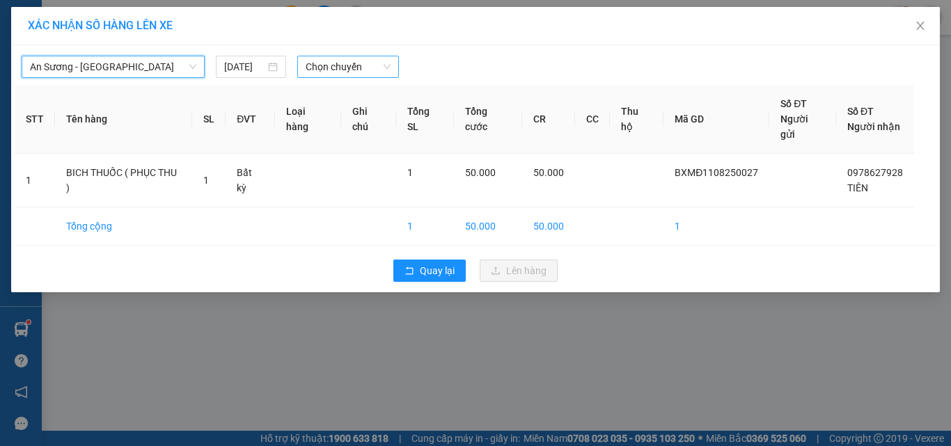
drag, startPoint x: 360, startPoint y: 65, endPoint x: 360, endPoint y: 73, distance: 8.4
click at [360, 65] on span "Chọn chuyến" at bounding box center [349, 66] width 86 height 21
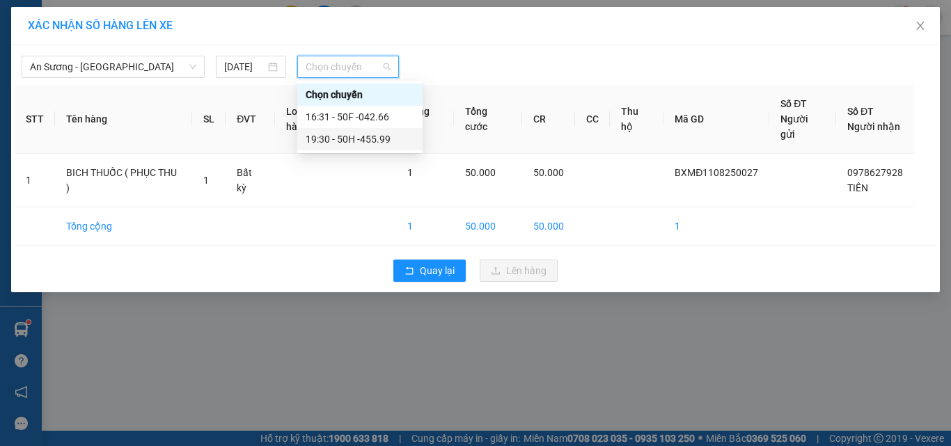
click at [388, 146] on div "19:30 - 50H -455.99" at bounding box center [360, 139] width 109 height 15
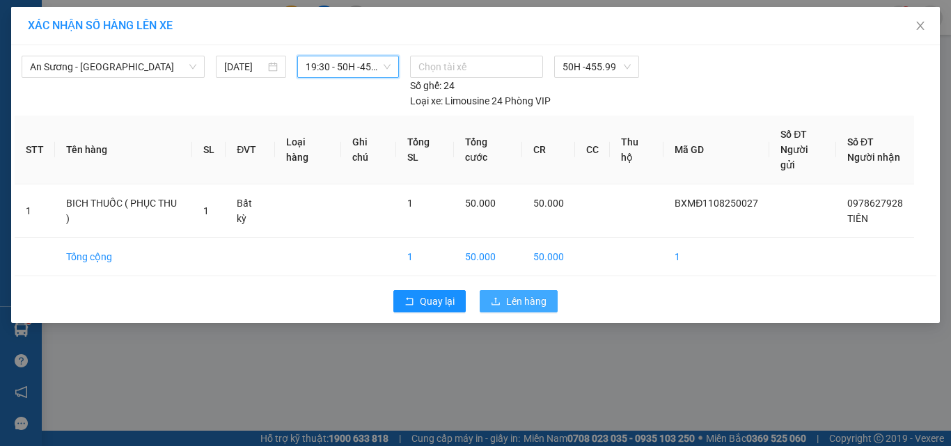
click at [523, 294] on span "Lên hàng" at bounding box center [526, 301] width 40 height 15
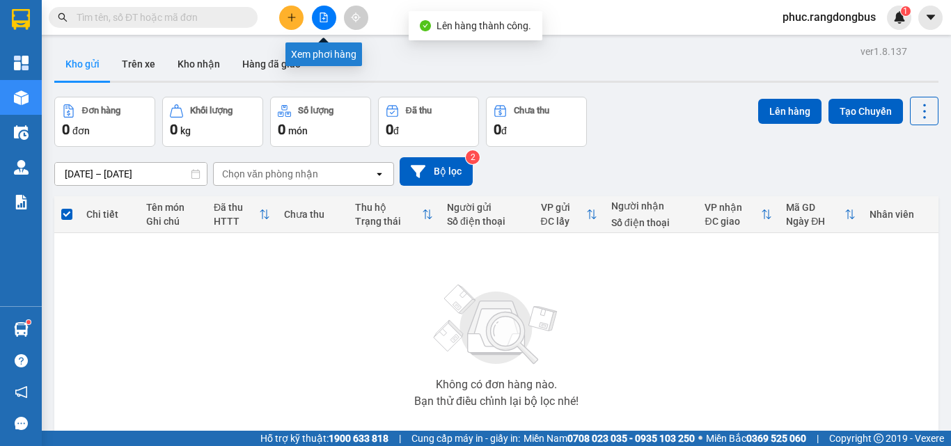
click at [323, 17] on icon "file-add" at bounding box center [324, 18] width 10 height 10
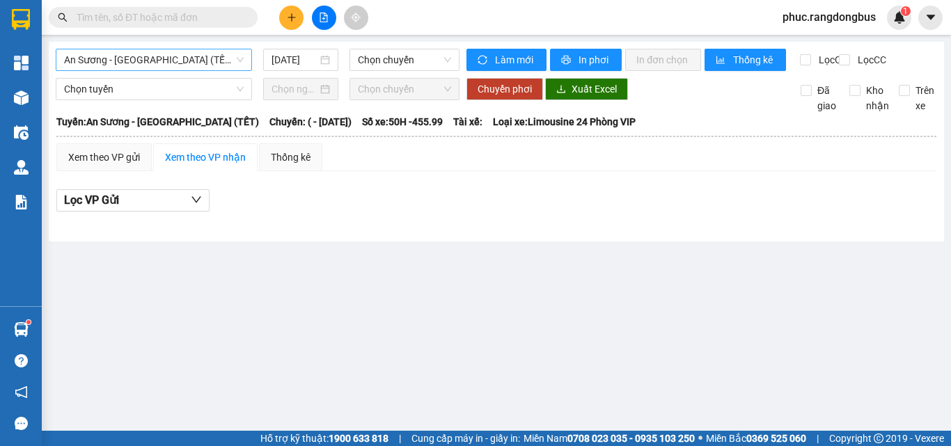
click at [180, 58] on span "An Sương - [GEOGRAPHIC_DATA] (TẾT)" at bounding box center [154, 59] width 180 height 21
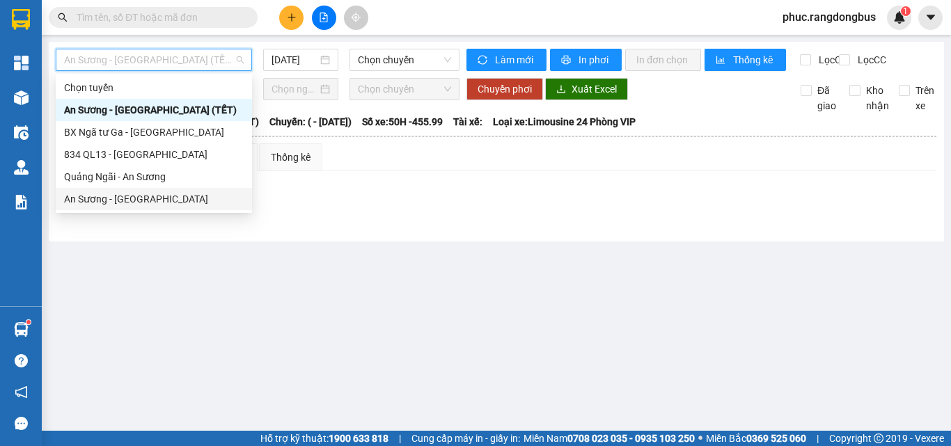
click at [160, 198] on div "An Sương - [GEOGRAPHIC_DATA]" at bounding box center [154, 199] width 180 height 15
type input "[DATE]"
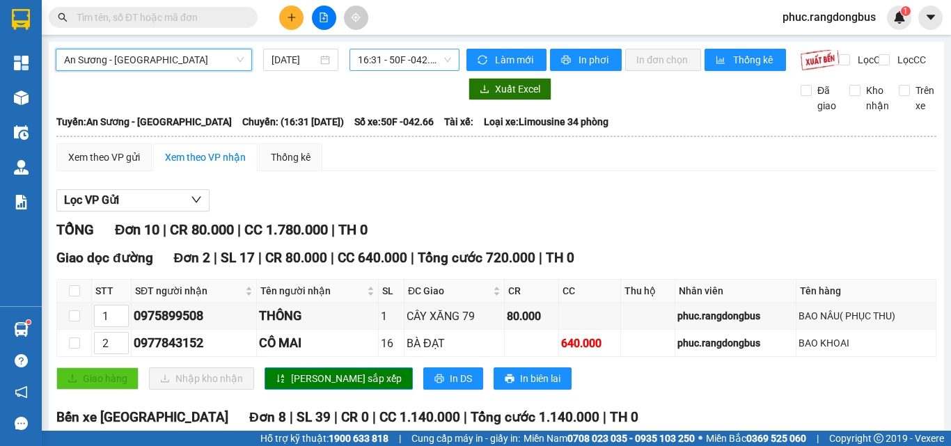
click at [407, 54] on span "16:31 - 50F -042.66" at bounding box center [404, 59] width 93 height 21
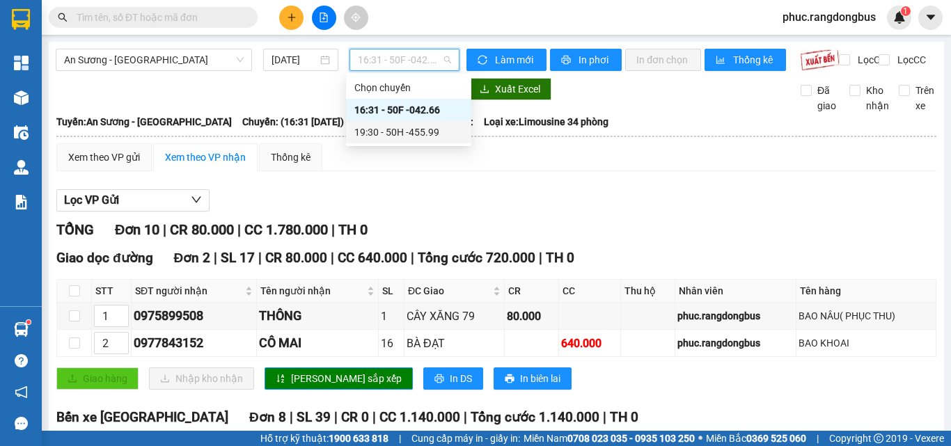
click at [427, 141] on div "19:30 - 50H -455.99" at bounding box center [408, 132] width 125 height 22
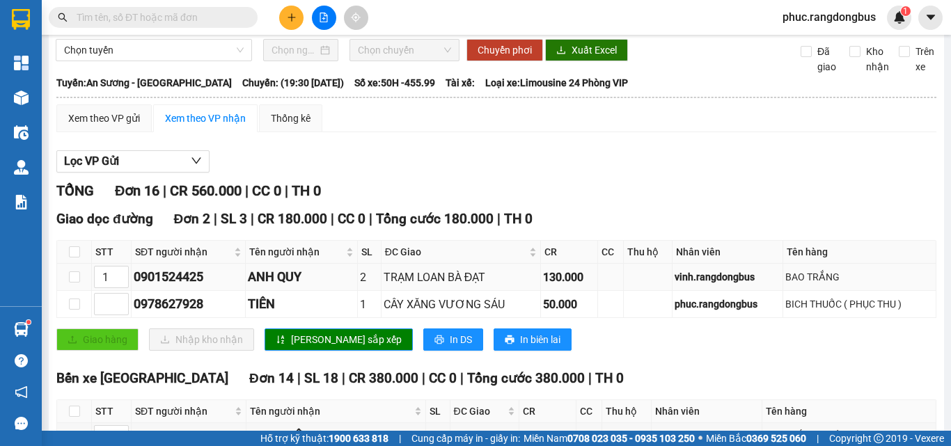
scroll to position [70, 0]
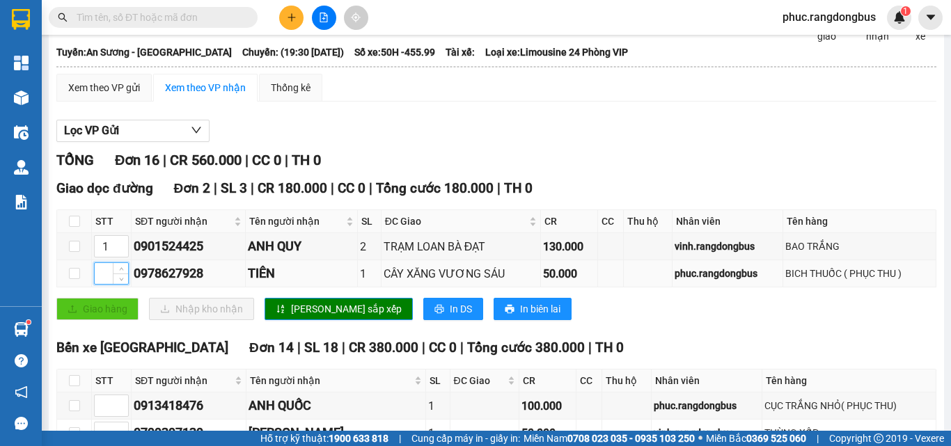
click at [107, 284] on input at bounding box center [111, 273] width 33 height 21
type input "2"
click at [304, 317] on span "[PERSON_NAME] sắp xếp" at bounding box center [346, 309] width 111 height 15
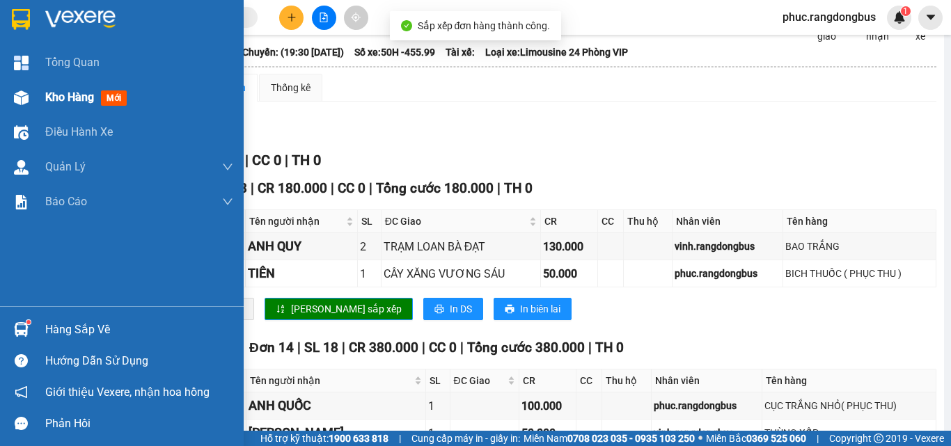
click at [73, 103] on span "Kho hàng" at bounding box center [69, 97] width 49 height 13
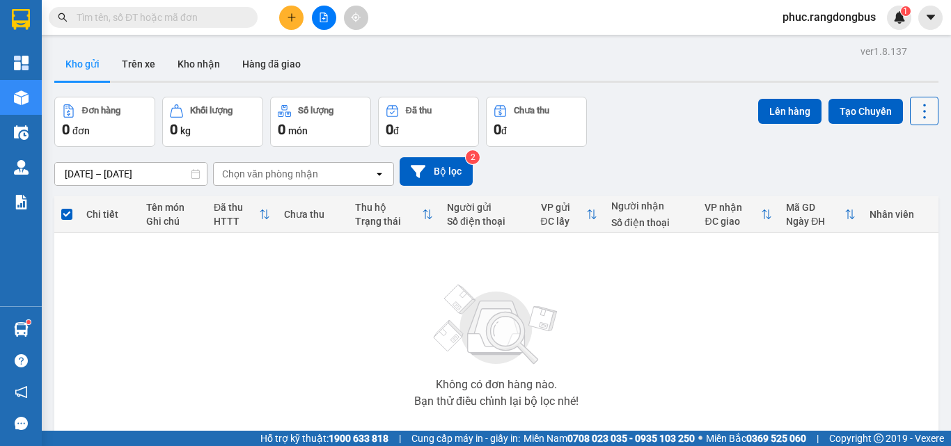
click at [925, 105] on button at bounding box center [924, 111] width 29 height 29
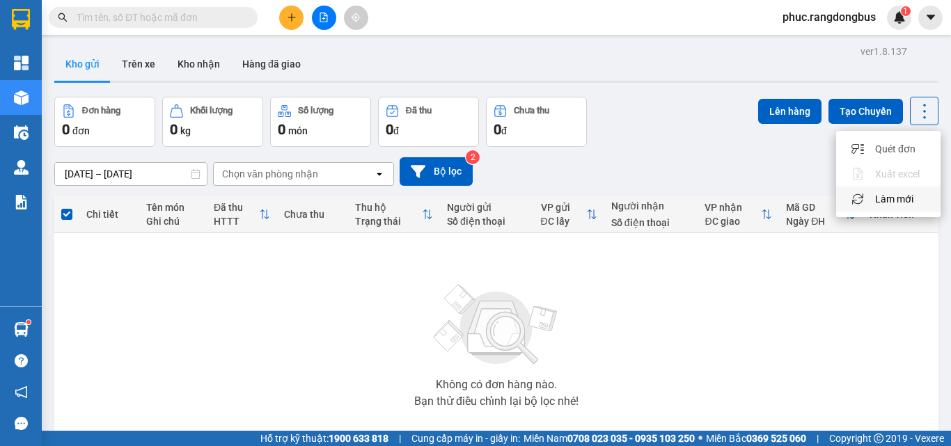
click at [896, 209] on li "Làm mới" at bounding box center [888, 199] width 104 height 25
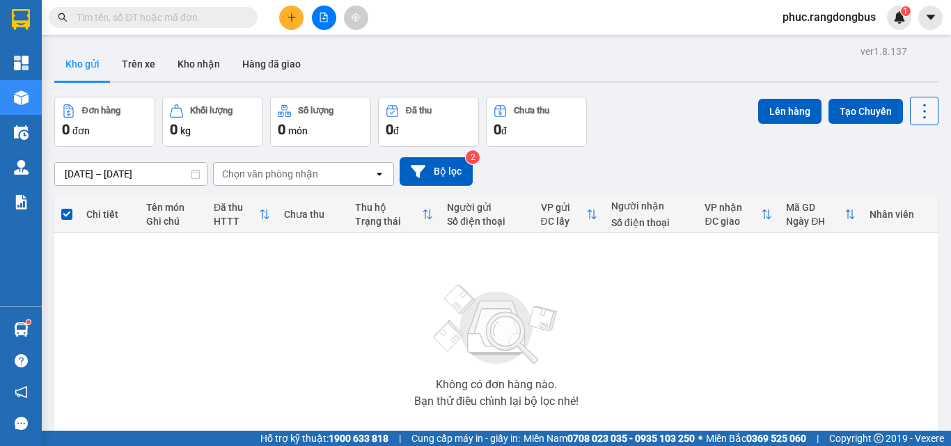
click at [918, 114] on icon at bounding box center [924, 111] width 19 height 19
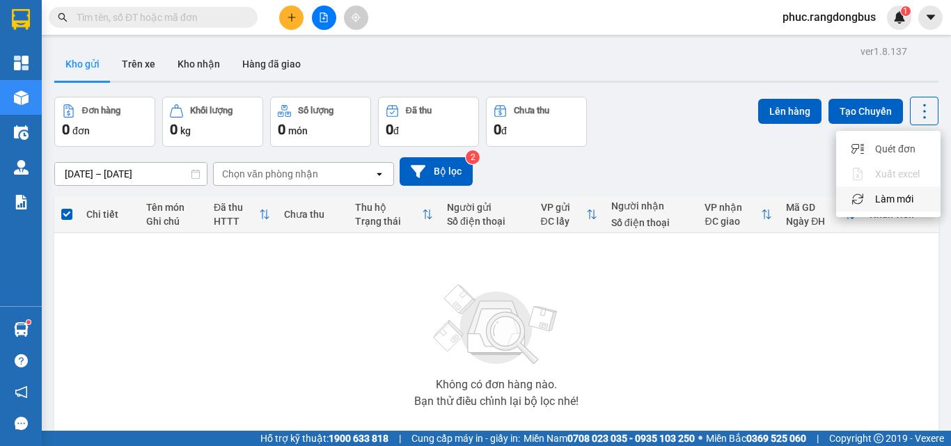
click at [926, 196] on div "Làm mới" at bounding box center [889, 199] width 82 height 14
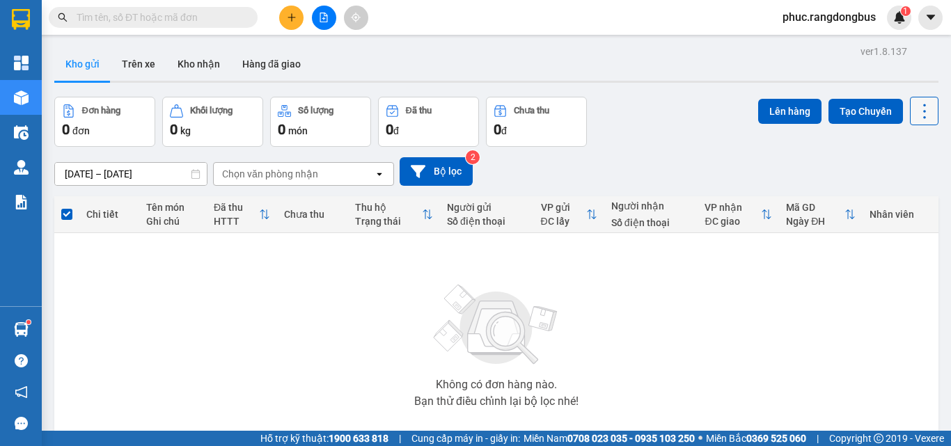
click at [919, 104] on icon at bounding box center [924, 111] width 19 height 19
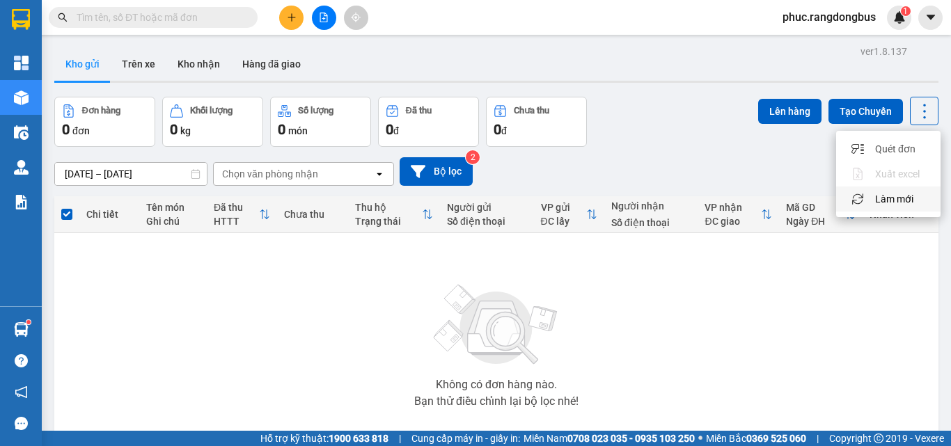
click at [920, 193] on div "Làm mới" at bounding box center [889, 199] width 82 height 14
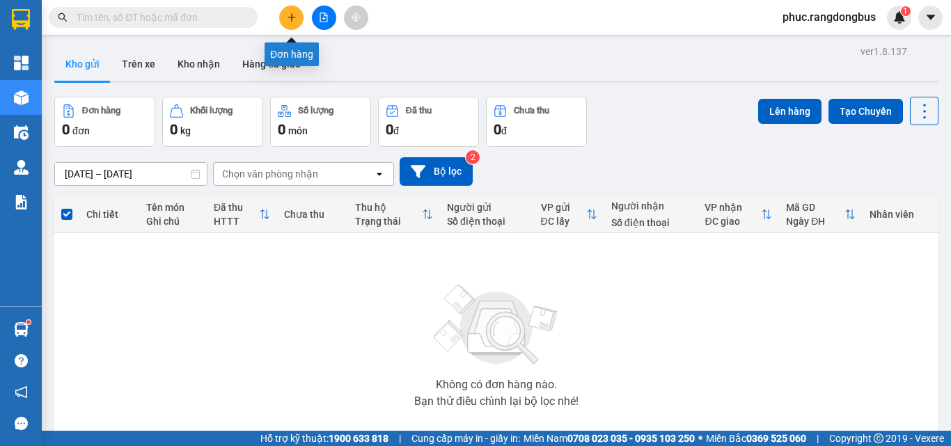
click at [297, 13] on button at bounding box center [291, 18] width 24 height 24
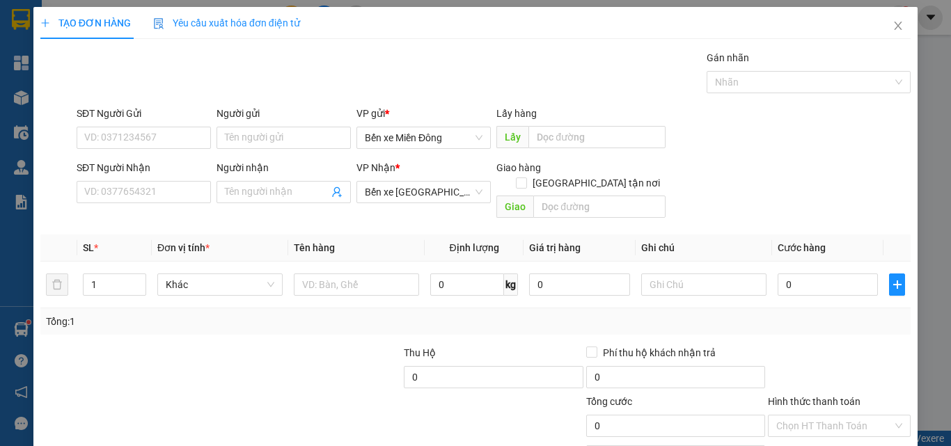
click at [247, 204] on div "Người nhận Tên người nhận" at bounding box center [284, 184] width 134 height 49
click at [249, 196] on input "Người nhận" at bounding box center [277, 192] width 104 height 15
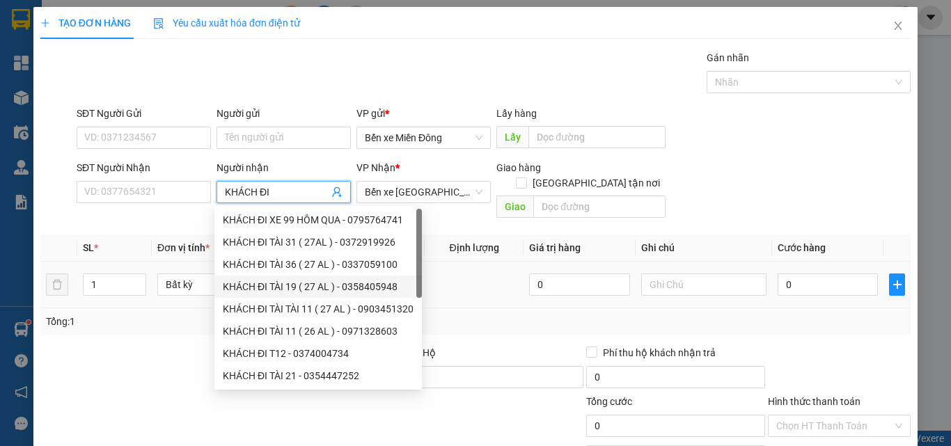
type input "KHÁCH ĐI"
click at [495, 263] on td at bounding box center [474, 285] width 99 height 47
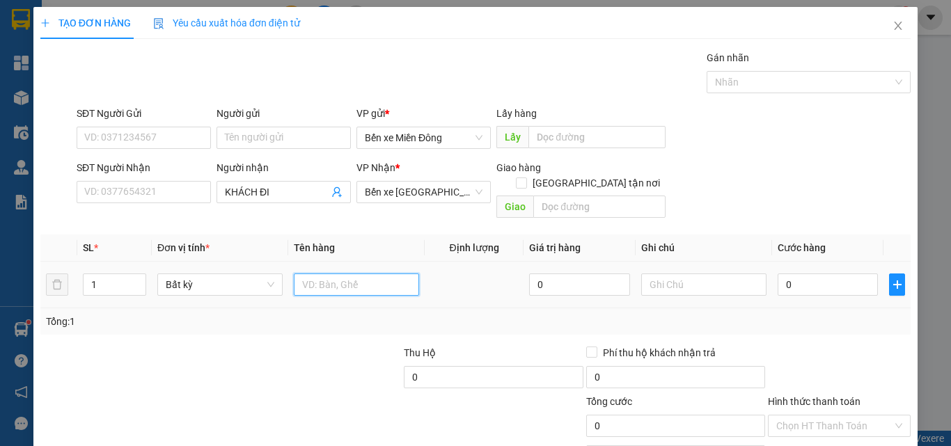
click at [394, 274] on input "text" at bounding box center [356, 285] width 125 height 22
type input "XE MÁY ( PHỤC THU)"
click at [785, 274] on input "0" at bounding box center [828, 285] width 100 height 22
type input "6"
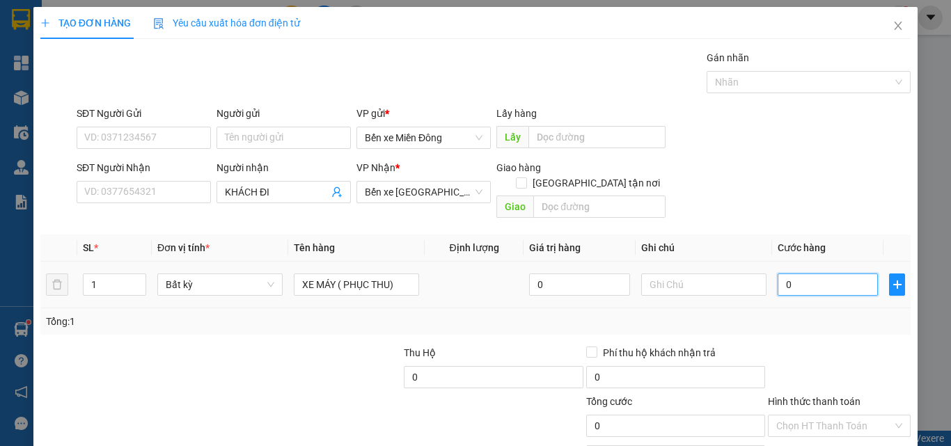
type input "6"
type input "65"
type input "650"
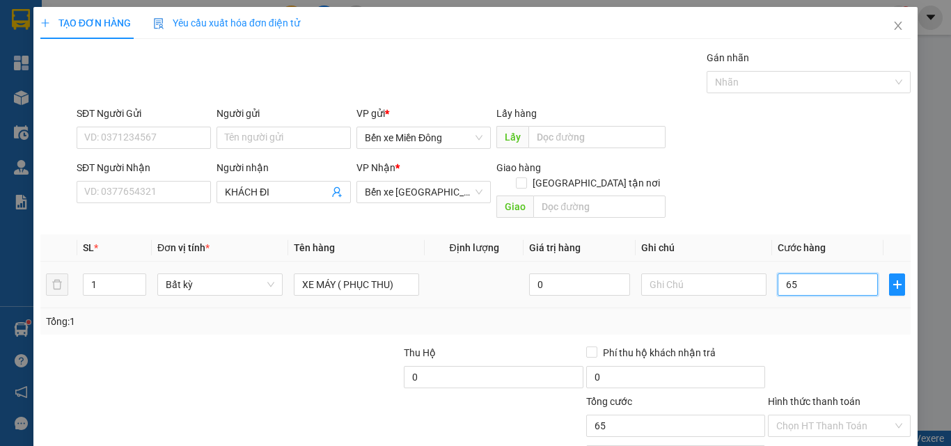
type input "650"
type input "650.000"
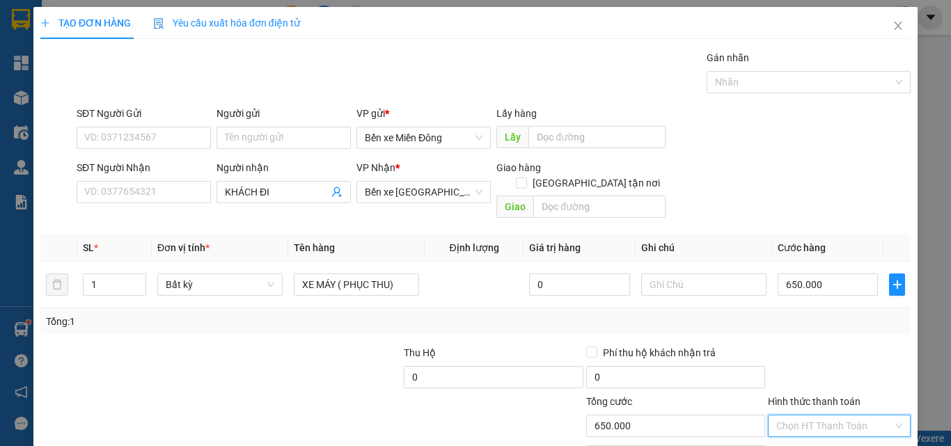
click at [875, 416] on input "Hình thức thanh toán" at bounding box center [834, 426] width 116 height 21
click at [842, 357] on div "Tại văn phòng" at bounding box center [831, 360] width 125 height 15
type input "0"
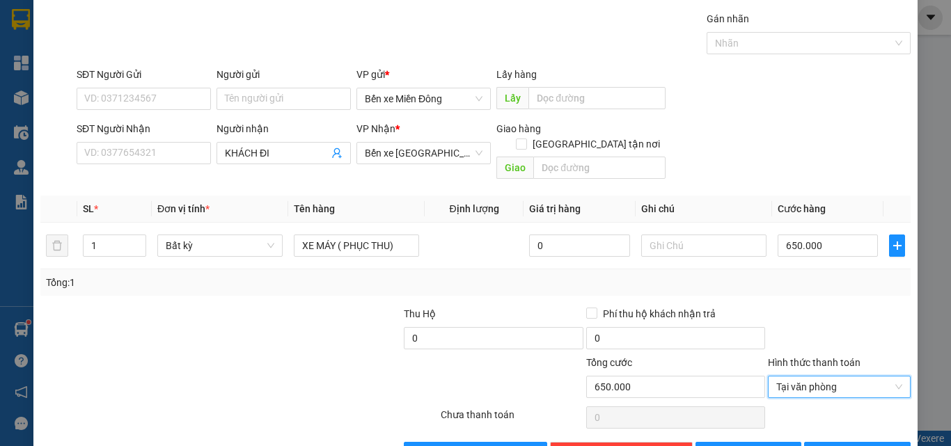
scroll to position [69, 0]
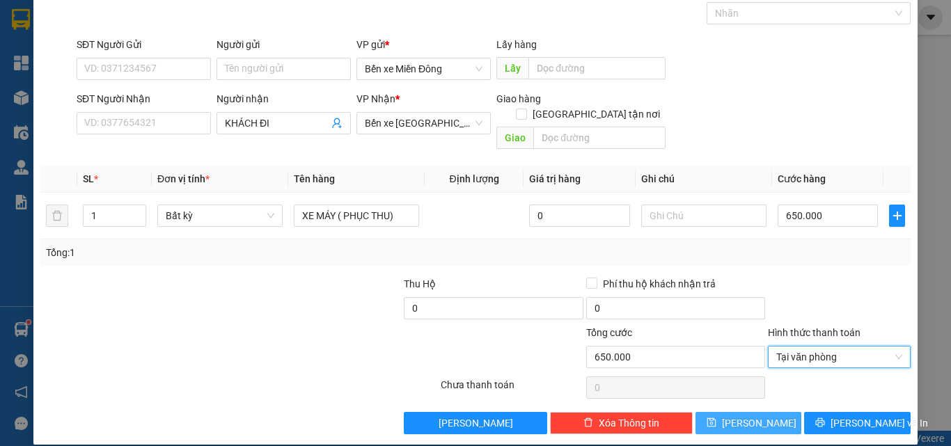
click at [762, 412] on button "[PERSON_NAME]" at bounding box center [749, 423] width 107 height 22
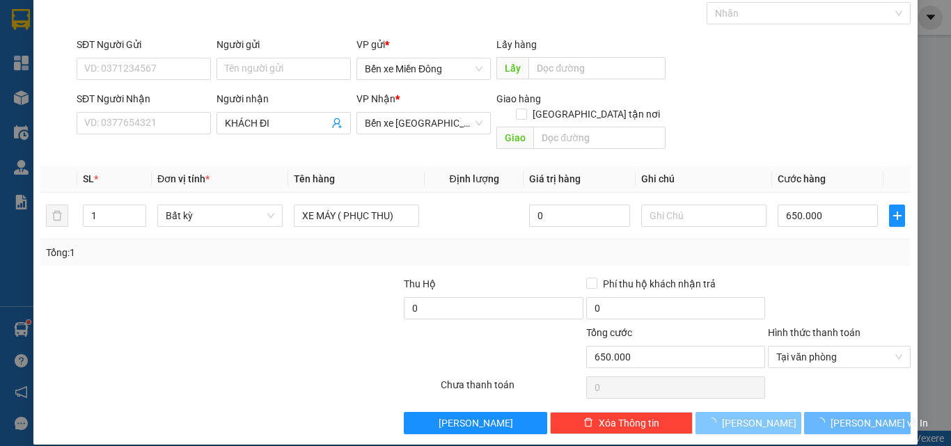
type input "0"
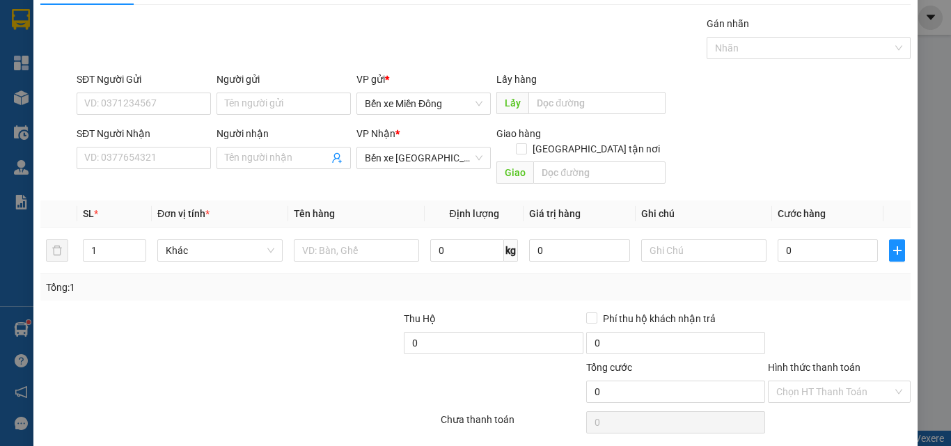
scroll to position [0, 0]
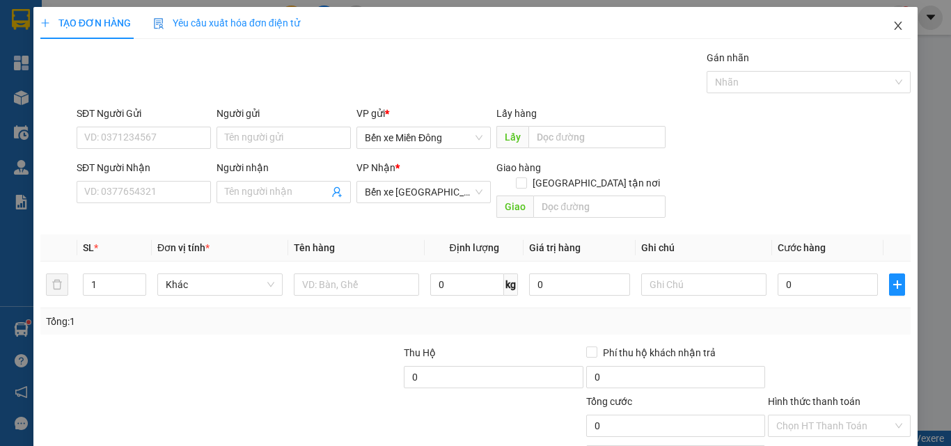
click at [893, 22] on icon "close" at bounding box center [898, 25] width 11 height 11
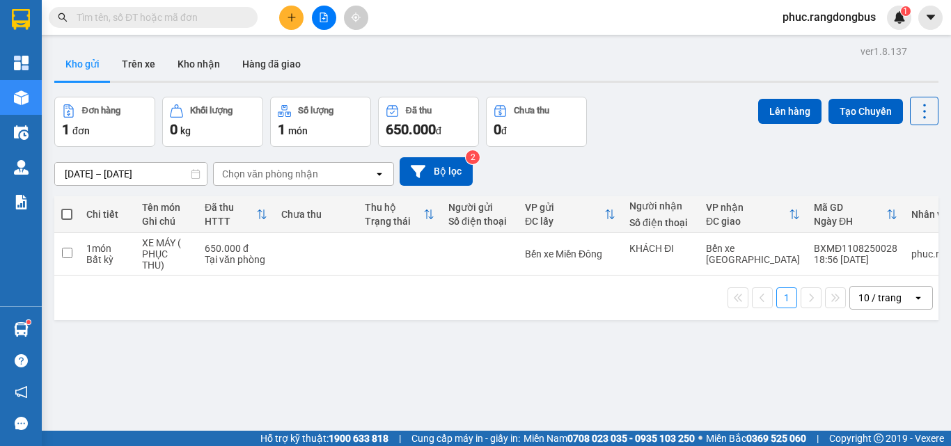
click at [66, 215] on span at bounding box center [66, 214] width 11 height 11
click at [67, 208] on input "checkbox" at bounding box center [67, 208] width 0 height 0
checkbox input "true"
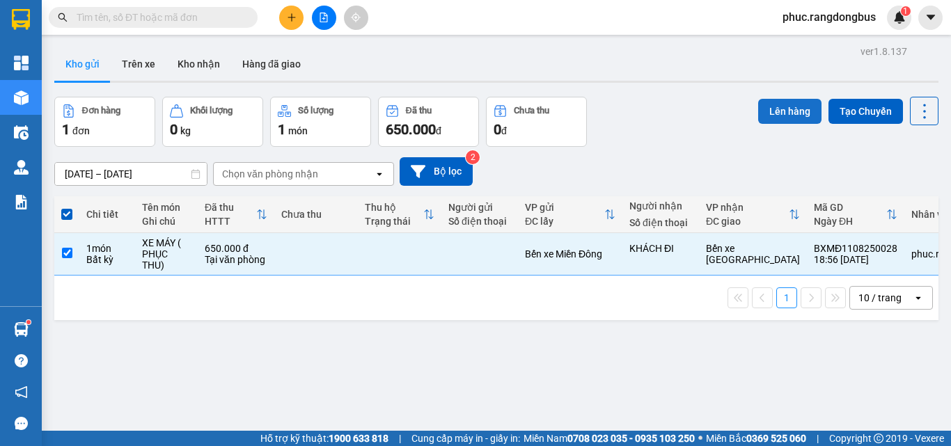
click at [793, 108] on button "Lên hàng" at bounding box center [789, 111] width 63 height 25
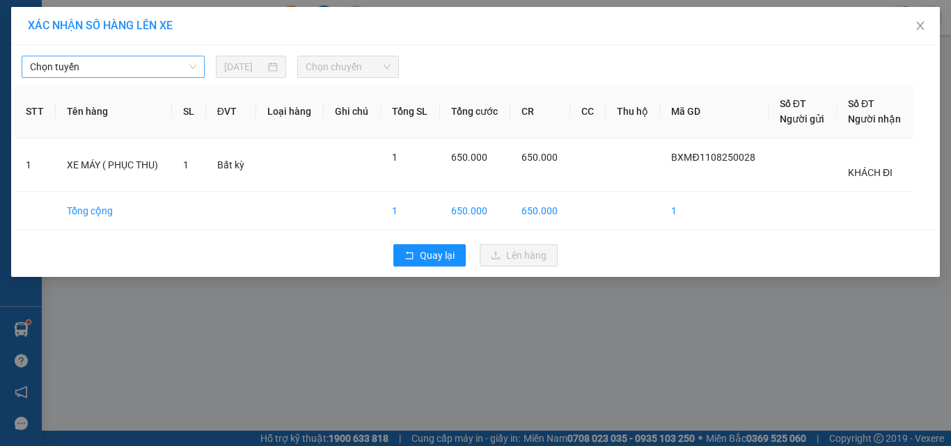
click at [173, 68] on span "Chọn tuyến" at bounding box center [113, 66] width 166 height 21
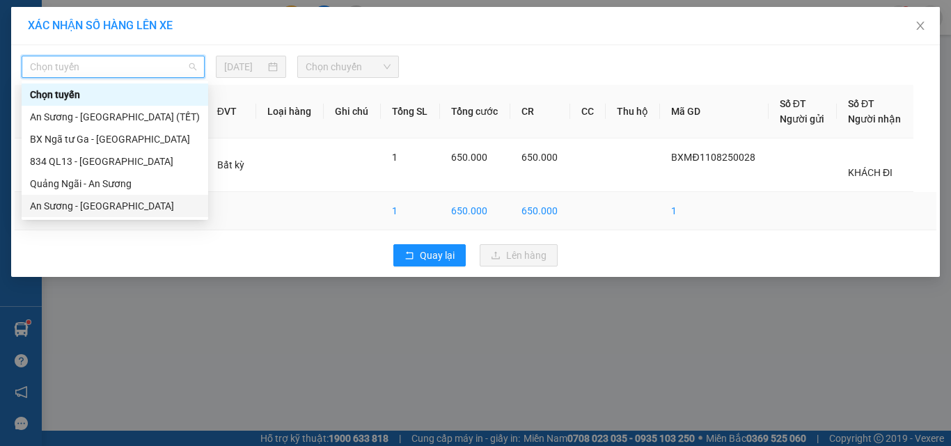
drag, startPoint x: 147, startPoint y: 201, endPoint x: 159, endPoint y: 200, distance: 11.9
click at [150, 200] on div "An Sương - [GEOGRAPHIC_DATA]" at bounding box center [115, 205] width 170 height 15
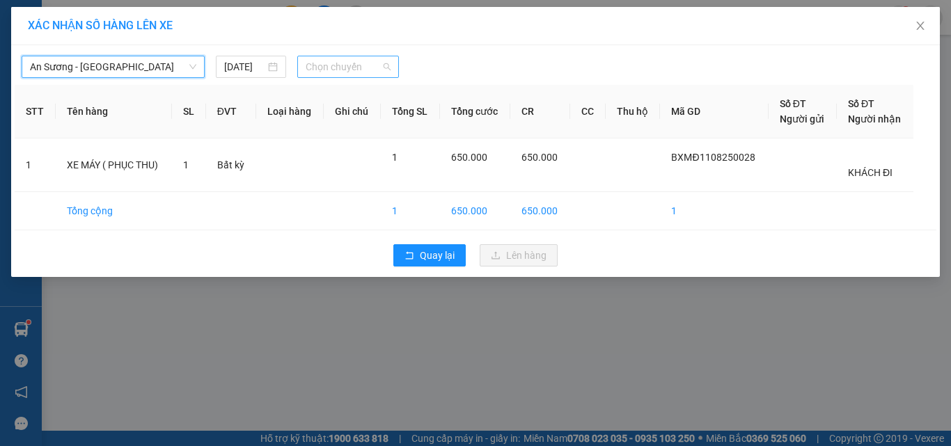
drag, startPoint x: 348, startPoint y: 57, endPoint x: 365, endPoint y: 63, distance: 17.6
click at [349, 56] on span "Chọn chuyến" at bounding box center [349, 66] width 86 height 21
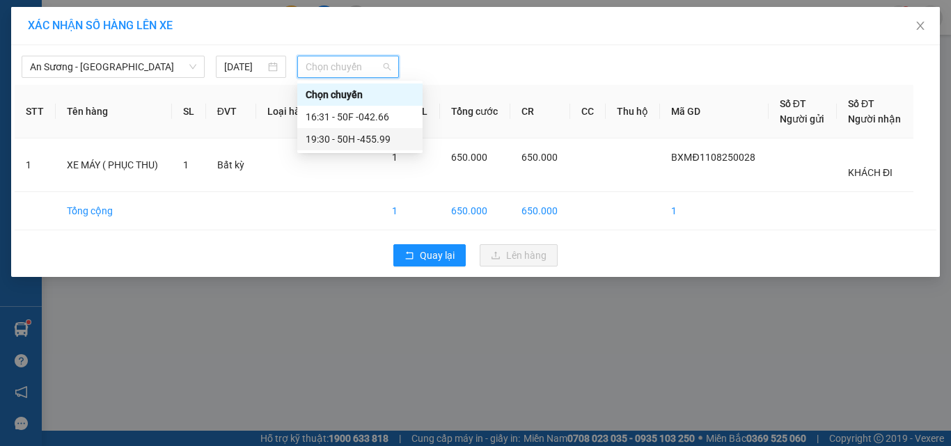
drag, startPoint x: 394, startPoint y: 136, endPoint x: 397, endPoint y: 150, distance: 14.9
click at [395, 136] on div "19:30 - 50H -455.99" at bounding box center [360, 139] width 109 height 15
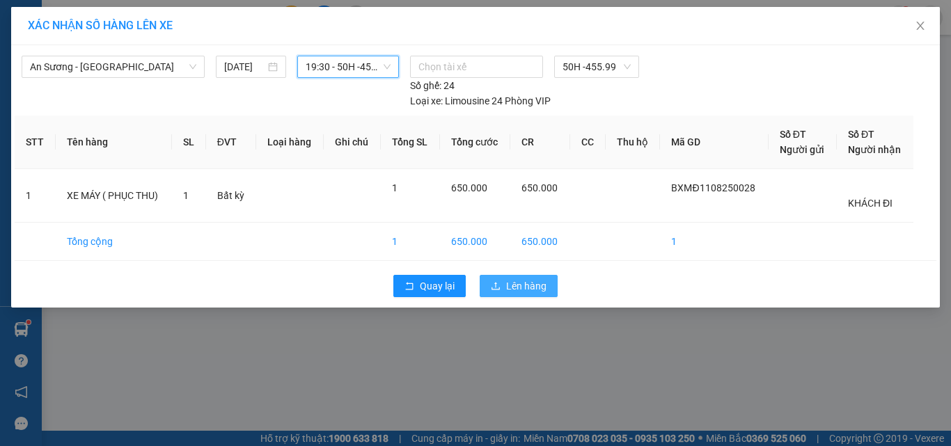
click at [538, 283] on span "Lên hàng" at bounding box center [526, 286] width 40 height 15
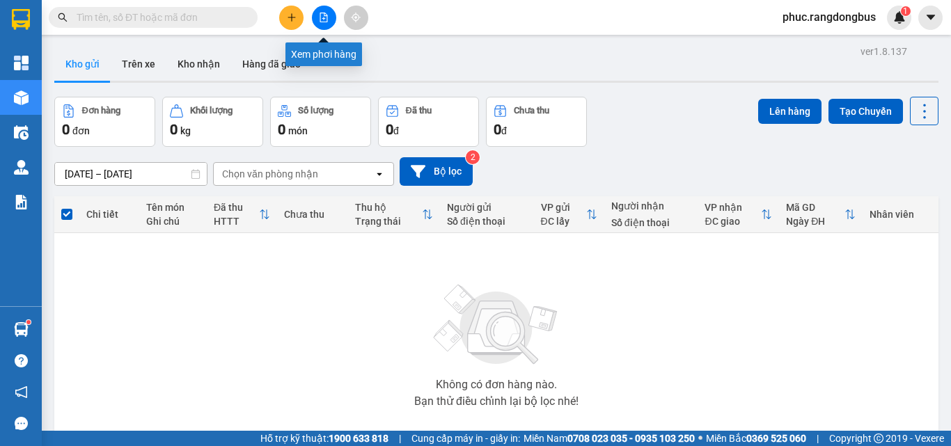
click at [322, 11] on button at bounding box center [324, 18] width 24 height 24
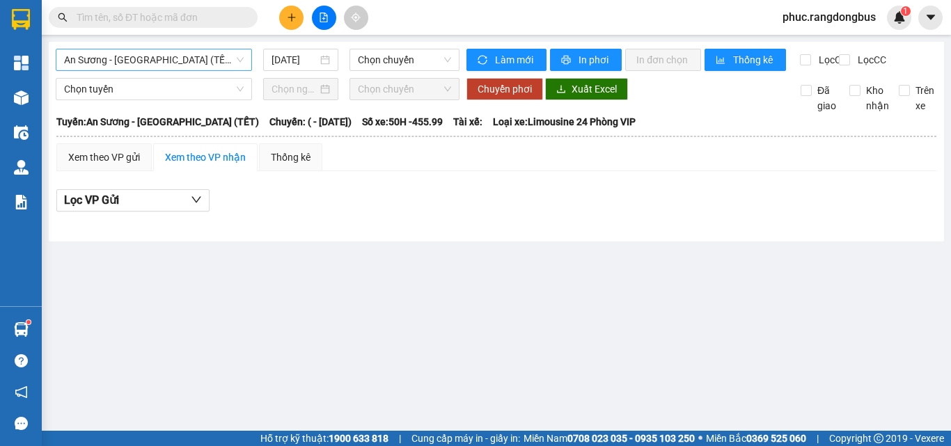
click at [218, 70] on div "An Sương - [GEOGRAPHIC_DATA] (TẾT)" at bounding box center [154, 60] width 196 height 22
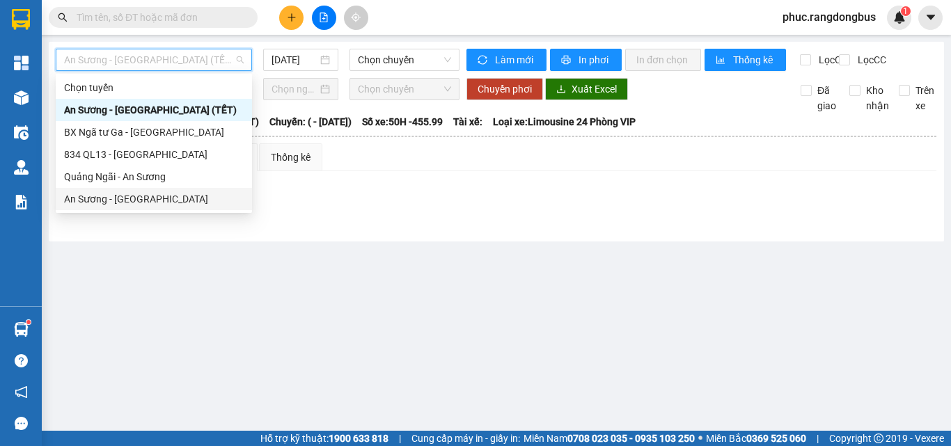
click at [170, 210] on div "An Sương - [GEOGRAPHIC_DATA]" at bounding box center [154, 199] width 196 height 22
type input "[DATE]"
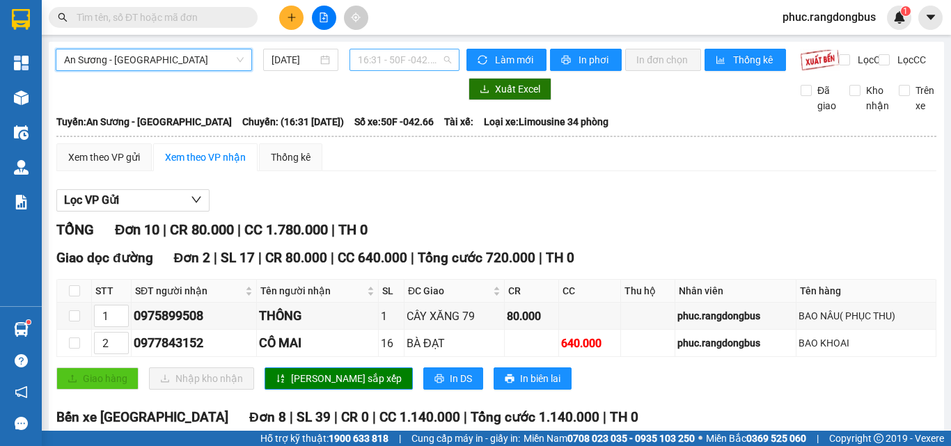
click at [413, 58] on span "16:31 - 50F -042.66" at bounding box center [404, 59] width 93 height 21
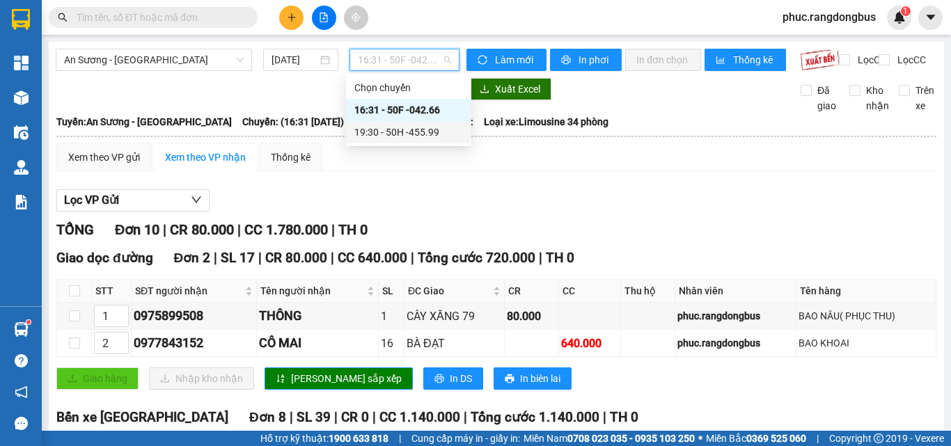
click at [425, 132] on div "19:30 - 50H -455.99" at bounding box center [408, 132] width 109 height 15
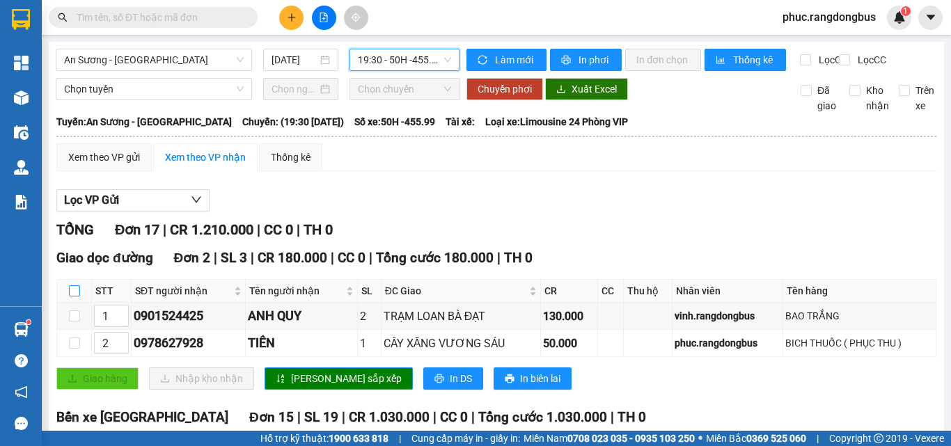
click at [75, 297] on input "checkbox" at bounding box center [74, 291] width 11 height 11
checkbox input "true"
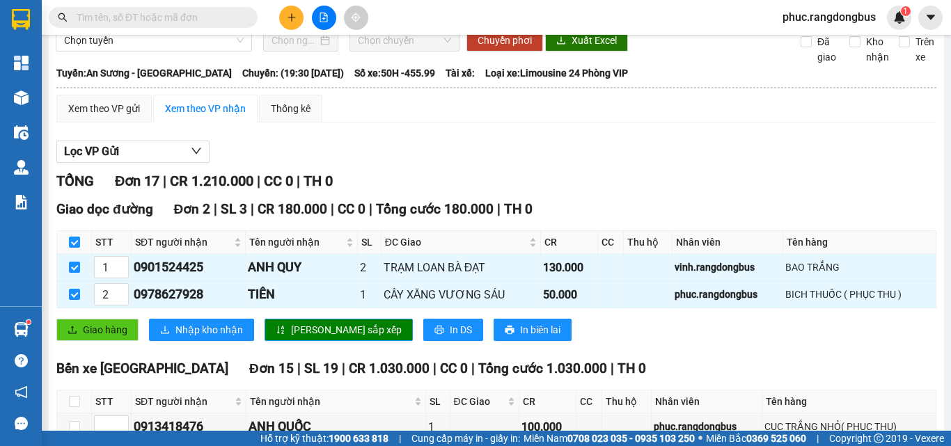
scroll to position [139, 0]
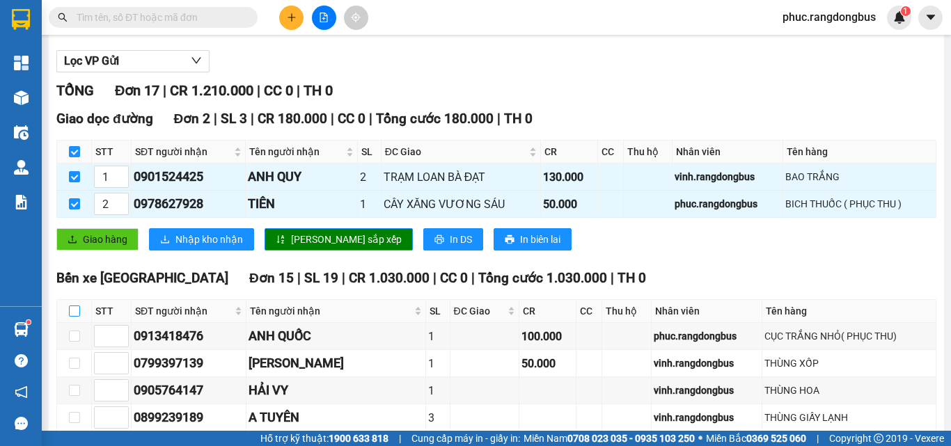
click at [69, 317] on input "checkbox" at bounding box center [74, 311] width 11 height 11
checkbox input "true"
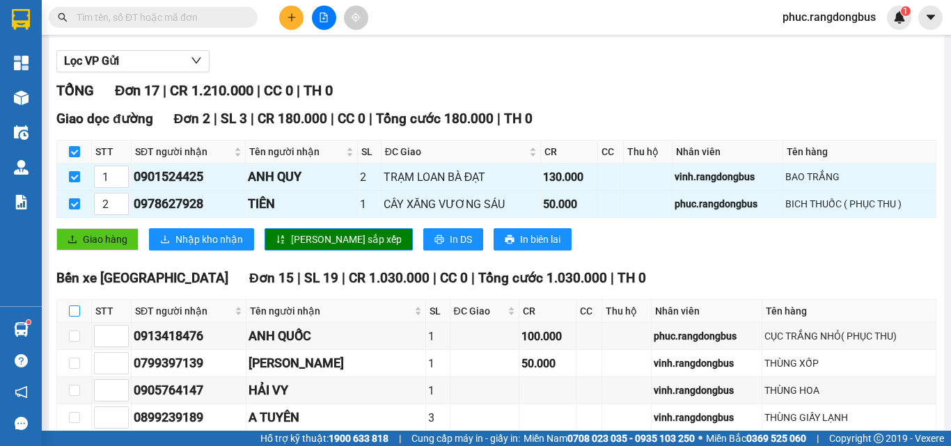
checkbox input "true"
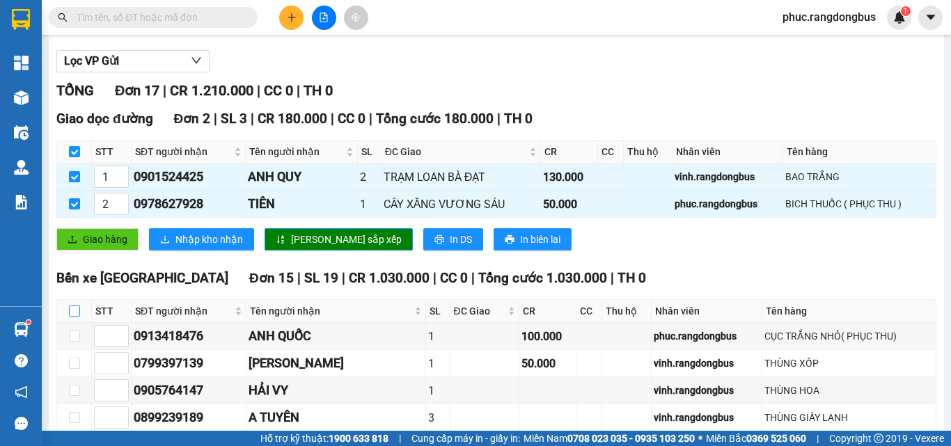
checkbox input "true"
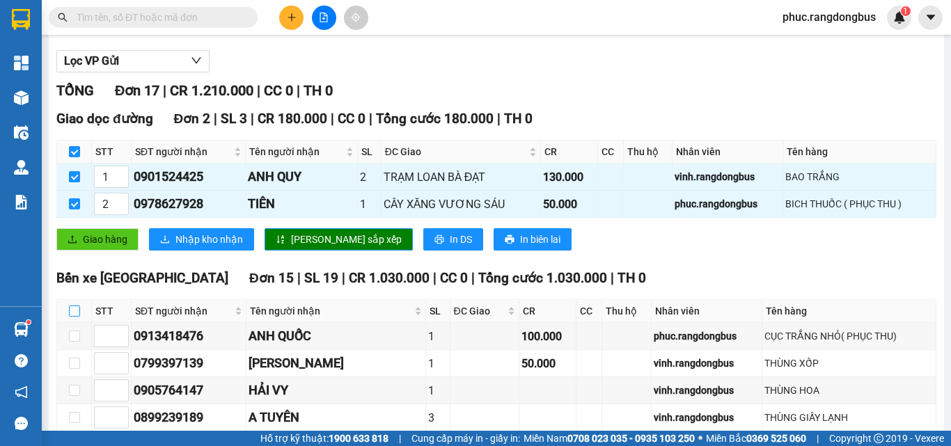
checkbox input "true"
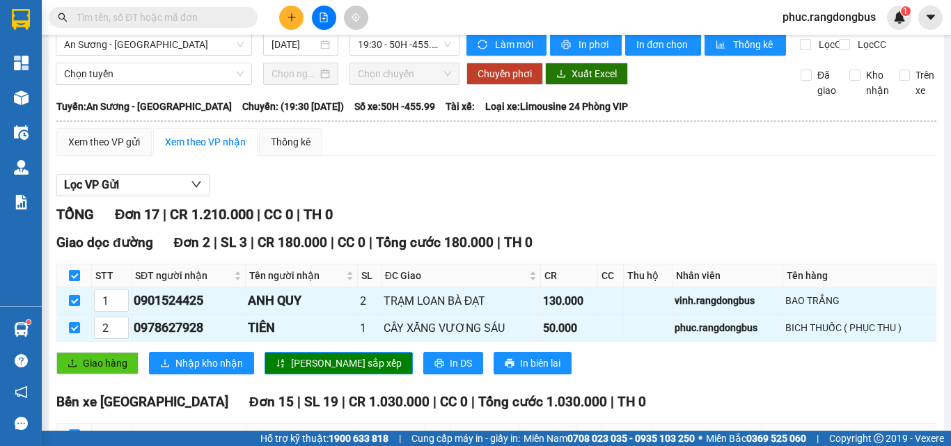
scroll to position [0, 0]
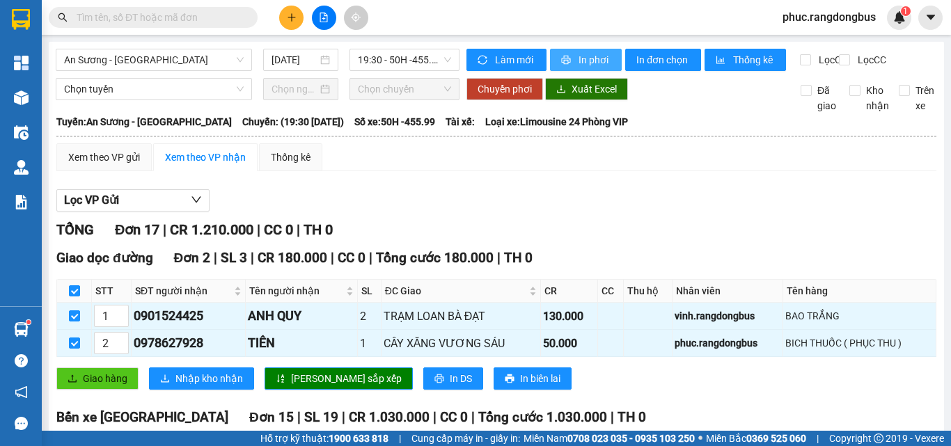
click at [602, 63] on span "In phơi" at bounding box center [595, 59] width 32 height 15
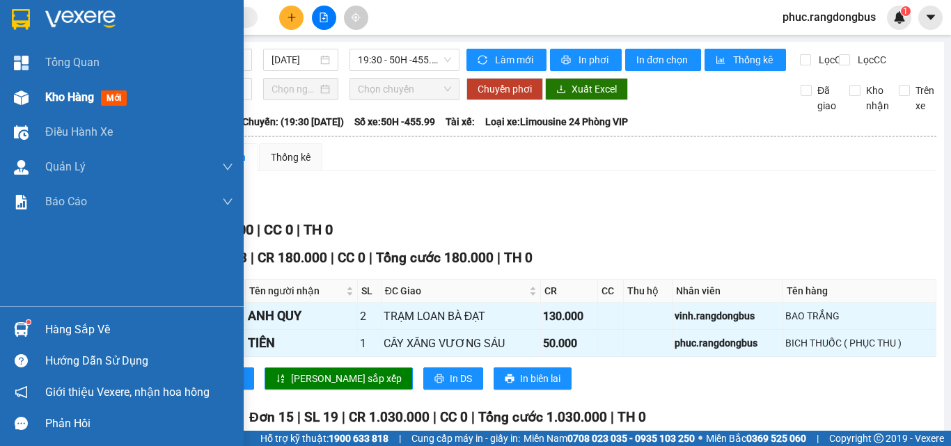
click at [111, 100] on span "mới" at bounding box center [114, 98] width 26 height 15
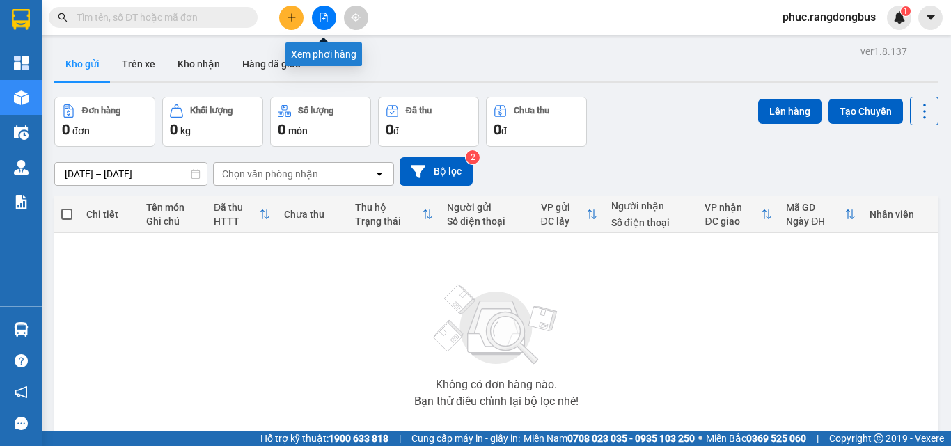
click at [321, 17] on icon "file-add" at bounding box center [324, 18] width 10 height 10
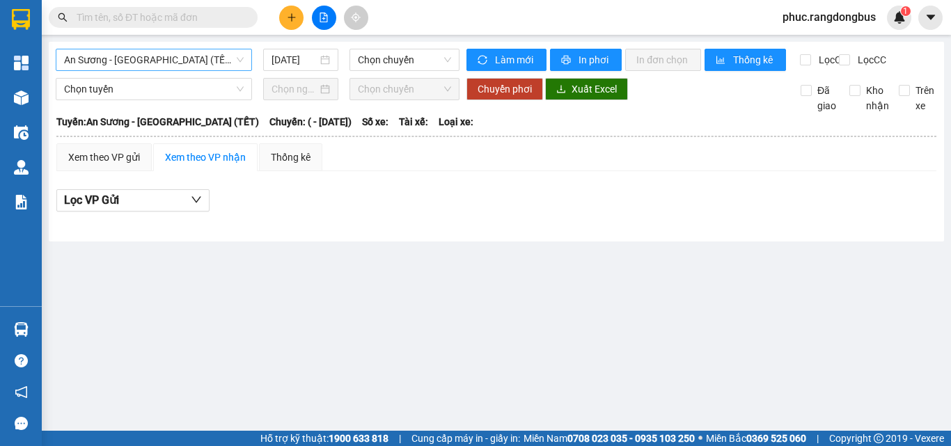
click at [193, 63] on span "An Sương - [GEOGRAPHIC_DATA] (TẾT)" at bounding box center [154, 59] width 180 height 21
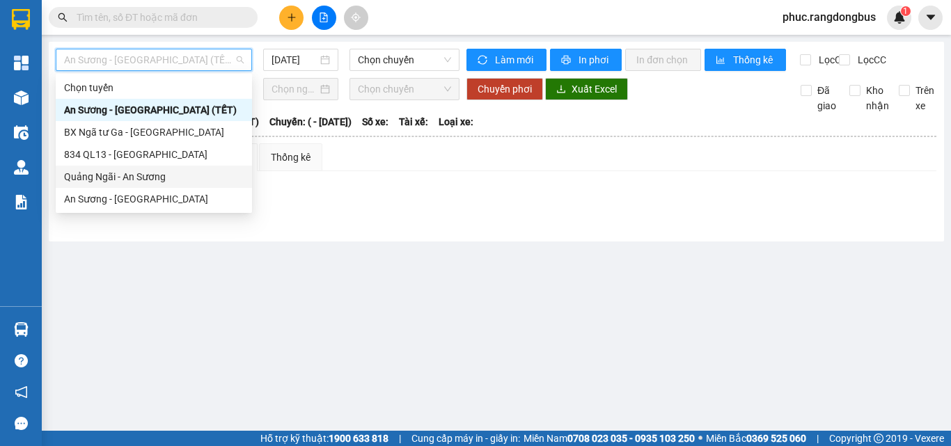
click at [143, 168] on div "Quảng Ngãi - An Sương" at bounding box center [154, 177] width 196 height 22
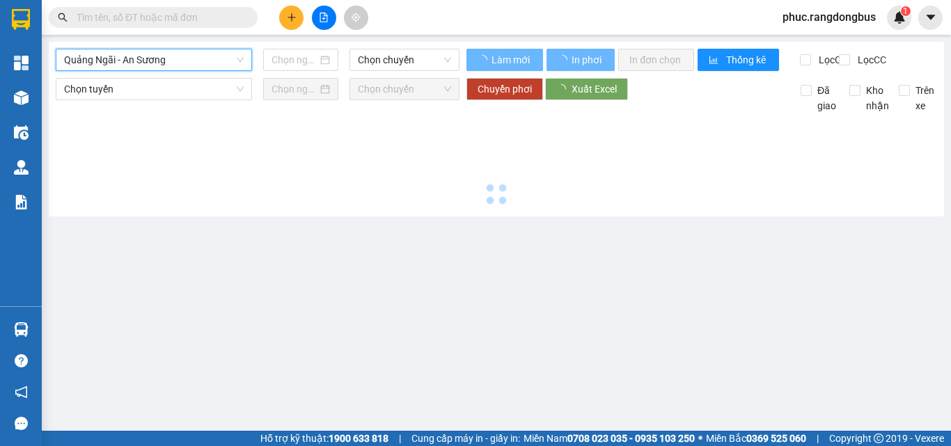
type input "[DATE]"
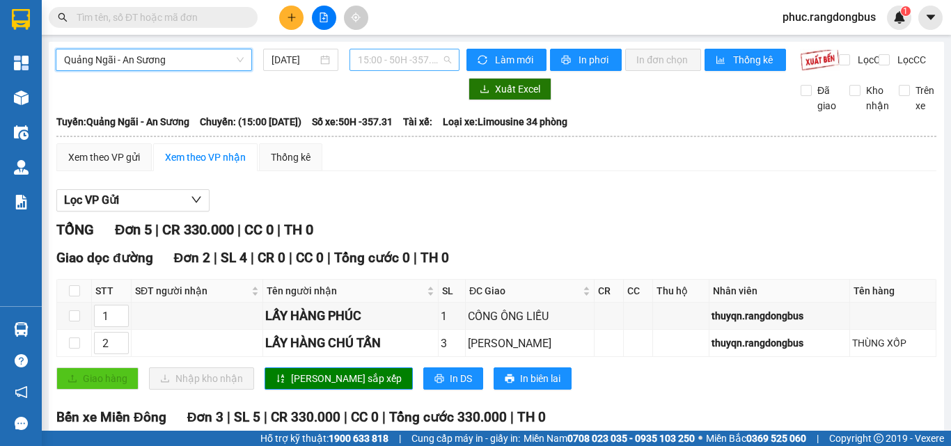
click at [391, 65] on span "15:00 - 50H -357.31" at bounding box center [404, 59] width 93 height 21
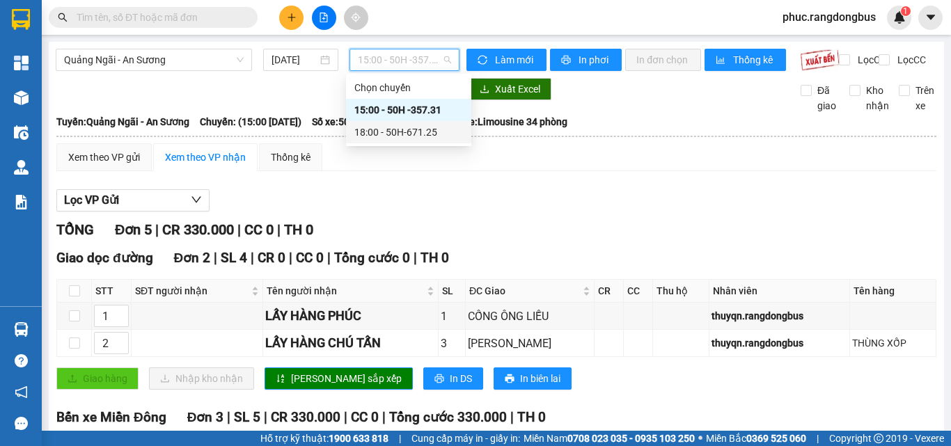
click at [419, 132] on div "18:00 - 50H-671.25" at bounding box center [408, 132] width 109 height 15
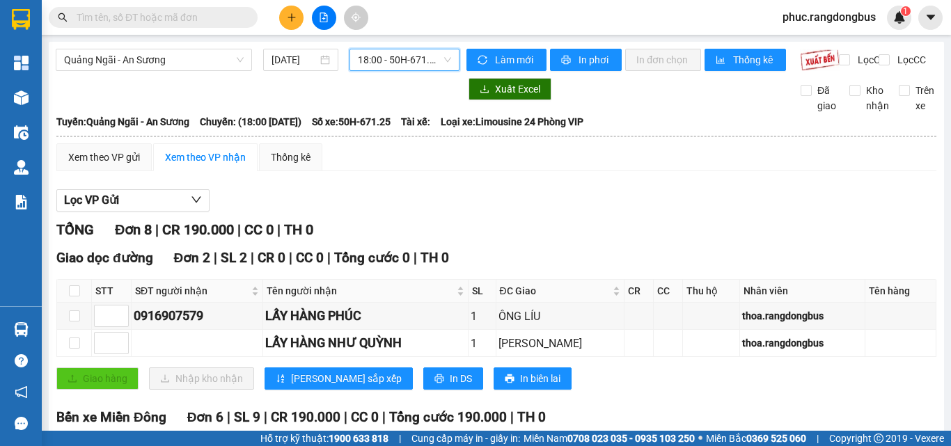
click at [400, 58] on span "18:00 - 50H-671.25" at bounding box center [404, 59] width 93 height 21
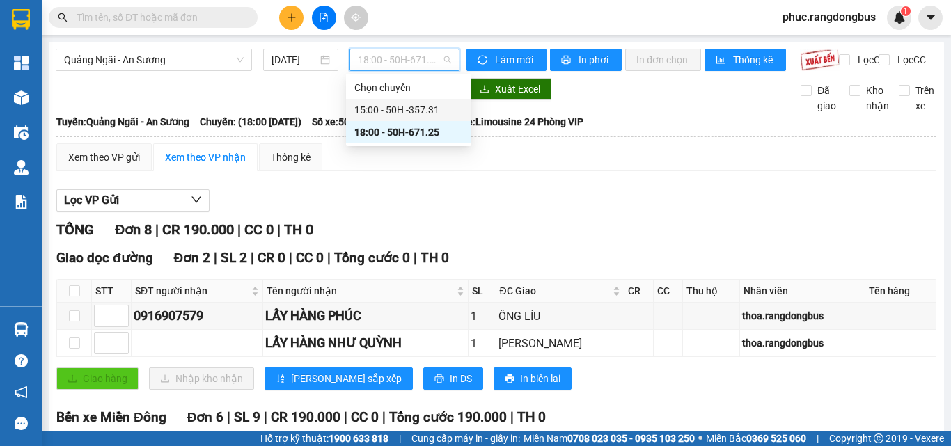
click at [409, 109] on div "15:00 - 50H -357.31" at bounding box center [408, 109] width 109 height 15
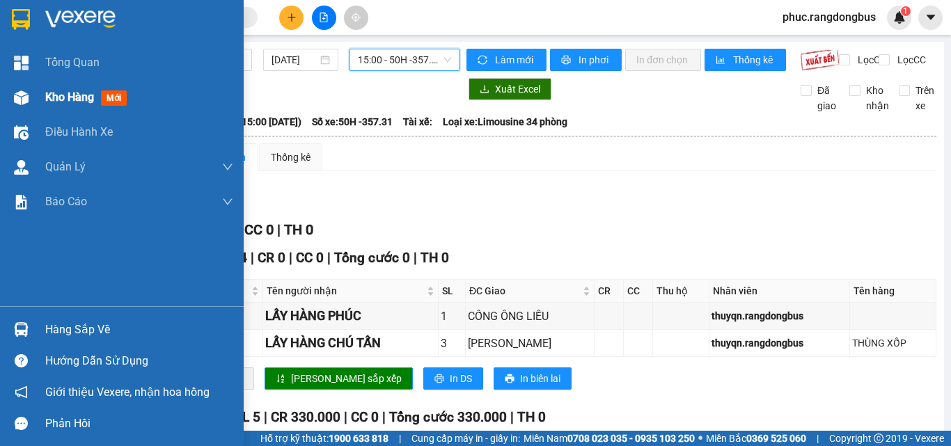
click at [28, 91] on img at bounding box center [21, 98] width 15 height 15
